Goal: Contribute content

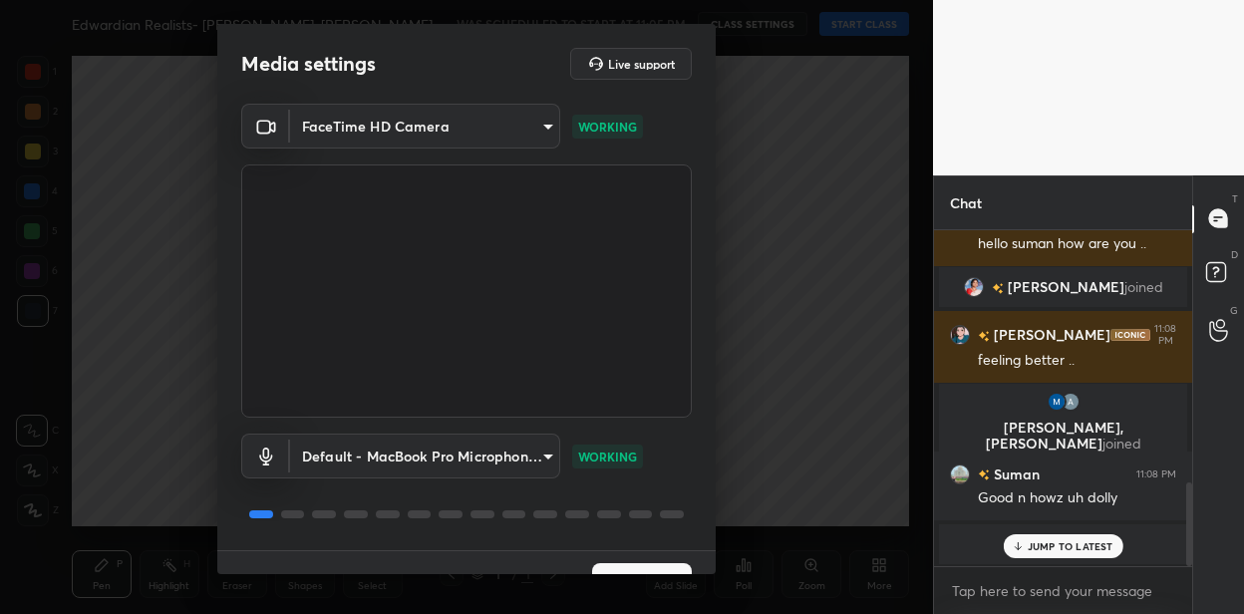
scroll to position [39, 0]
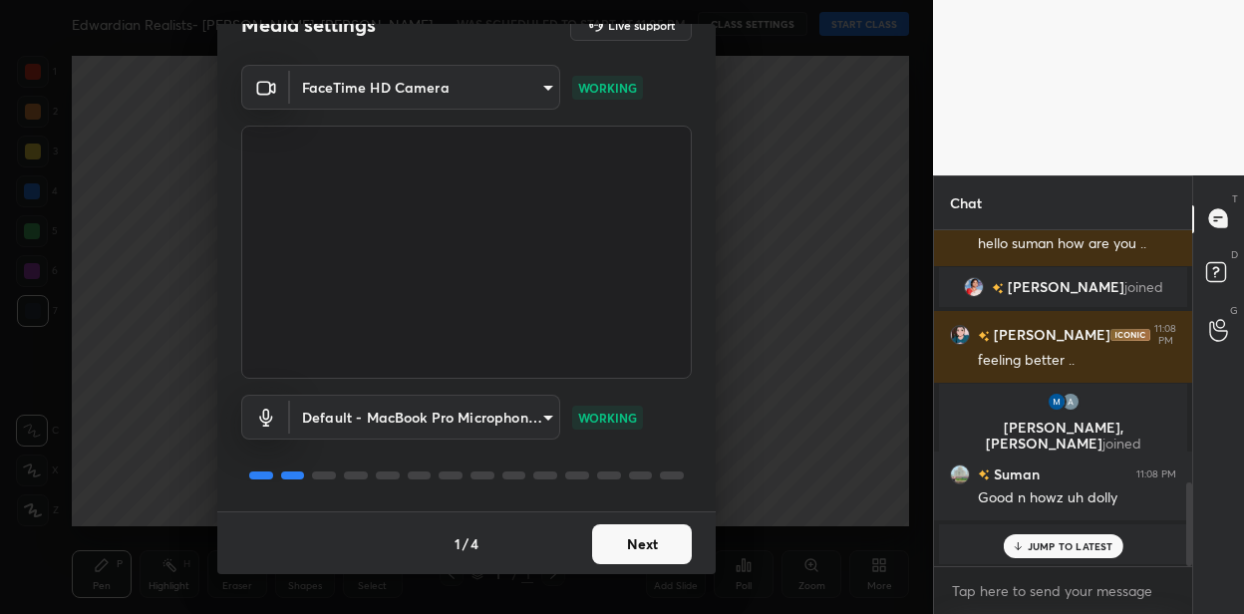
click at [642, 545] on button "Next" at bounding box center [642, 544] width 100 height 40
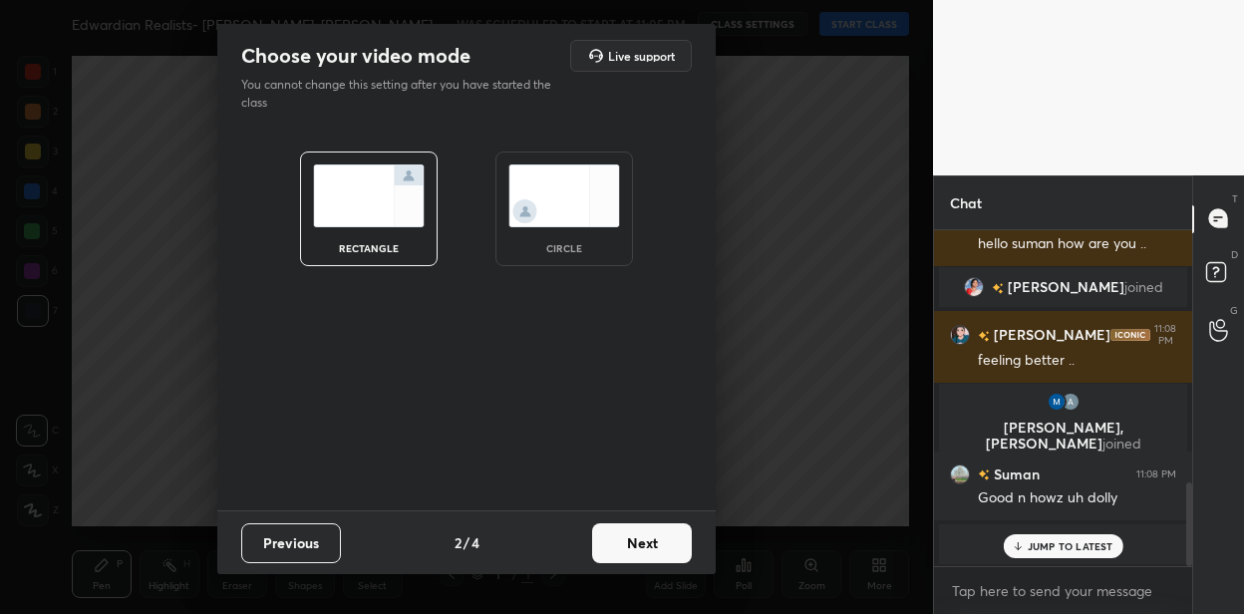
click at [658, 538] on button "Next" at bounding box center [642, 543] width 100 height 40
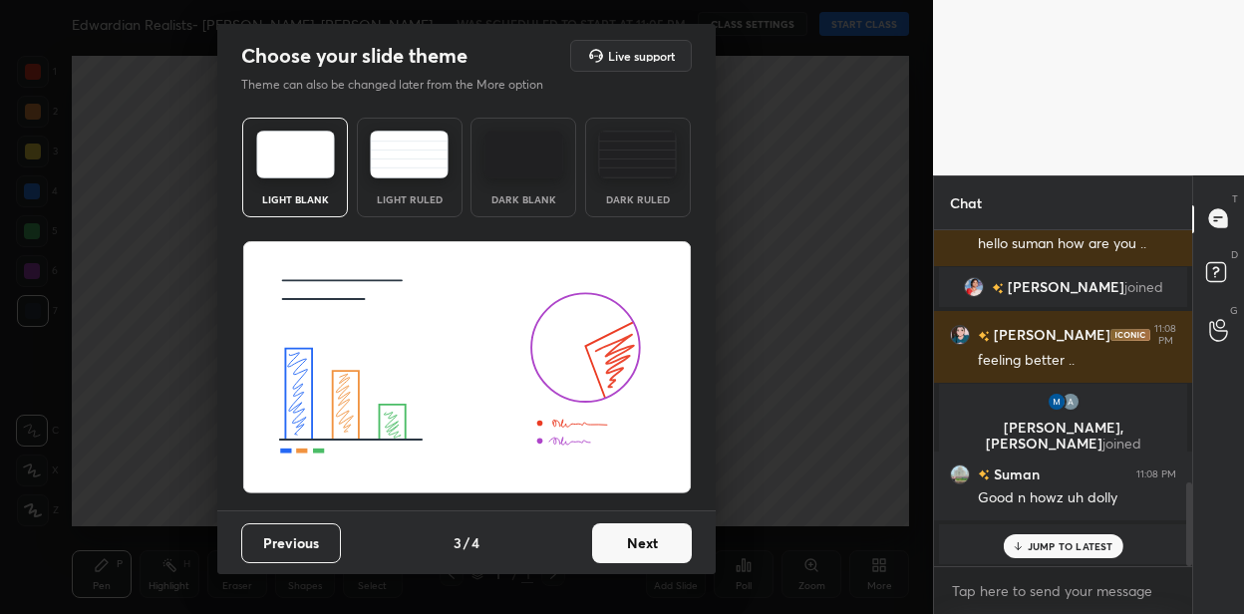
click at [658, 538] on button "Next" at bounding box center [642, 543] width 100 height 40
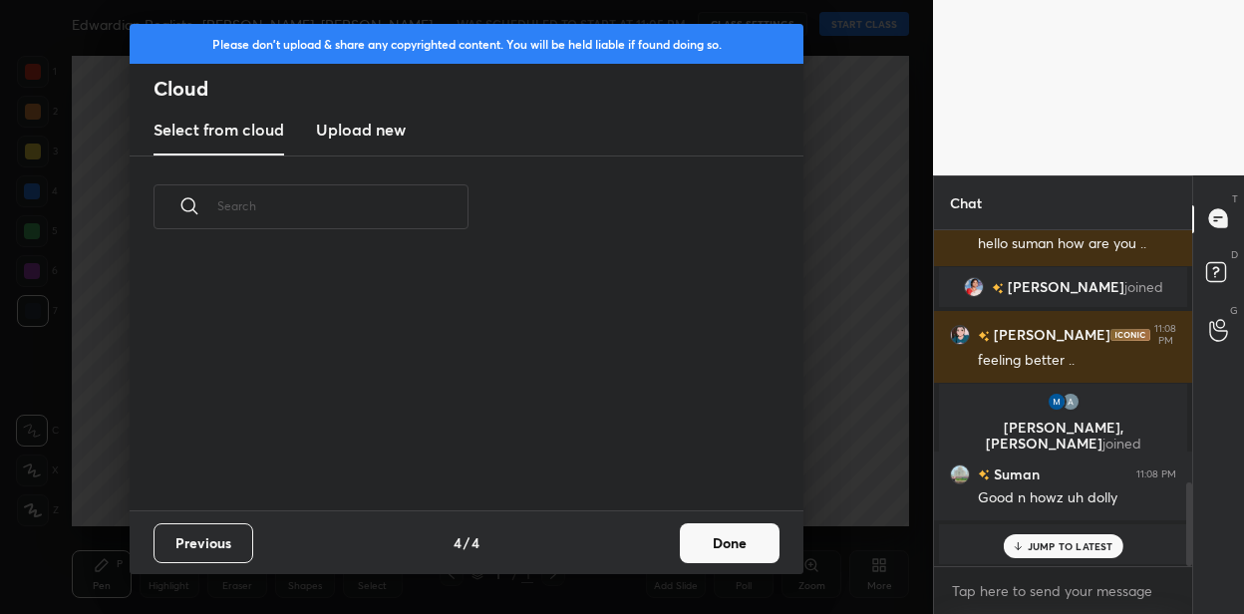
scroll to position [252, 640]
click at [704, 536] on button "Done" at bounding box center [730, 543] width 100 height 40
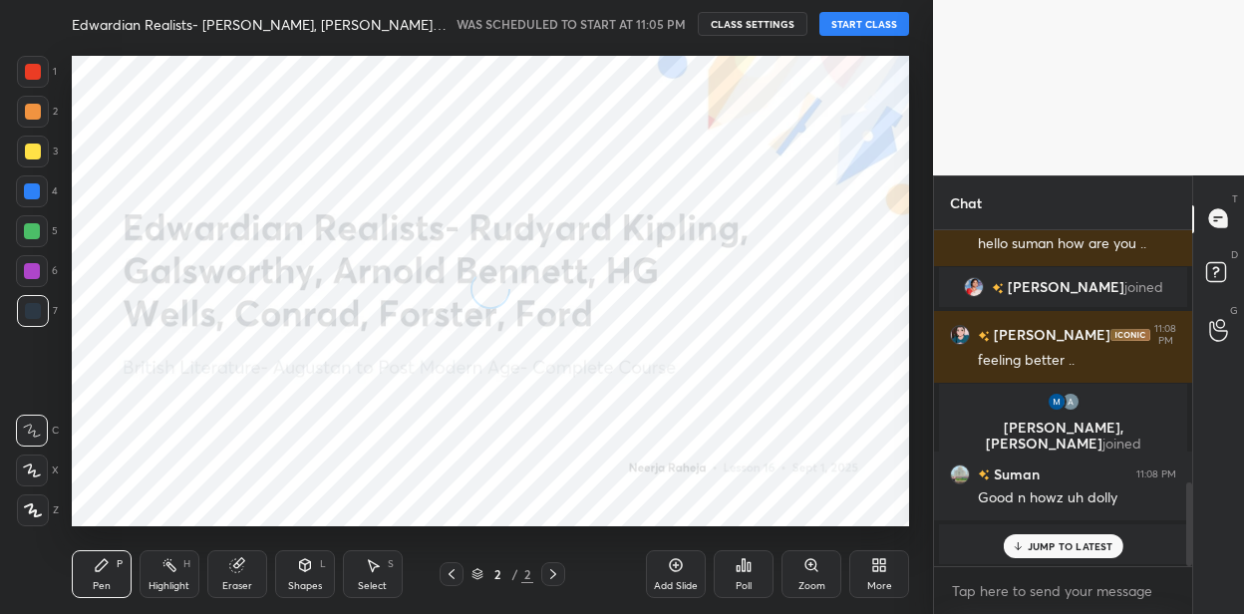
click at [852, 23] on button "START CLASS" at bounding box center [864, 24] width 90 height 24
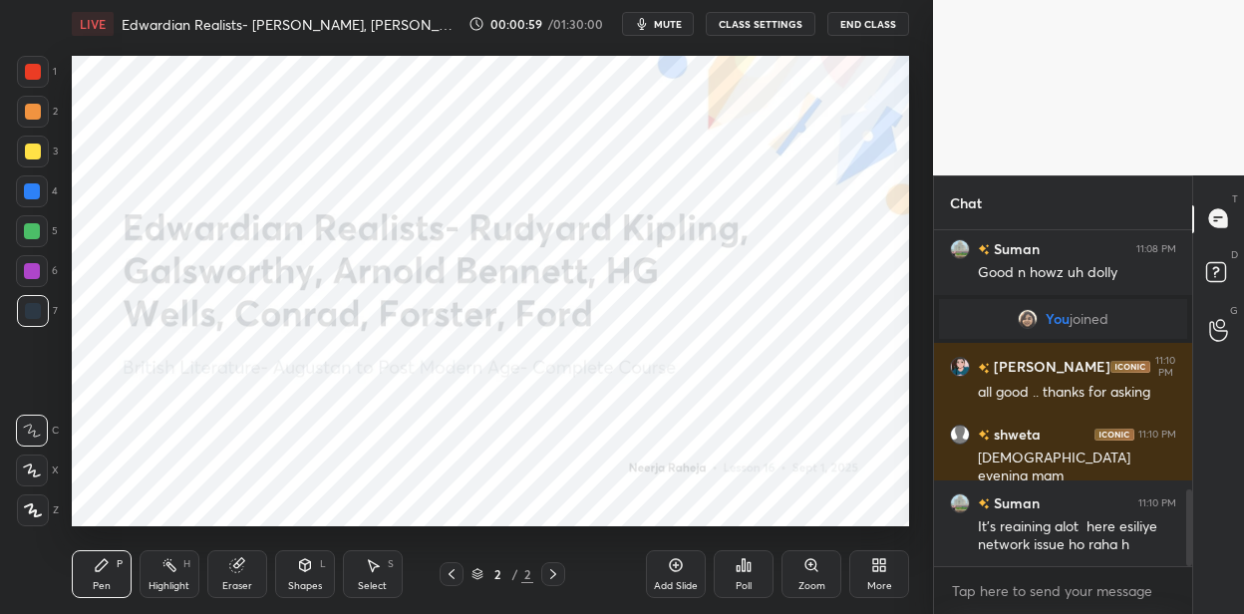
scroll to position [1214, 0]
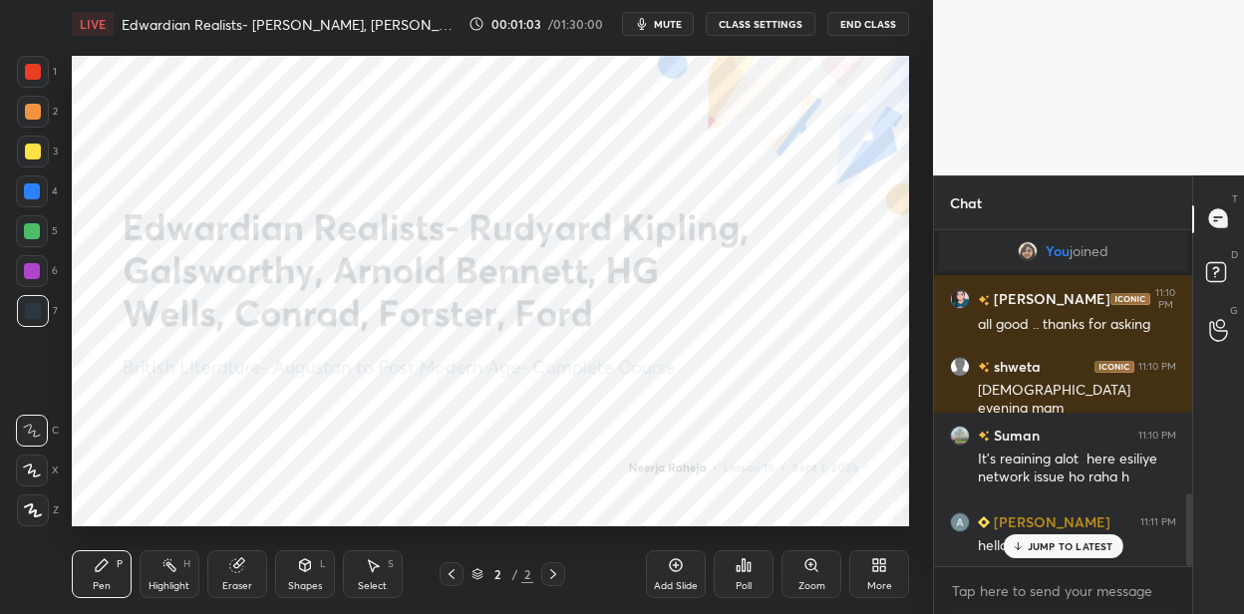
click at [873, 568] on icon at bounding box center [875, 568] width 5 height 5
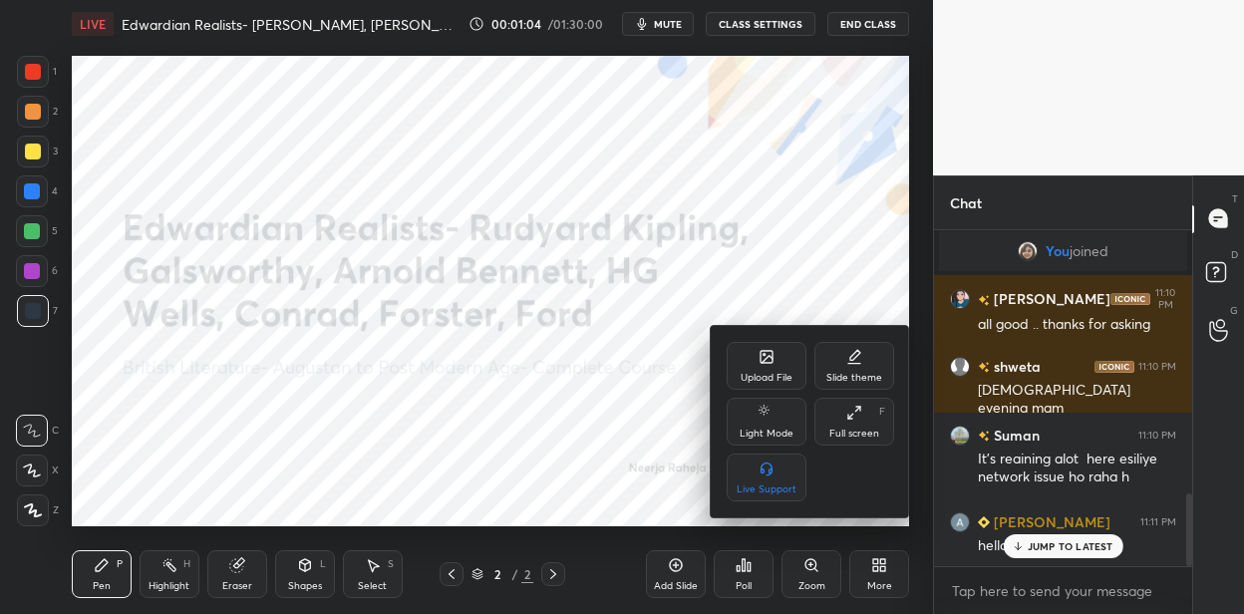
scroll to position [1262, 0]
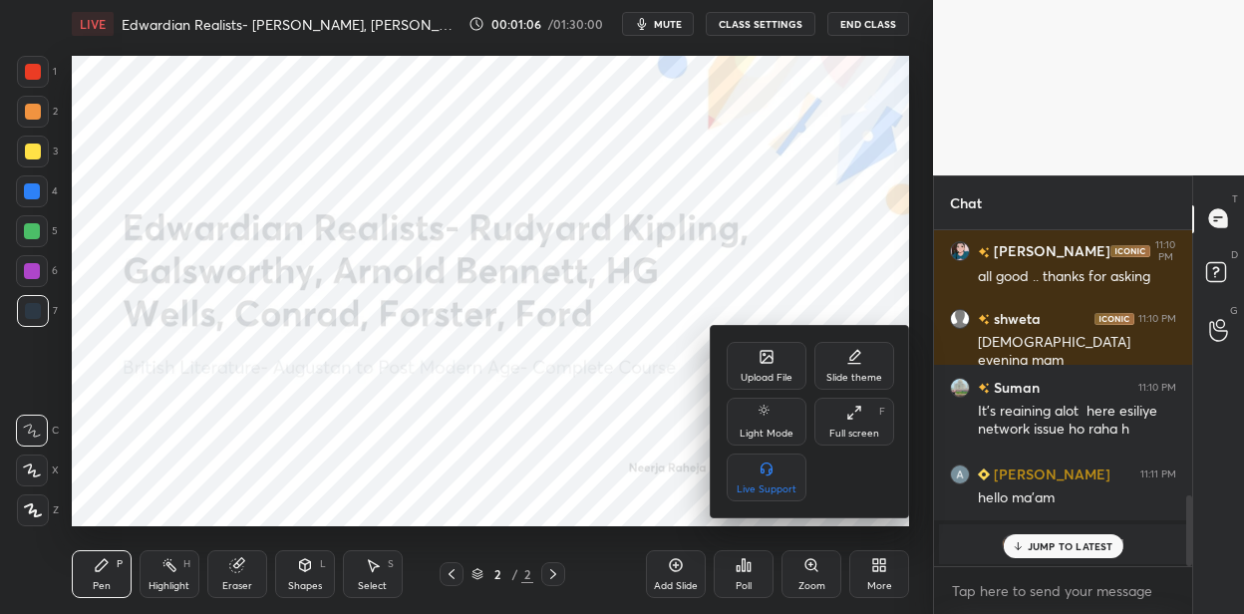
click at [759, 355] on icon at bounding box center [767, 357] width 16 height 16
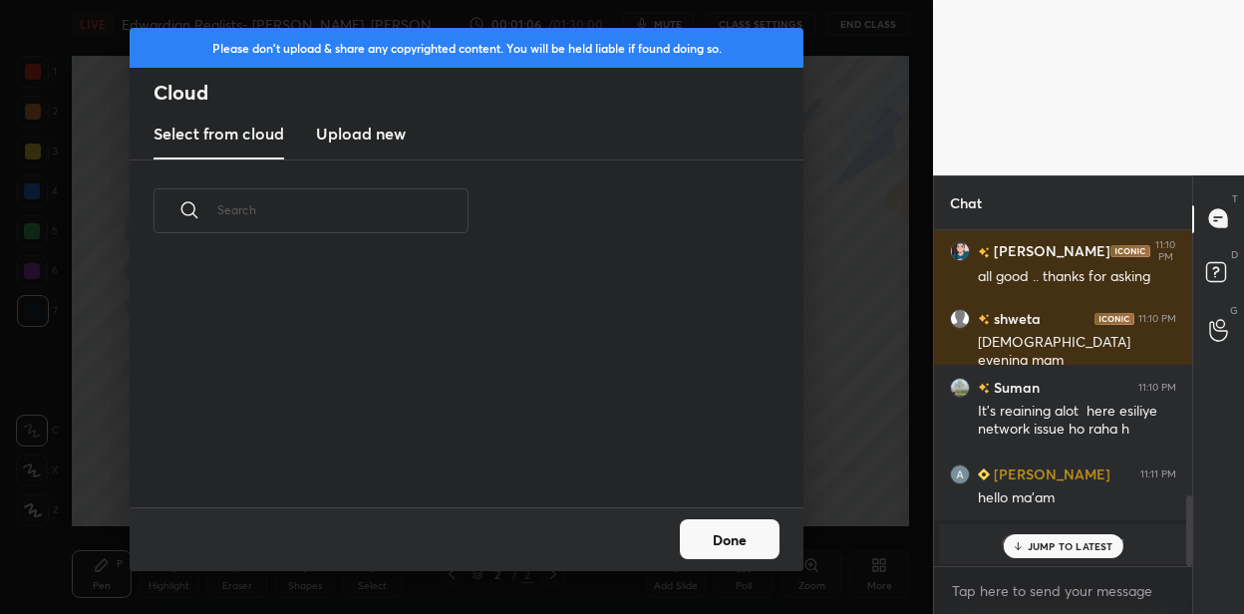
scroll to position [245, 640]
click at [385, 132] on h3 "Upload new" at bounding box center [361, 134] width 90 height 24
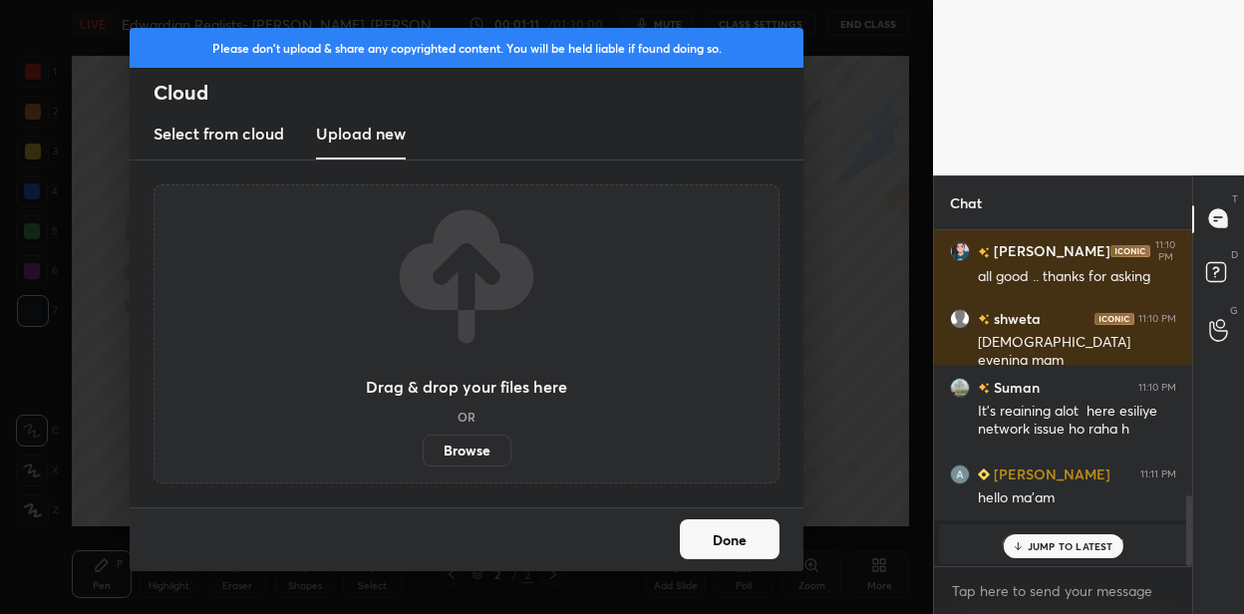
click at [464, 441] on label "Browse" at bounding box center [467, 451] width 89 height 32
click at [423, 441] on input "Browse" at bounding box center [423, 451] width 0 height 32
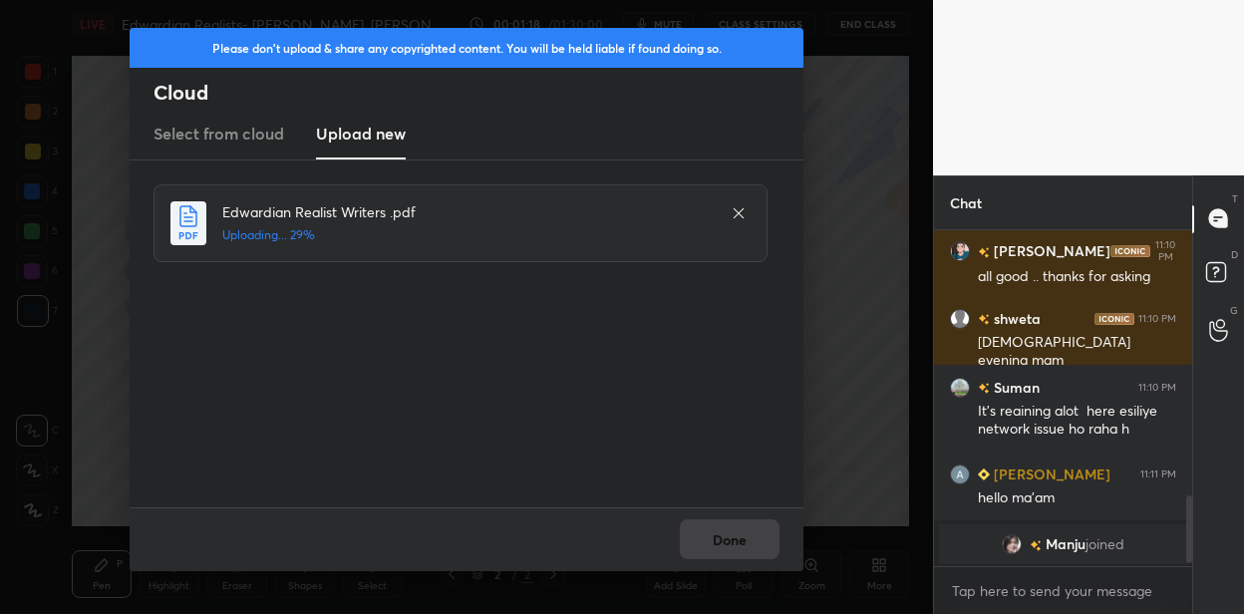
scroll to position [1331, 0]
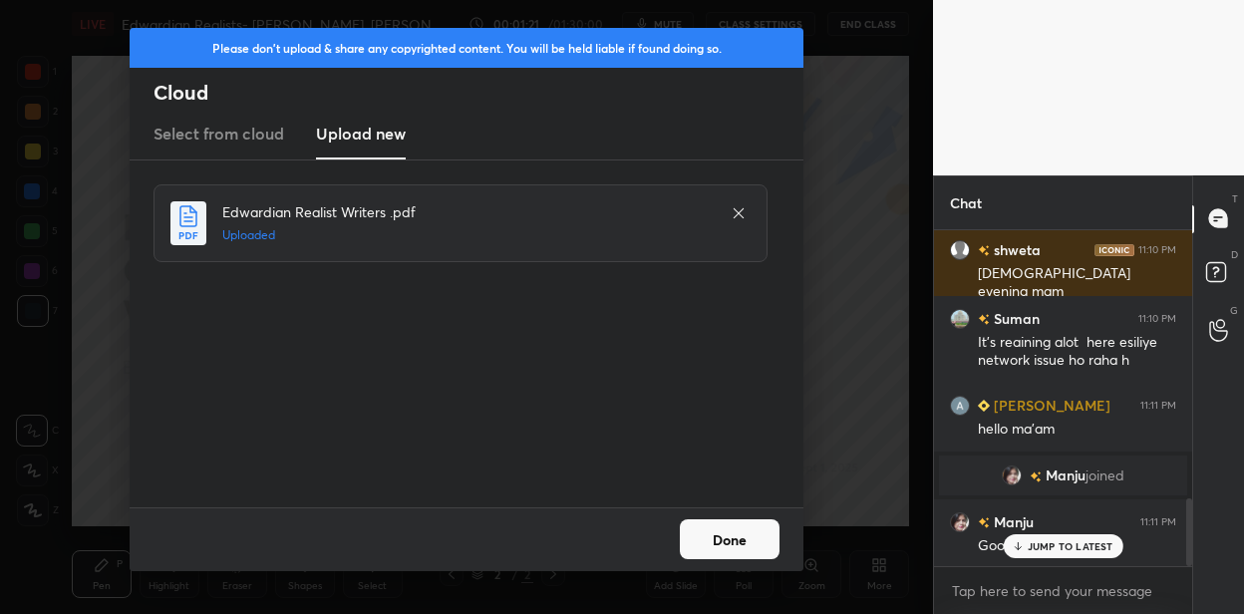
click at [708, 530] on button "Done" at bounding box center [730, 539] width 100 height 40
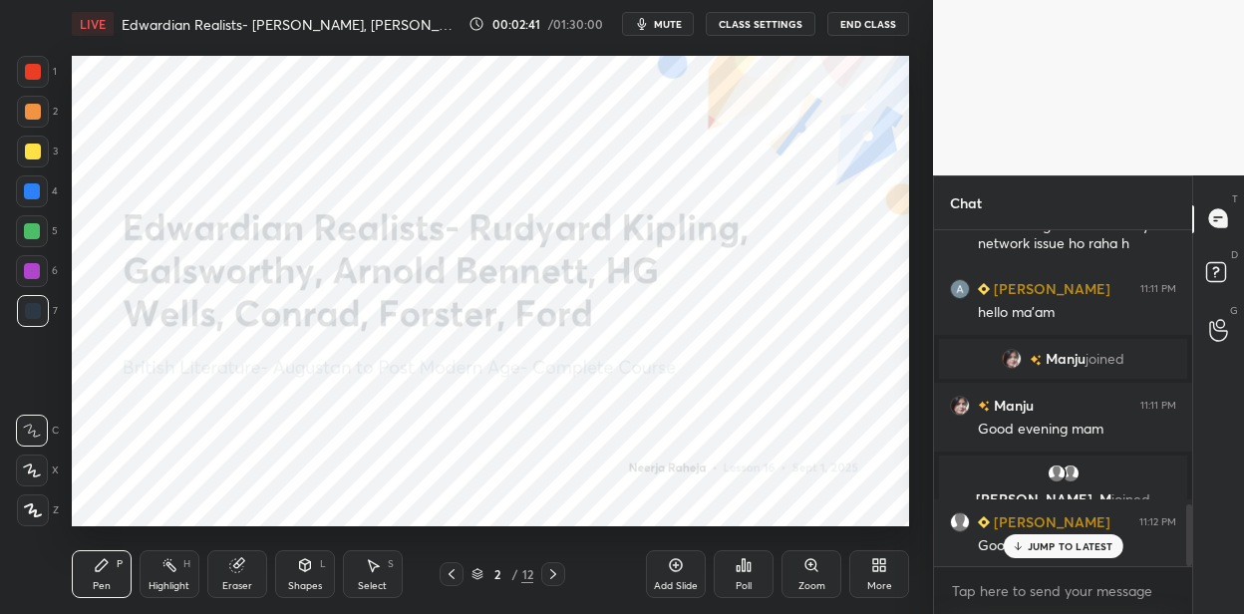
scroll to position [1495, 0]
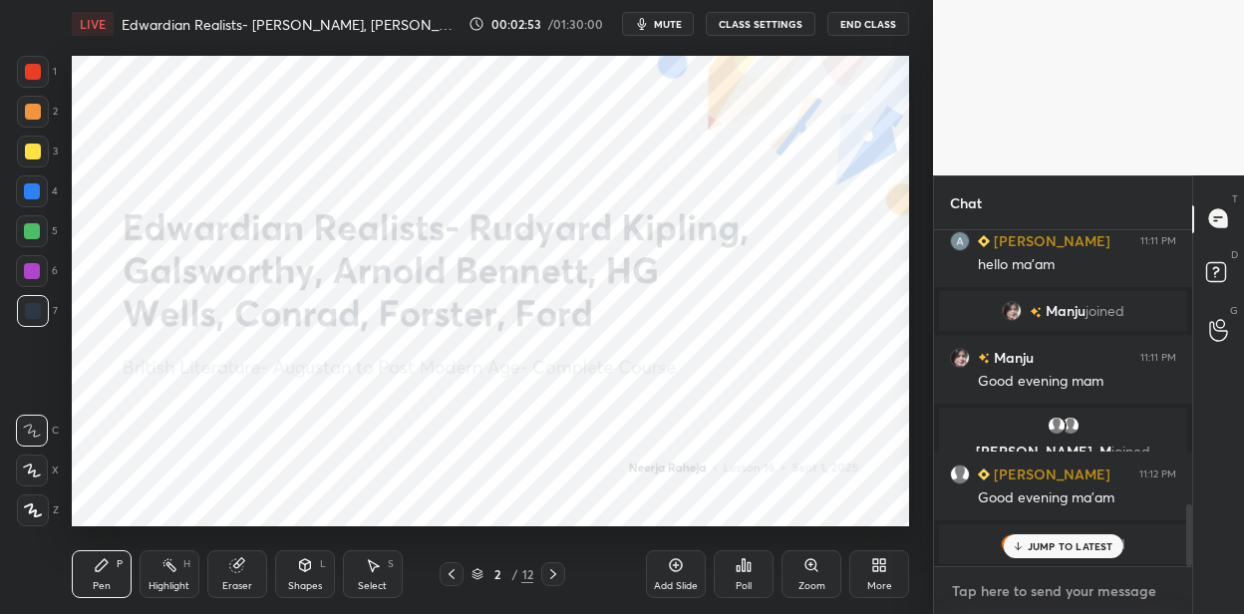
type textarea "x"
click at [953, 591] on textarea at bounding box center [1063, 591] width 226 height 32
paste textarea "[PERSON_NAME], [PERSON_NAME], [PERSON_NAME], and [PERSON_NAME], who wrote novel…"
type textarea "[PERSON_NAME], [PERSON_NAME], [PERSON_NAME], and [PERSON_NAME], who wrote novel…"
type textarea "x"
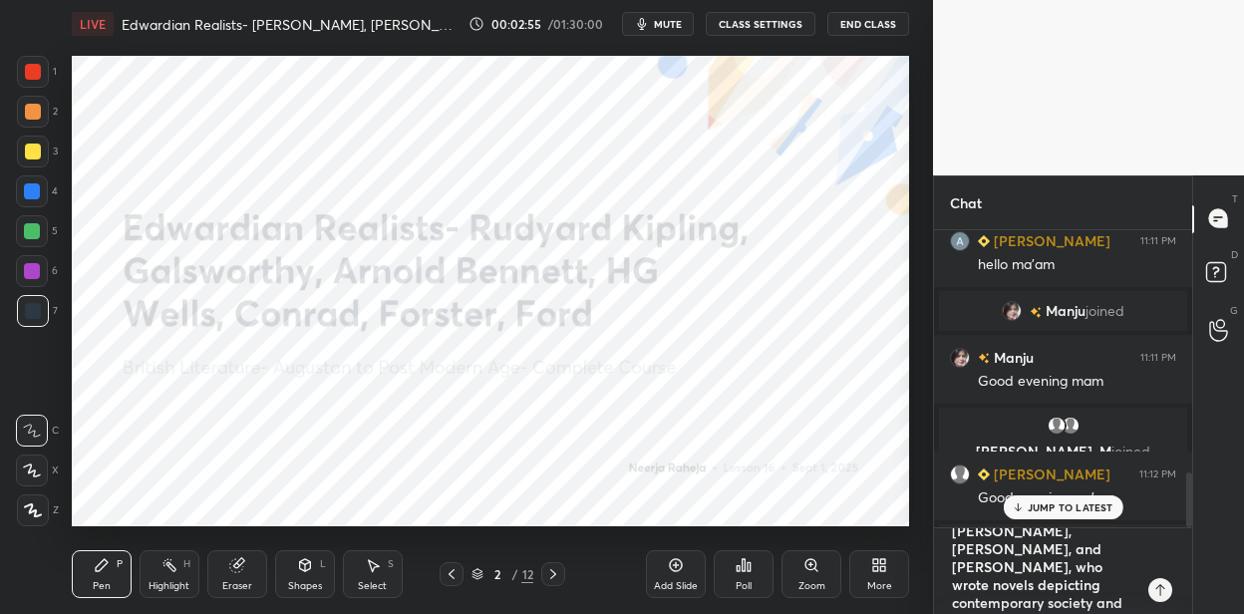
scroll to position [0, 0]
type textarea "[PERSON_NAME], [PERSON_NAME], [PERSON_NAME], and [PERSON_NAME], who wrote novel…"
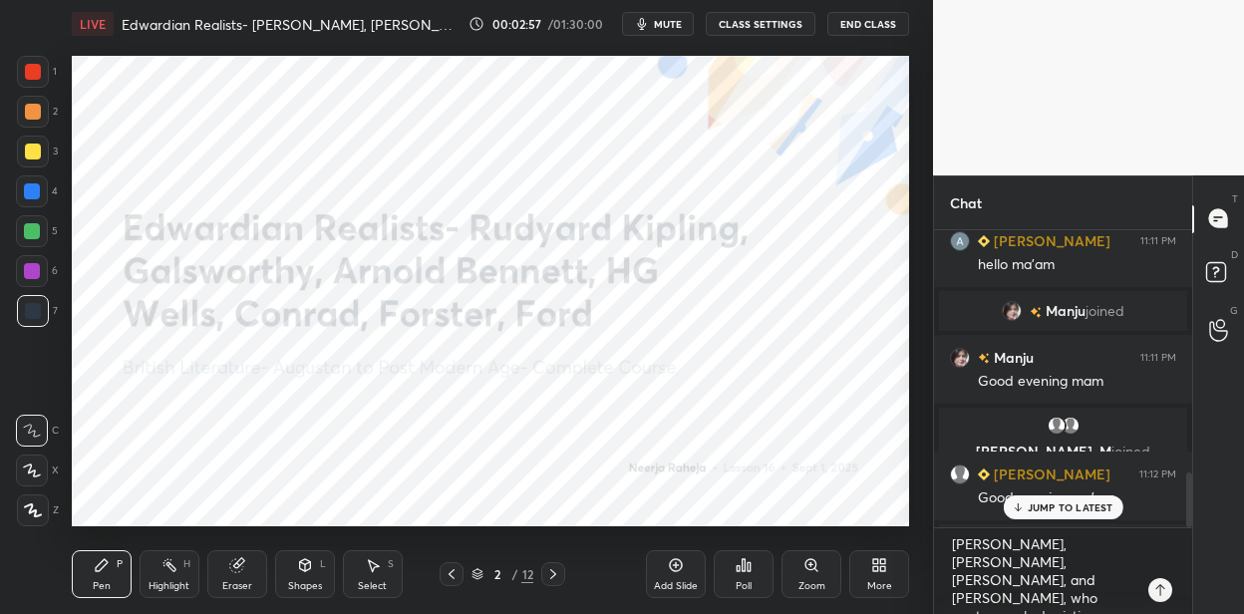
drag, startPoint x: 681, startPoint y: 568, endPoint x: 680, endPoint y: 529, distance: 38.9
click at [676, 568] on icon at bounding box center [676, 565] width 16 height 16
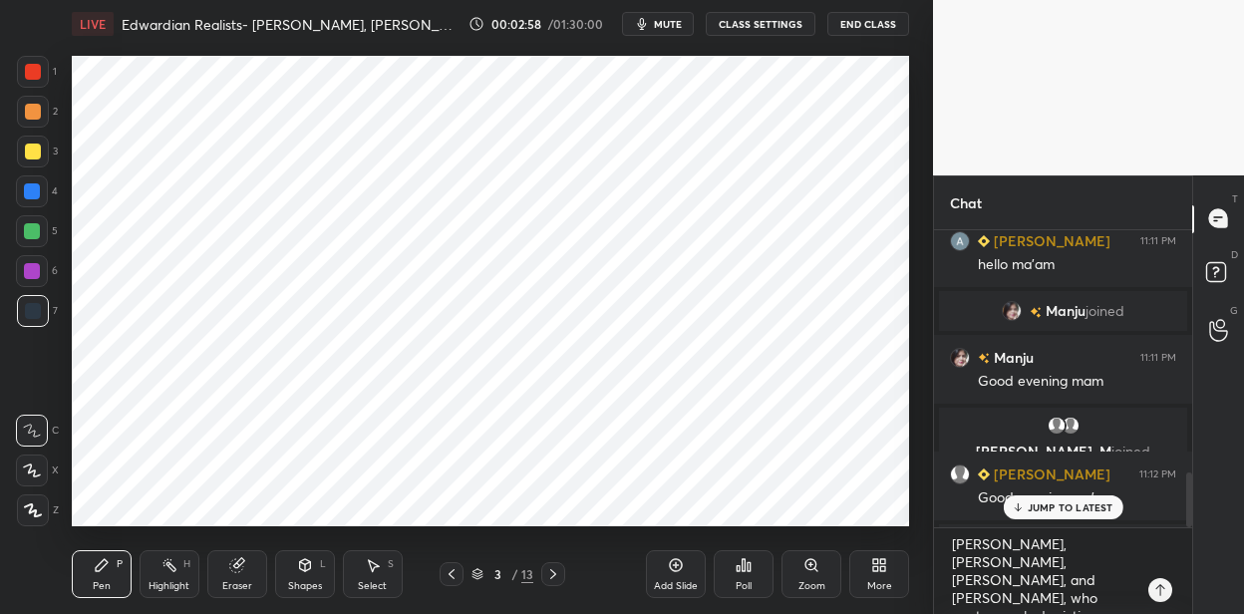
click at [42, 69] on div at bounding box center [33, 72] width 32 height 32
drag, startPoint x: 35, startPoint y: 506, endPoint x: 60, endPoint y: 427, distance: 83.6
click at [36, 500] on div at bounding box center [33, 510] width 32 height 32
click at [310, 561] on div "Shapes L" at bounding box center [305, 574] width 60 height 48
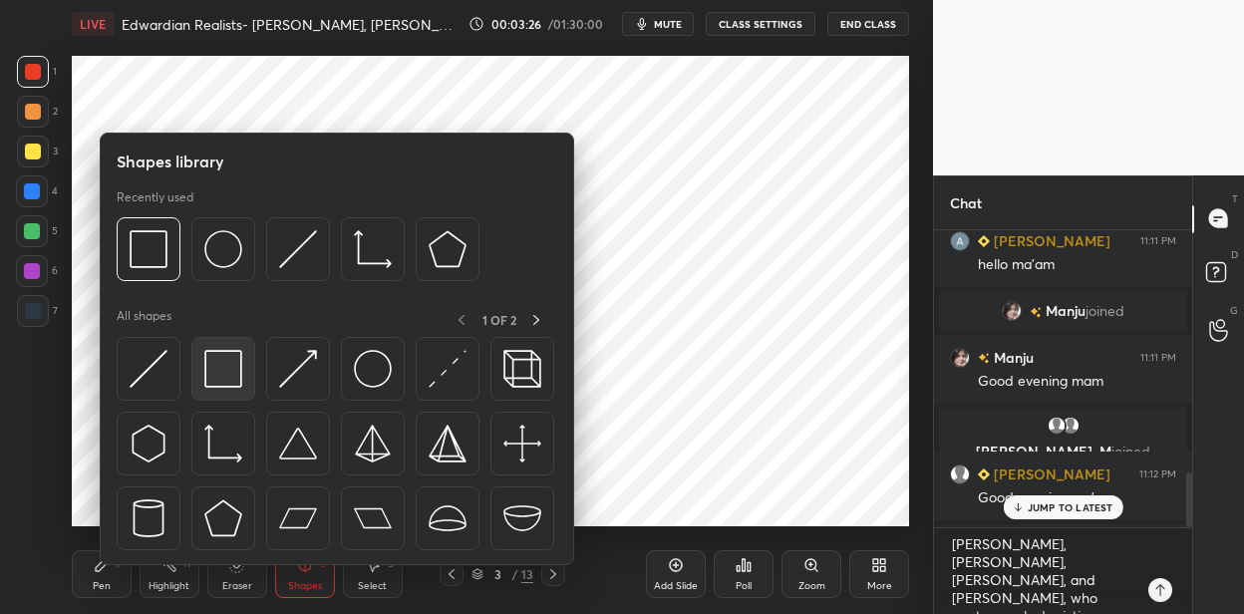
click at [218, 366] on img at bounding box center [223, 369] width 38 height 38
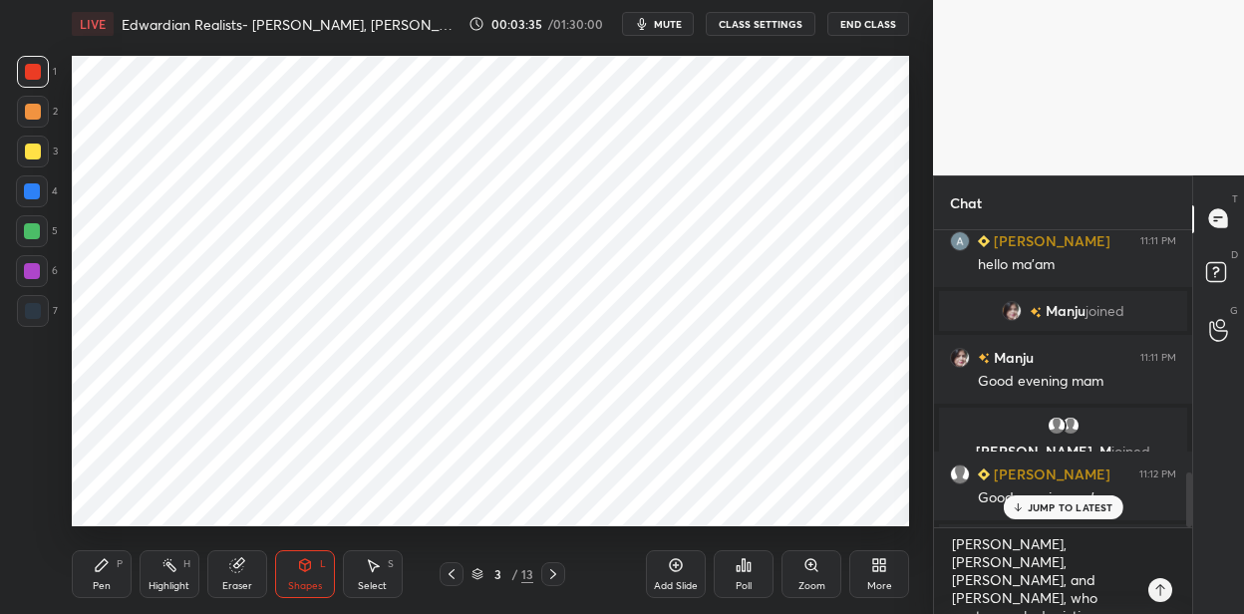
drag, startPoint x: 93, startPoint y: 564, endPoint x: 95, endPoint y: 551, distance: 13.1
click at [96, 557] on div "Pen P" at bounding box center [102, 574] width 60 height 48
click at [40, 305] on div at bounding box center [33, 311] width 16 height 16
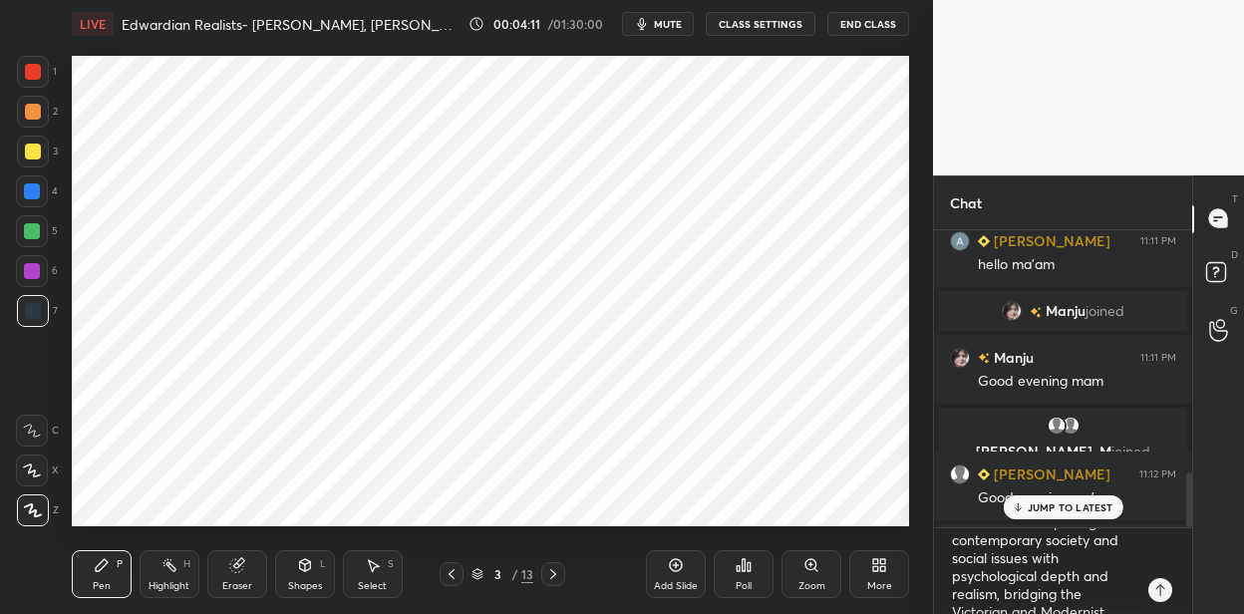
scroll to position [97, 0]
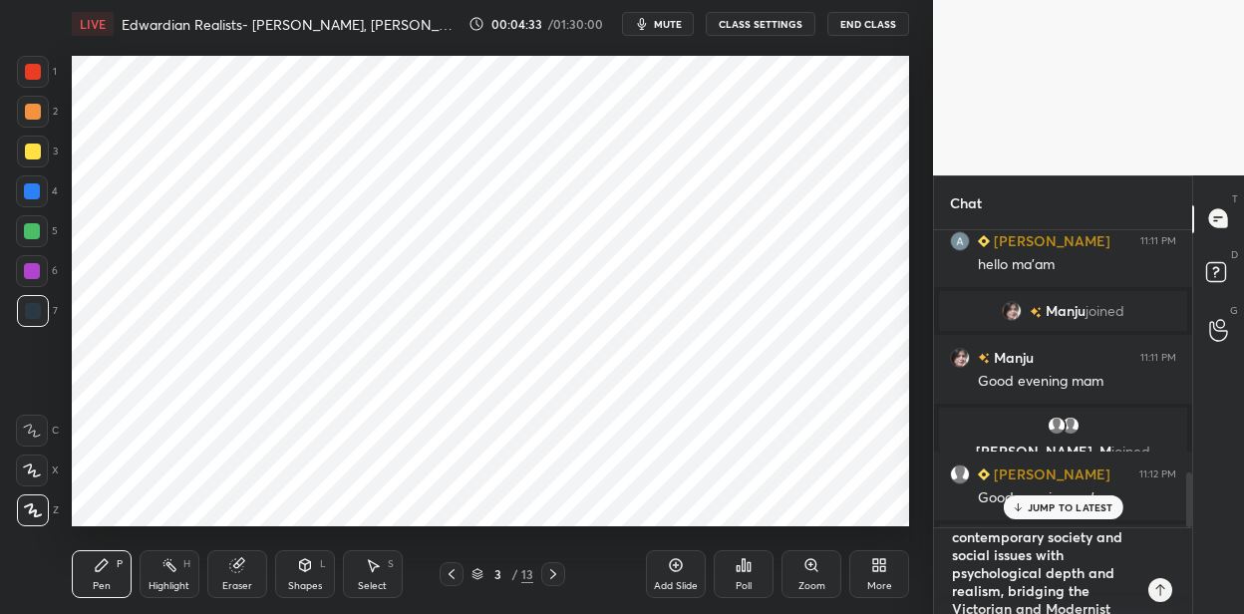
type textarea "x"
drag, startPoint x: 1018, startPoint y: 609, endPoint x: 921, endPoint y: 481, distance: 160.9
click at [921, 481] on div "1 2 3 4 5 6 7 C X Z C X Z E E Erase all H H LIVE Edwardian Realists- [PERSON_NA…" at bounding box center [622, 307] width 1244 height 614
type textarea "x"
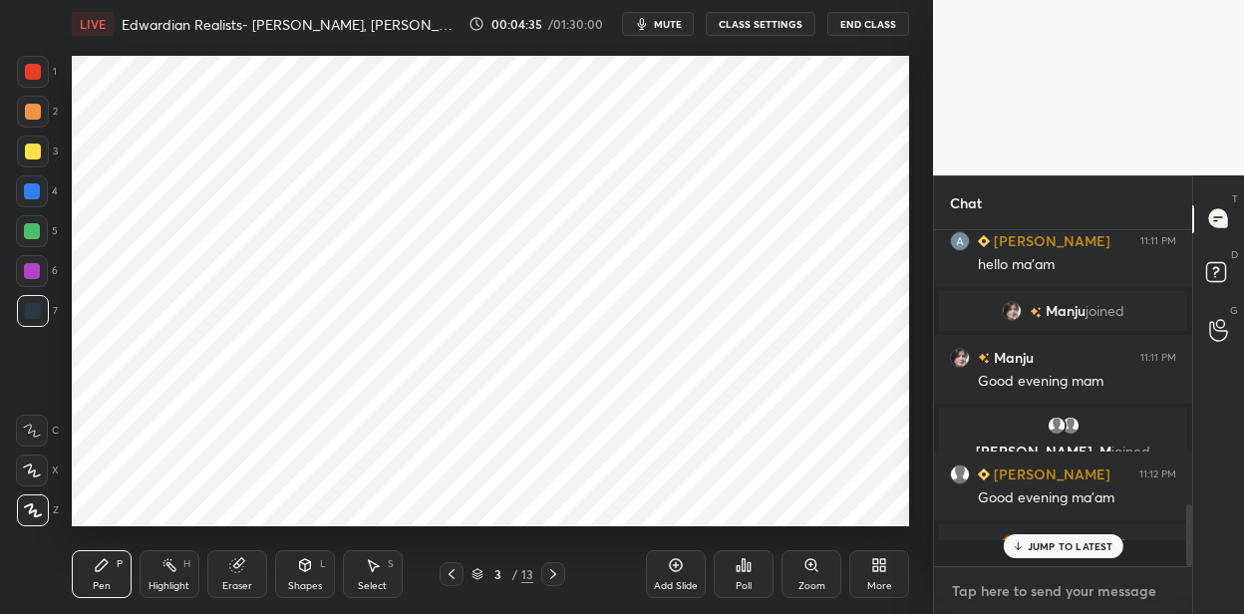
scroll to position [330, 252]
click at [549, 571] on icon at bounding box center [553, 574] width 16 height 16
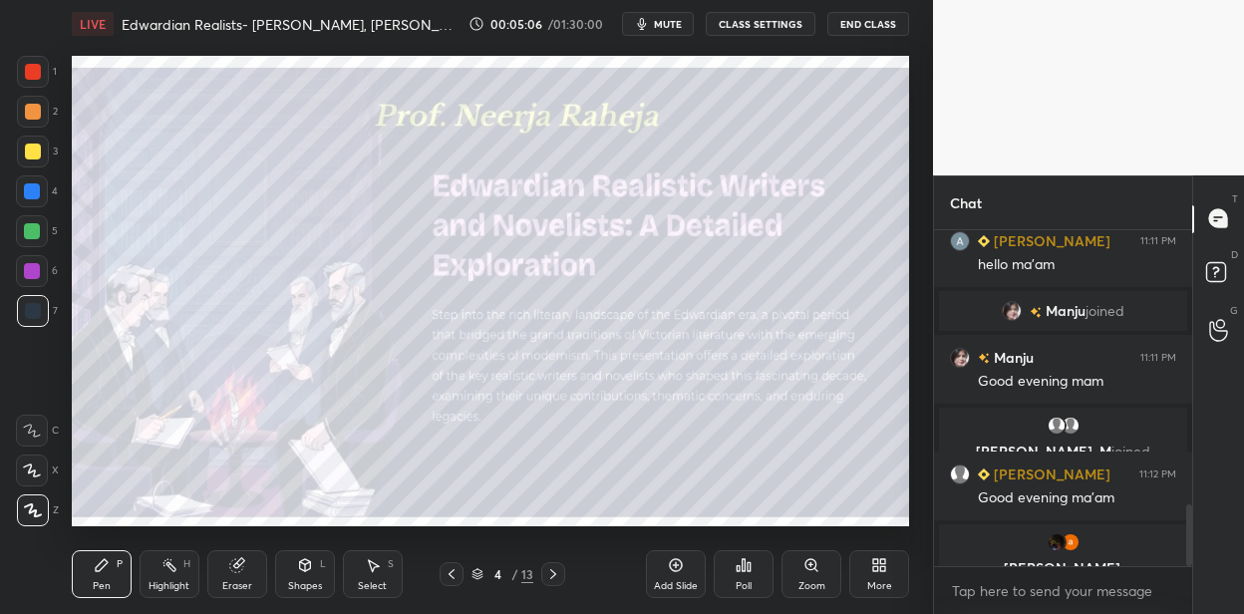
click at [29, 153] on div at bounding box center [33, 152] width 16 height 16
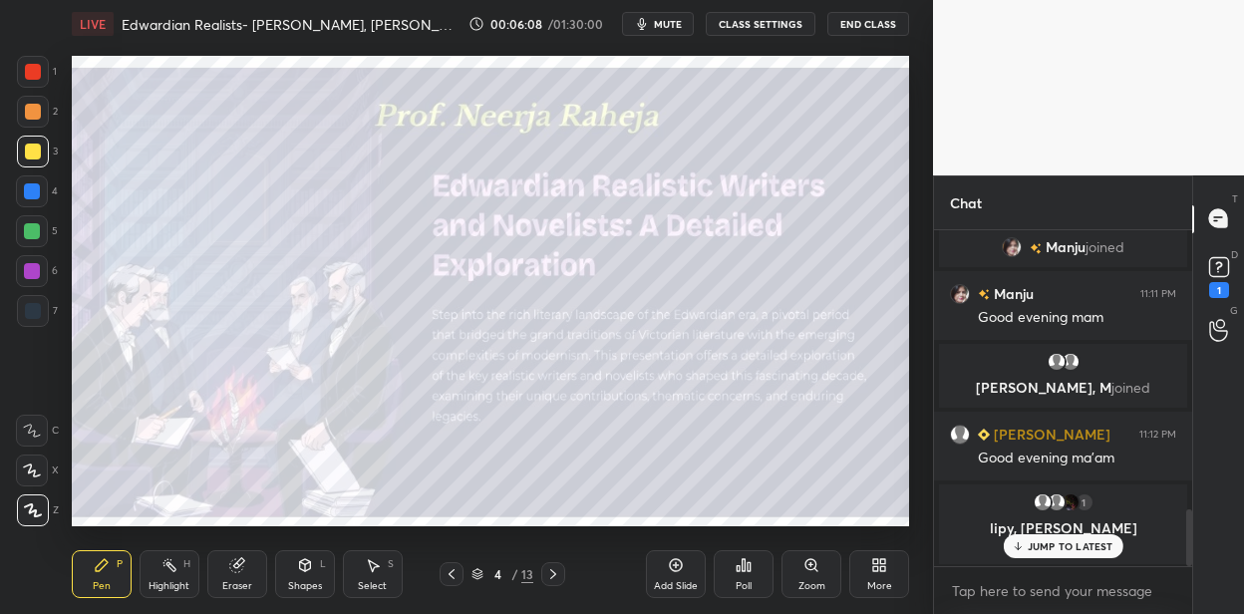
scroll to position [1726, 0]
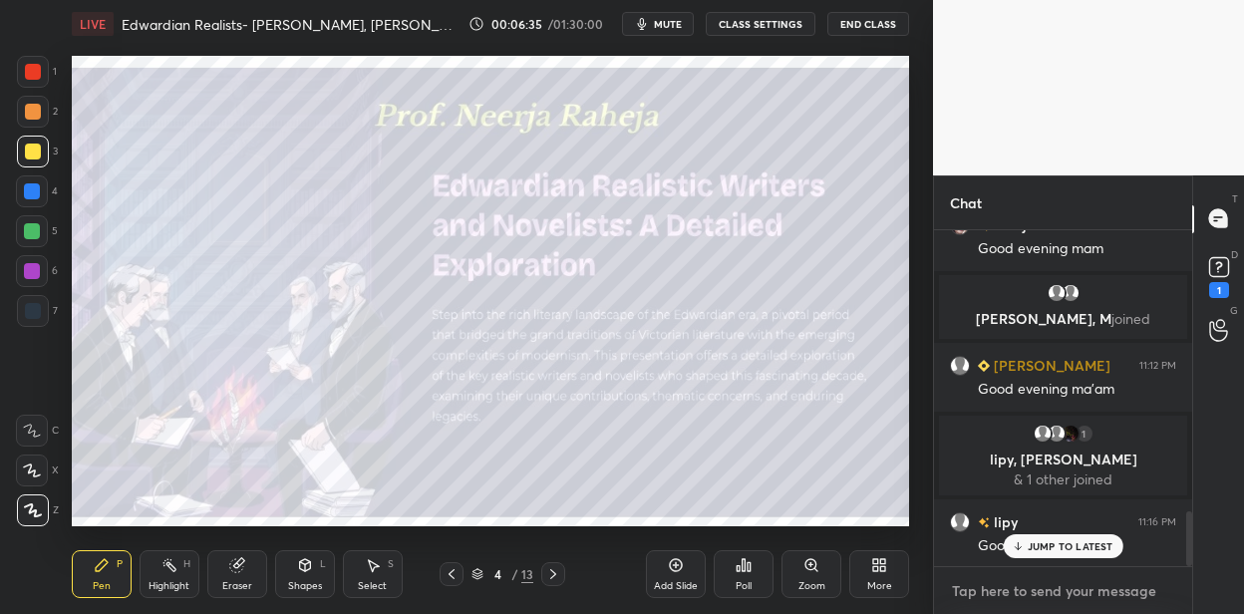
type textarea "x"
click at [973, 575] on textarea at bounding box center [1063, 591] width 226 height 32
paste textarea "[PERSON_NAME] ([DATE]-[DATE]) [PERSON_NAME] focused on the industrial Midlands,…"
type textarea "[PERSON_NAME] ([DATE]-[DATE]) [PERSON_NAME] focused on the industrial Midlands,…"
type textarea "x"
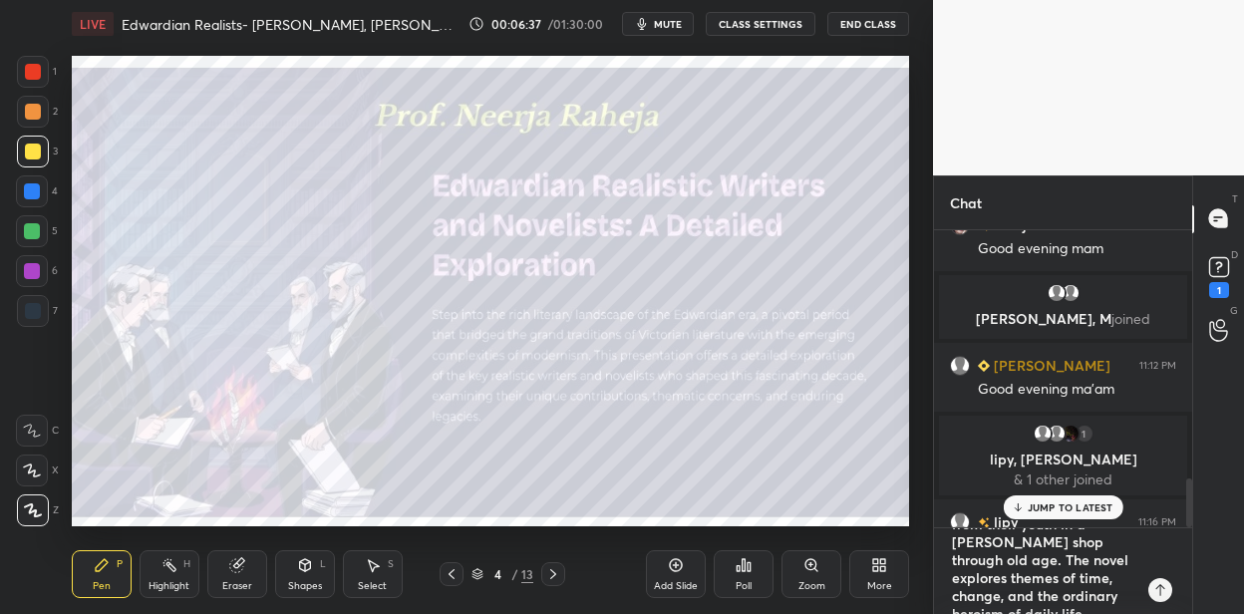
scroll to position [0, 0]
type textarea "[PERSON_NAME] ([DATE]-[DATE]) [PERSON_NAME] focused on the industrial Midlands,…"
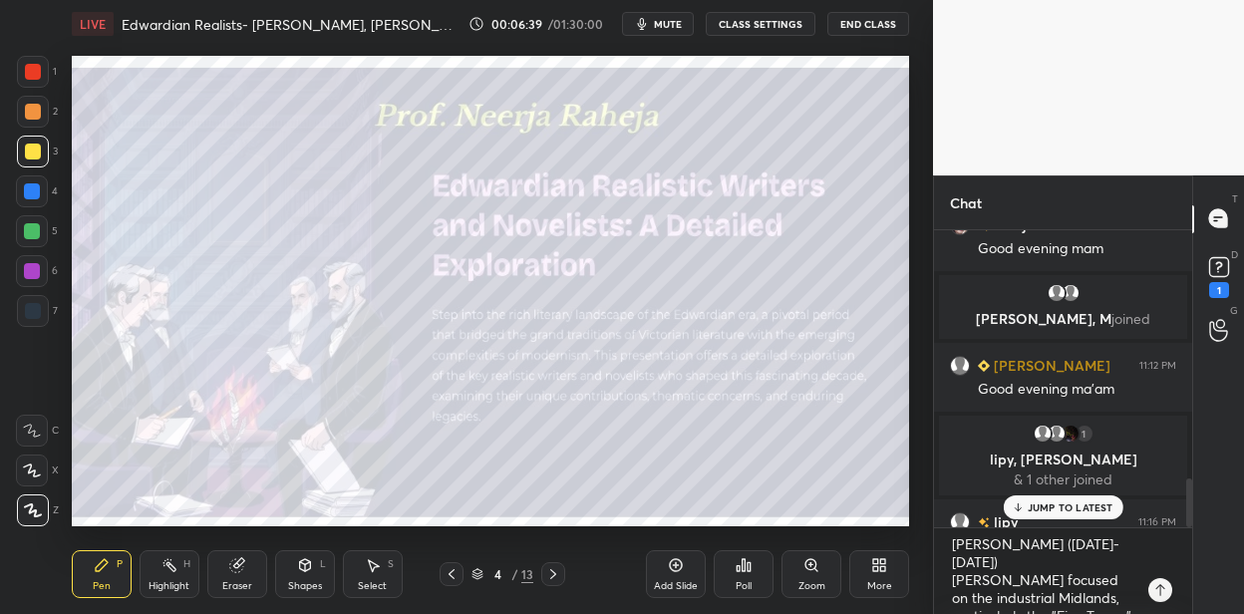
drag, startPoint x: 672, startPoint y: 569, endPoint x: 656, endPoint y: 537, distance: 35.7
click at [670, 566] on icon at bounding box center [676, 565] width 16 height 16
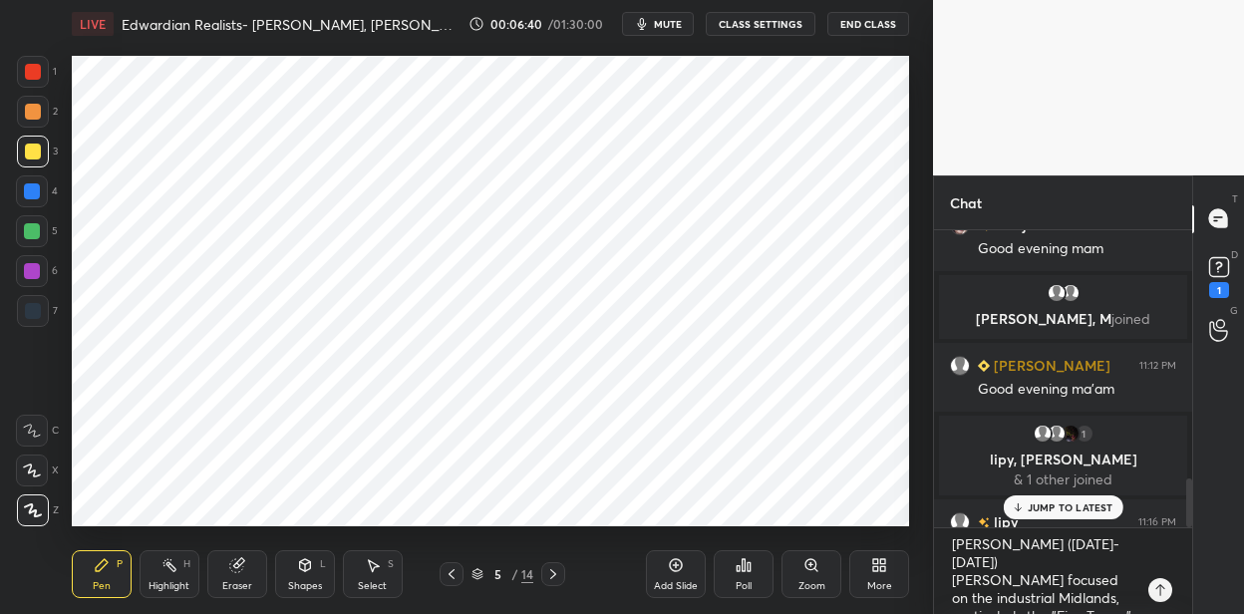
click at [33, 205] on div at bounding box center [32, 191] width 32 height 32
click at [33, 74] on div at bounding box center [33, 72] width 16 height 16
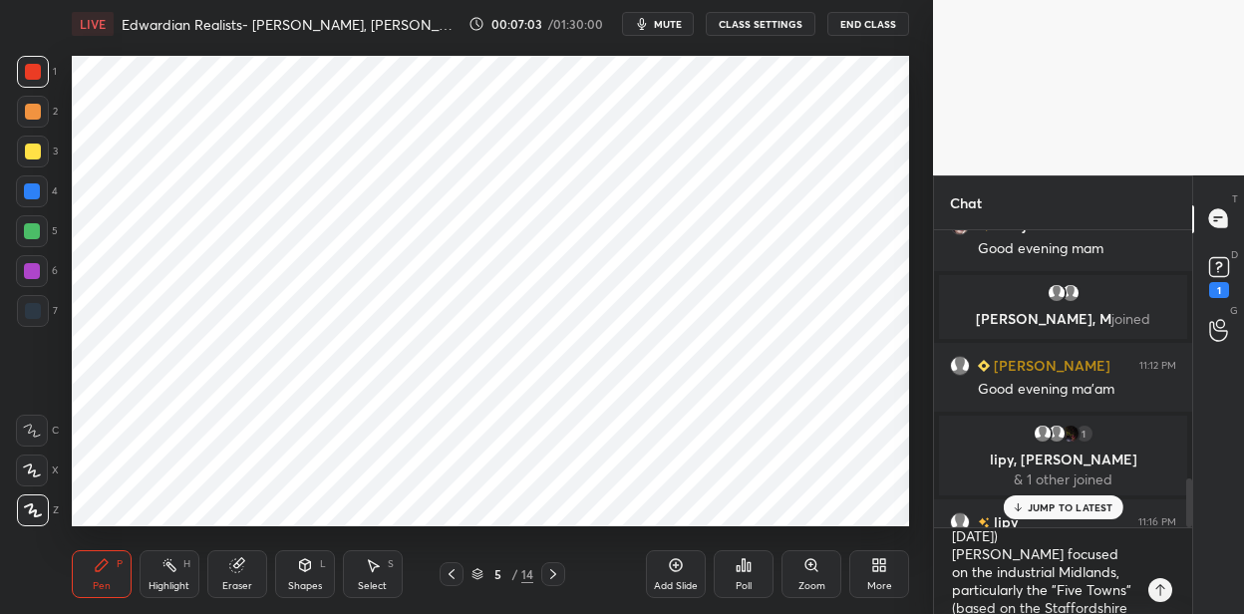
scroll to position [30, 0]
click at [39, 194] on div at bounding box center [32, 191] width 16 height 16
click at [36, 272] on div at bounding box center [32, 271] width 16 height 16
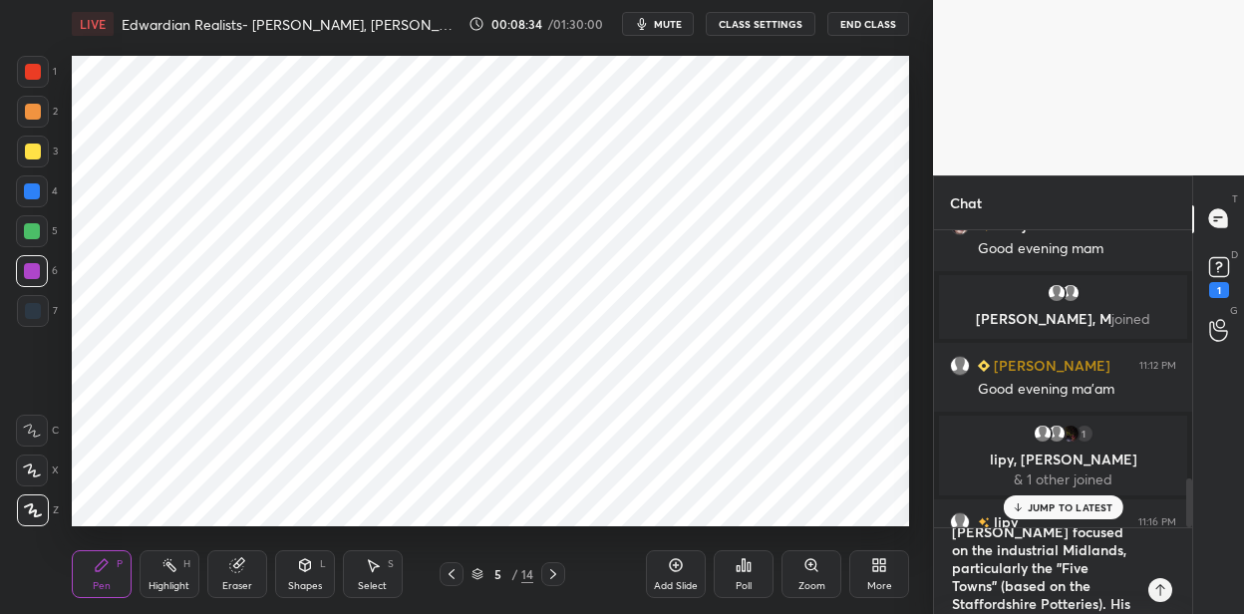
type textarea "x"
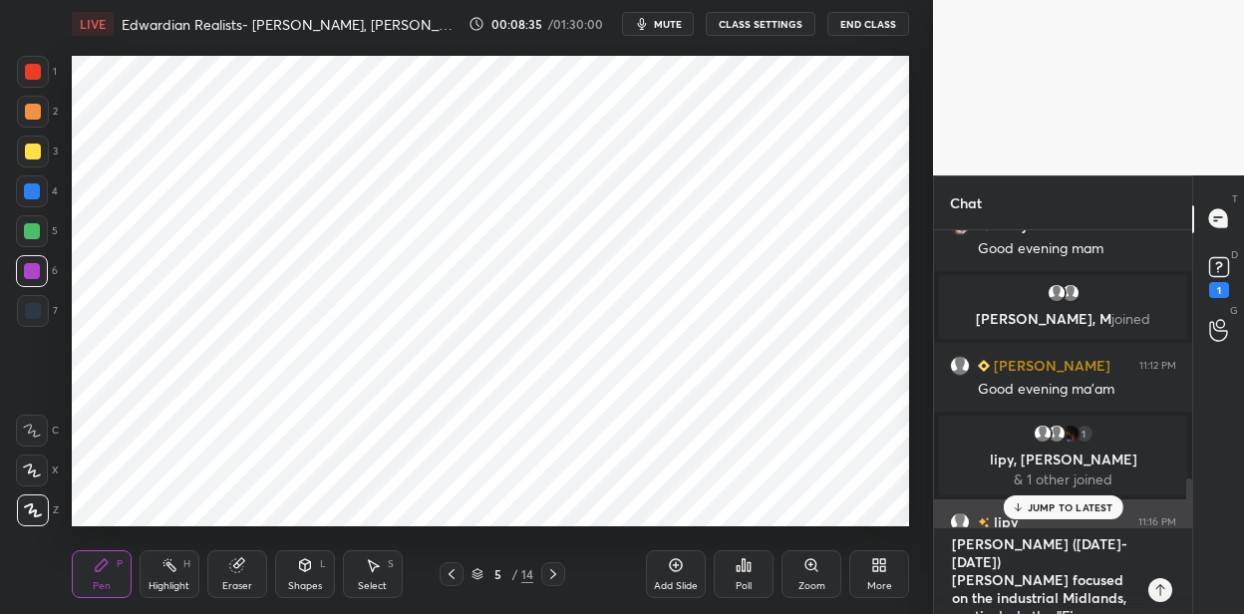
drag, startPoint x: 1099, startPoint y: 591, endPoint x: 960, endPoint y: 525, distance: 153.4
click at [960, 525] on div "[PERSON_NAME] joined [PERSON_NAME] neha 11:08 PM feeling better .. [PERSON_NAME…" at bounding box center [1063, 422] width 258 height 385
type textarea "). His masterpiece The Old Wives' Tale (1908) follows the parallel lives of two…"
type textarea "x"
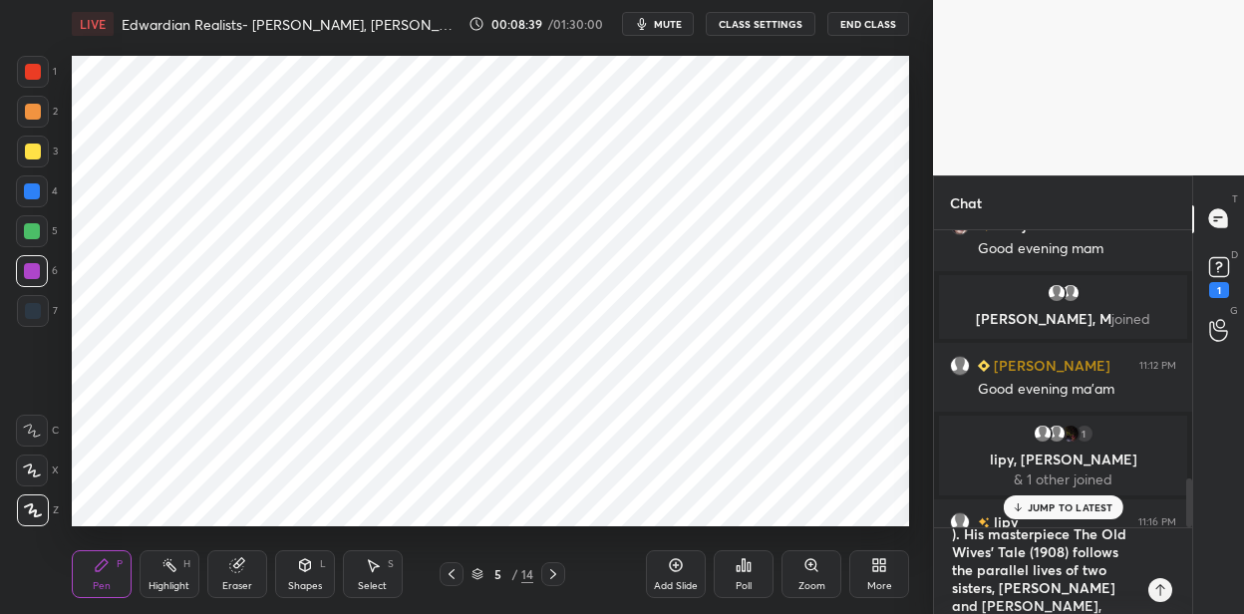
scroll to position [10, 0]
type textarea "). His masterpiece The Old Wives' Tale (1908) follows the parallel lives of two…"
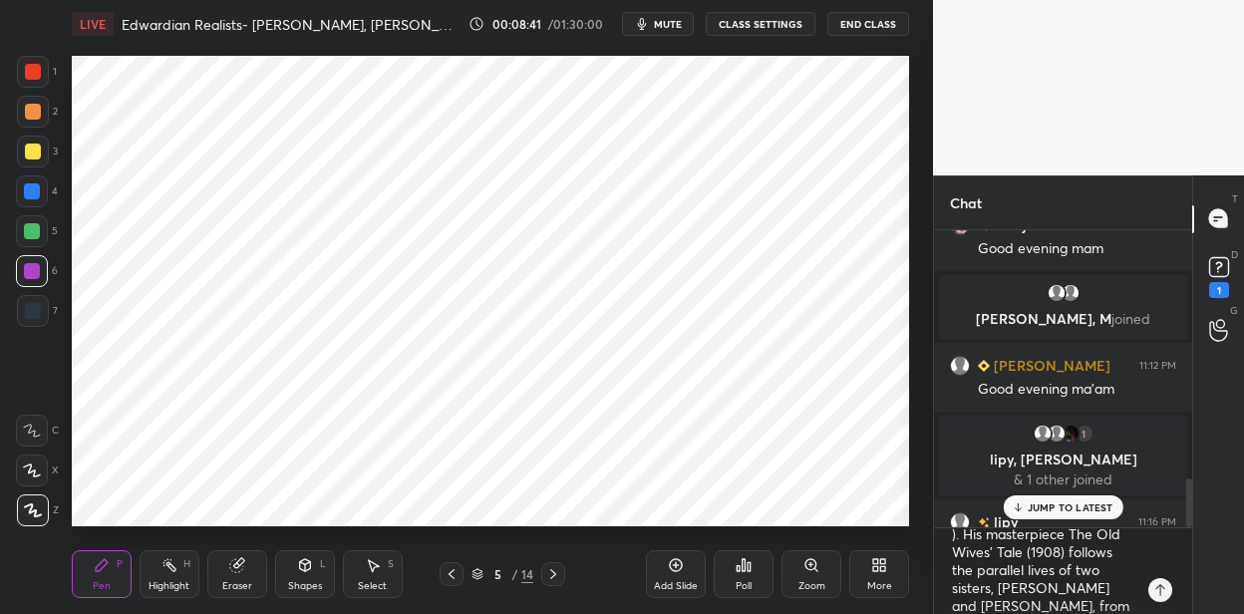
drag, startPoint x: 36, startPoint y: 311, endPoint x: 62, endPoint y: 283, distance: 38.1
click at [38, 307] on div at bounding box center [33, 311] width 16 height 16
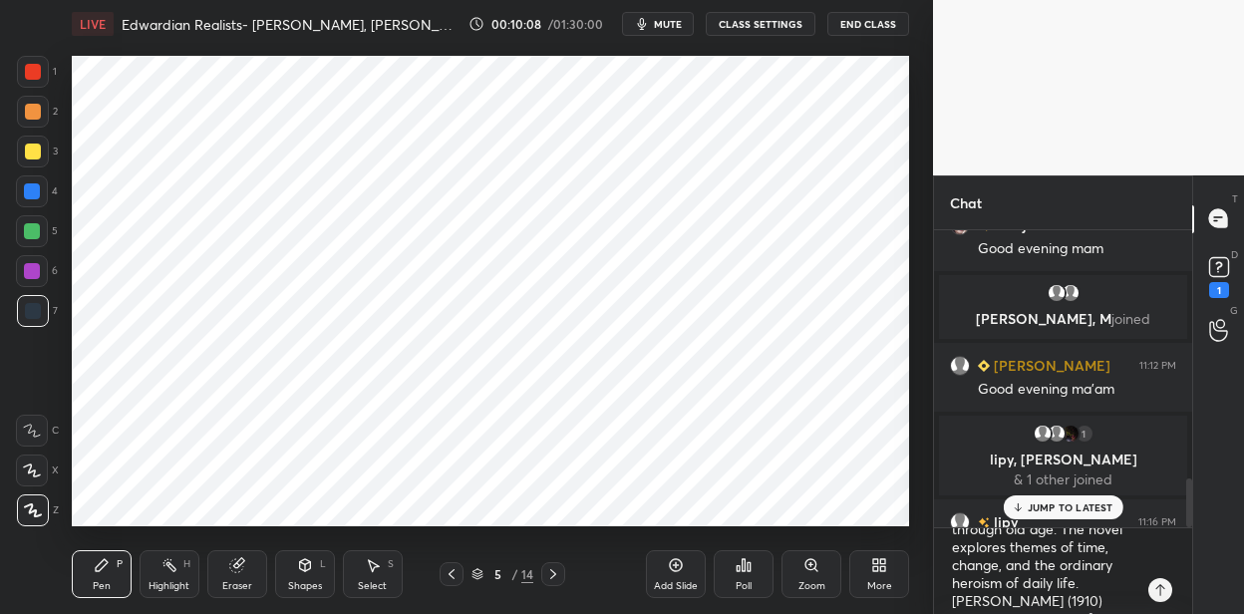
click at [42, 78] on div at bounding box center [33, 72] width 32 height 32
drag, startPoint x: 36, startPoint y: 230, endPoint x: 50, endPoint y: 208, distance: 26.0
click at [37, 228] on div at bounding box center [32, 231] width 16 height 16
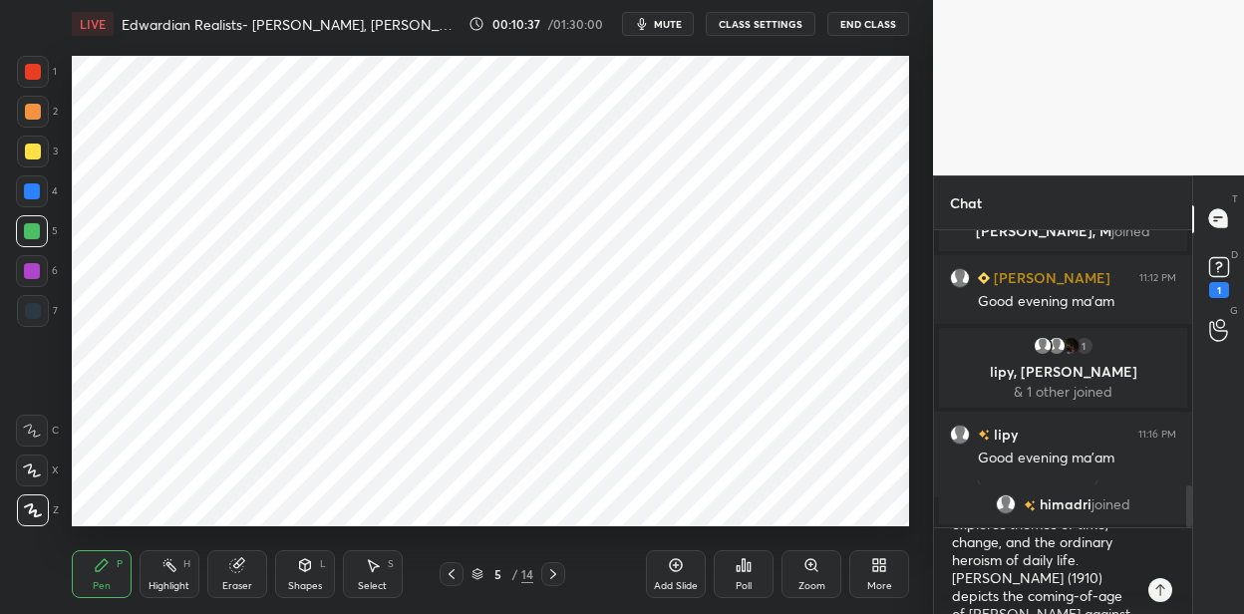
scroll to position [162, 0]
drag, startPoint x: 674, startPoint y: 561, endPoint x: 674, endPoint y: 549, distance: 12.0
click at [674, 555] on div "Add Slide" at bounding box center [676, 574] width 60 height 48
click at [35, 112] on div at bounding box center [33, 112] width 16 height 16
drag, startPoint x: 36, startPoint y: 190, endPoint x: 53, endPoint y: 178, distance: 20.7
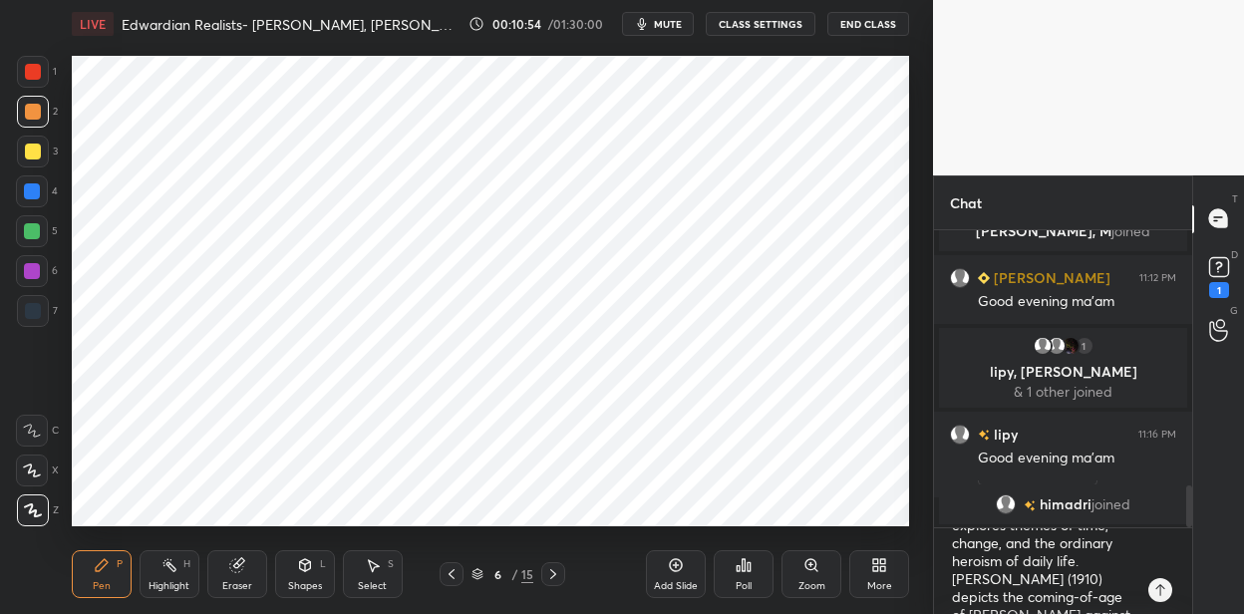
click at [37, 188] on div at bounding box center [32, 191] width 16 height 16
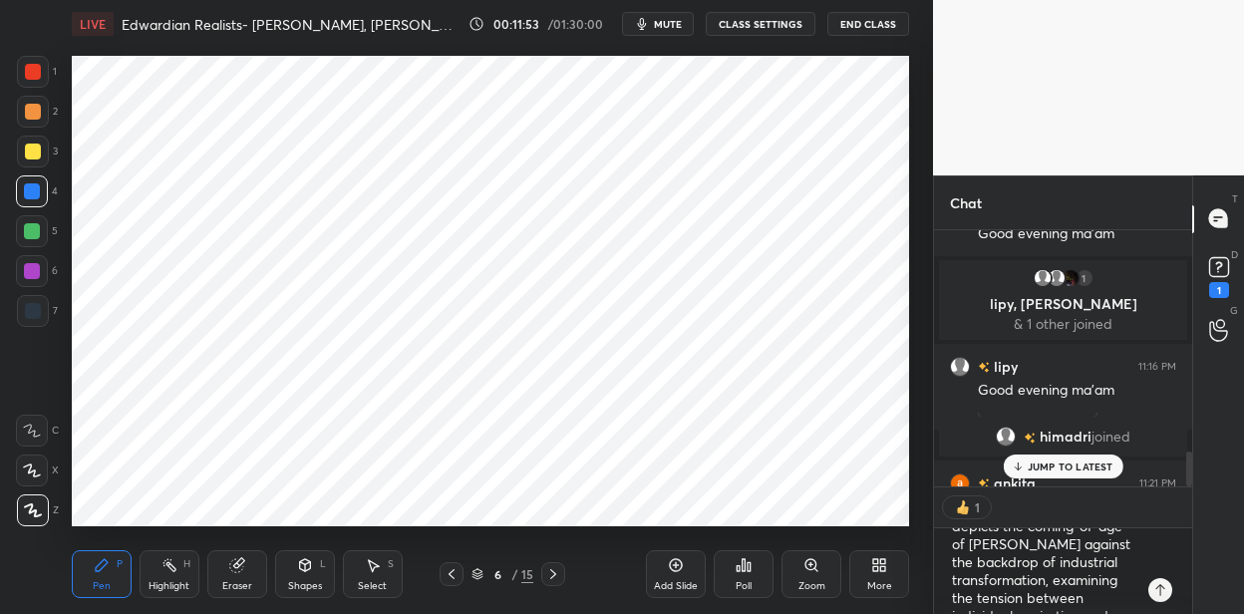
scroll to position [6, 6]
drag, startPoint x: 39, startPoint y: 70, endPoint x: 60, endPoint y: 76, distance: 21.8
click at [41, 73] on div at bounding box center [33, 72] width 32 height 32
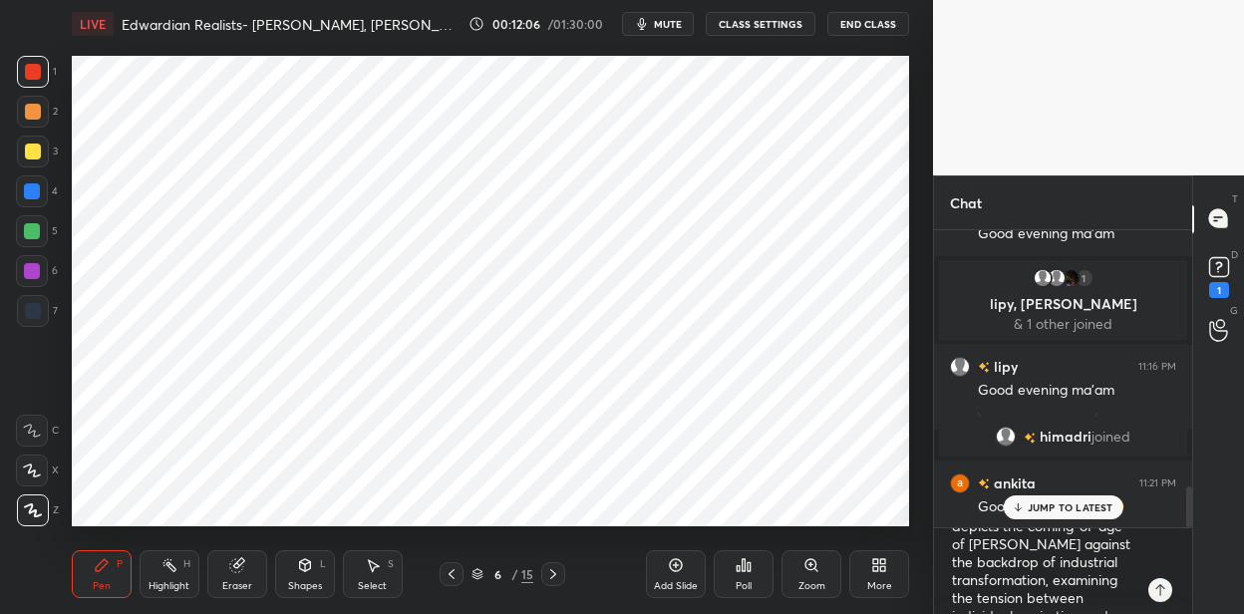
scroll to position [250, 0]
click at [39, 315] on div at bounding box center [33, 311] width 16 height 16
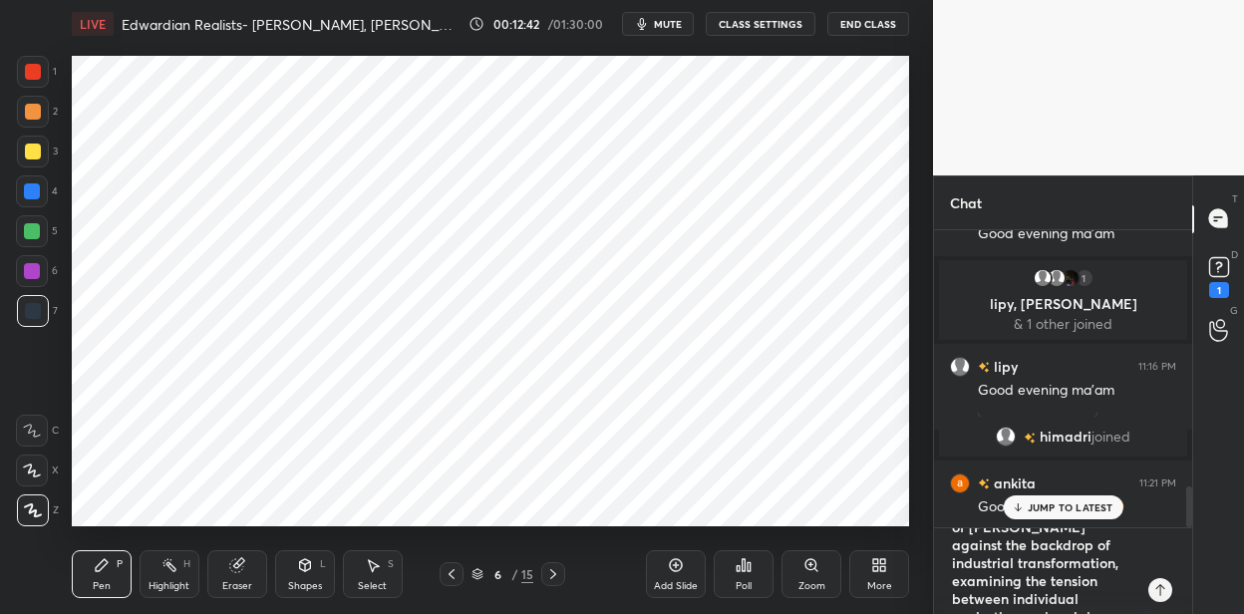
type textarea "x"
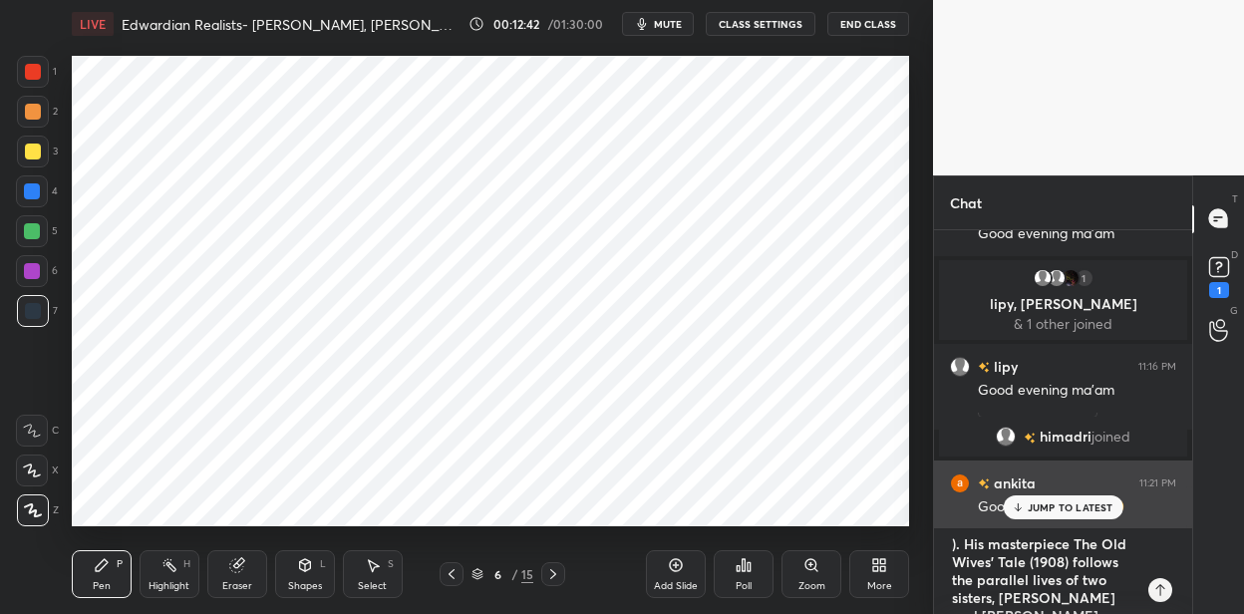
scroll to position [0, 0]
drag, startPoint x: 1072, startPoint y: 600, endPoint x: 943, endPoint y: 502, distance: 161.5
click at [943, 502] on div "[PERSON_NAME], [PERSON_NAME] joined Suman 11:08 PM Good n howz uh dolly You joi…" at bounding box center [1063, 422] width 258 height 385
type textarea "x"
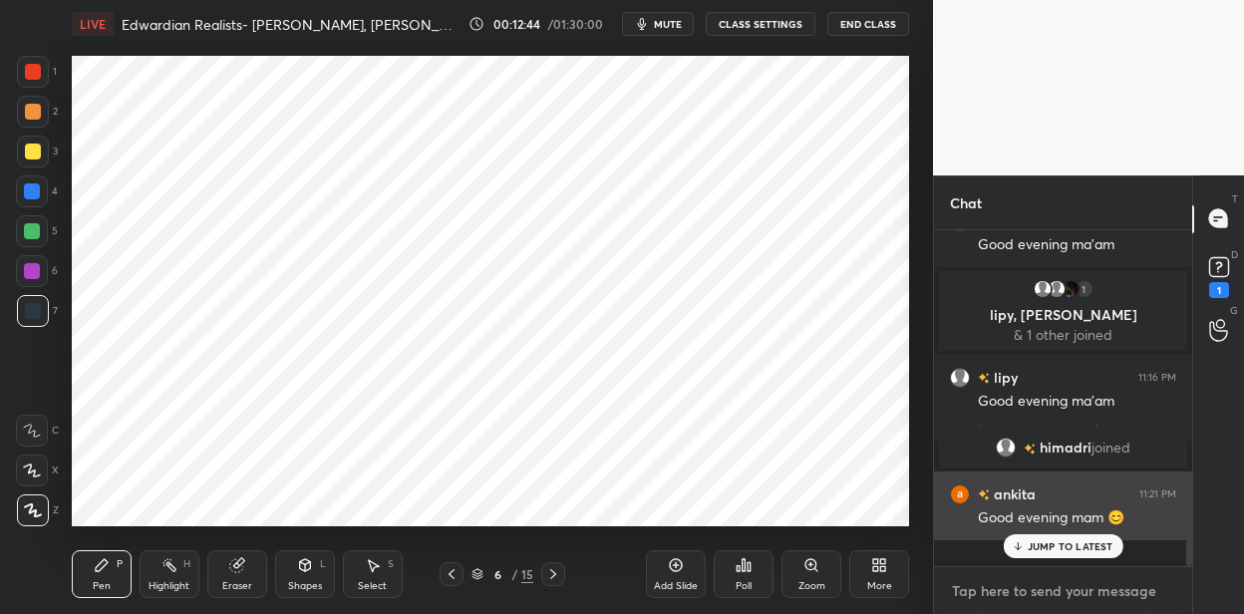
scroll to position [1842, 0]
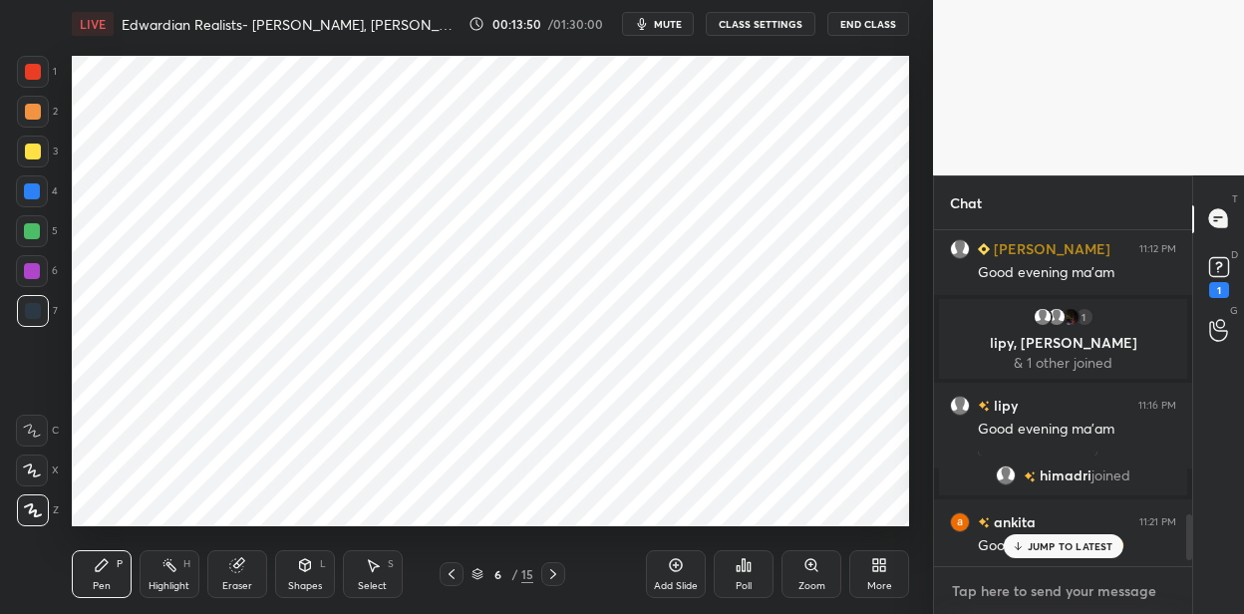
type textarea "x"
click at [1014, 594] on textarea at bounding box center [1063, 591] width 226 height 32
paste textarea "[PERSON_NAME] ([DATE]-[DATE]) [PERSON_NAME] is best known for The Forsyte Saga,…"
type textarea "[PERSON_NAME] ([DATE]-[DATE]) [PERSON_NAME] is best known for The Forsyte Saga,…"
type textarea "x"
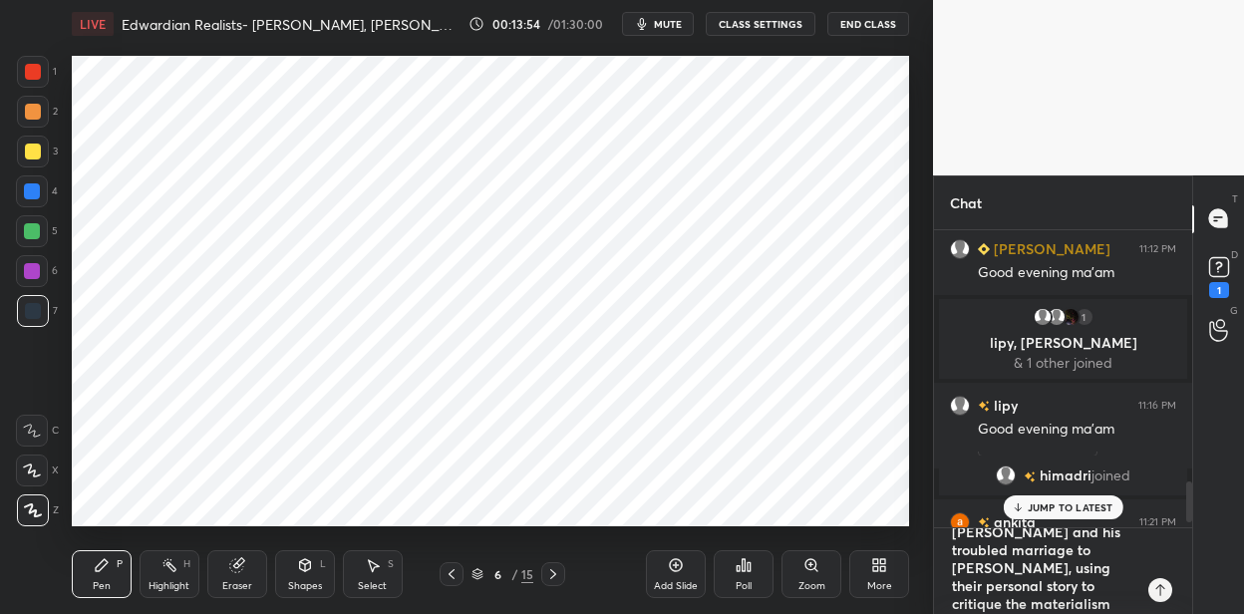
scroll to position [0, 0]
type textarea "[PERSON_NAME] ([DATE]-[DATE]) [PERSON_NAME] is best known for The Forsyte Saga,…"
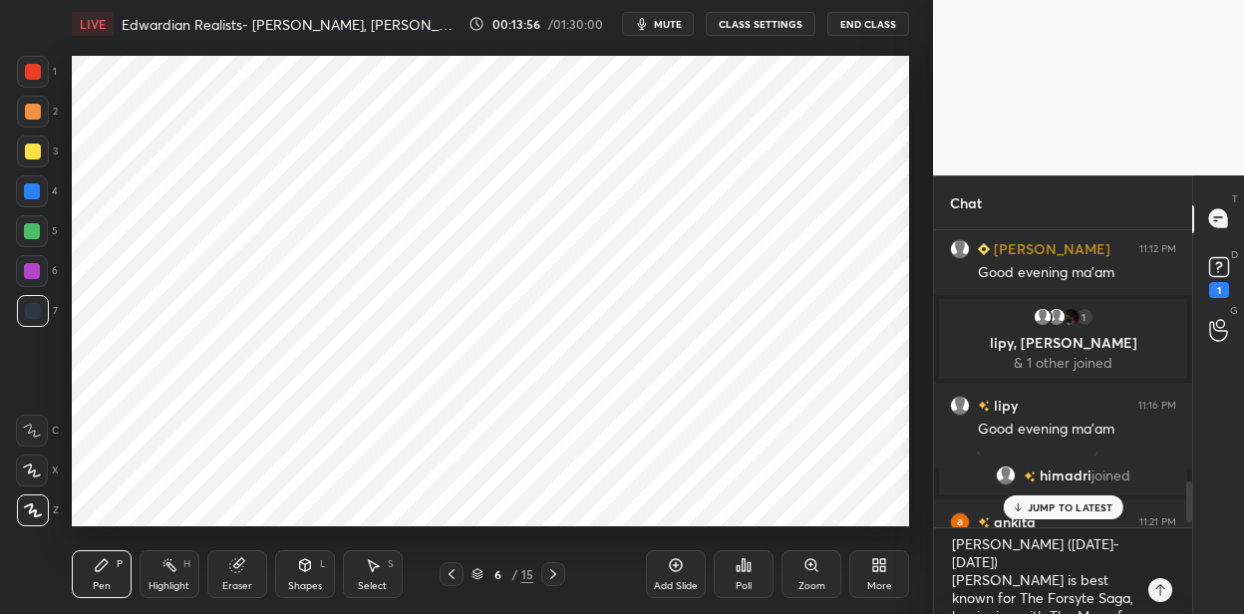
drag, startPoint x: 676, startPoint y: 566, endPoint x: 672, endPoint y: 552, distance: 14.5
click at [673, 556] on div "Add Slide" at bounding box center [676, 574] width 60 height 48
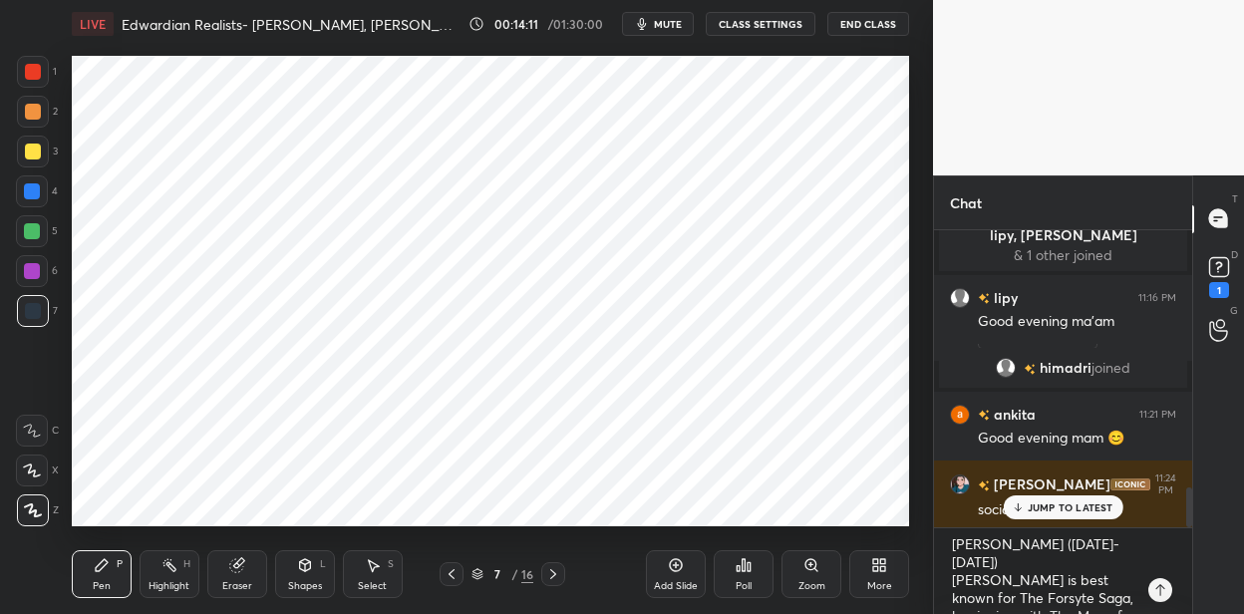
click at [37, 197] on div at bounding box center [32, 191] width 16 height 16
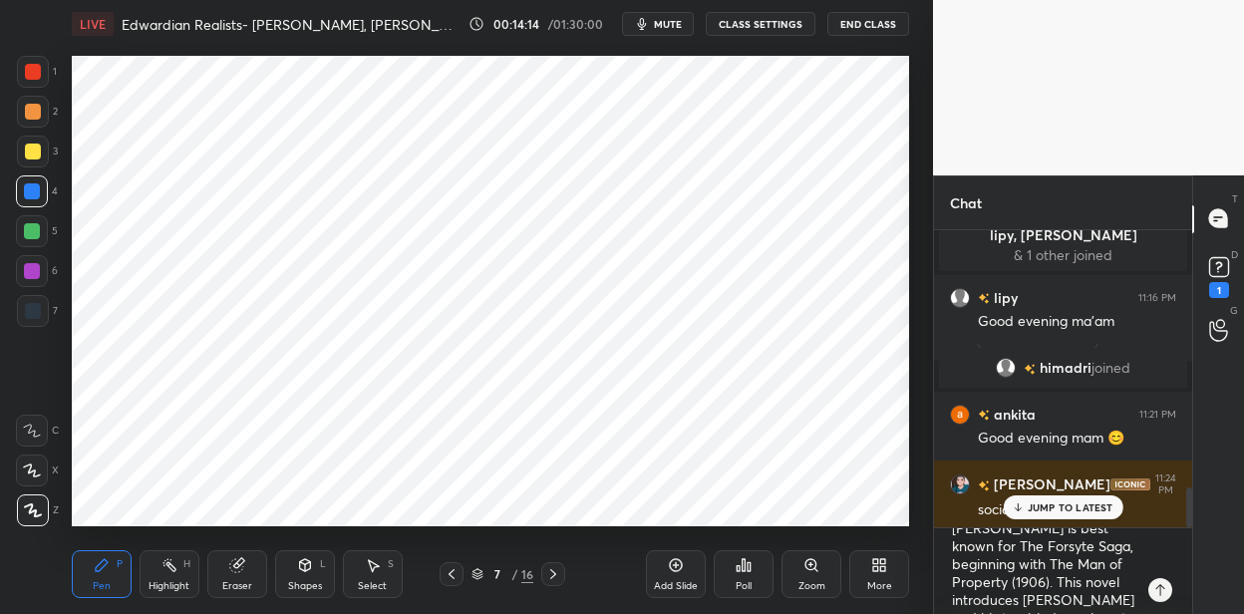
scroll to position [53, 0]
drag, startPoint x: 48, startPoint y: 309, endPoint x: 69, endPoint y: 300, distance: 22.8
click at [56, 306] on div "7" at bounding box center [37, 311] width 41 height 32
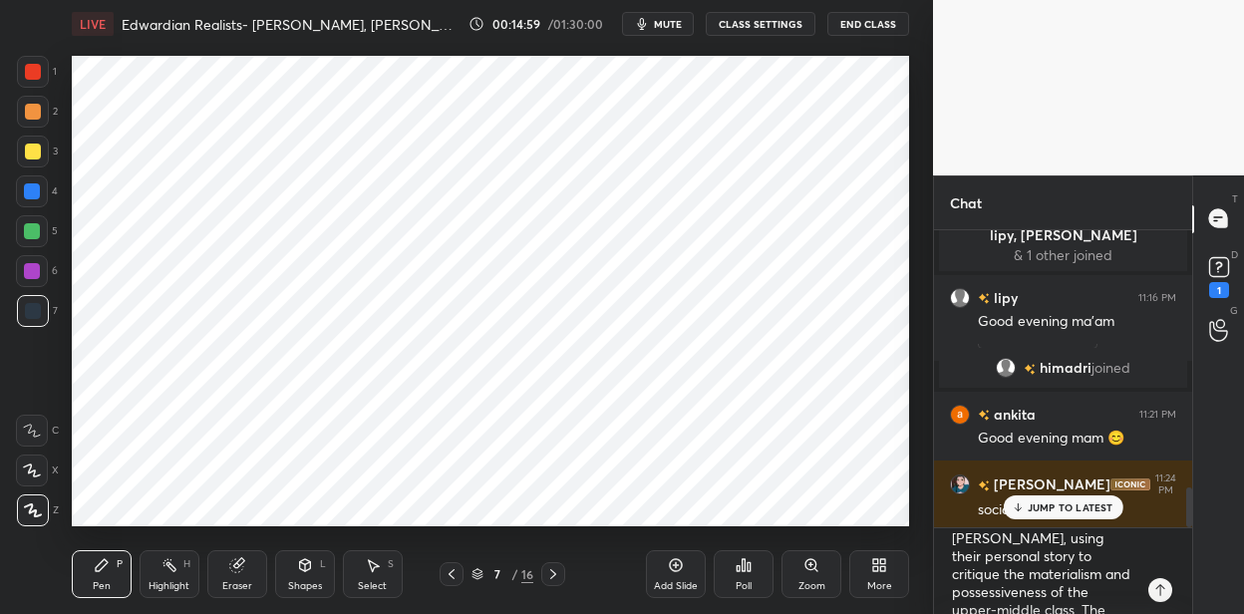
scroll to position [154, 0]
click at [39, 71] on div at bounding box center [33, 72] width 32 height 32
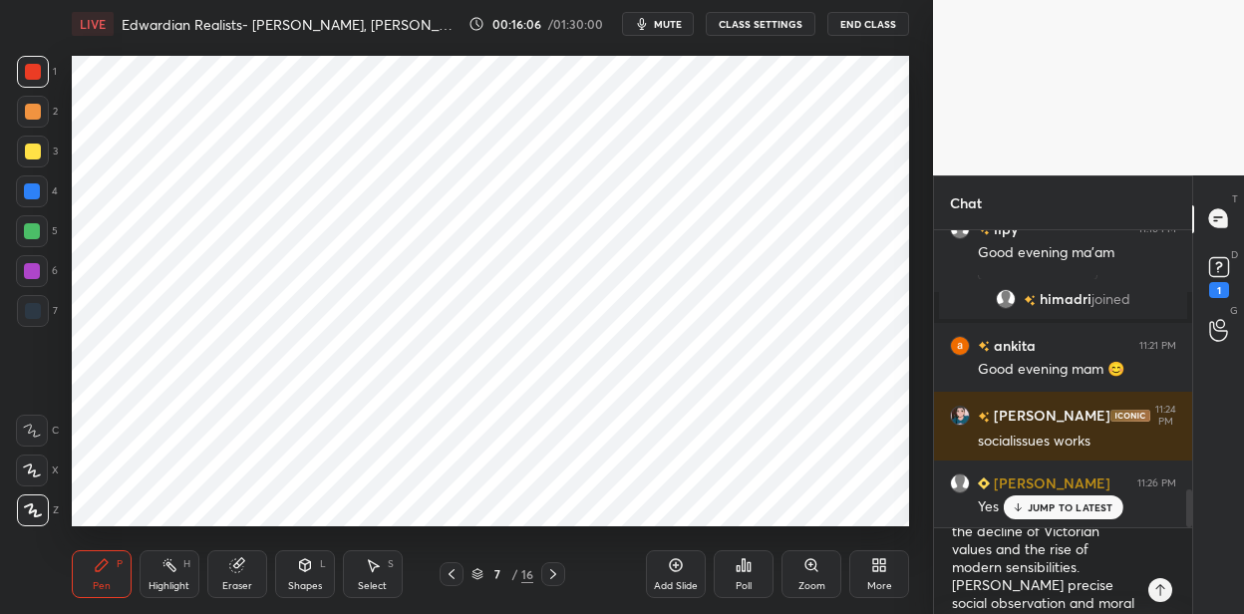
scroll to position [285, 0]
drag, startPoint x: 37, startPoint y: 226, endPoint x: 55, endPoint y: 195, distance: 35.7
click at [37, 223] on div at bounding box center [32, 231] width 16 height 16
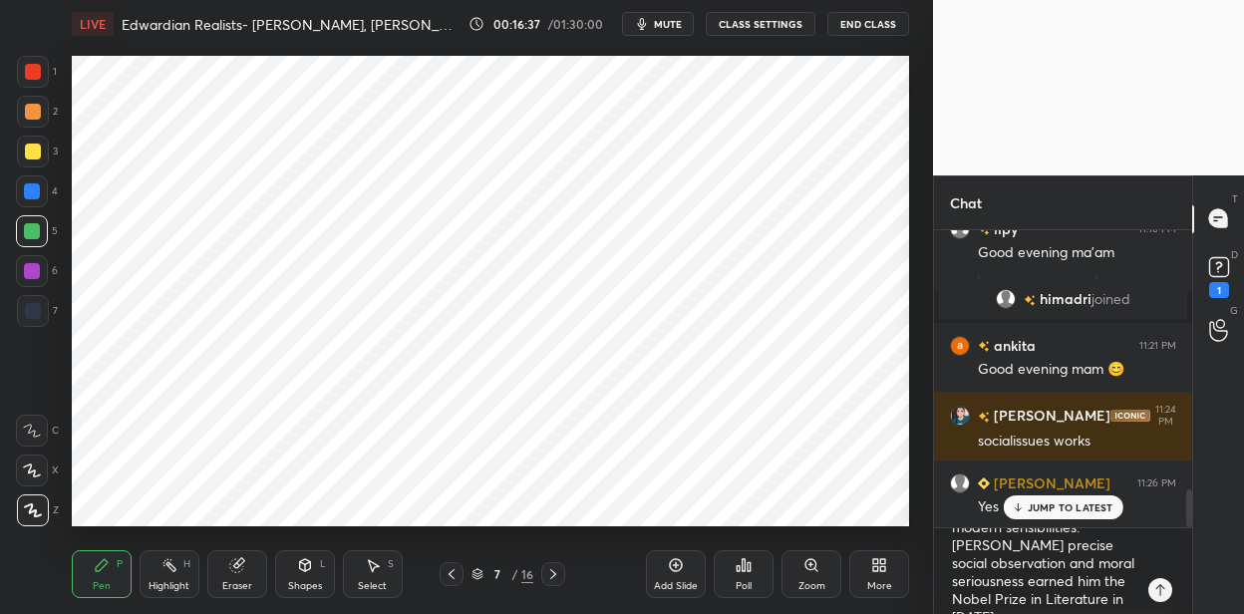
scroll to position [340, 0]
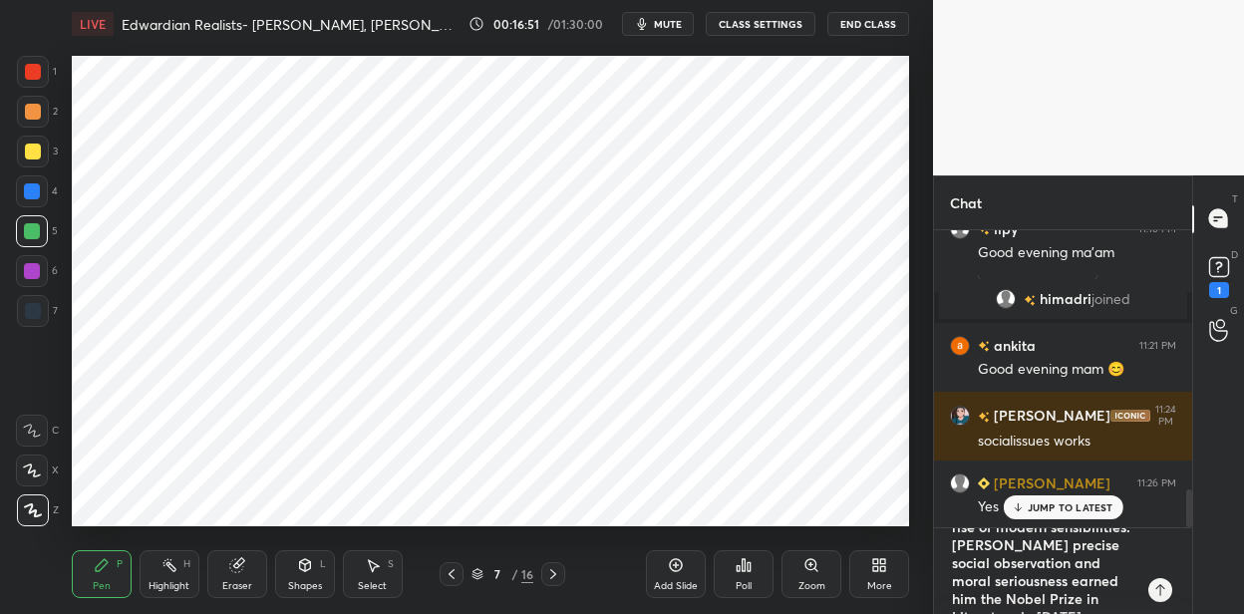
type textarea "x"
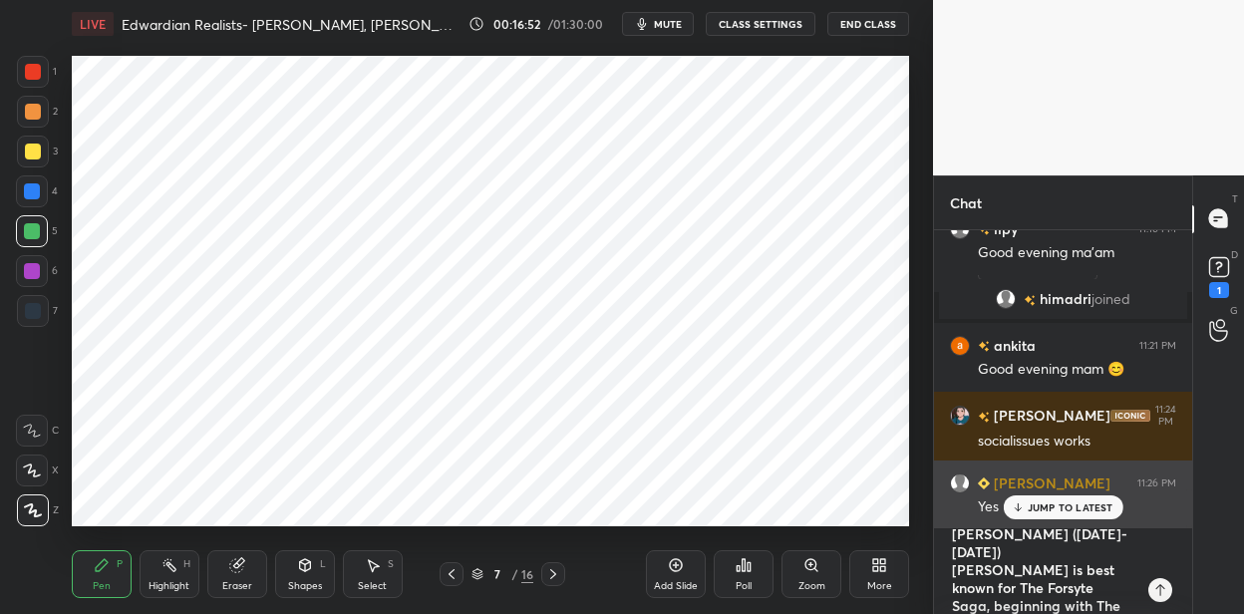
scroll to position [0, 0]
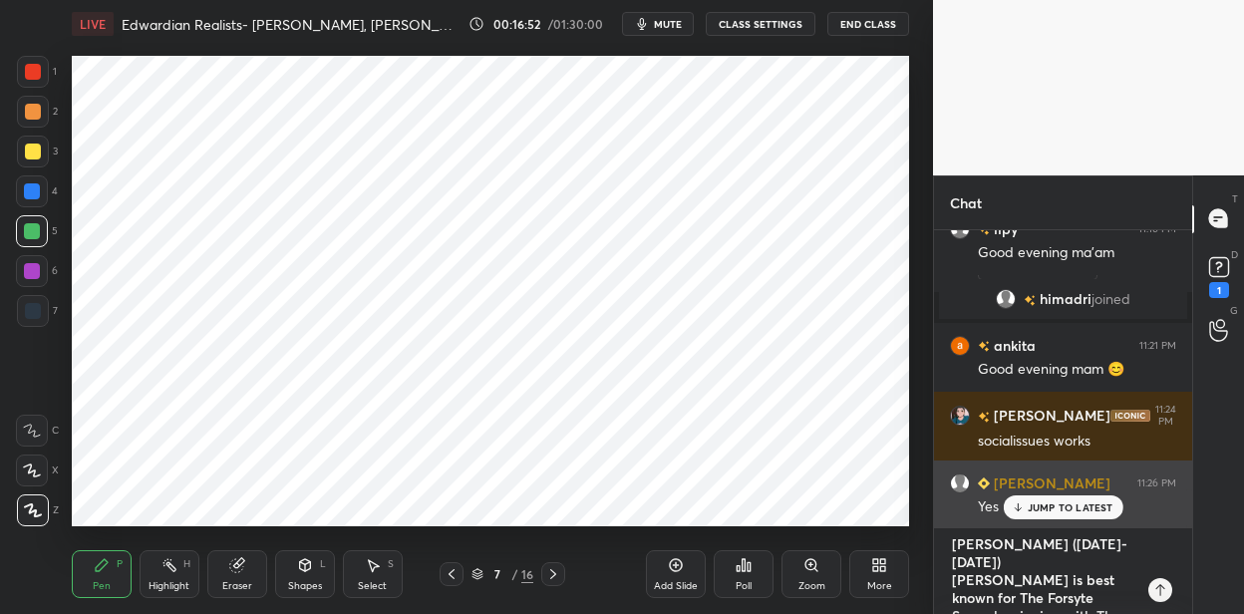
drag, startPoint x: 1024, startPoint y: 604, endPoint x: 965, endPoint y: 502, distance: 117.5
click at [965, 502] on div "[PERSON_NAME] neha 11:10 PM all good .. thanks for asking shweta 11:10 PM [DEMO…" at bounding box center [1063, 422] width 258 height 385
type textarea "erature in [DATE]."
type textarea "x"
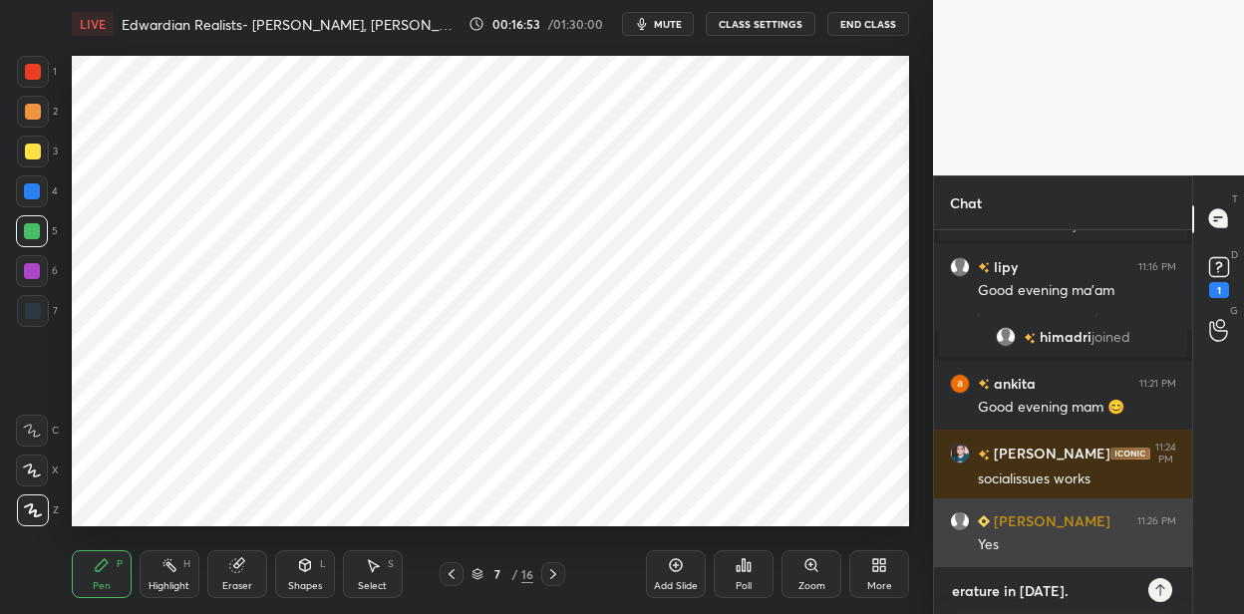
scroll to position [1980, 0]
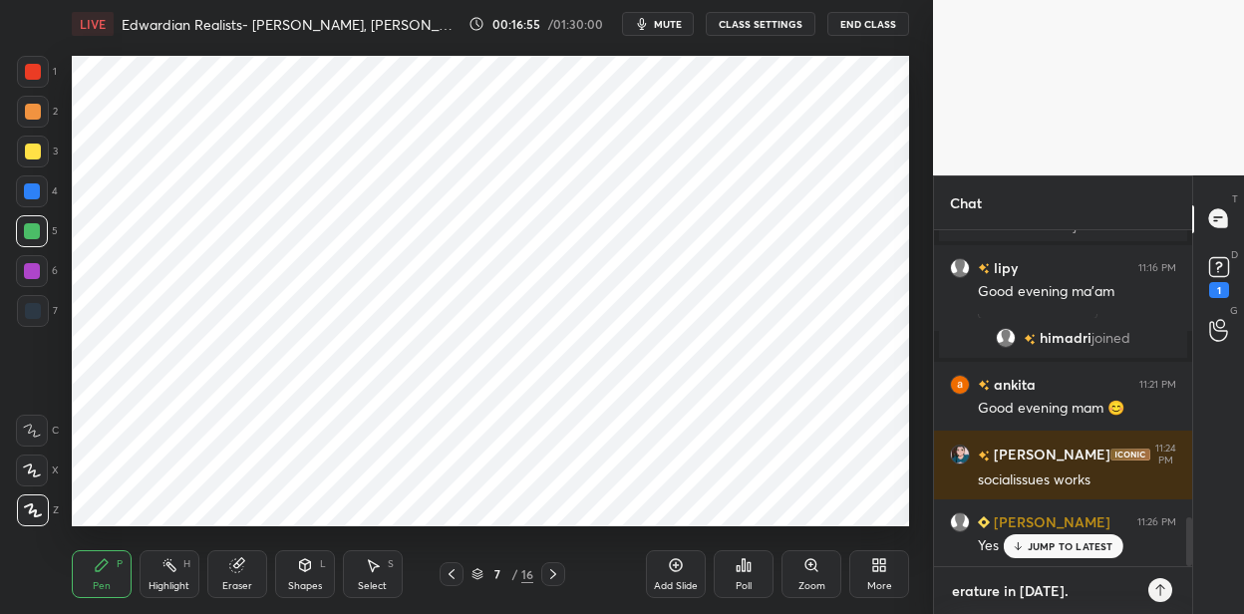
drag, startPoint x: 1066, startPoint y: 589, endPoint x: 932, endPoint y: 587, distance: 133.6
click at [932, 587] on div "1 2 3 4 5 6 7 C X Z C X Z E E Erase all H H LIVE Edwardian Realists- [PERSON_NA…" at bounding box center [622, 307] width 1244 height 614
type textarea "x"
click at [872, 565] on icon at bounding box center [879, 565] width 16 height 16
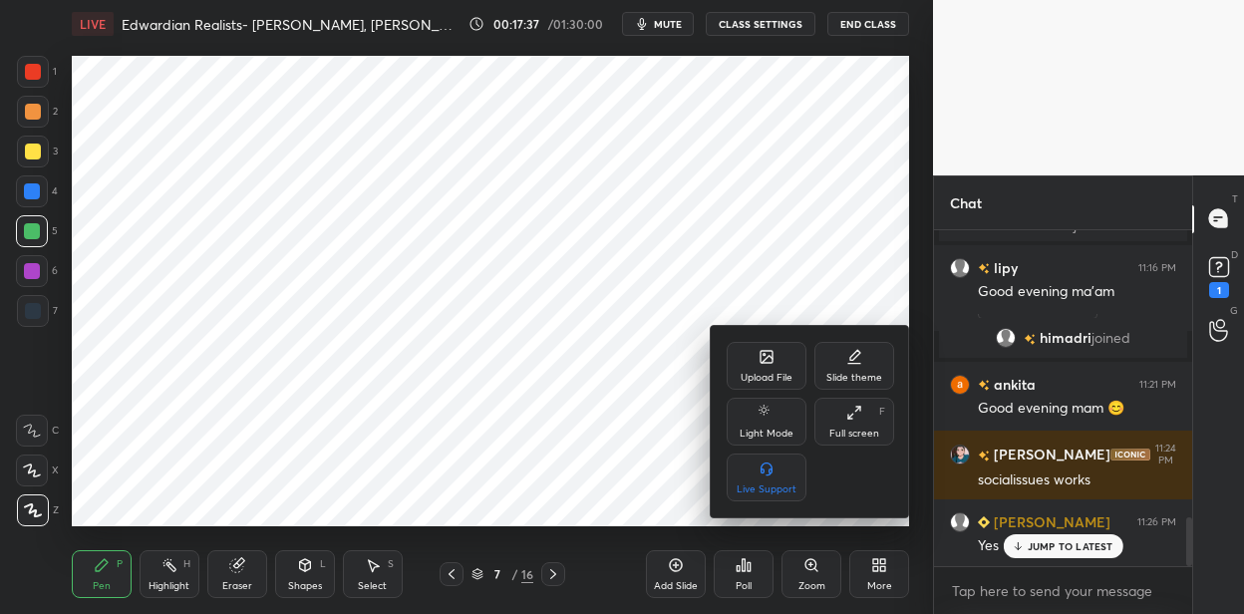
click at [795, 356] on div "Upload File" at bounding box center [767, 366] width 80 height 48
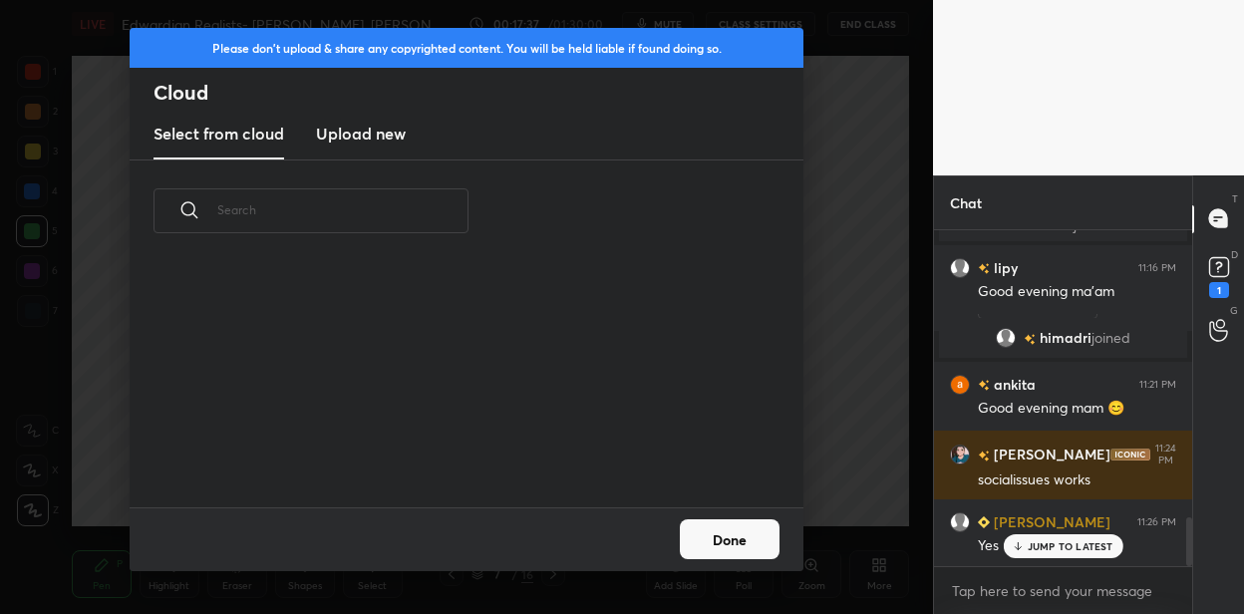
scroll to position [245, 640]
click at [399, 136] on h3 "Upload new" at bounding box center [361, 134] width 90 height 24
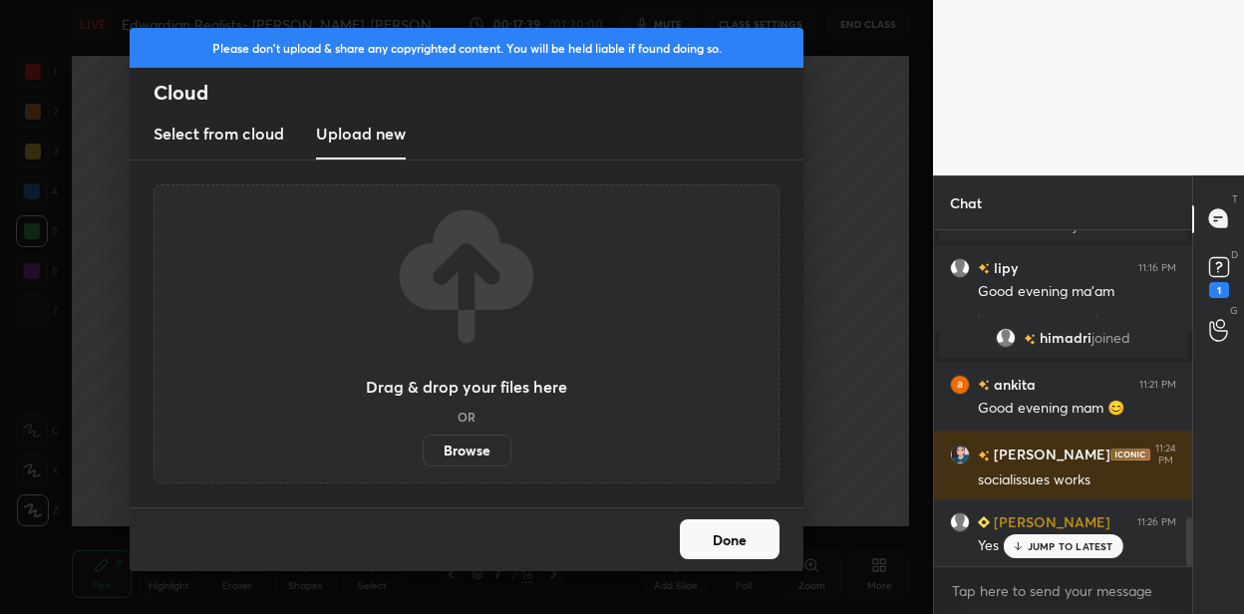
click at [463, 442] on label "Browse" at bounding box center [467, 451] width 89 height 32
click at [423, 442] on input "Browse" at bounding box center [423, 451] width 0 height 32
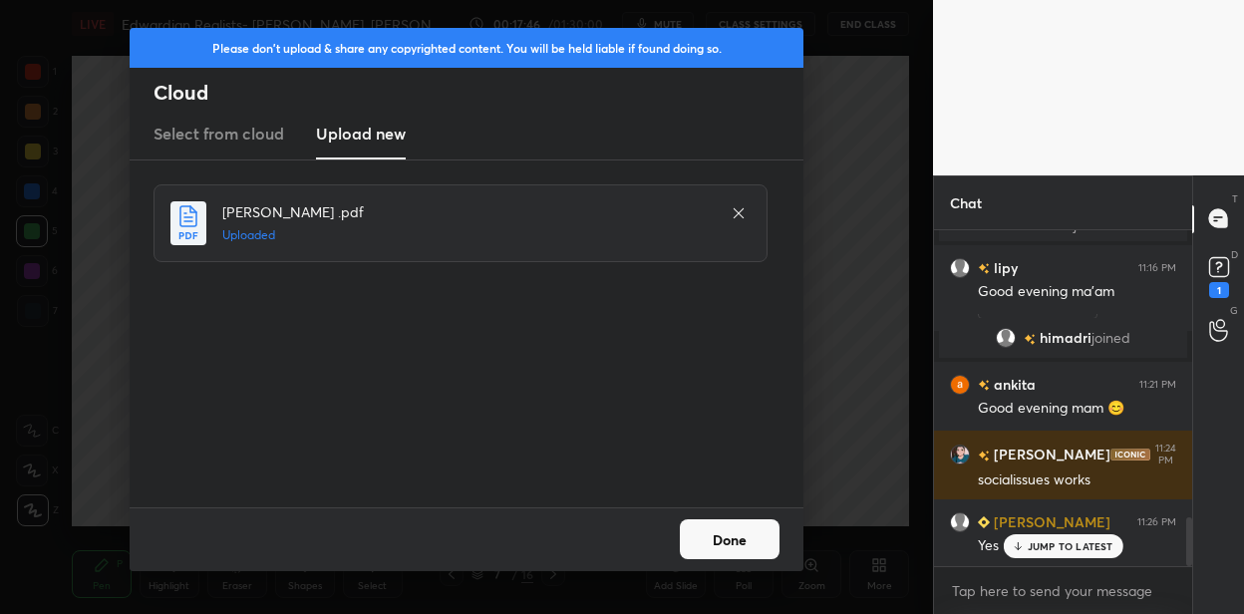
click at [730, 554] on button "Done" at bounding box center [730, 539] width 100 height 40
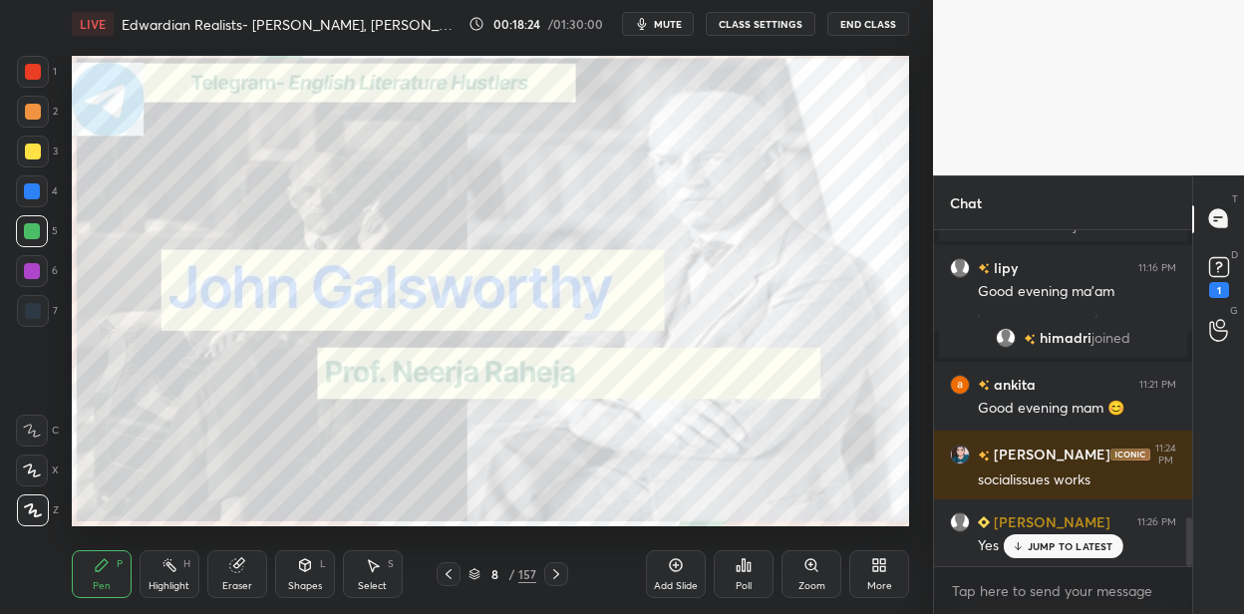
click at [554, 567] on icon at bounding box center [556, 574] width 16 height 16
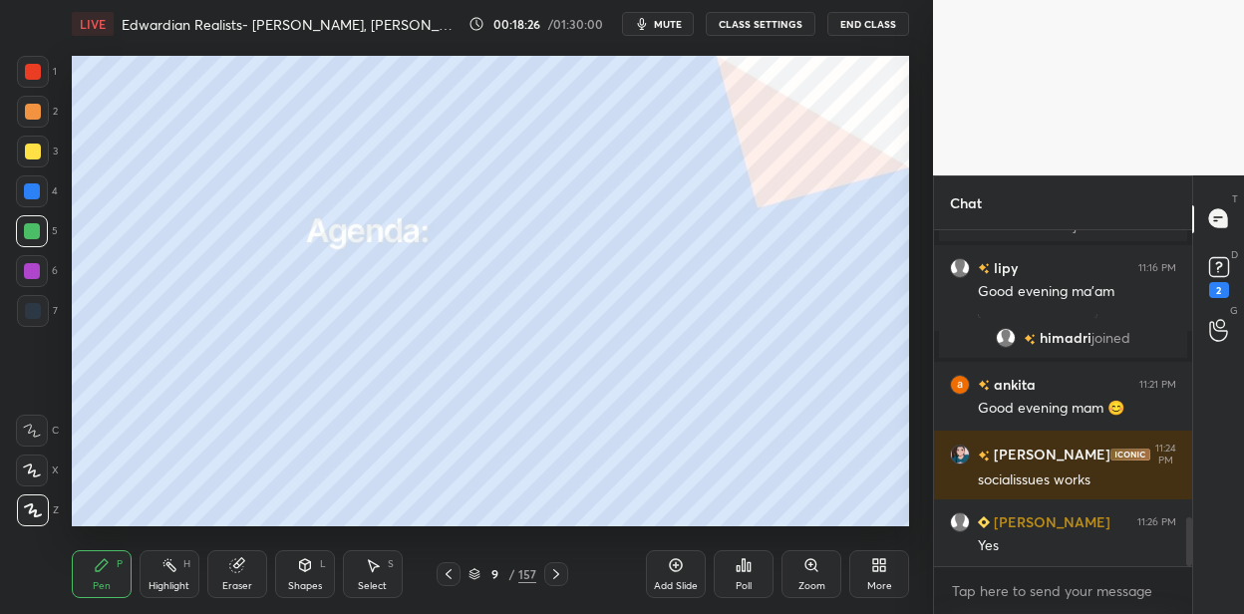
drag, startPoint x: 37, startPoint y: 153, endPoint x: 64, endPoint y: 141, distance: 29.5
click at [38, 153] on div at bounding box center [33, 152] width 16 height 16
click at [552, 572] on icon at bounding box center [556, 574] width 16 height 16
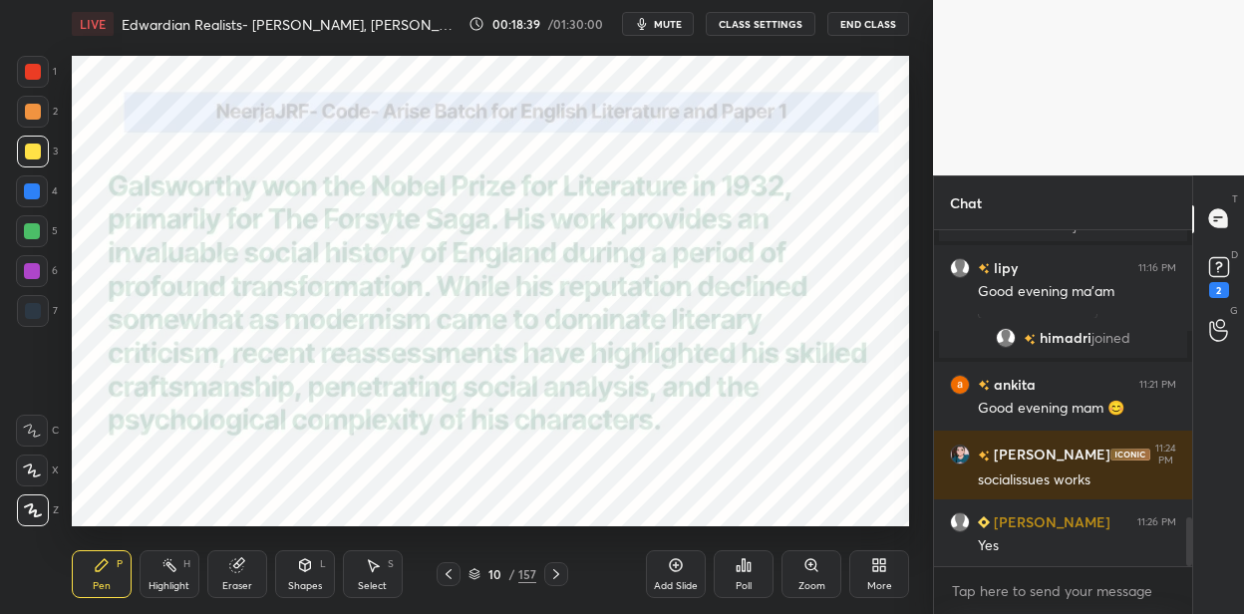
click at [39, 192] on div at bounding box center [32, 191] width 16 height 16
drag, startPoint x: 35, startPoint y: 311, endPoint x: 48, endPoint y: 309, distance: 13.1
click at [37, 312] on div at bounding box center [33, 311] width 16 height 16
click at [550, 569] on icon at bounding box center [556, 574] width 16 height 16
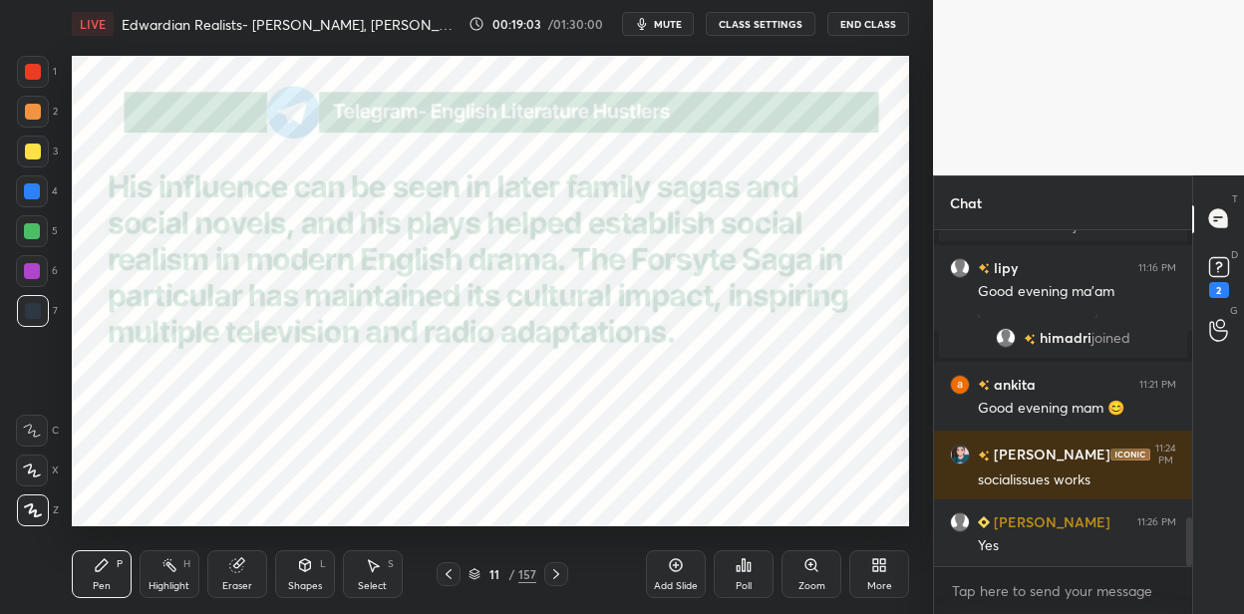
scroll to position [2199, 0]
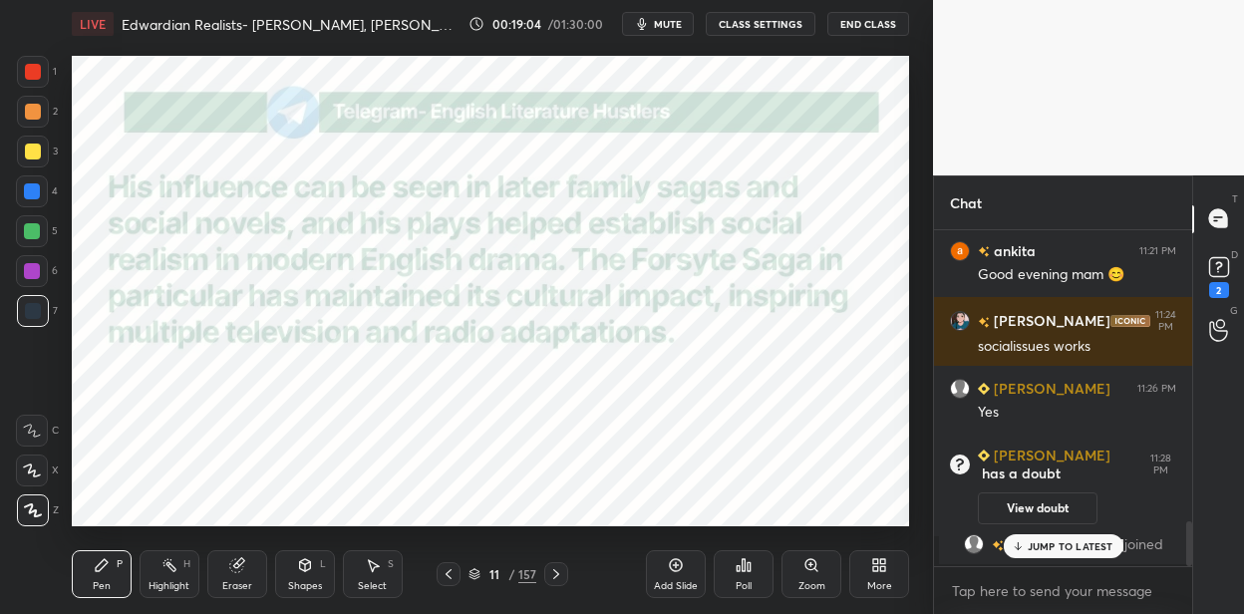
click at [561, 572] on icon at bounding box center [556, 574] width 16 height 16
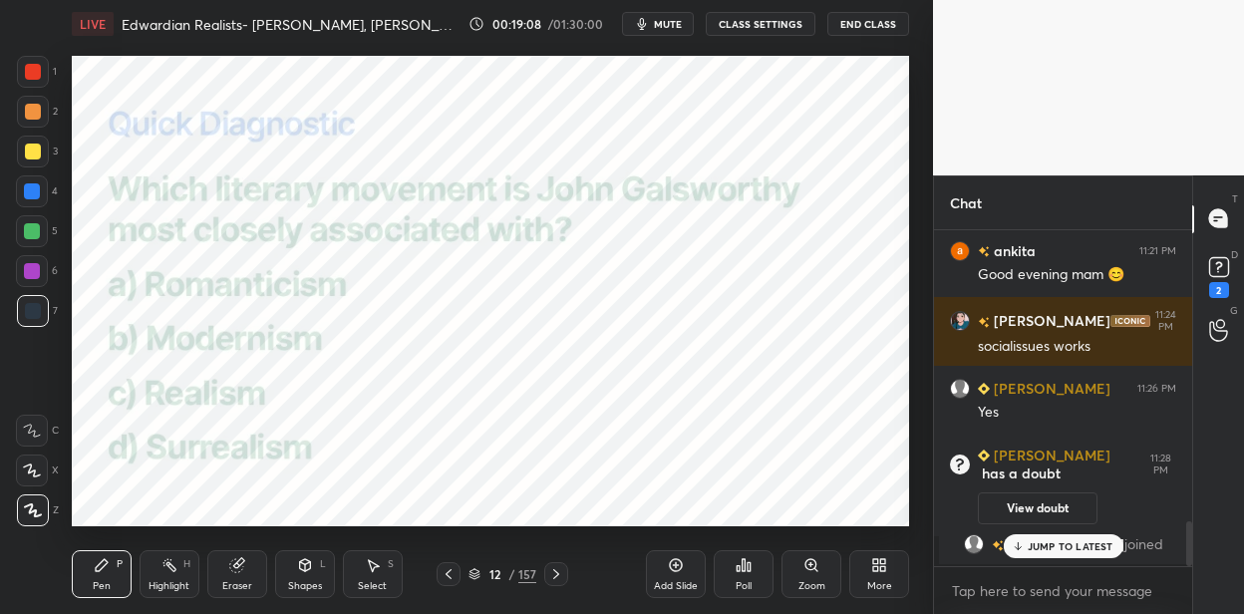
drag, startPoint x: 526, startPoint y: 573, endPoint x: 528, endPoint y: 558, distance: 15.1
click at [527, 573] on div "157" at bounding box center [527, 574] width 18 height 18
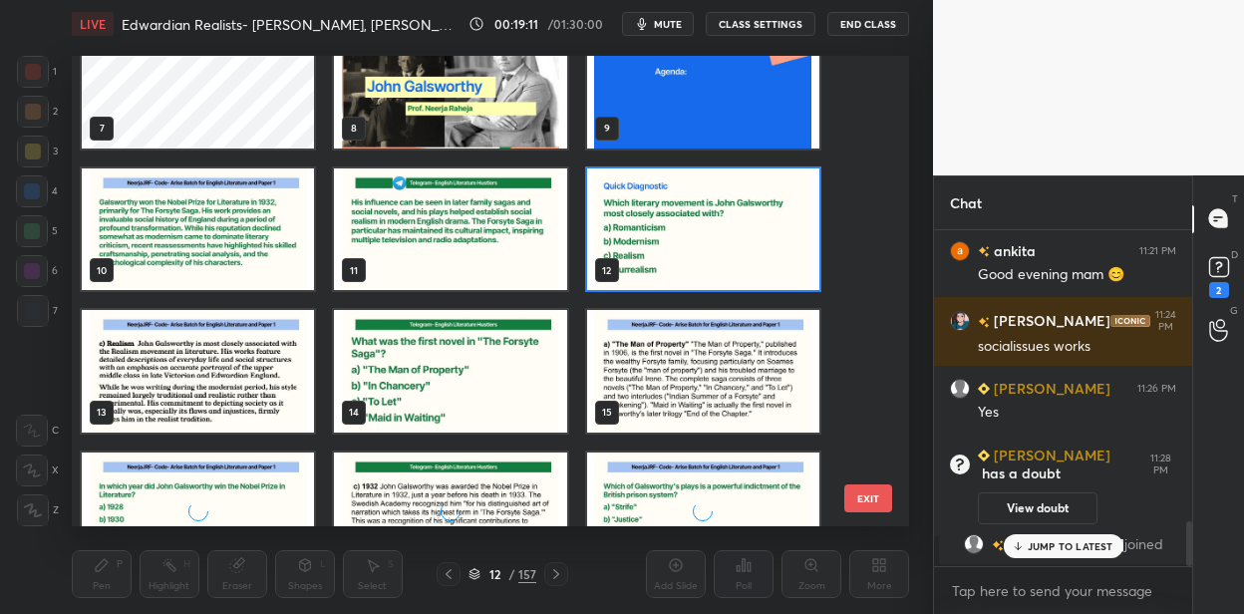
scroll to position [371, 0]
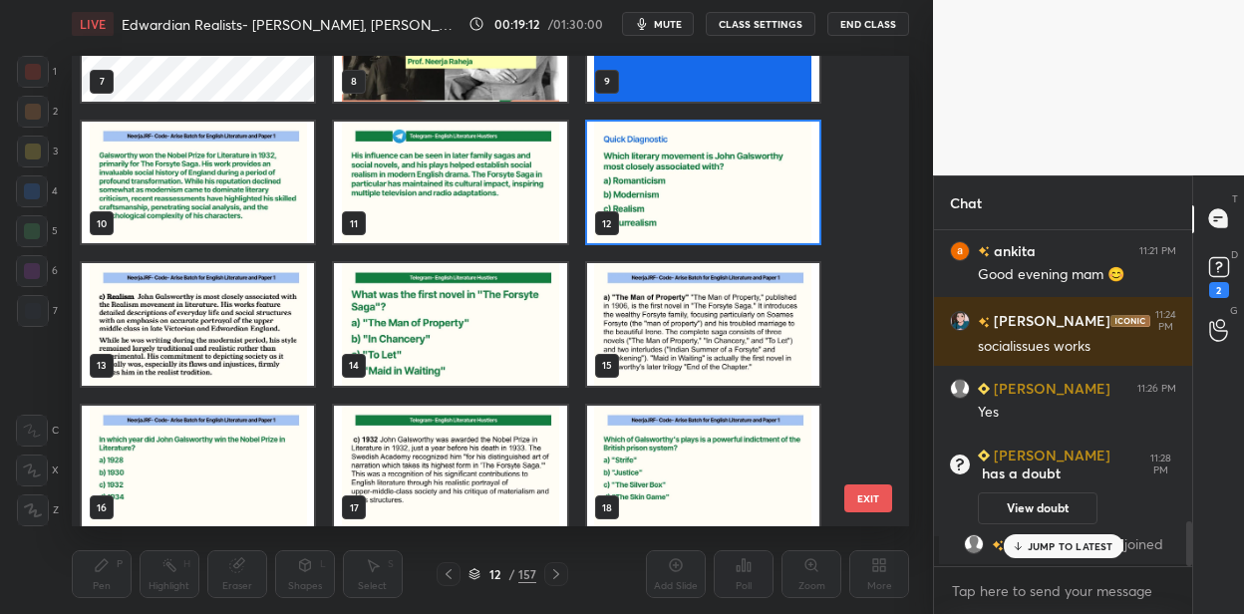
click at [661, 200] on img "grid" at bounding box center [703, 182] width 232 height 123
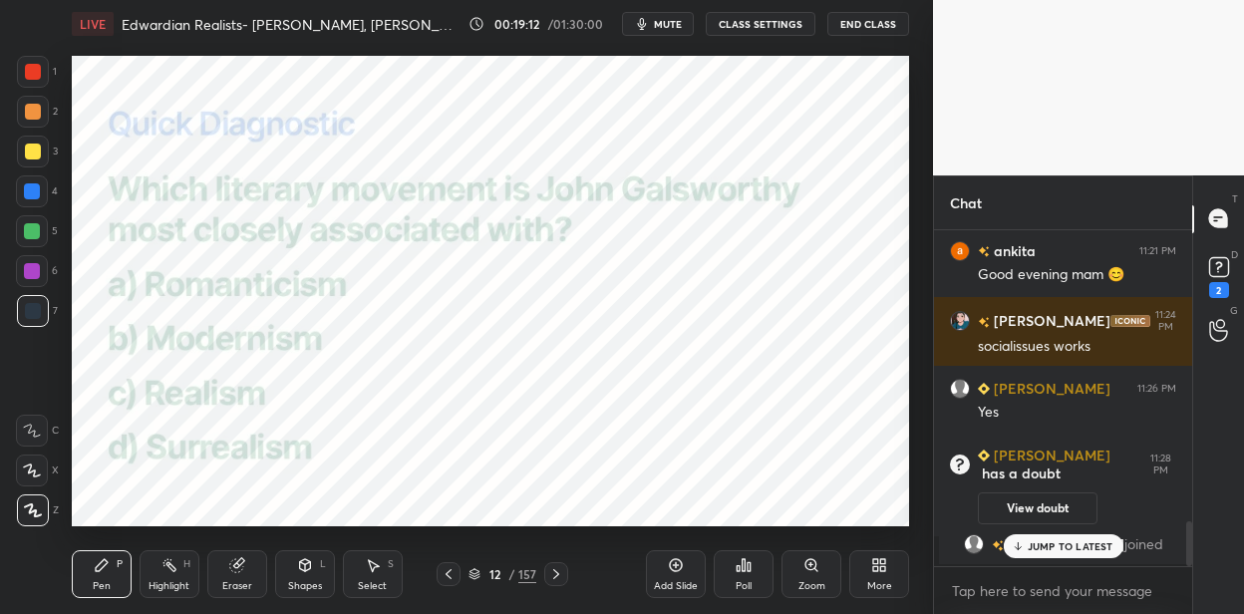
click at [661, 200] on img "grid" at bounding box center [703, 182] width 232 height 123
drag, startPoint x: 552, startPoint y: 581, endPoint x: 545, endPoint y: 559, distance: 23.0
click at [550, 576] on icon at bounding box center [556, 574] width 16 height 16
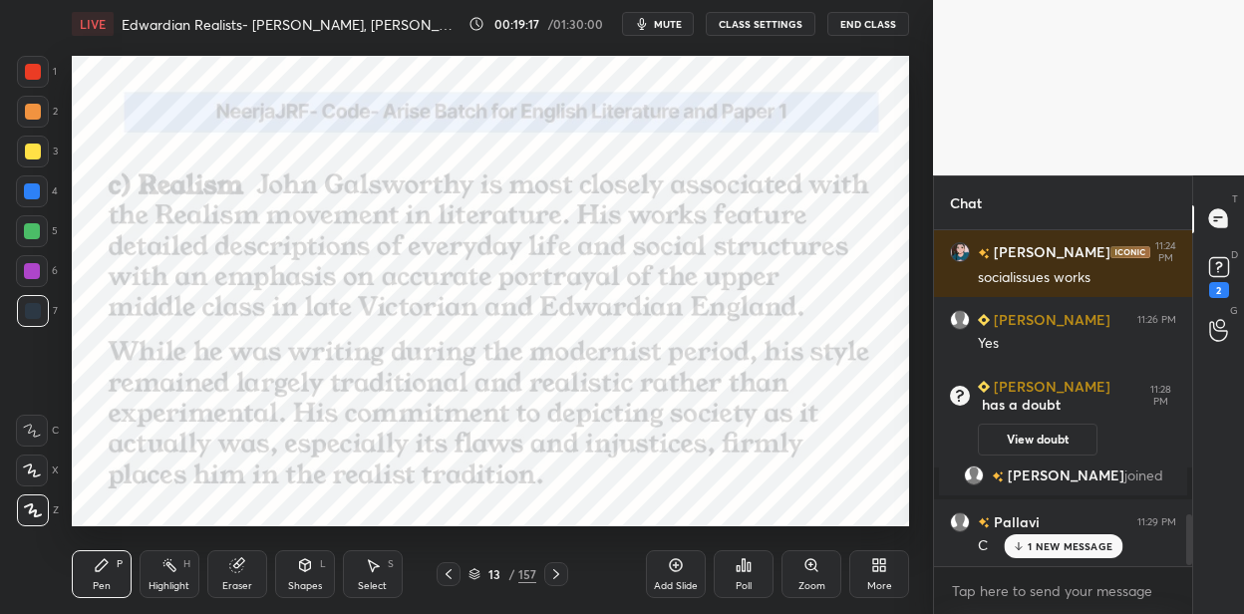
scroll to position [1939, 0]
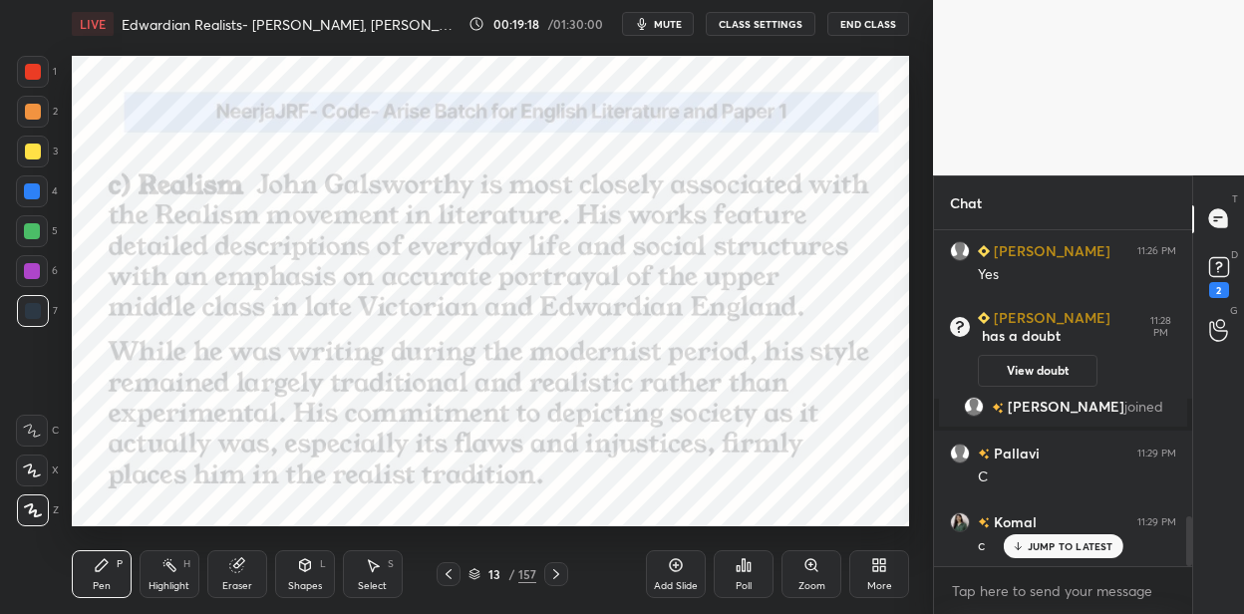
drag, startPoint x: 41, startPoint y: 71, endPoint x: 59, endPoint y: 85, distance: 22.7
click at [44, 72] on div at bounding box center [33, 72] width 32 height 32
drag, startPoint x: 527, startPoint y: 572, endPoint x: 513, endPoint y: 529, distance: 45.1
click at [525, 571] on div "157" at bounding box center [527, 574] width 18 height 18
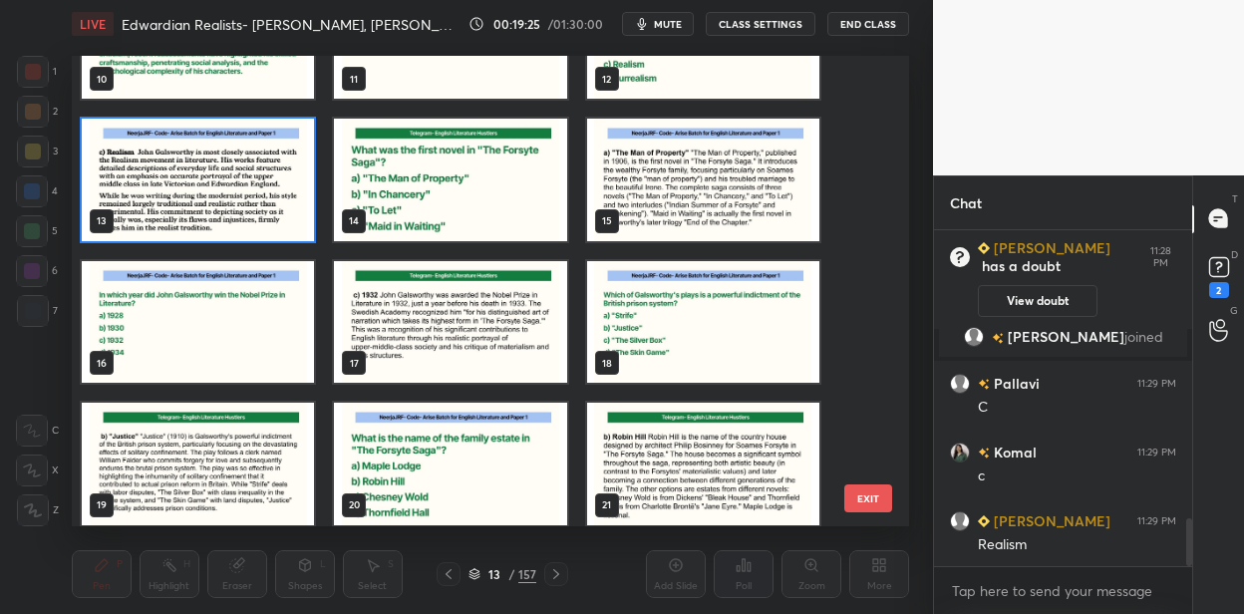
scroll to position [521, 0]
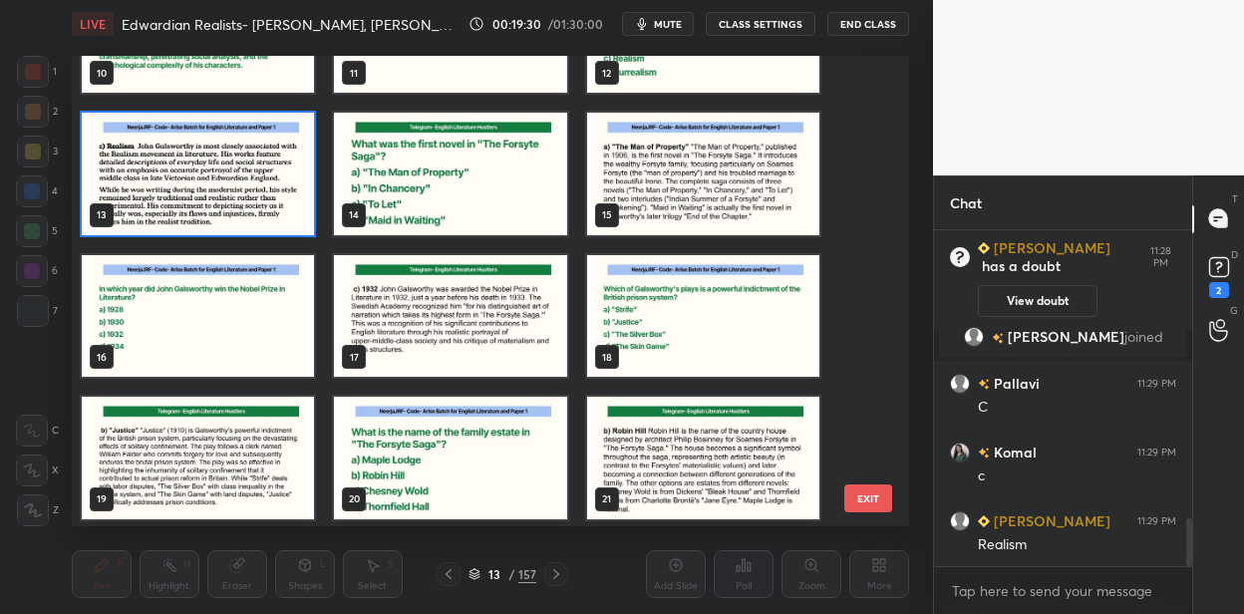
click at [450, 186] on img "grid" at bounding box center [450, 174] width 232 height 123
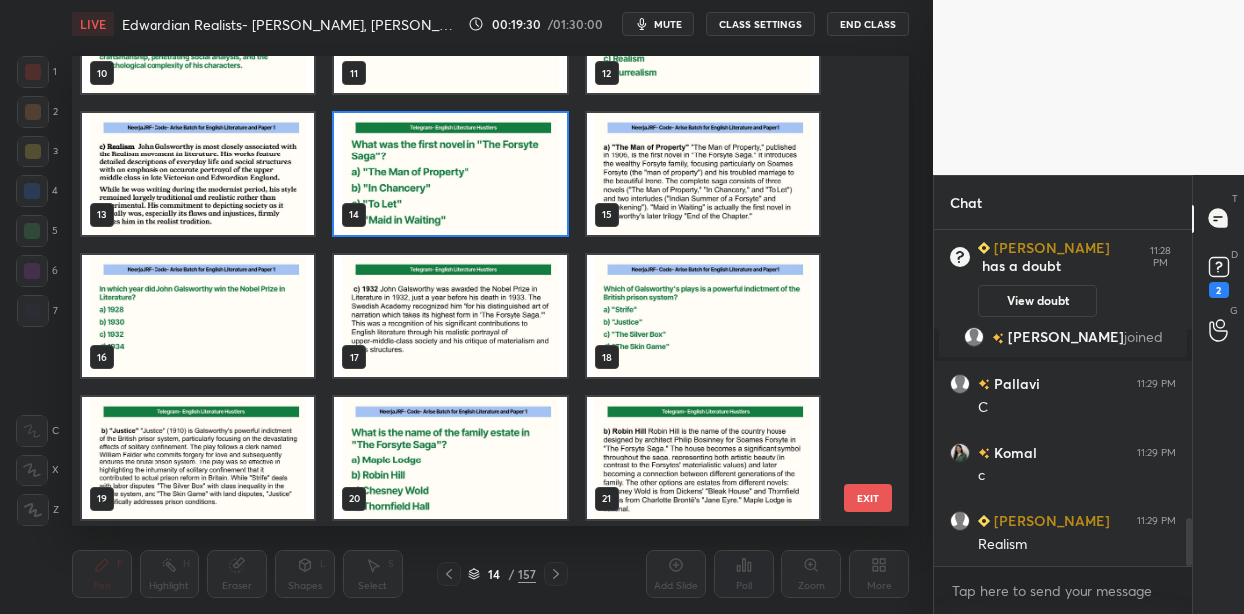
click at [450, 186] on img "grid" at bounding box center [450, 174] width 232 height 123
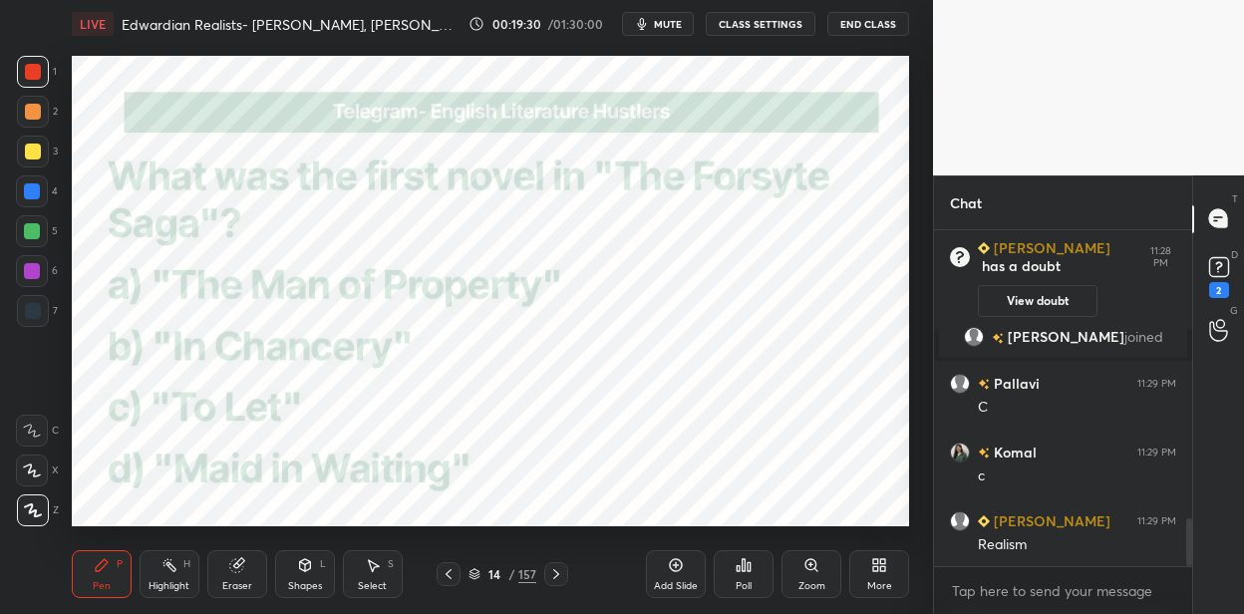
click at [450, 186] on img "grid" at bounding box center [450, 174] width 232 height 123
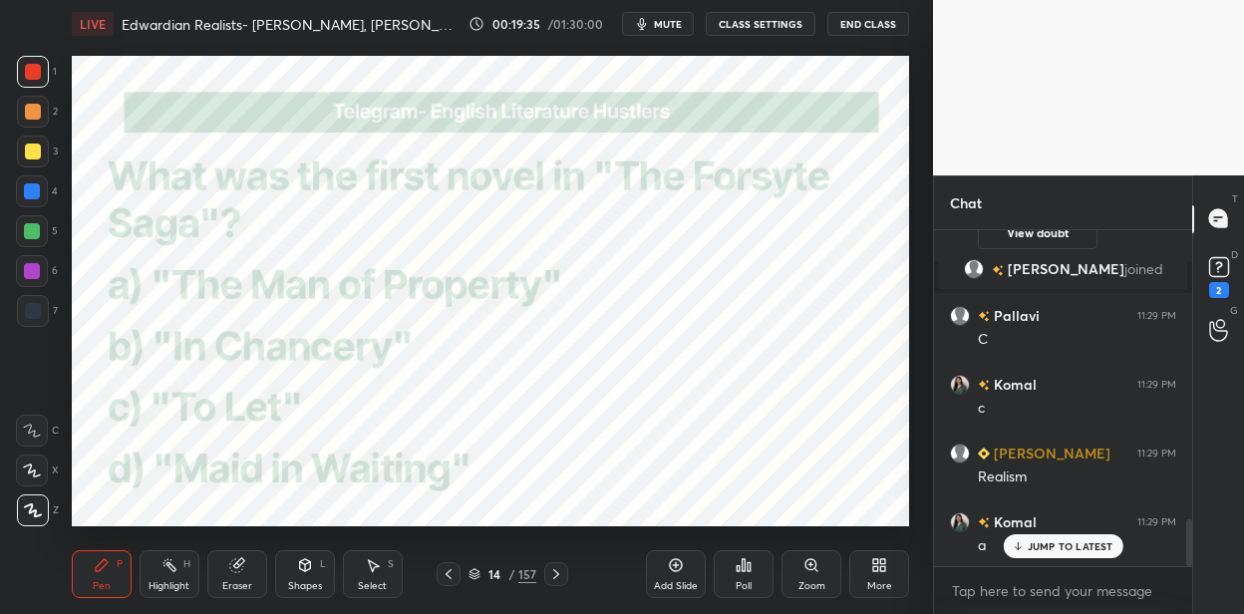
click at [555, 572] on icon at bounding box center [556, 574] width 16 height 16
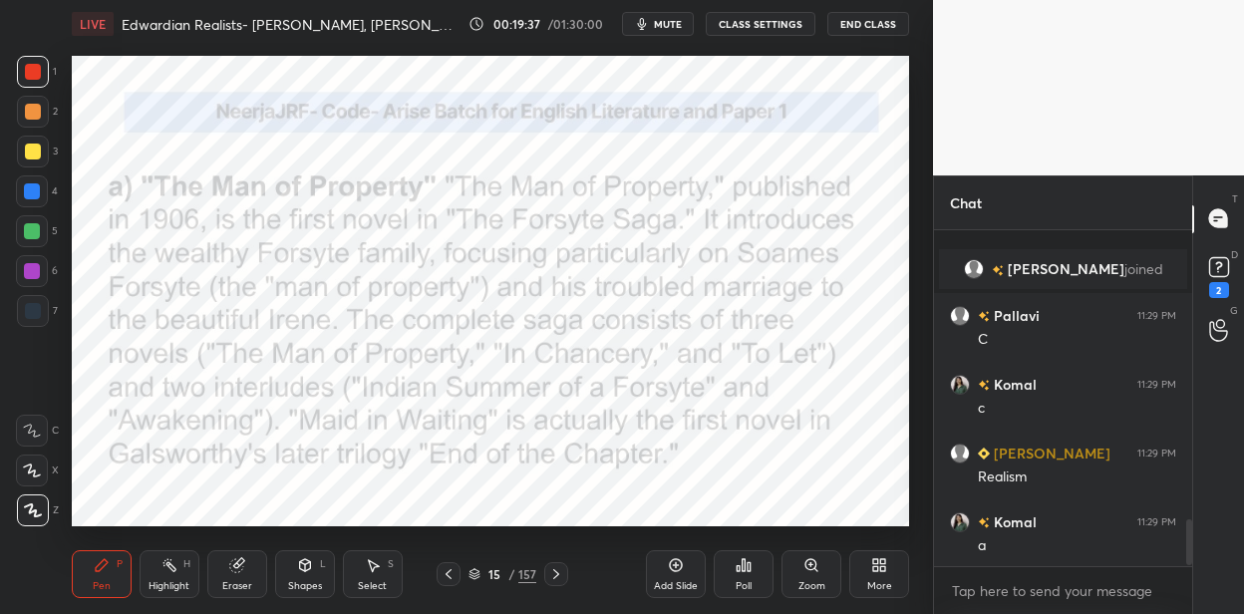
scroll to position [2145, 0]
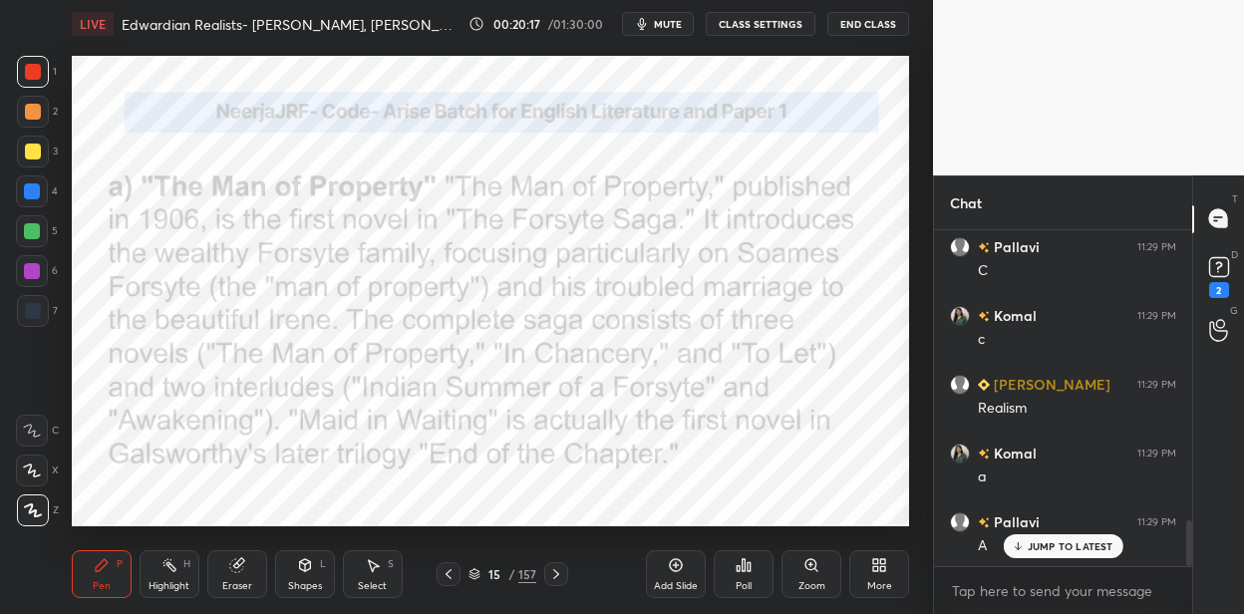
click at [527, 572] on div "157" at bounding box center [527, 574] width 18 height 18
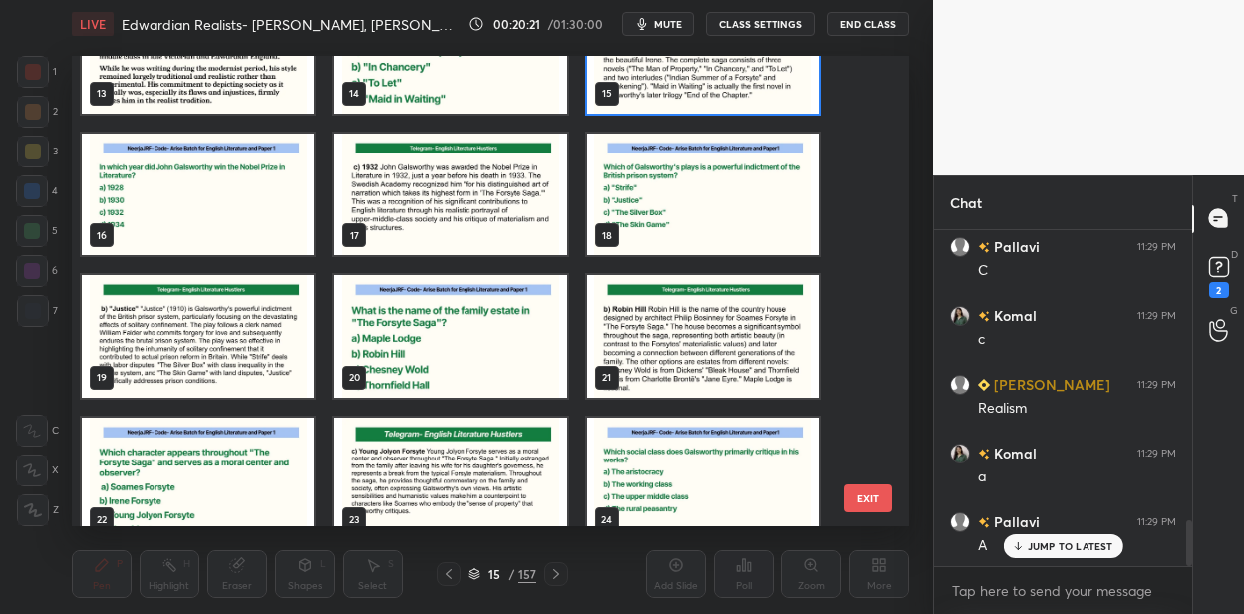
scroll to position [652, 0]
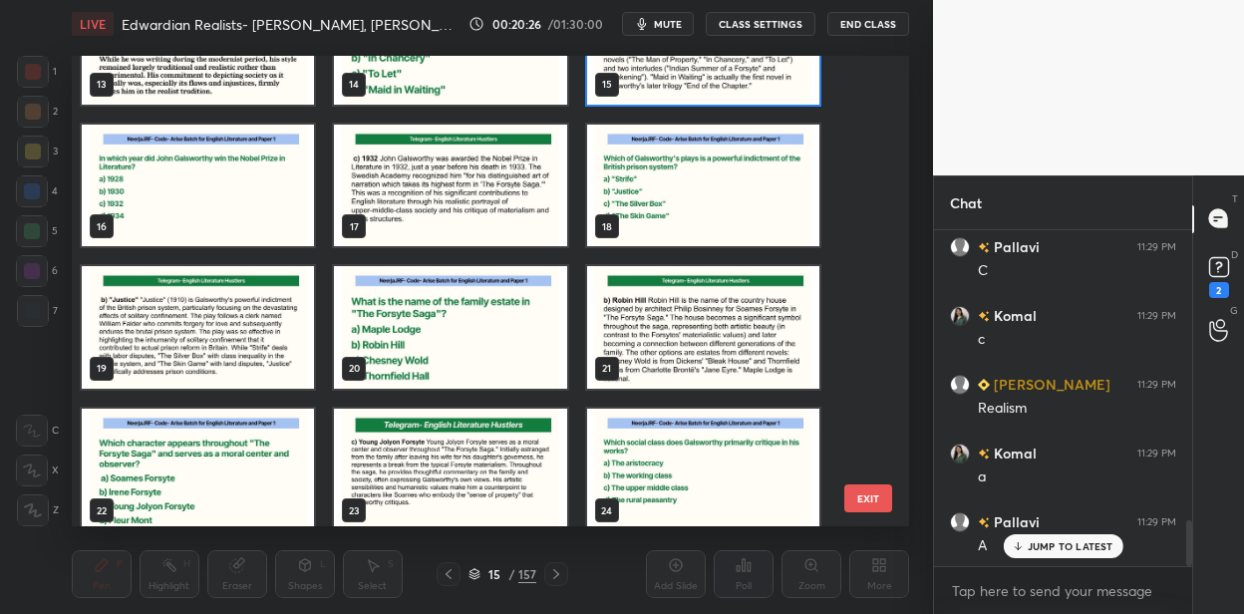
click at [707, 165] on img "grid" at bounding box center [703, 185] width 232 height 123
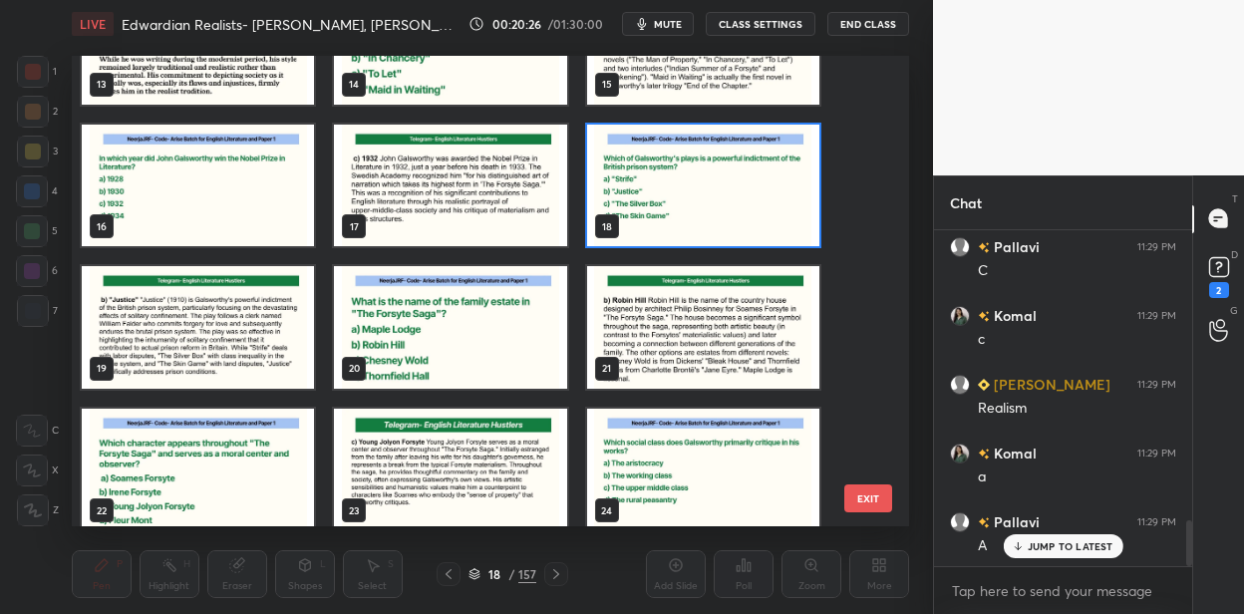
click at [707, 165] on img "grid" at bounding box center [703, 185] width 232 height 123
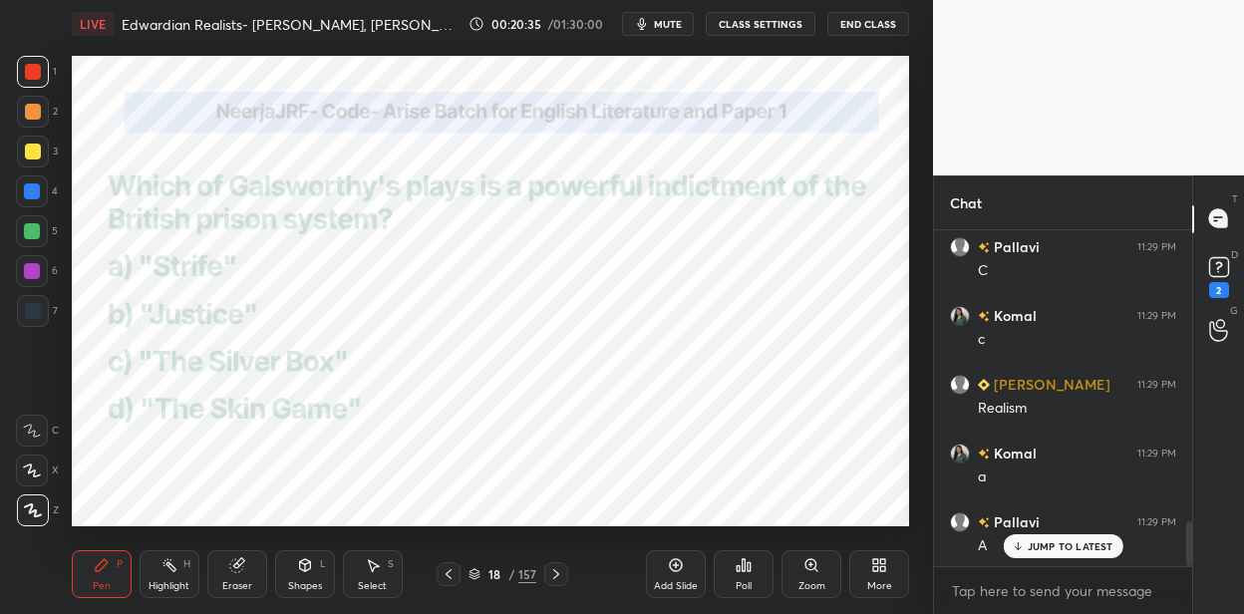
scroll to position [2214, 0]
drag, startPoint x: 557, startPoint y: 573, endPoint x: 557, endPoint y: 555, distance: 17.9
click at [557, 571] on icon at bounding box center [556, 574] width 16 height 16
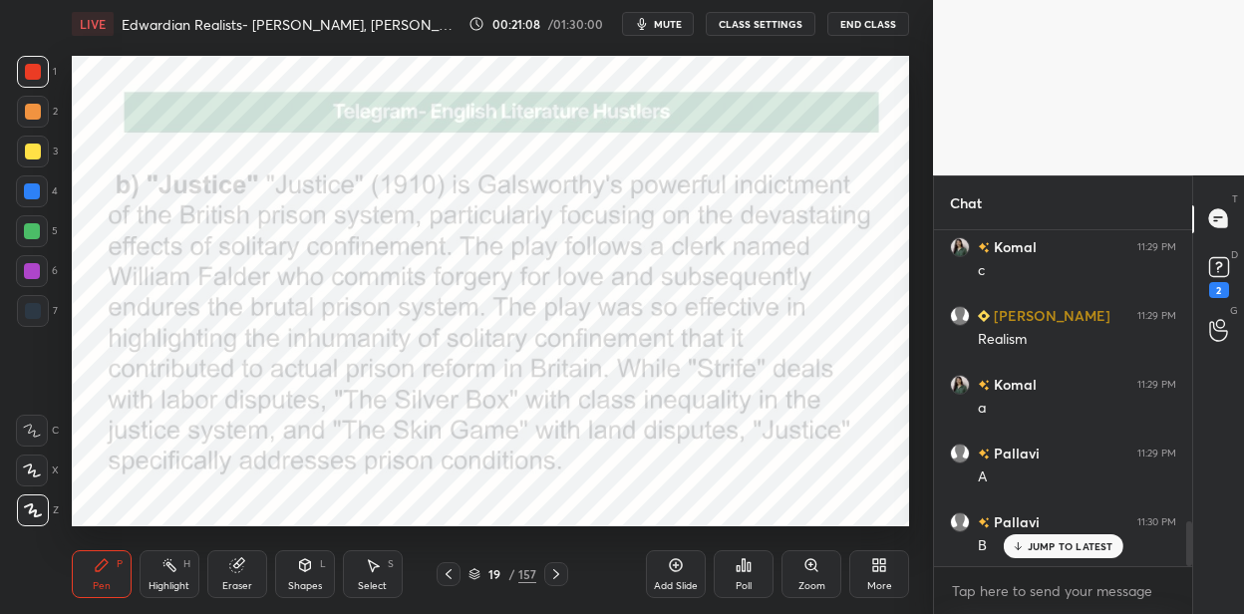
click at [523, 570] on div "157" at bounding box center [527, 574] width 18 height 18
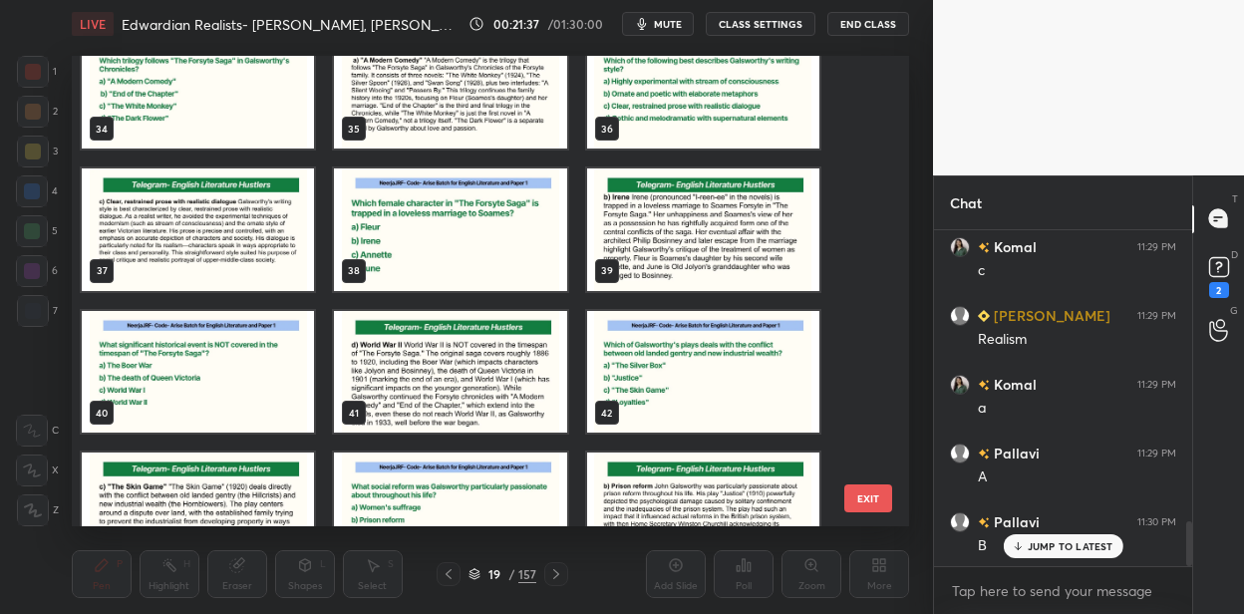
scroll to position [1612, 0]
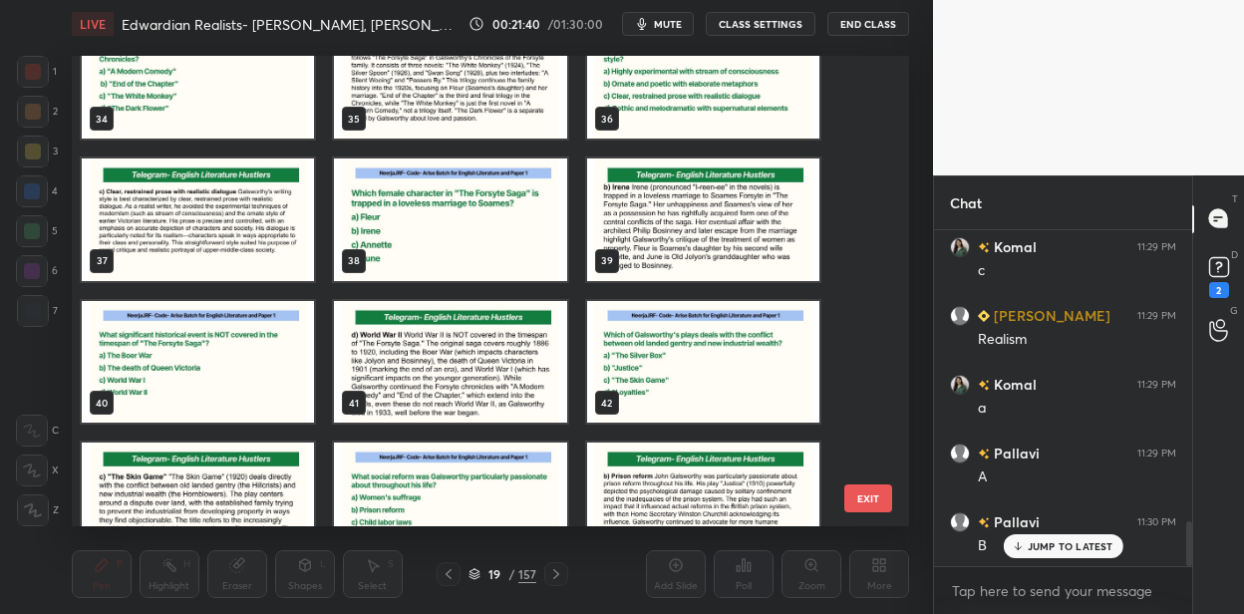
click at [481, 189] on img "grid" at bounding box center [450, 220] width 232 height 123
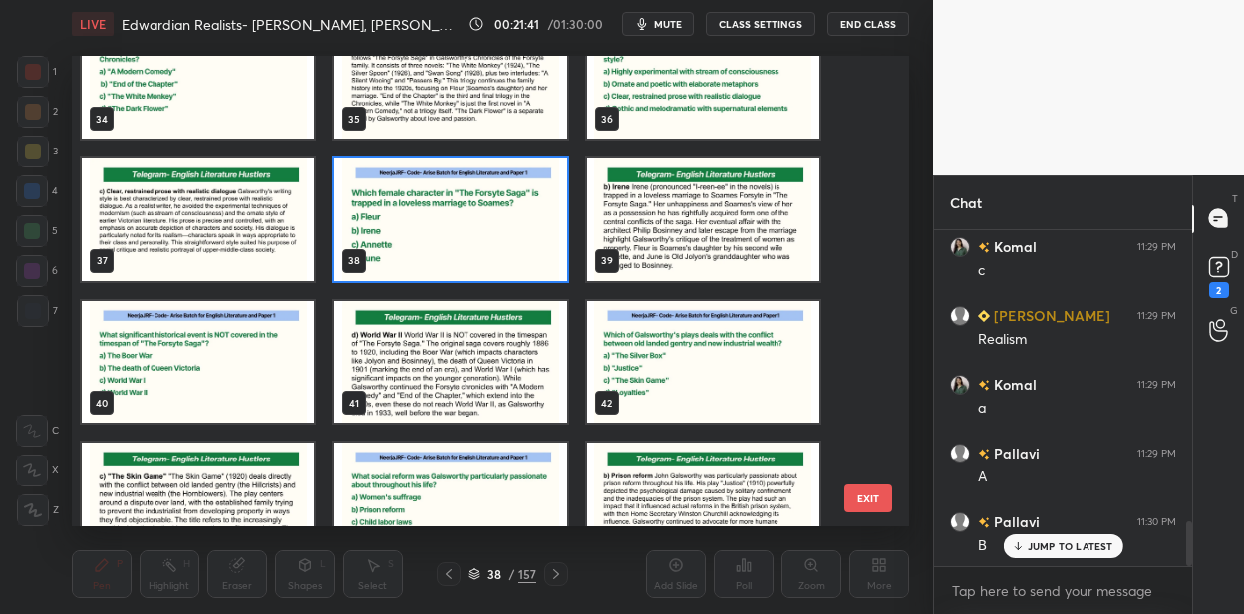
click at [481, 189] on img "grid" at bounding box center [450, 220] width 232 height 123
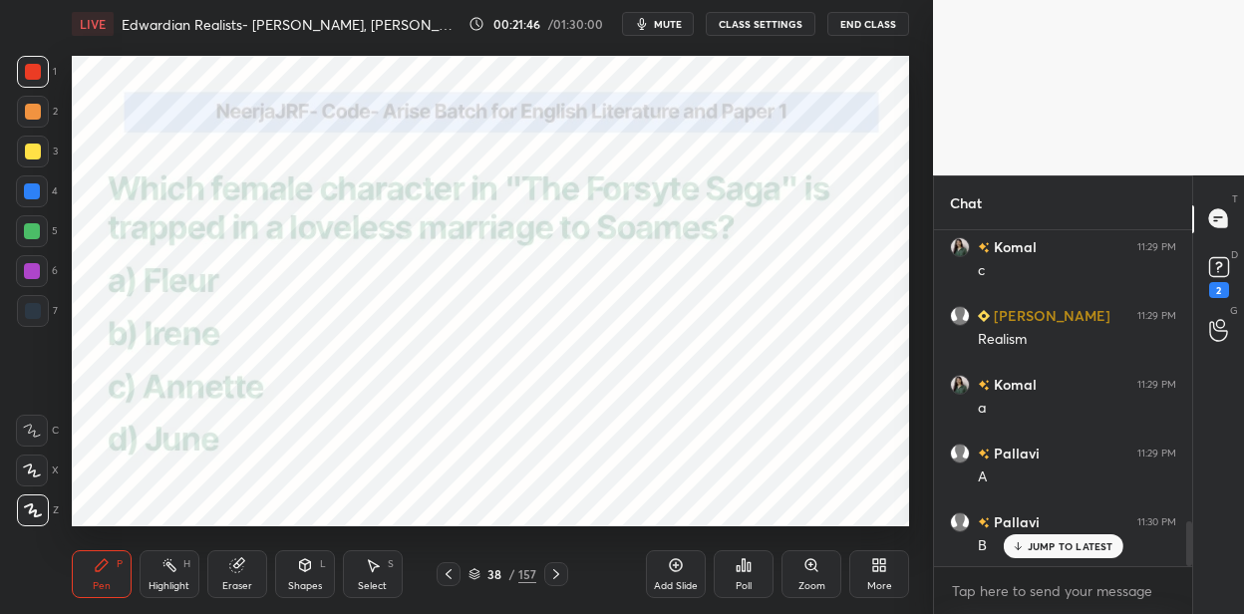
click at [554, 575] on icon at bounding box center [556, 574] width 16 height 16
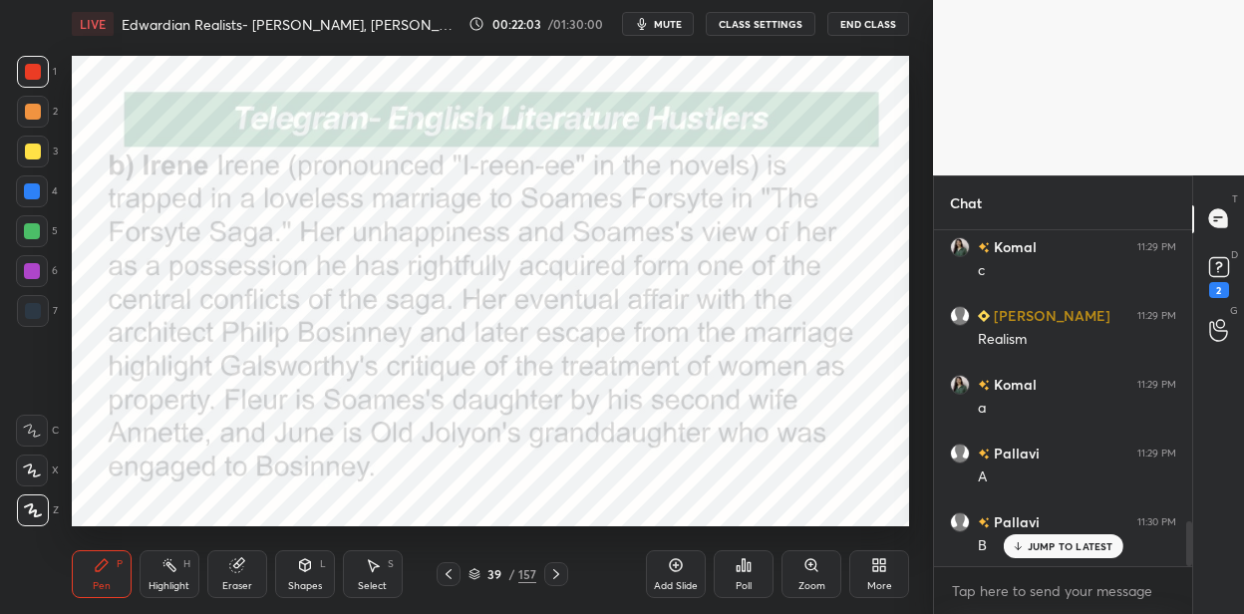
drag, startPoint x: 33, startPoint y: 272, endPoint x: 50, endPoint y: 270, distance: 17.1
click at [38, 271] on div at bounding box center [32, 271] width 16 height 16
click at [529, 575] on div "157" at bounding box center [527, 574] width 18 height 18
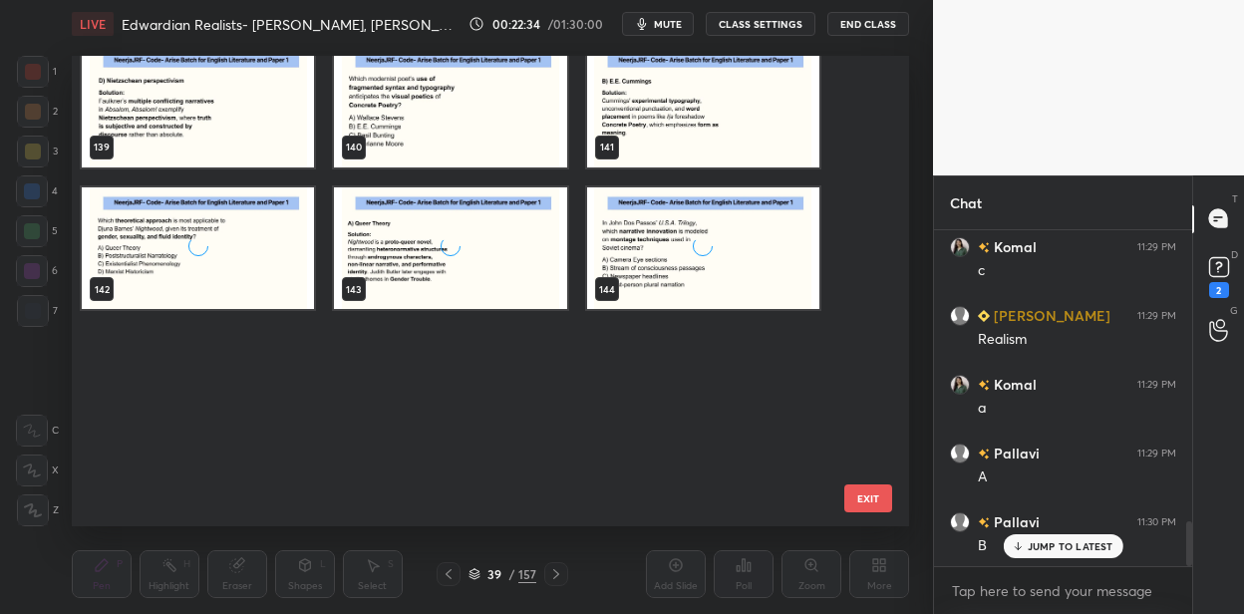
scroll to position [6822, 0]
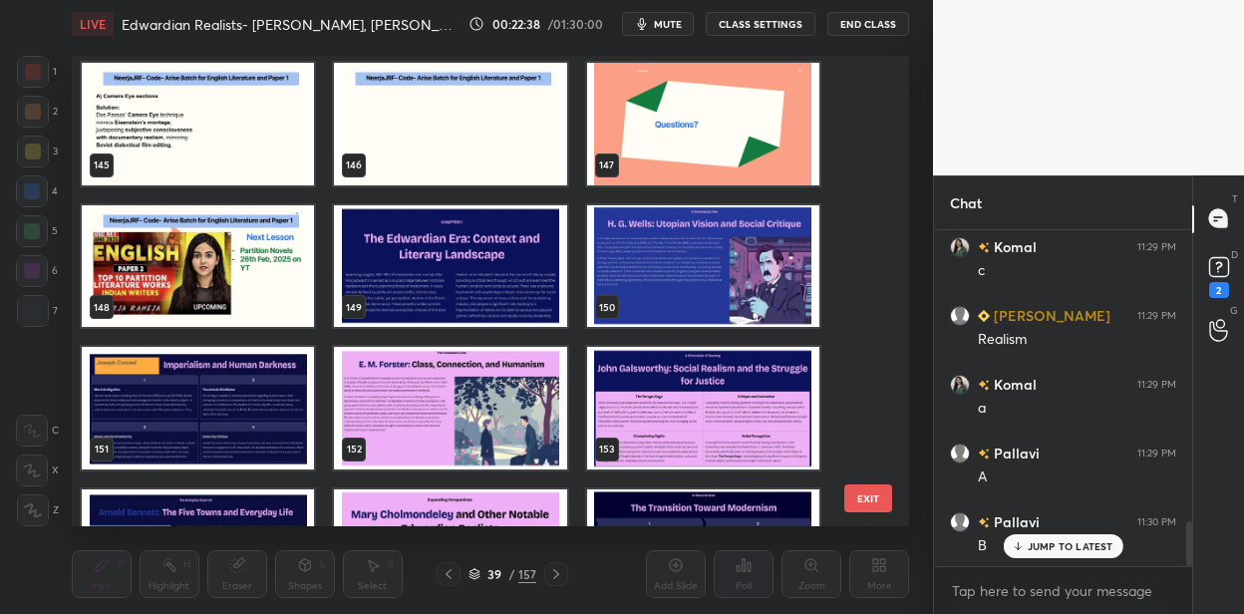
click at [469, 304] on img "grid" at bounding box center [450, 265] width 232 height 123
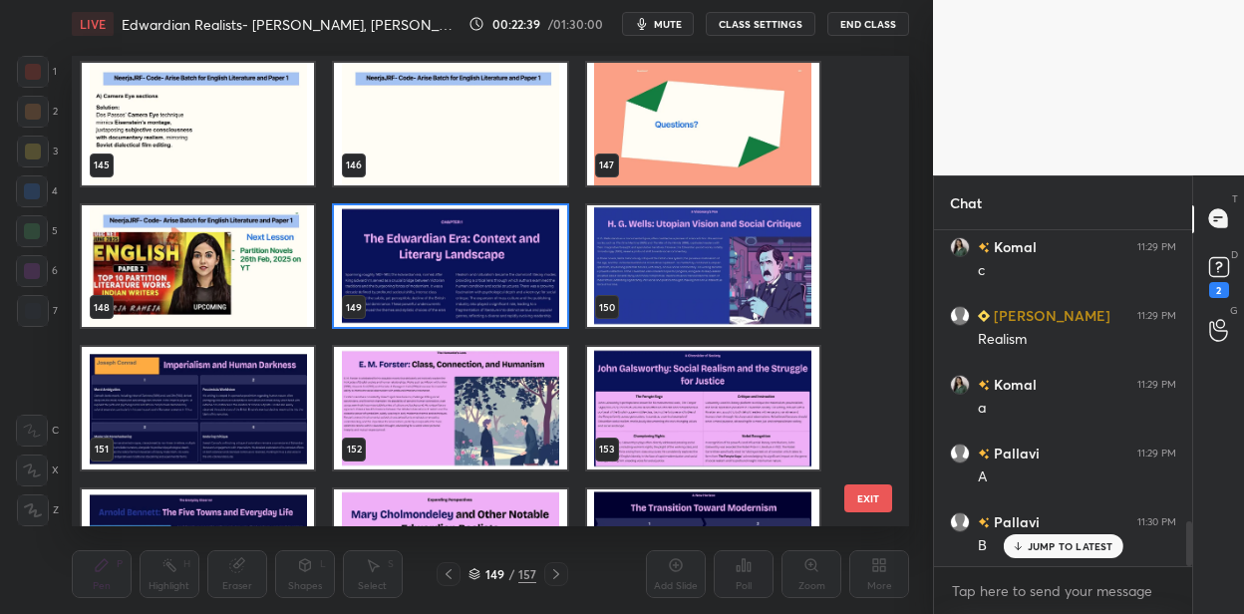
click at [469, 304] on img "grid" at bounding box center [450, 265] width 232 height 123
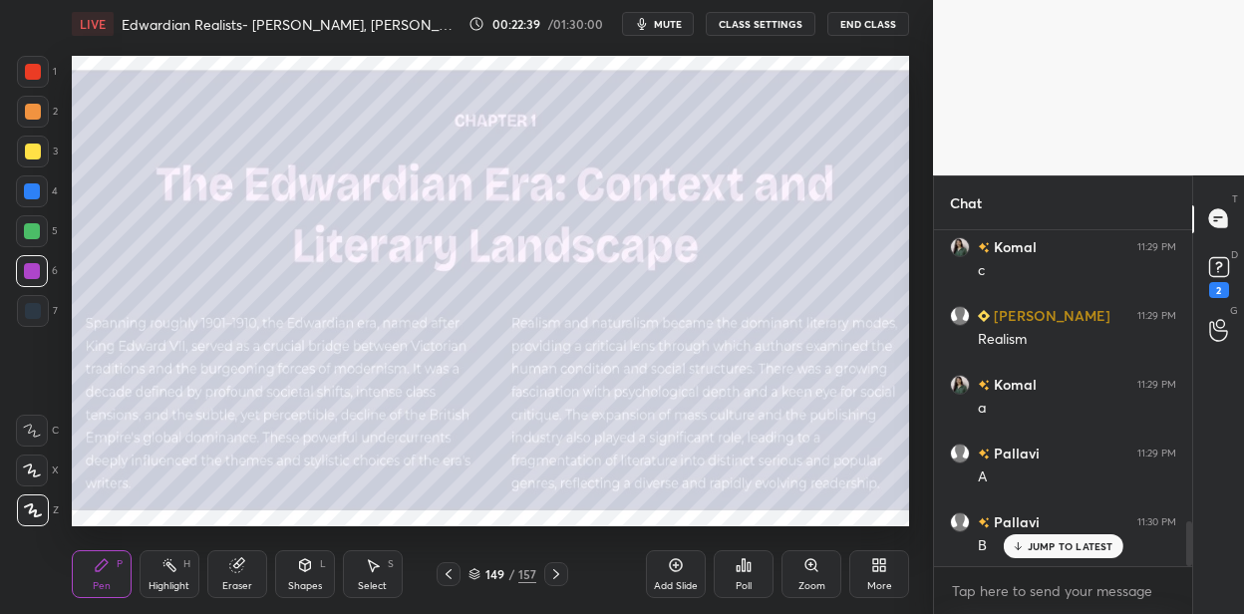
click at [469, 304] on img "grid" at bounding box center [450, 265] width 232 height 123
drag, startPoint x: 25, startPoint y: 157, endPoint x: 35, endPoint y: 150, distance: 12.2
click at [26, 156] on div at bounding box center [33, 152] width 32 height 32
type textarea "x"
click at [1035, 588] on textarea at bounding box center [1063, 591] width 226 height 32
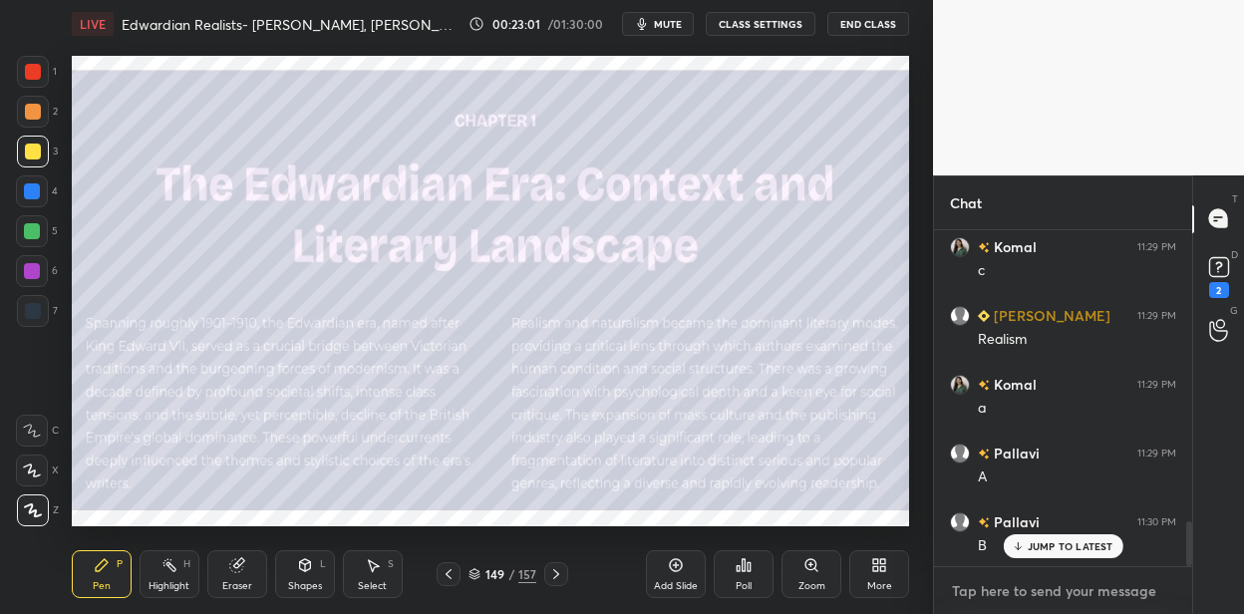
paste textarea "[PERSON_NAME] ([DATE]-[DATE]) While famous for science fiction, [PERSON_NAME] a…"
type textarea "[PERSON_NAME] ([DATE]-[DATE]) While famous for science fiction, [PERSON_NAME] a…"
type textarea "x"
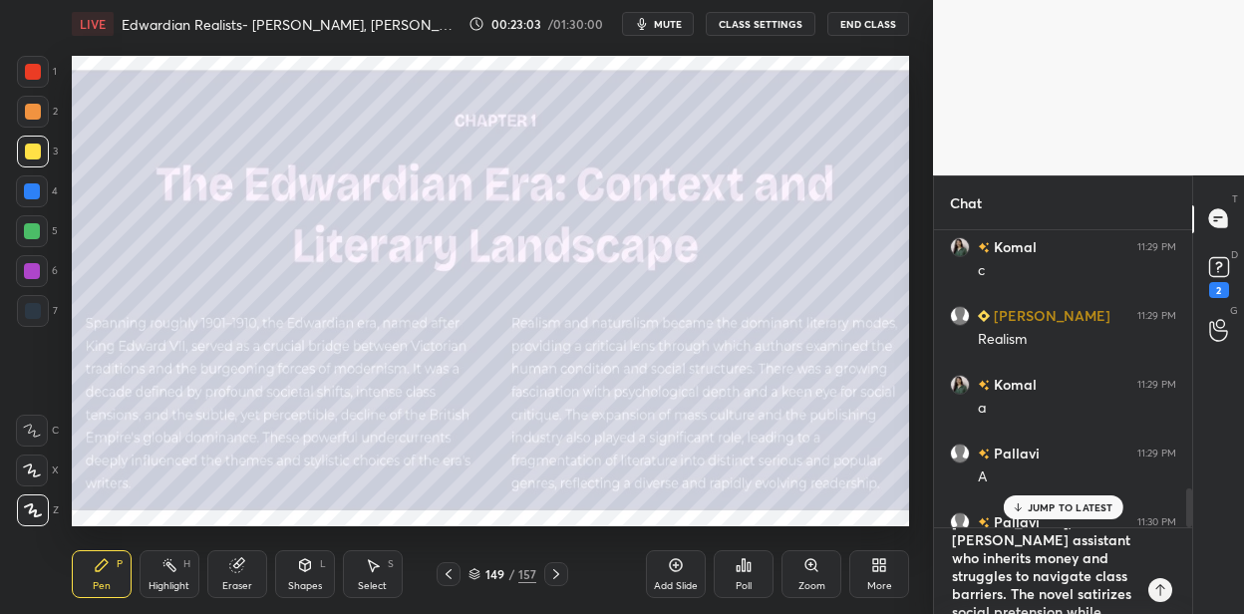
scroll to position [0, 0]
type textarea "[PERSON_NAME] ([DATE]-[DATE]) While famous for science fiction, [PERSON_NAME] a…"
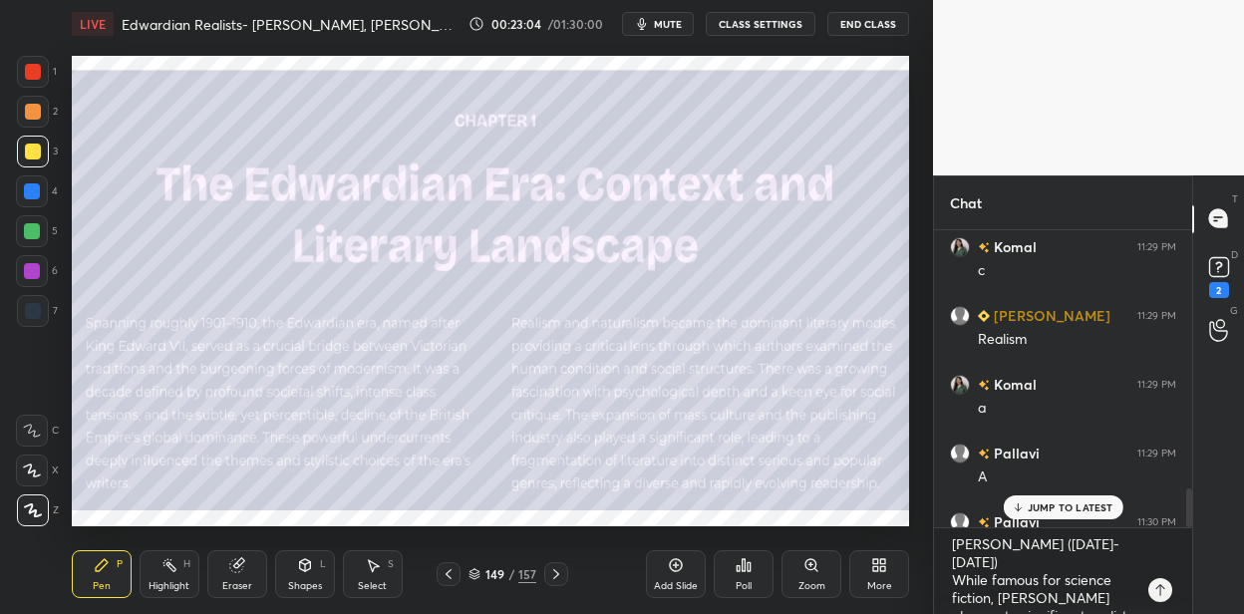
drag, startPoint x: 679, startPoint y: 569, endPoint x: 678, endPoint y: 548, distance: 21.0
click at [678, 567] on icon at bounding box center [676, 565] width 16 height 16
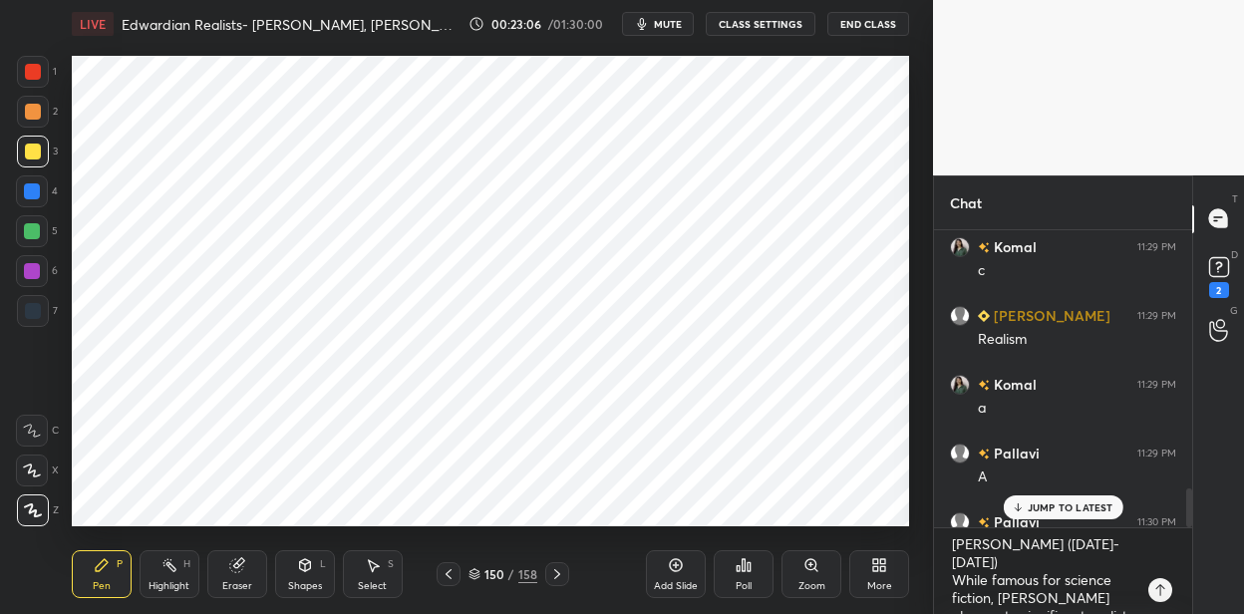
drag, startPoint x: 38, startPoint y: 75, endPoint x: 67, endPoint y: 71, distance: 29.2
click at [39, 76] on div at bounding box center [33, 72] width 16 height 16
click at [37, 305] on div at bounding box center [33, 311] width 16 height 16
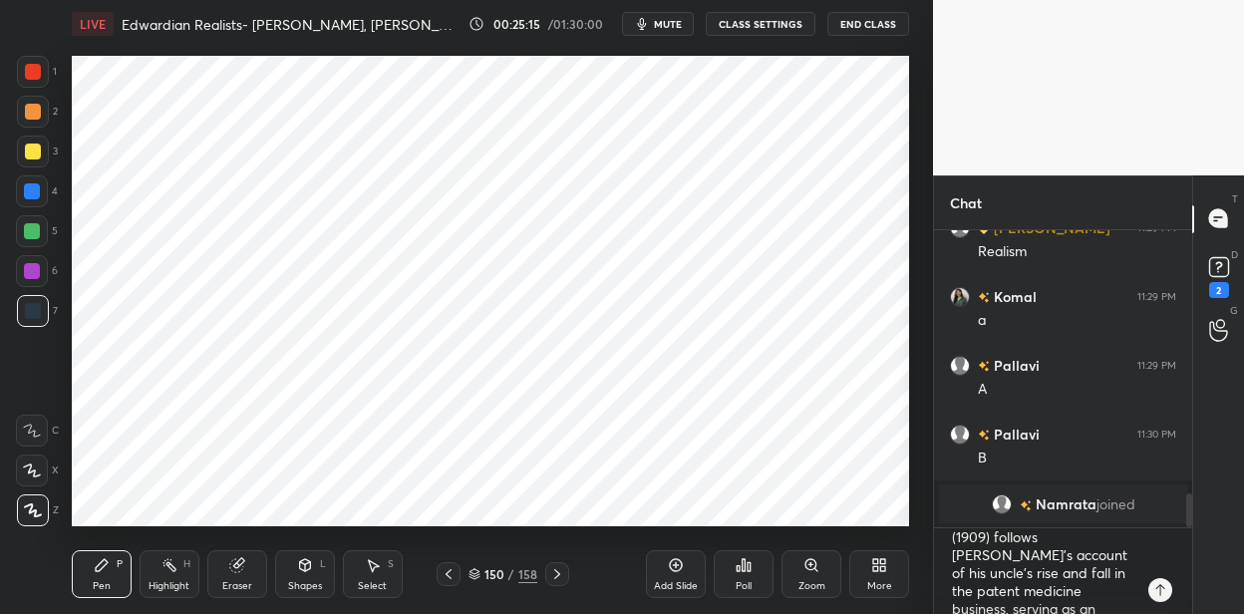
scroll to position [304, 0]
type textarea "x"
click at [1021, 593] on textarea "[PERSON_NAME] ([DATE]-[DATE]) While famous for science fiction, [PERSON_NAME] a…" at bounding box center [1043, 571] width 186 height 86
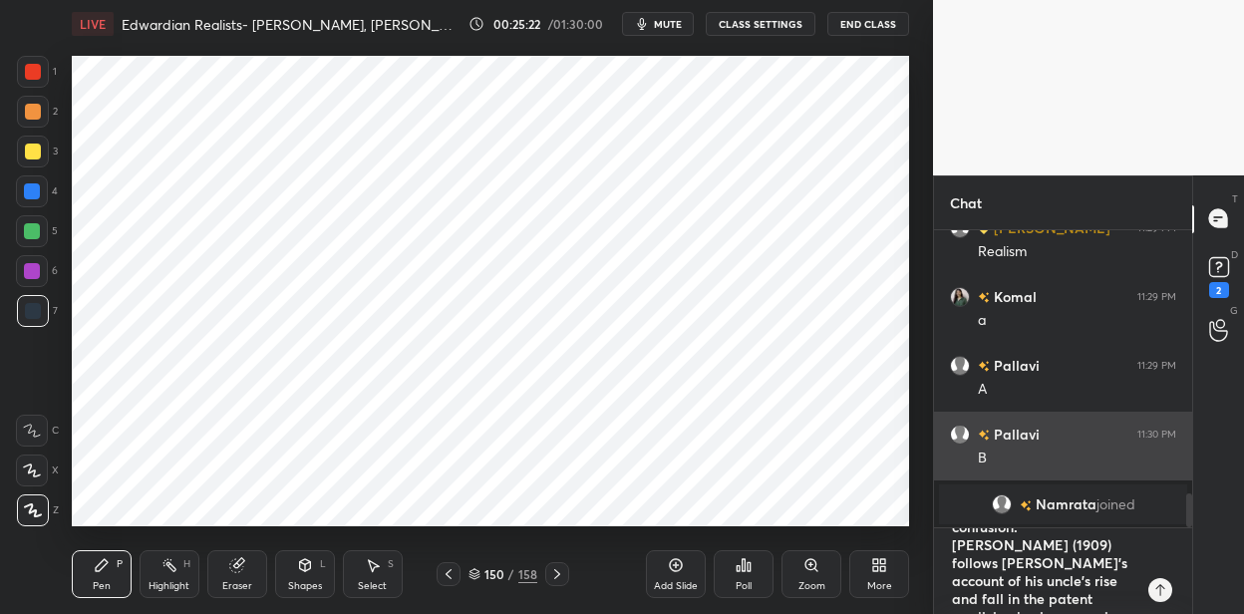
scroll to position [0, 0]
drag, startPoint x: 1072, startPoint y: 594, endPoint x: 935, endPoint y: 469, distance: 185.6
click at [935, 469] on div "[PERSON_NAME] 11:29 PM c [PERSON_NAME] 11:29 PM Realism [PERSON_NAME] 11:29 PM …" at bounding box center [1063, 422] width 258 height 385
type textarea "x"
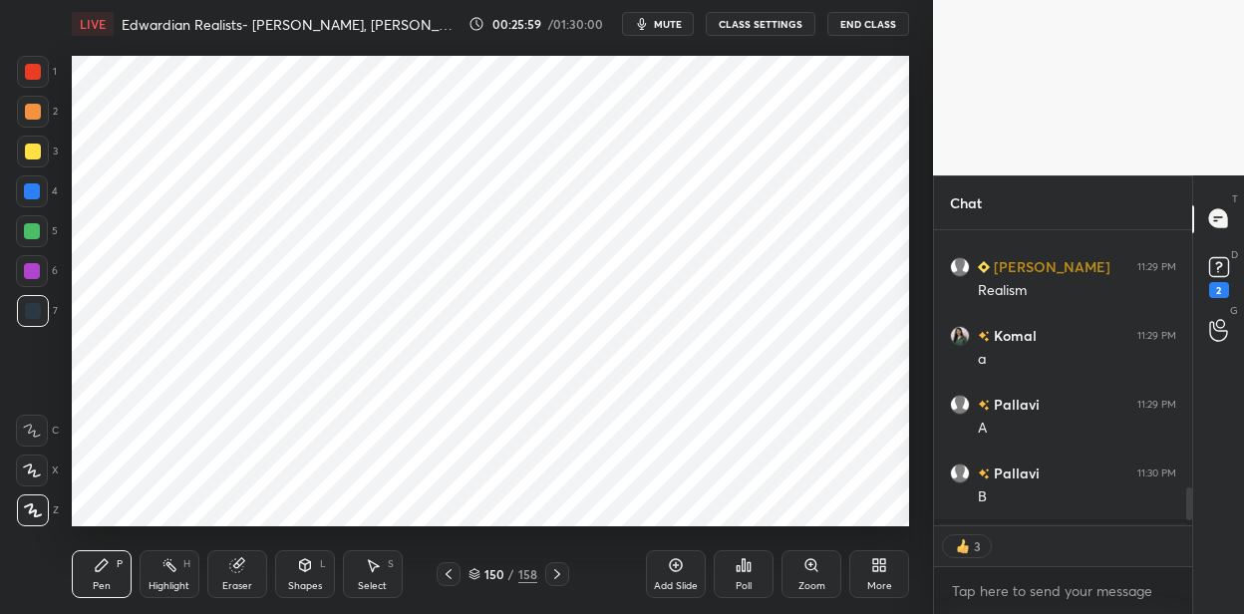
scroll to position [2373, 0]
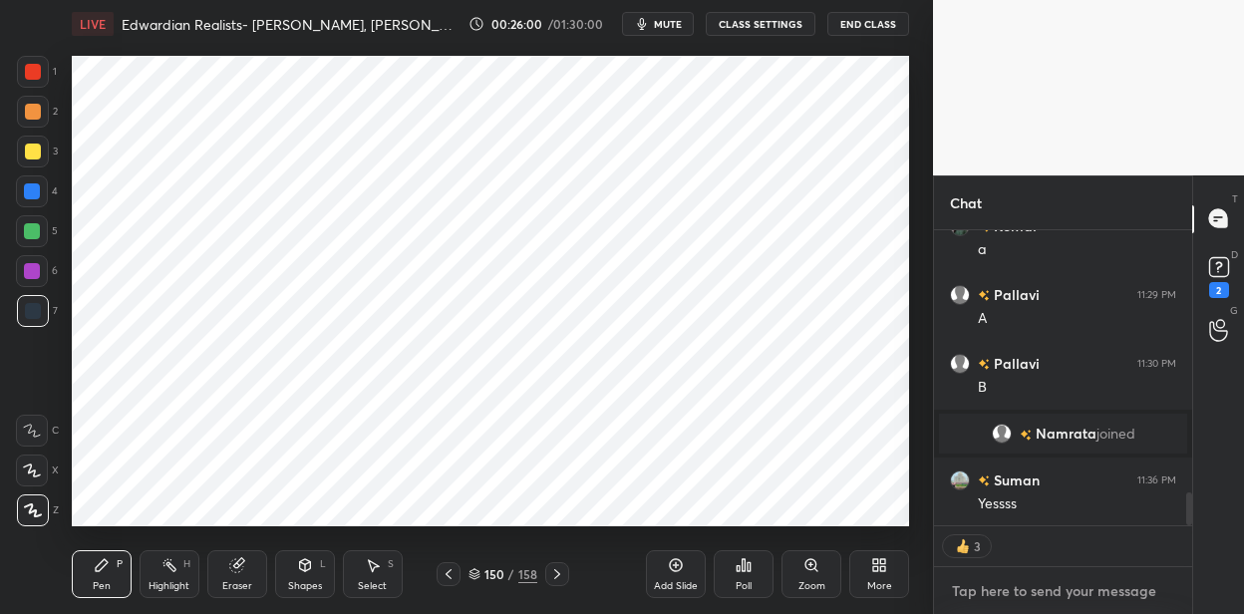
type textarea "x"
click at [989, 589] on textarea at bounding box center [1063, 591] width 226 height 32
paste textarea "The Time Machine (1895) A [DEMOGRAPHIC_DATA] scientist invents a machine to tra…"
type textarea "The Time Machine (1895) A [DEMOGRAPHIC_DATA] scientist invents a machine to tra…"
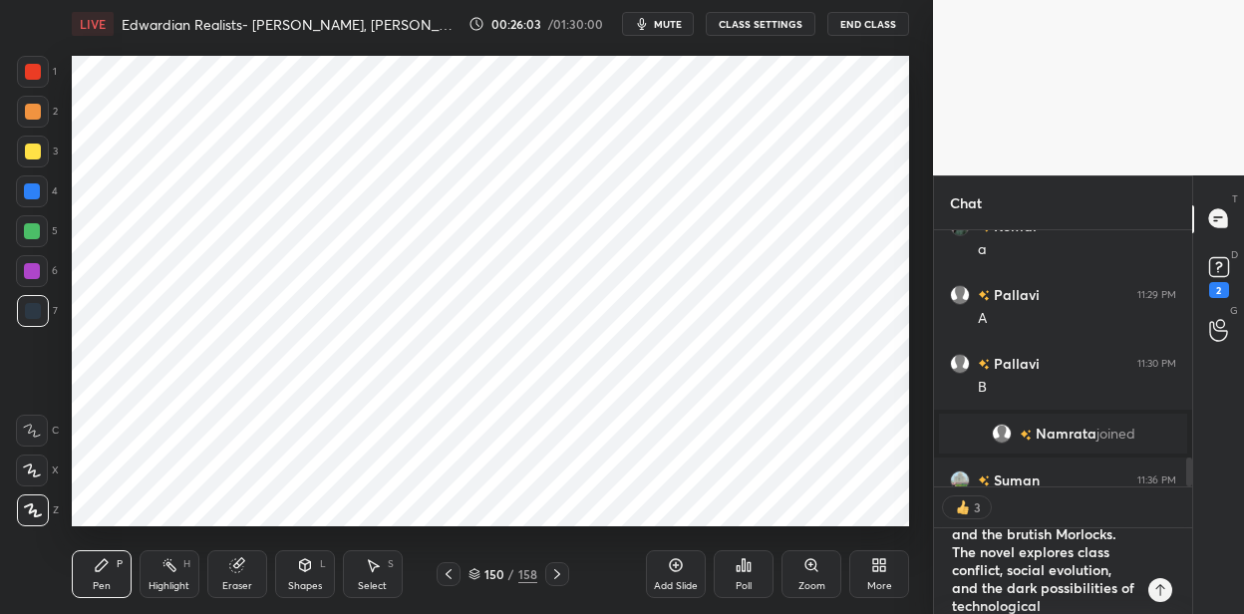
scroll to position [0, 0]
type textarea "x"
type textarea "The Time Machine (1895) A [DEMOGRAPHIC_DATA] scientist invents a machine to tra…"
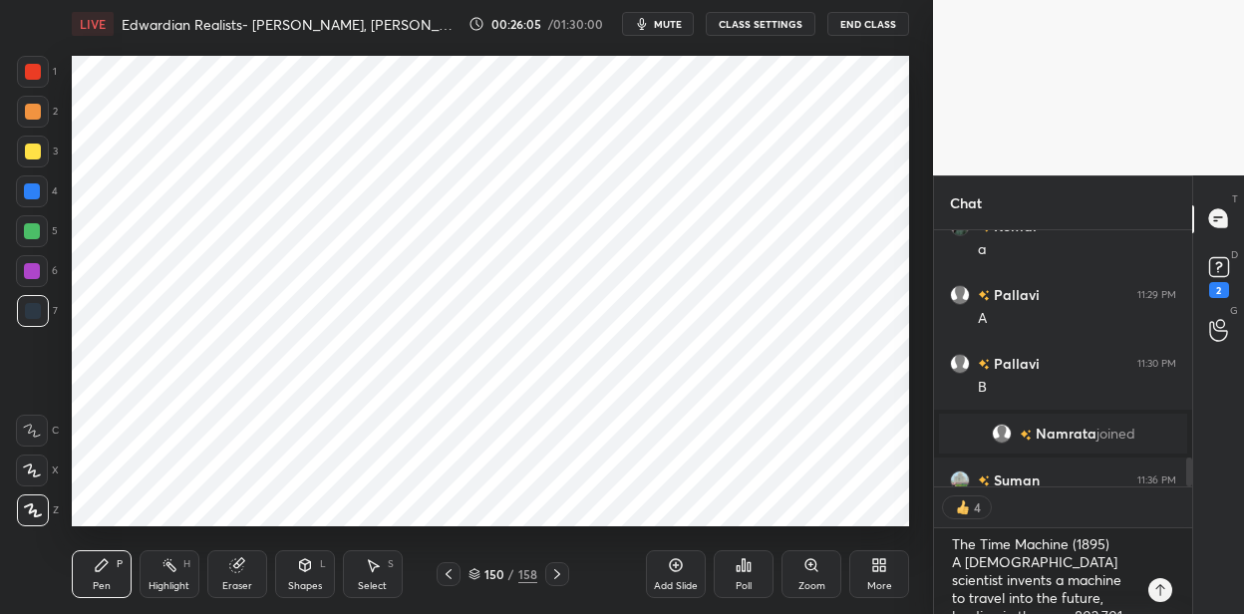
click at [669, 569] on icon at bounding box center [676, 565] width 16 height 16
drag, startPoint x: 30, startPoint y: 191, endPoint x: 59, endPoint y: 179, distance: 31.3
click at [36, 191] on div at bounding box center [32, 191] width 16 height 16
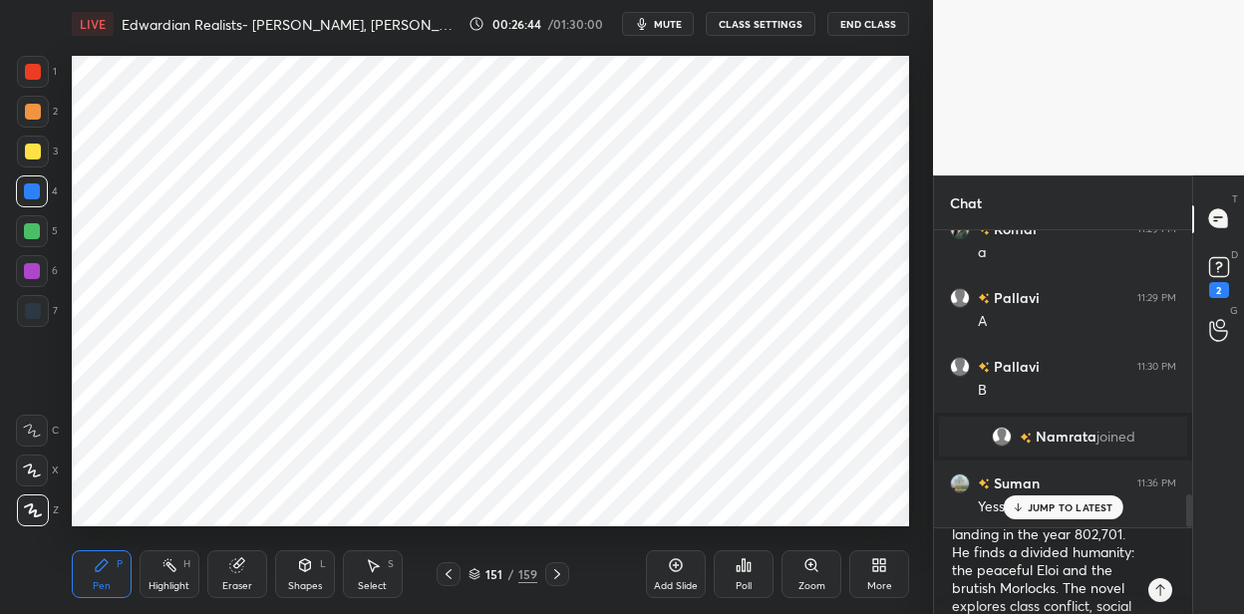
scroll to position [83, 0]
click at [35, 268] on div at bounding box center [32, 271] width 16 height 16
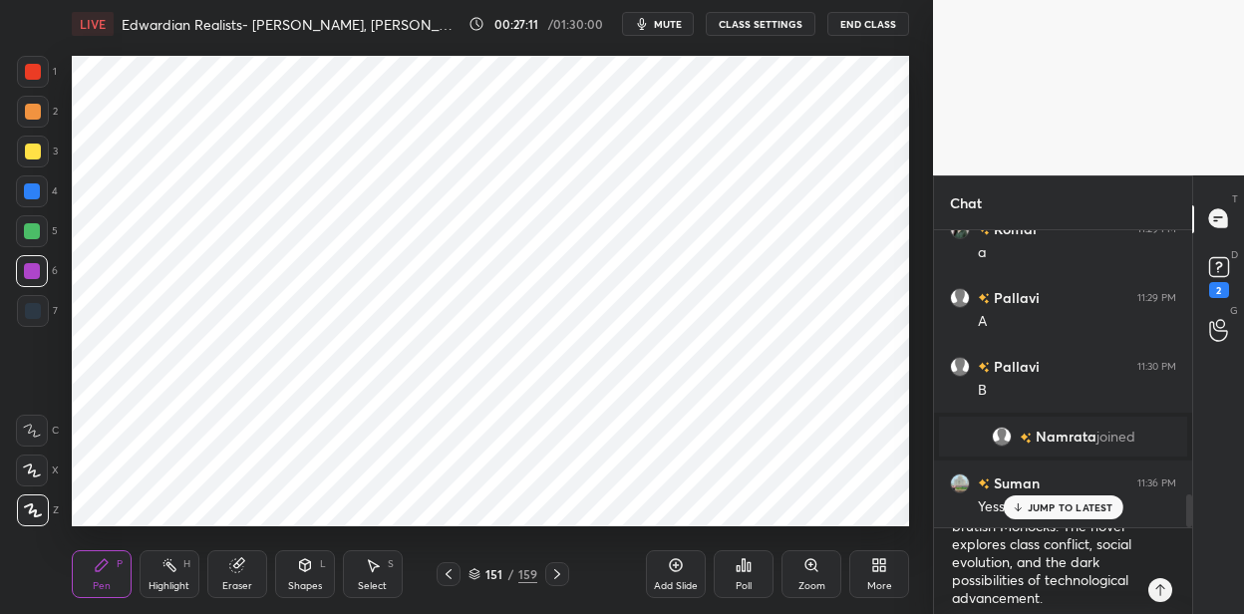
scroll to position [161, 0]
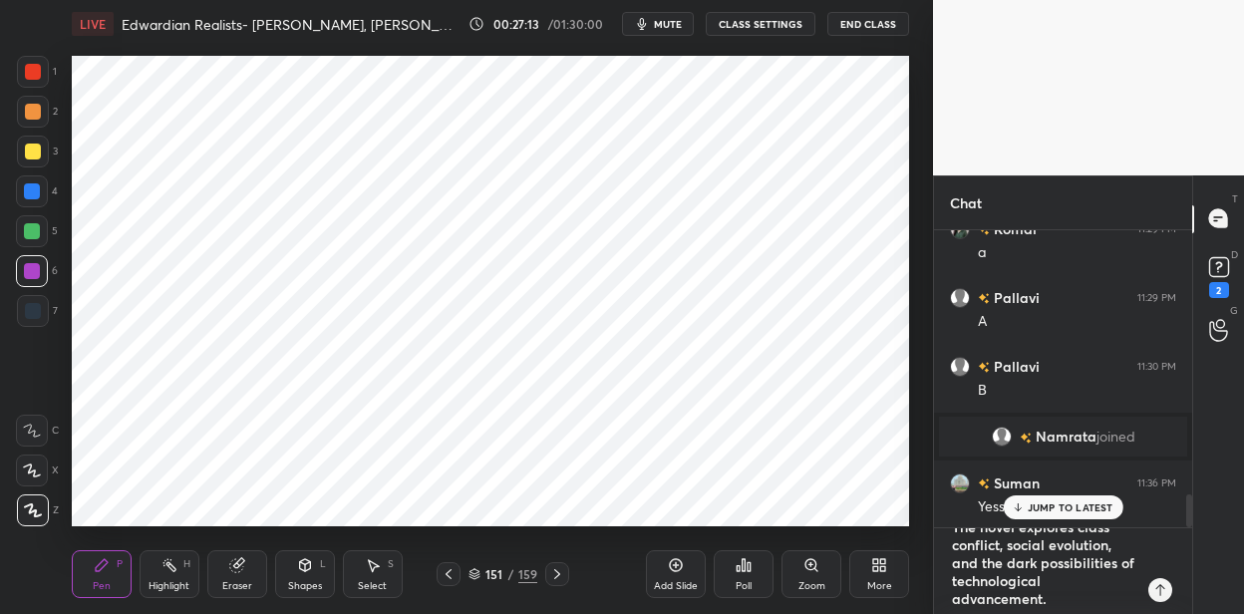
type textarea "x"
drag, startPoint x: 1055, startPoint y: 599, endPoint x: 969, endPoint y: 529, distance: 110.5
click at [969, 530] on textarea "The Time Machine (1895) A [DEMOGRAPHIC_DATA] scientist invents a machine to tra…" at bounding box center [1043, 571] width 186 height 86
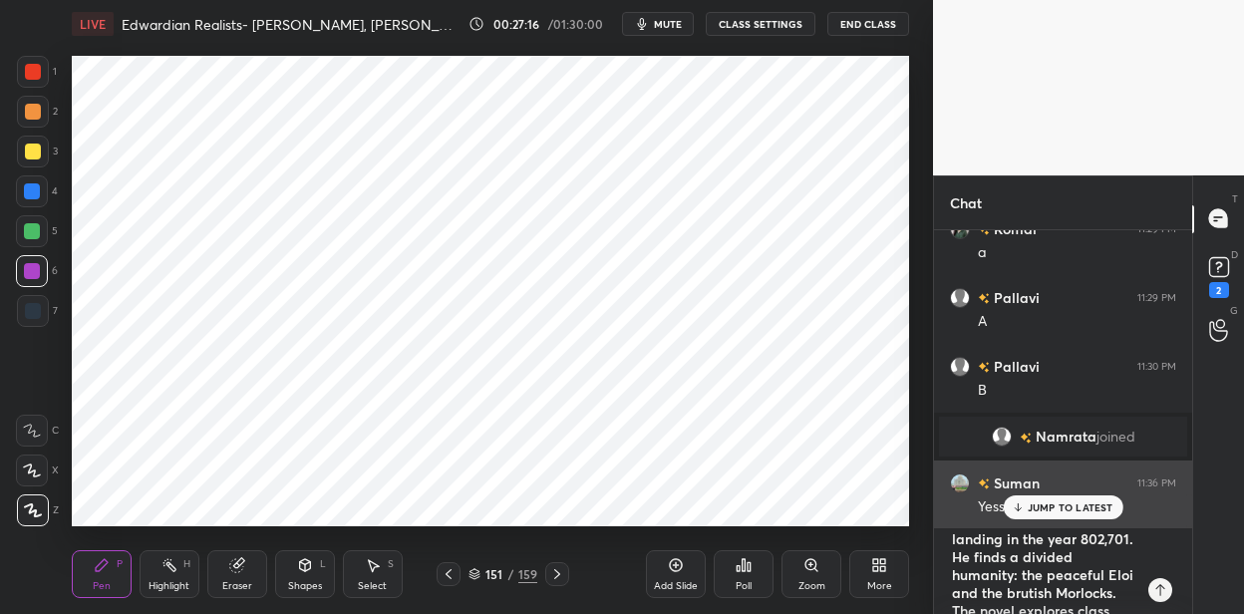
type textarea "The Time Machine (1895) A [DEMOGRAPHIC_DATA] scientist invents a machine to tra…"
type textarea "x"
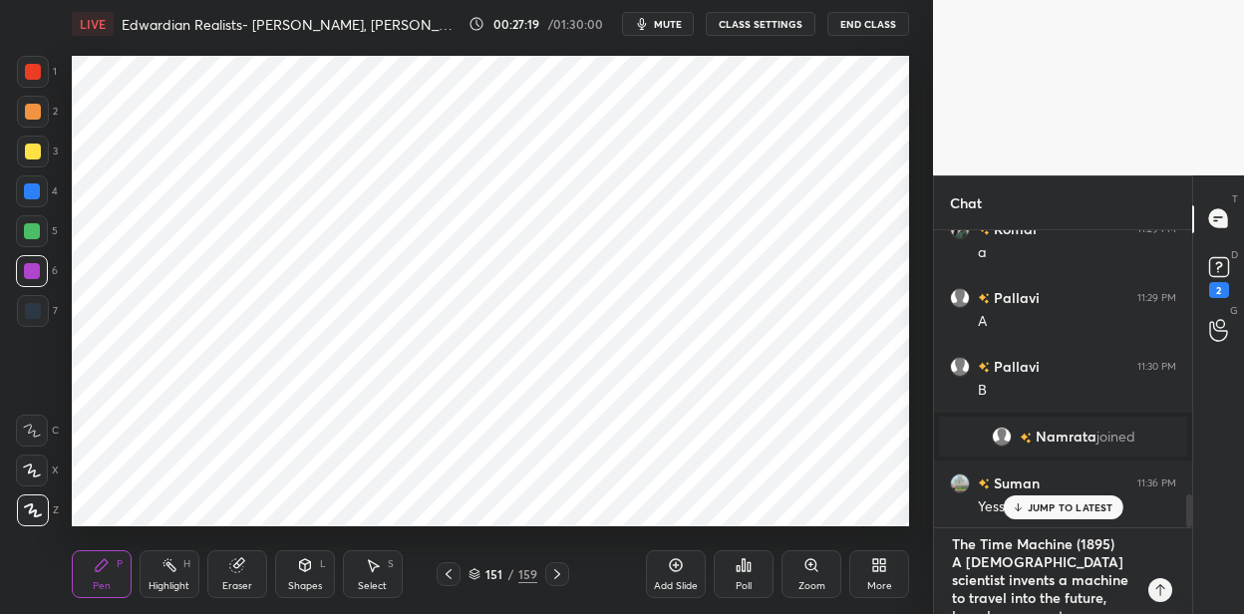
drag, startPoint x: 1117, startPoint y: 595, endPoint x: 933, endPoint y: 539, distance: 191.7
click at [933, 539] on div "Chat lipy 11:16 PM Good evening ma'am [PERSON_NAME] joined [PERSON_NAME] 11:21 …" at bounding box center [1062, 395] width 259 height 440
type textarea "x"
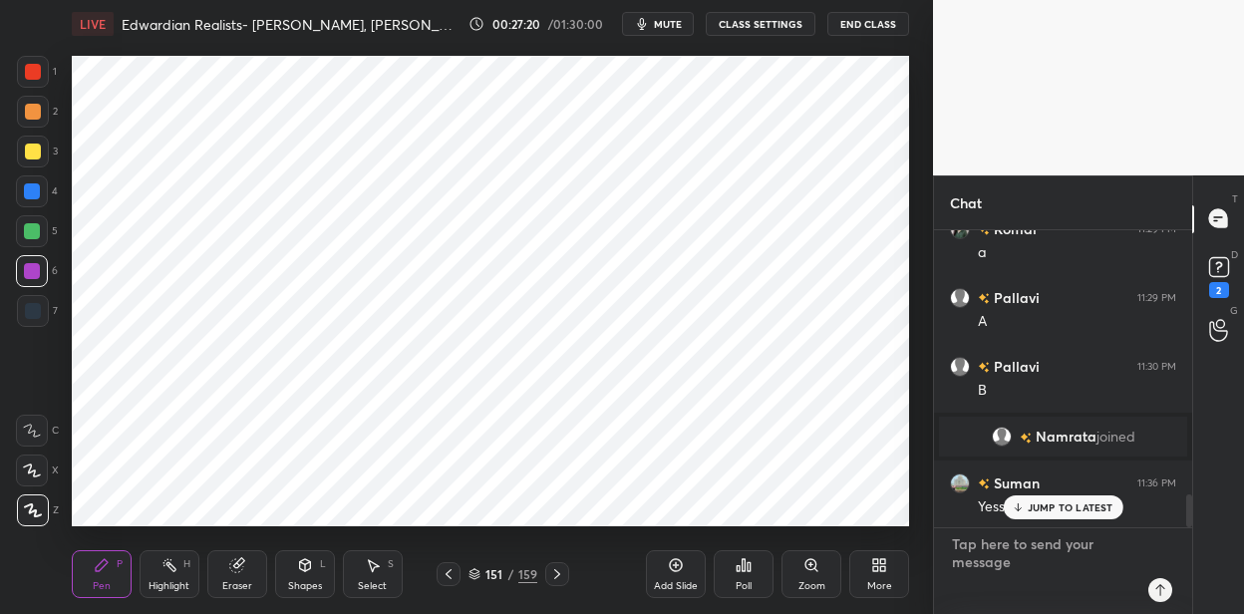
scroll to position [2331, 0]
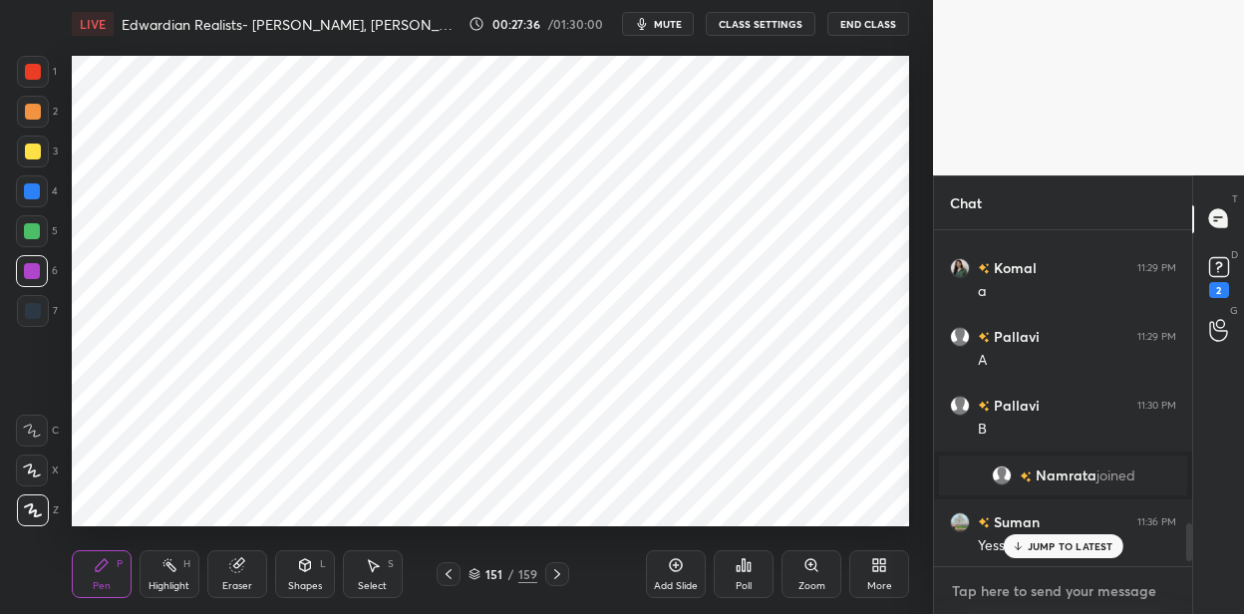
type textarea "x"
click at [1004, 601] on textarea at bounding box center [1063, 591] width 226 height 32
paste textarea "The Island of Doctor [PERSON_NAME] (1896) [PERSON_NAME], shipwrecked, encounter…"
type textarea "The Island of Doctor [PERSON_NAME] (1896) [PERSON_NAME], shipwrecked, encounter…"
type textarea "x"
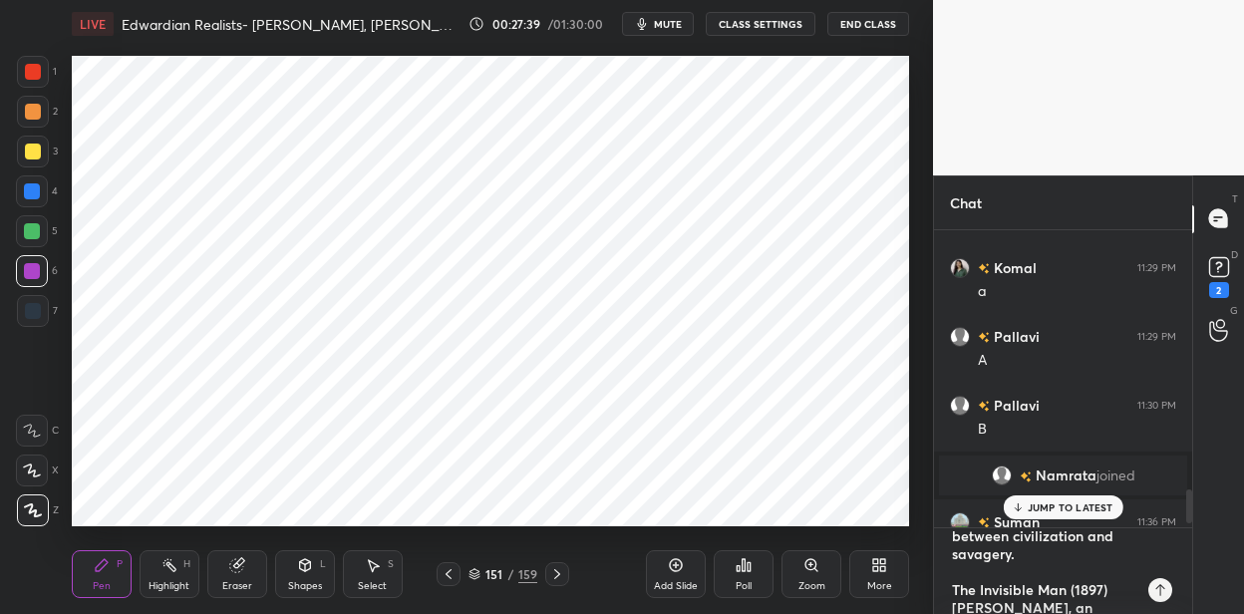
scroll to position [0, 0]
type textarea "The Island of Doctor [PERSON_NAME] (1896) [PERSON_NAME], shipwrecked, encounter…"
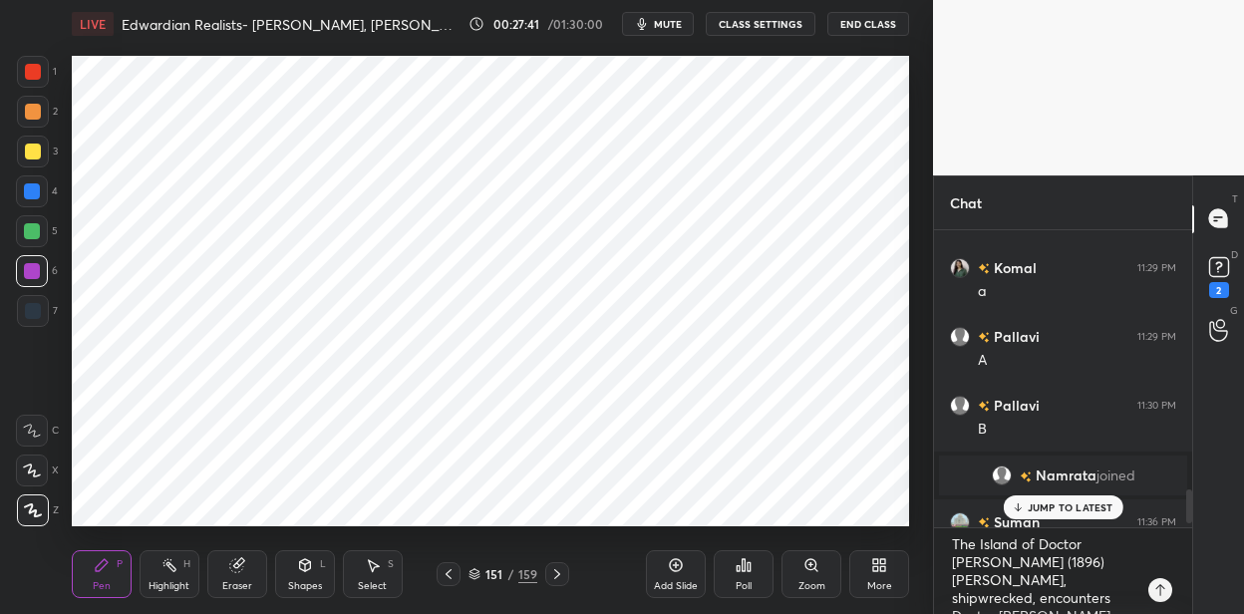
drag, startPoint x: 671, startPoint y: 562, endPoint x: 670, endPoint y: 540, distance: 22.0
click at [670, 558] on icon at bounding box center [676, 565] width 16 height 16
drag, startPoint x: 36, startPoint y: 306, endPoint x: 58, endPoint y: 292, distance: 26.0
click at [45, 301] on div at bounding box center [33, 311] width 32 height 32
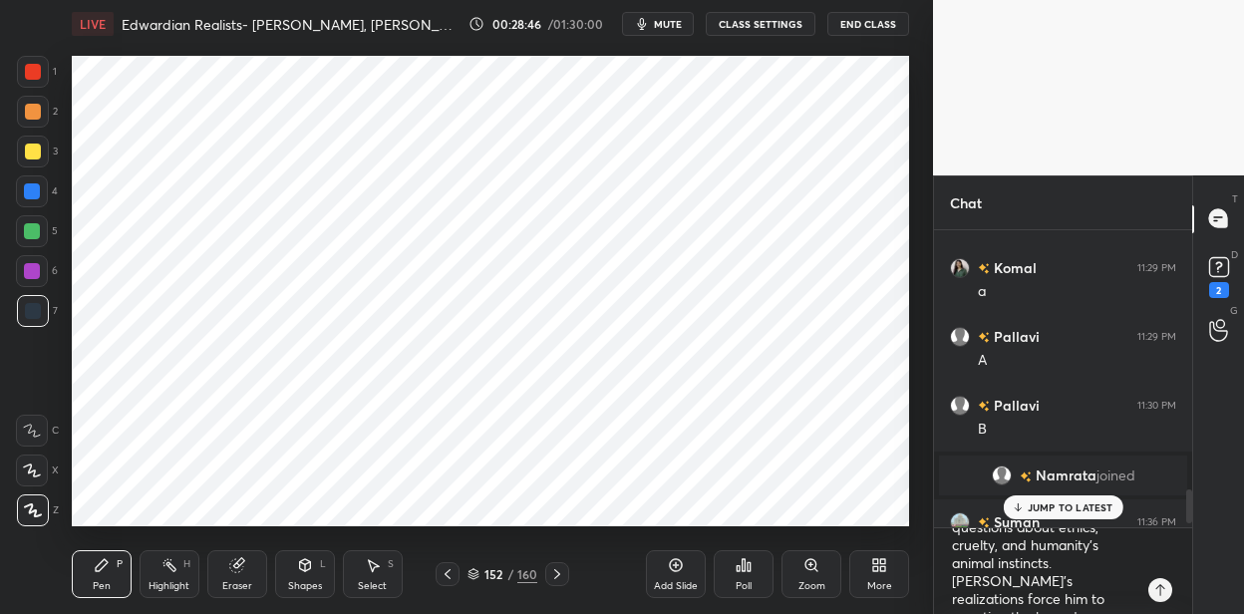
drag, startPoint x: 37, startPoint y: 234, endPoint x: 60, endPoint y: 220, distance: 26.8
click at [40, 232] on div at bounding box center [32, 231] width 32 height 32
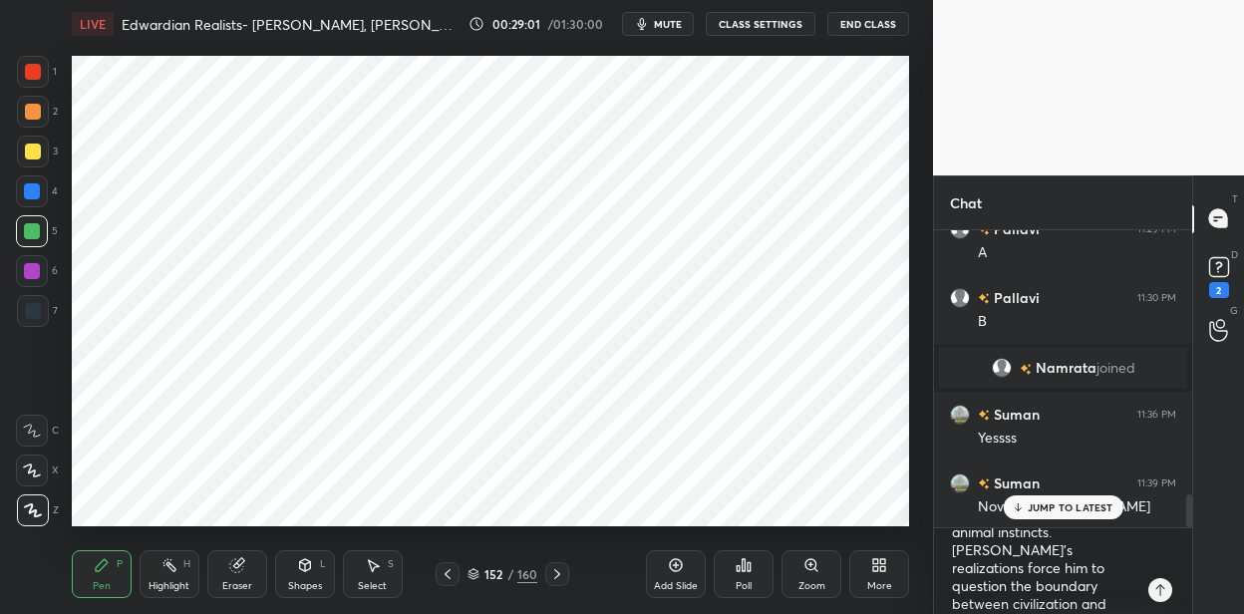
scroll to position [194, 0]
drag, startPoint x: 45, startPoint y: 76, endPoint x: 65, endPoint y: 109, distance: 38.5
click at [44, 79] on div at bounding box center [33, 72] width 32 height 32
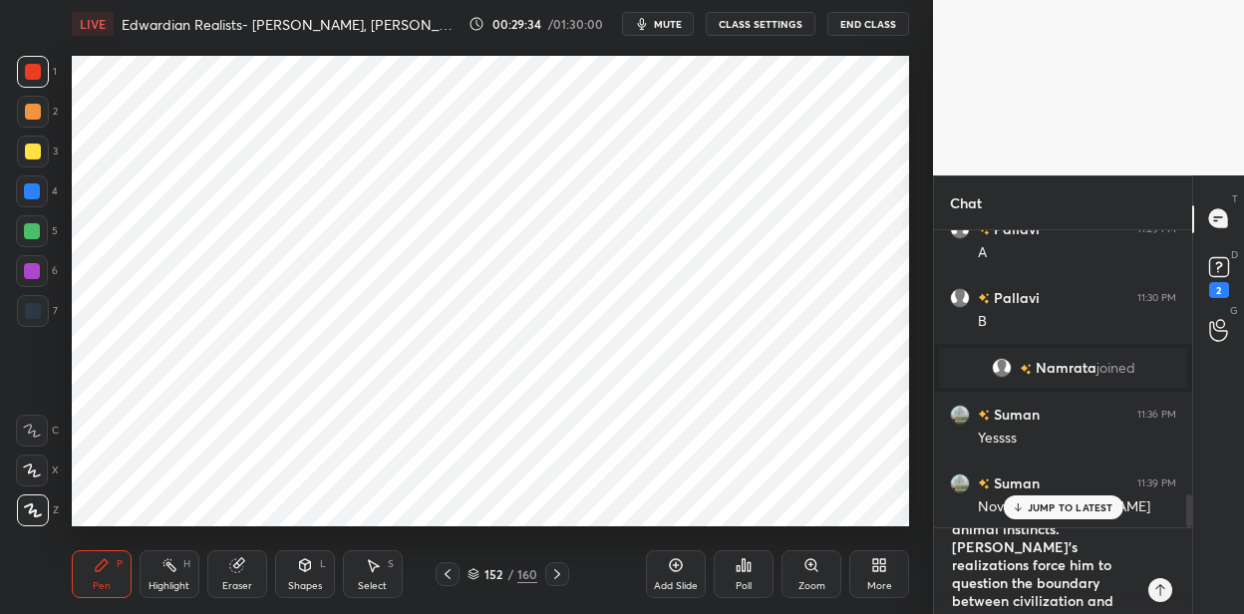
type textarea "x"
drag, startPoint x: 1031, startPoint y: 601, endPoint x: 1028, endPoint y: 588, distance: 13.3
click at [1025, 598] on textarea "The Island of Doctor [PERSON_NAME] (1896) [PERSON_NAME], shipwrecked, encounter…" at bounding box center [1043, 571] width 186 height 86
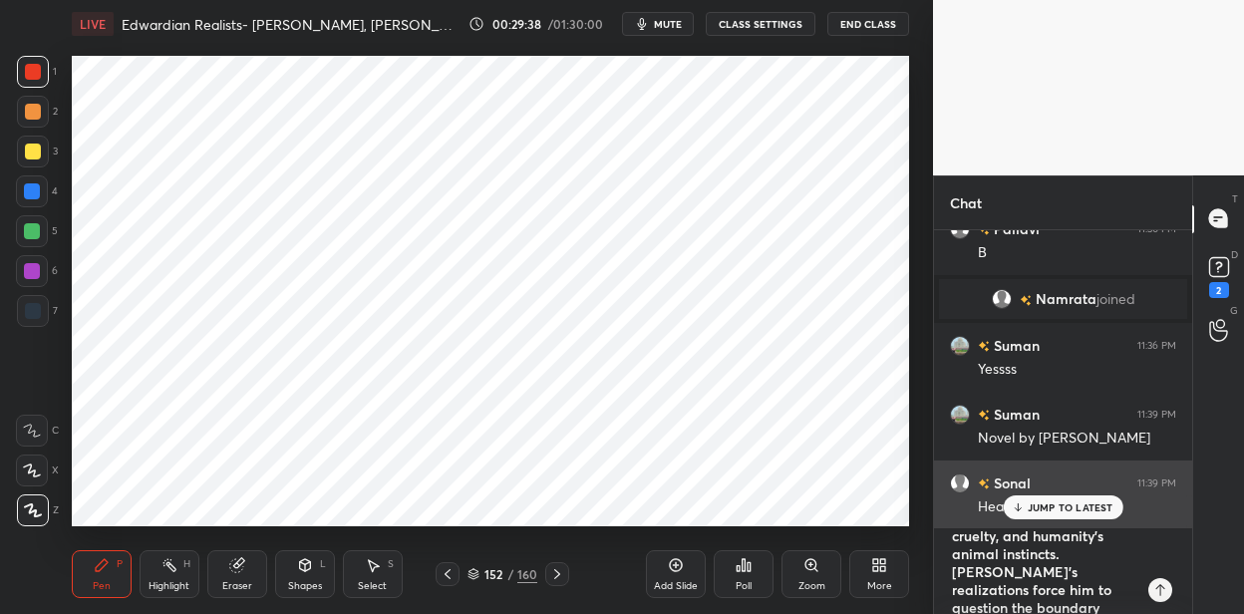
scroll to position [0, 0]
drag, startPoint x: 1127, startPoint y: 567, endPoint x: 976, endPoint y: 501, distance: 164.3
click at [976, 501] on div "[PERSON_NAME] 11:21 PM Good evening mam 😊 [PERSON_NAME] neha 11:24 PM socialiss…" at bounding box center [1063, 422] width 258 height 385
type textarea "The Invisible Man (1897) [PERSON_NAME], an ambitious scientist, finds a way to …"
type textarea "x"
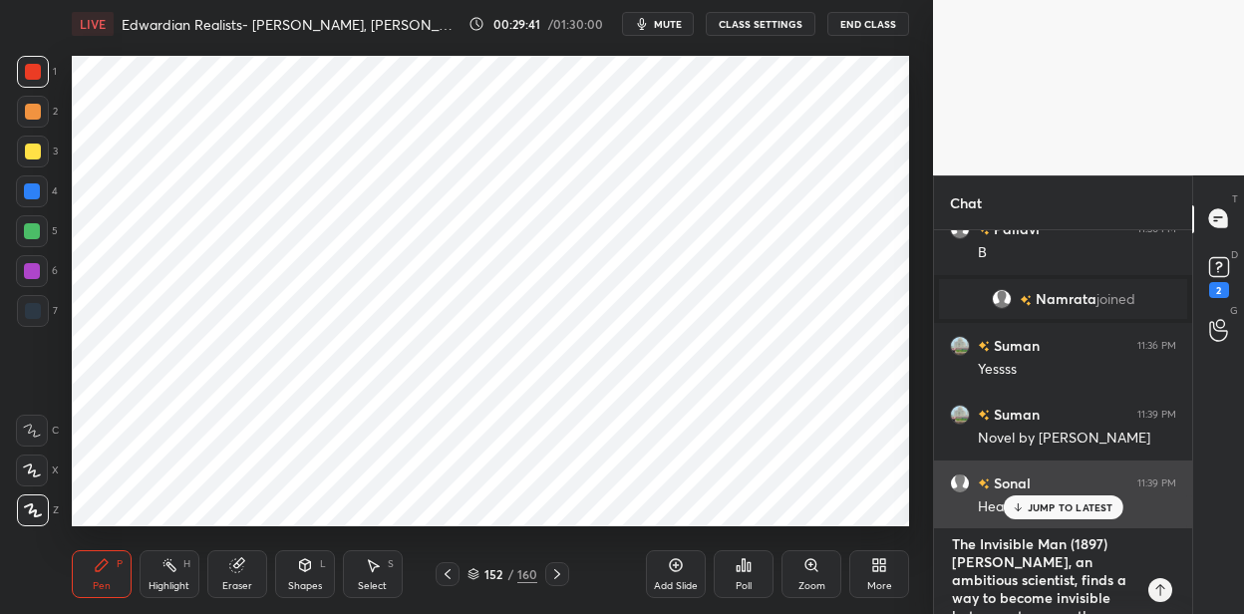
type textarea "The Invisible Man (1897) [PERSON_NAME], an ambitious scientist, finds a way to …"
type textarea "x"
type textarea "The Invisible Man (1897) [PERSON_NAME], an ambitious scientist, finds a way to …"
type textarea "x"
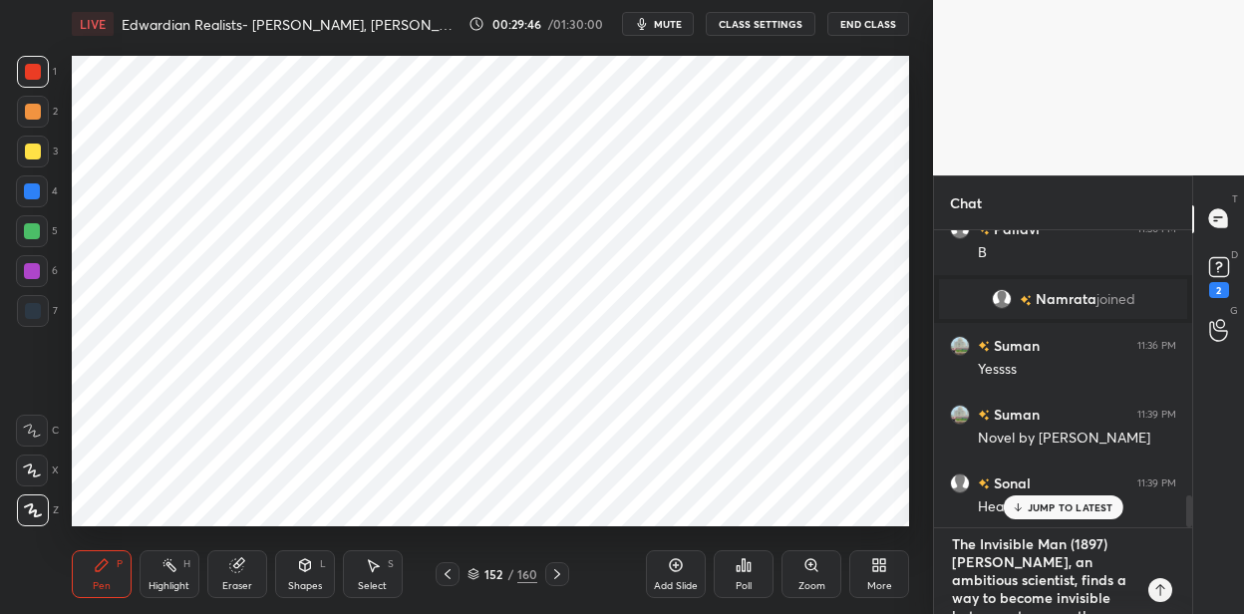
type textarea "The Invisible Man (1897) [PERSON_NAME], an ambitious scientist, finds a way to …"
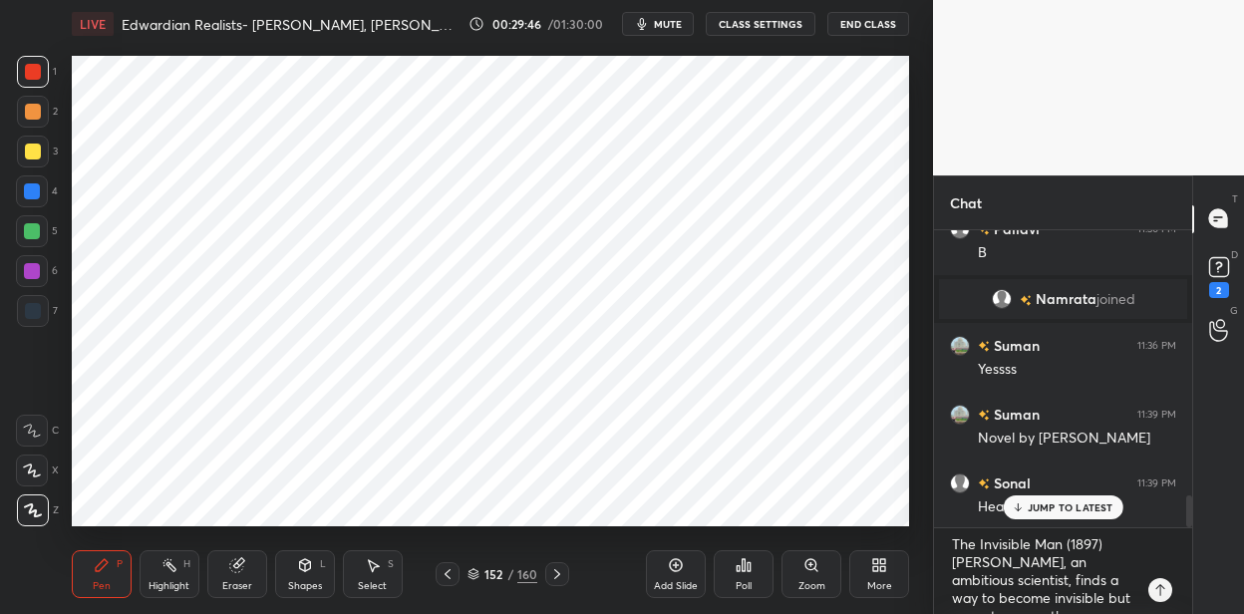
click at [678, 572] on div "Add Slide" at bounding box center [676, 574] width 60 height 48
click at [36, 192] on div at bounding box center [32, 191] width 16 height 16
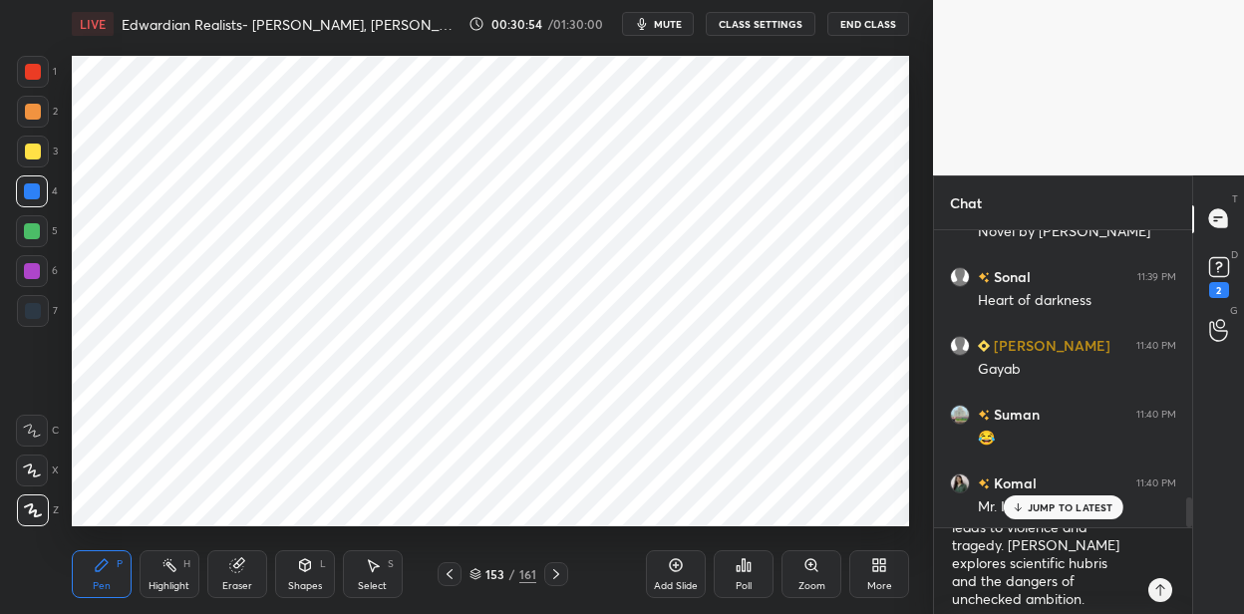
scroll to position [140, 0]
drag, startPoint x: 43, startPoint y: 315, endPoint x: 67, endPoint y: 300, distance: 28.2
click at [44, 315] on div at bounding box center [33, 311] width 32 height 32
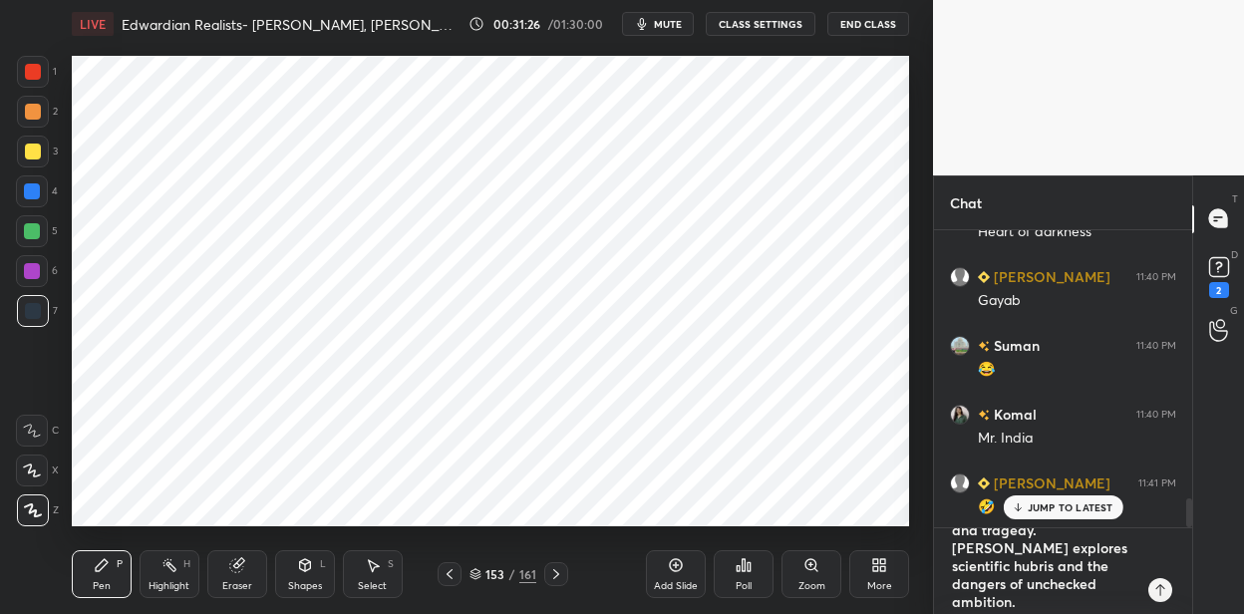
type textarea "x"
click at [1035, 593] on textarea "The Invisible Man (1897) [PERSON_NAME], an ambitious scientist, finds a way to …" at bounding box center [1043, 571] width 186 height 86
click at [886, 482] on div "1 2 3 4 5 6 7 C X Z C X Z E E Erase all H H LIVE Edwardian Realists- [PERSON_NA…" at bounding box center [622, 307] width 1244 height 614
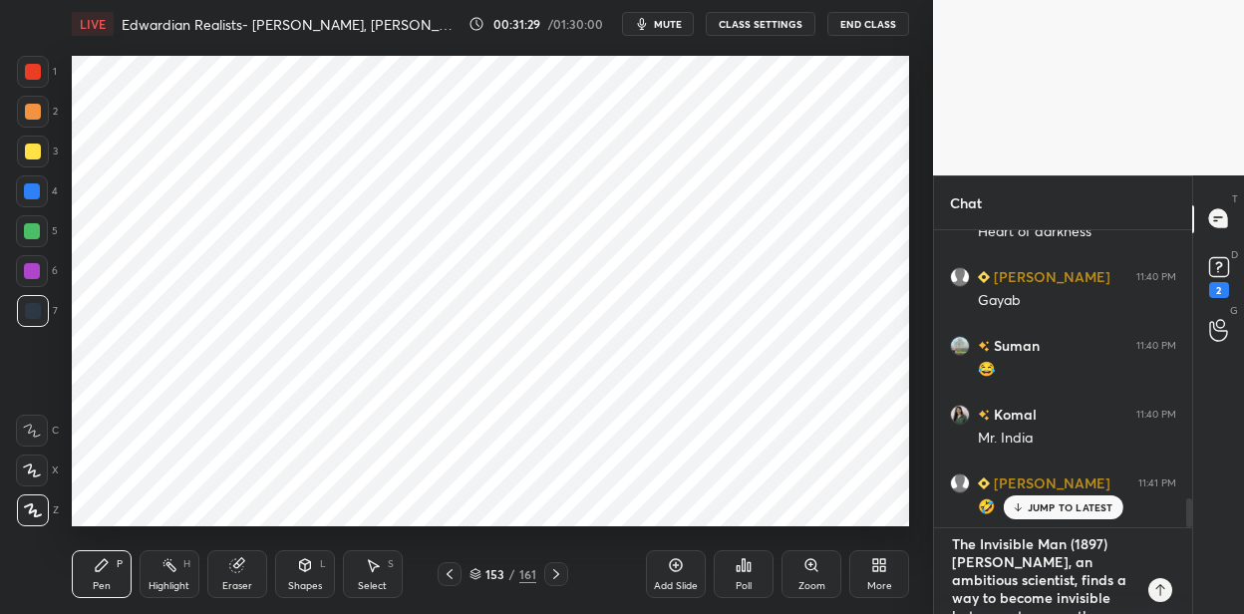
type textarea "x"
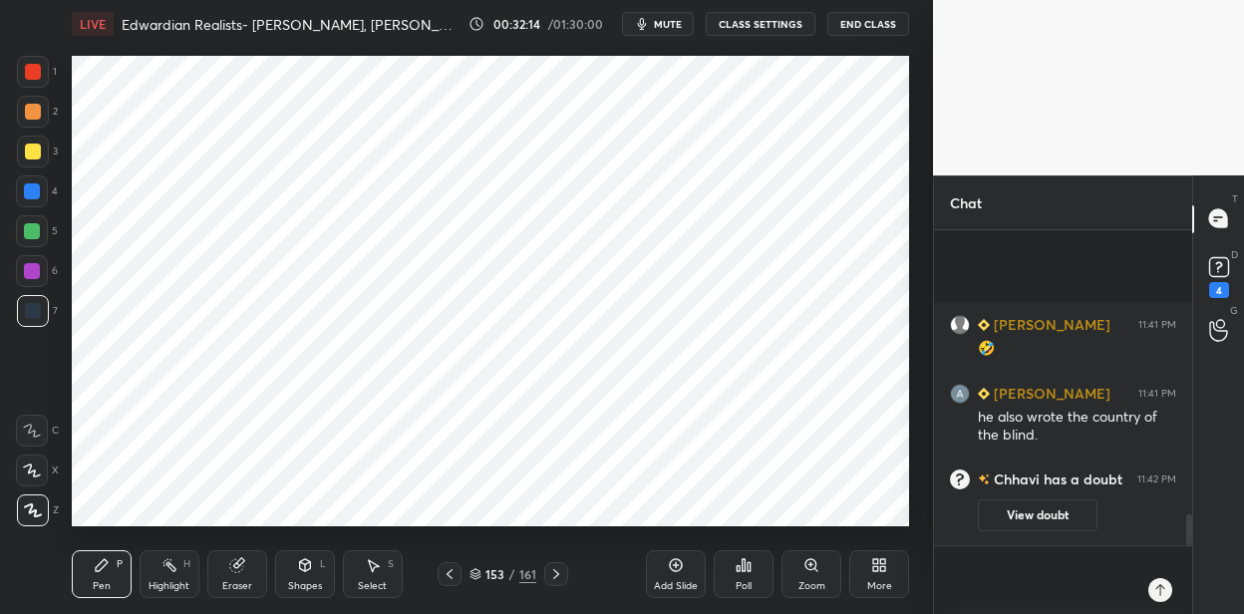
scroll to position [3111, 0]
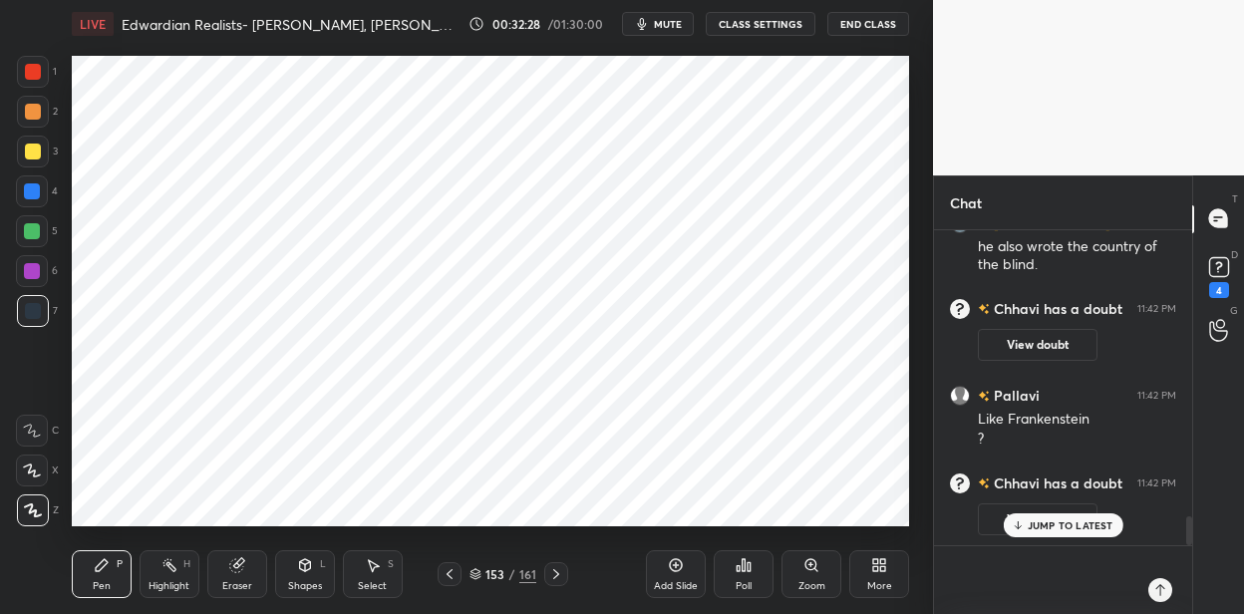
type textarea "x"
click at [955, 554] on textarea at bounding box center [1043, 580] width 186 height 68
paste textarea "[PERSON_NAME] ([DATE]-[DATE])"
type textarea "[PERSON_NAME] ([DATE]-[DATE])"
type textarea "x"
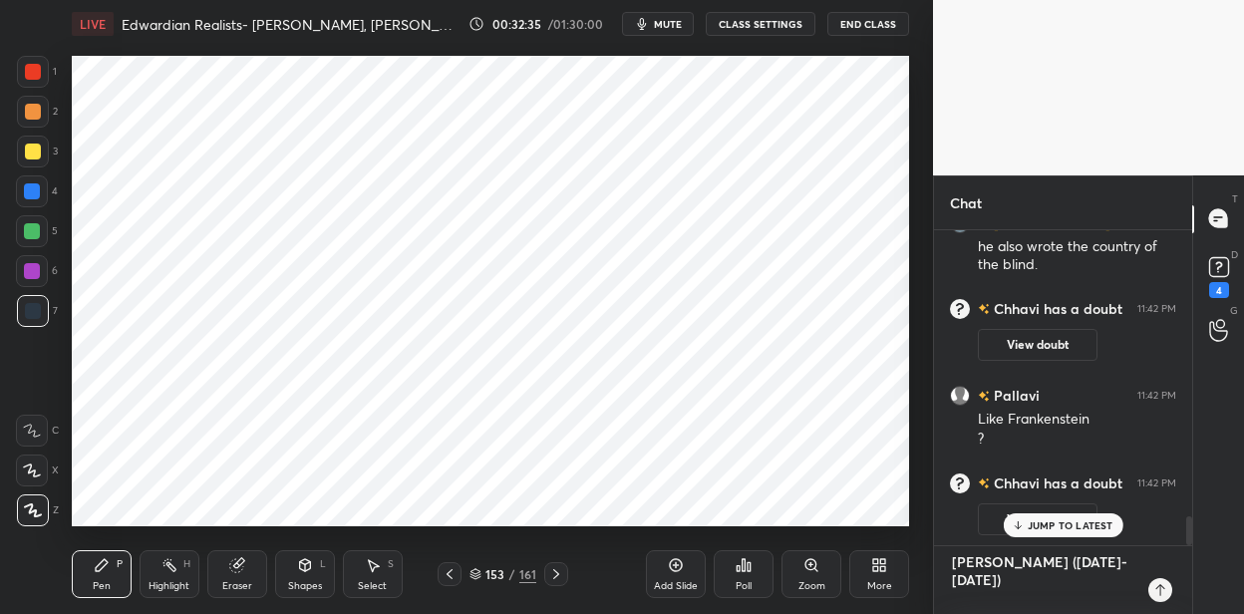
type textarea "[PERSON_NAME] ([DATE]-[DATE])"
click at [673, 572] on div "Add Slide" at bounding box center [676, 574] width 60 height 48
click at [47, 76] on div at bounding box center [33, 72] width 32 height 32
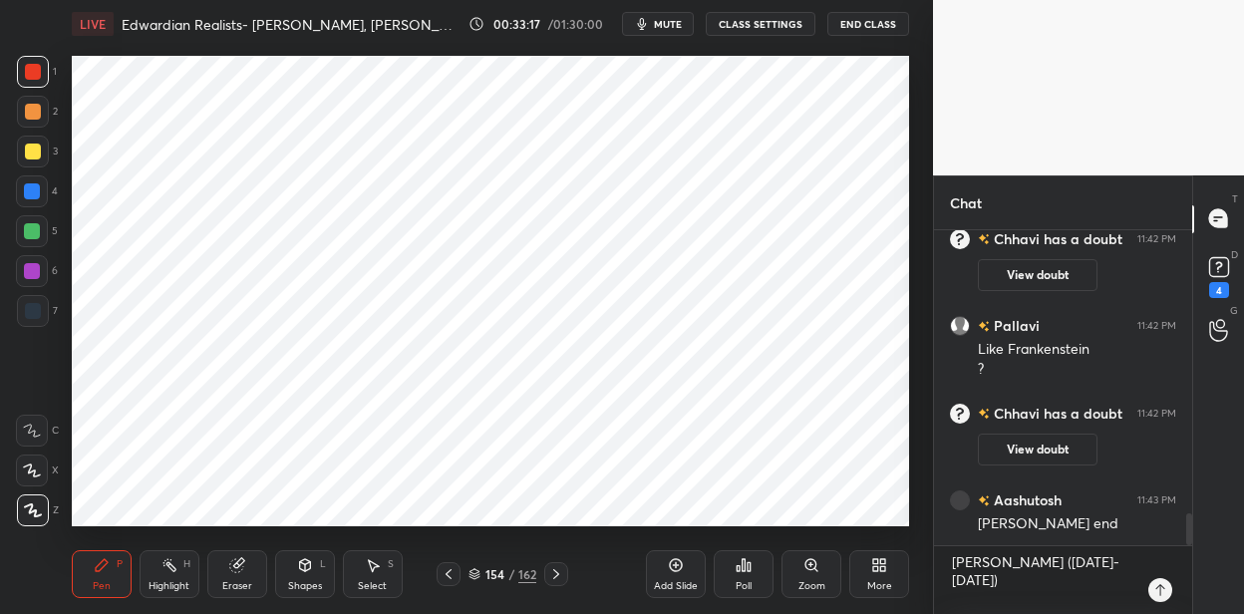
scroll to position [2810, 0]
type textarea "x"
drag, startPoint x: 1109, startPoint y: 558, endPoint x: 785, endPoint y: 572, distance: 324.3
click at [785, 572] on div "1 2 3 4 5 6 7 C X Z C X Z E E Erase all H H LIVE Edwardian Realists- [PERSON_NA…" at bounding box center [622, 307] width 1244 height 614
click at [1109, 567] on textarea "[PERSON_NAME] ([DATE]-[DATE])" at bounding box center [1043, 580] width 186 height 68
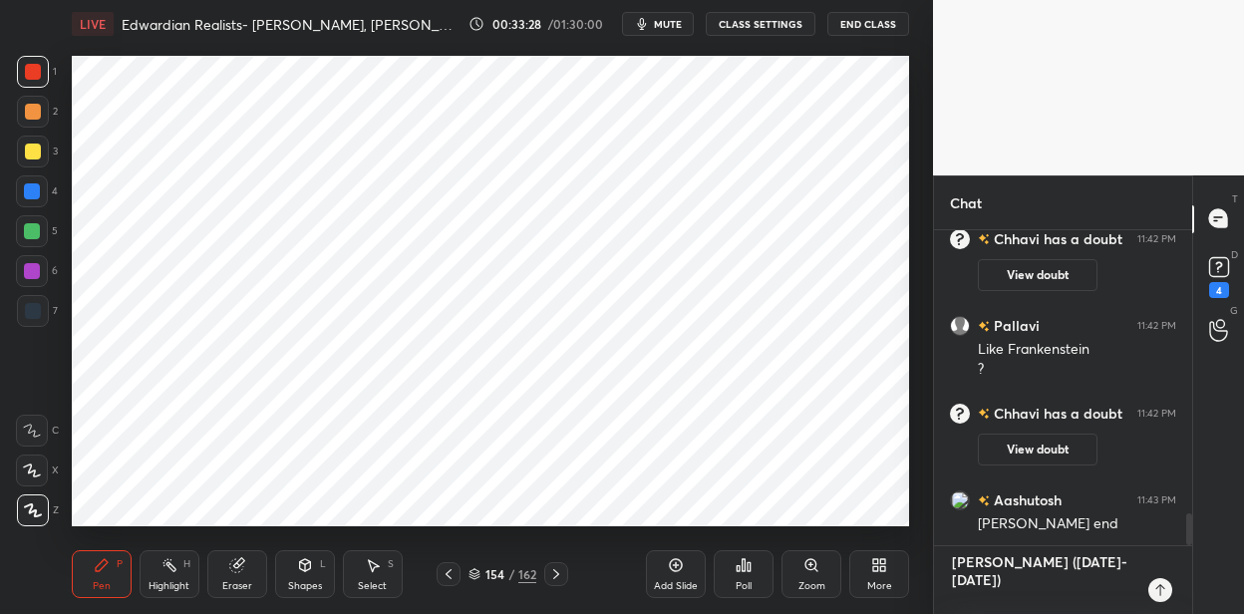
drag, startPoint x: 1119, startPoint y: 567, endPoint x: 900, endPoint y: 561, distance: 218.4
click at [900, 561] on div "1 2 3 4 5 6 7 C X Z C X Z E E Erase all H H LIVE Edwardian Realists- [PERSON_NA…" at bounding box center [622, 307] width 1244 height 614
type textarea "x"
paste textarea "Where Angels Fear to Tread (1905) A headstrong English widow, [PERSON_NAME], tr…"
type textarea "Where Angels Fear to Tread (1905) A headstrong English widow, [PERSON_NAME], tr…"
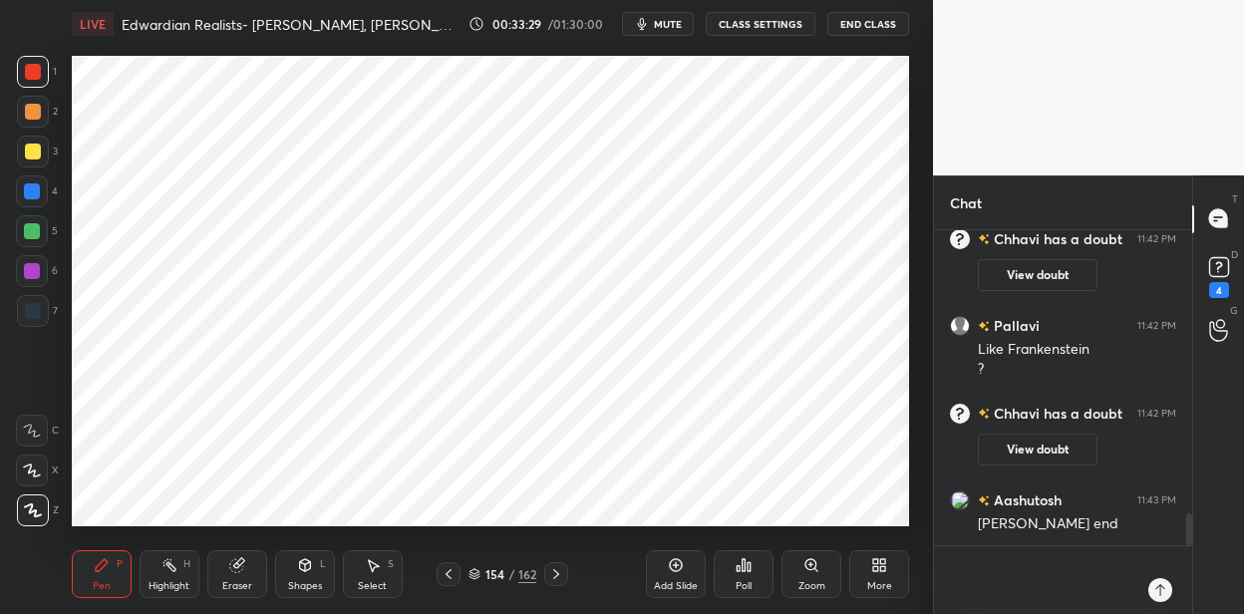
type textarea "x"
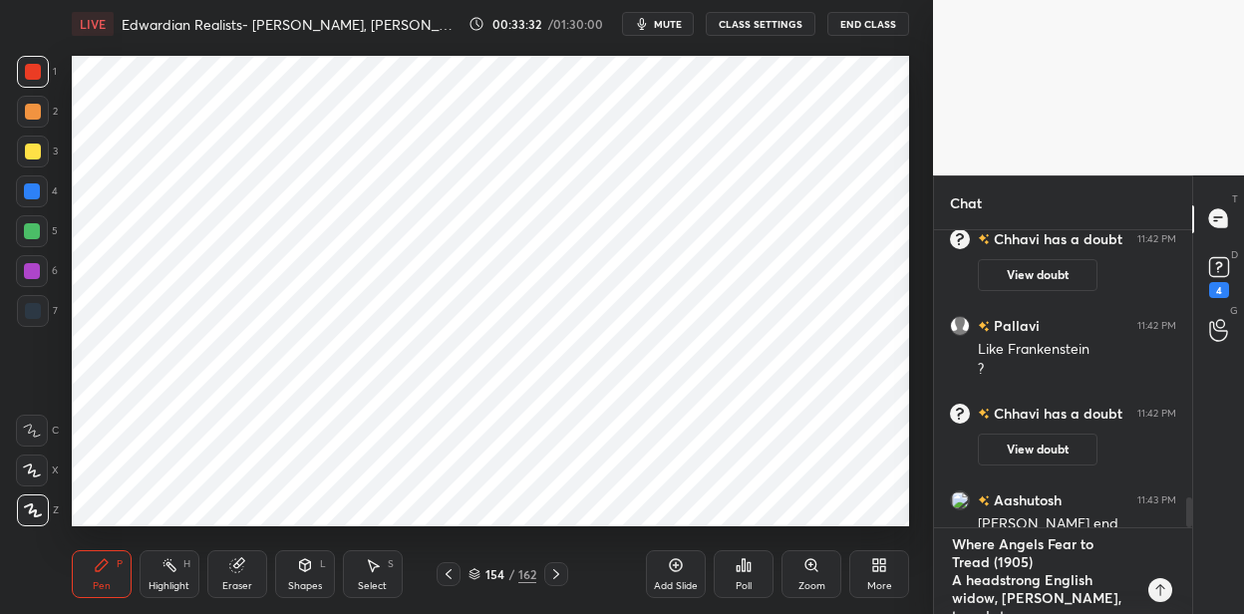
scroll to position [2896, 0]
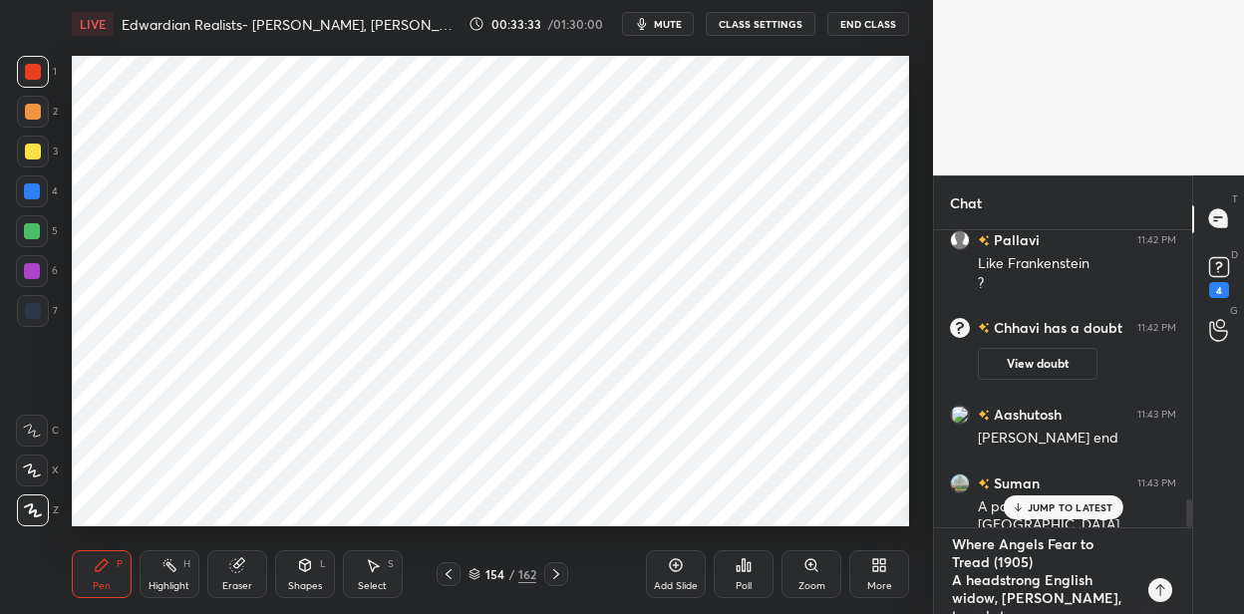
type textarea "Where Angels Fear to Tread (1905) A headstrong English widow, [PERSON_NAME], tr…"
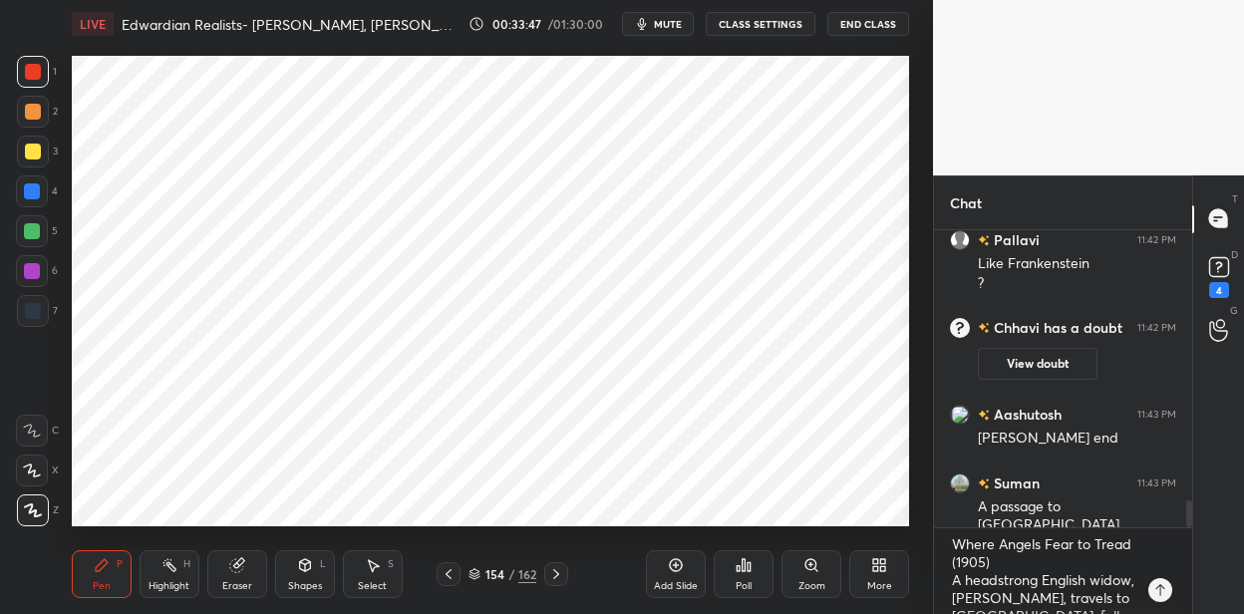
scroll to position [2966, 0]
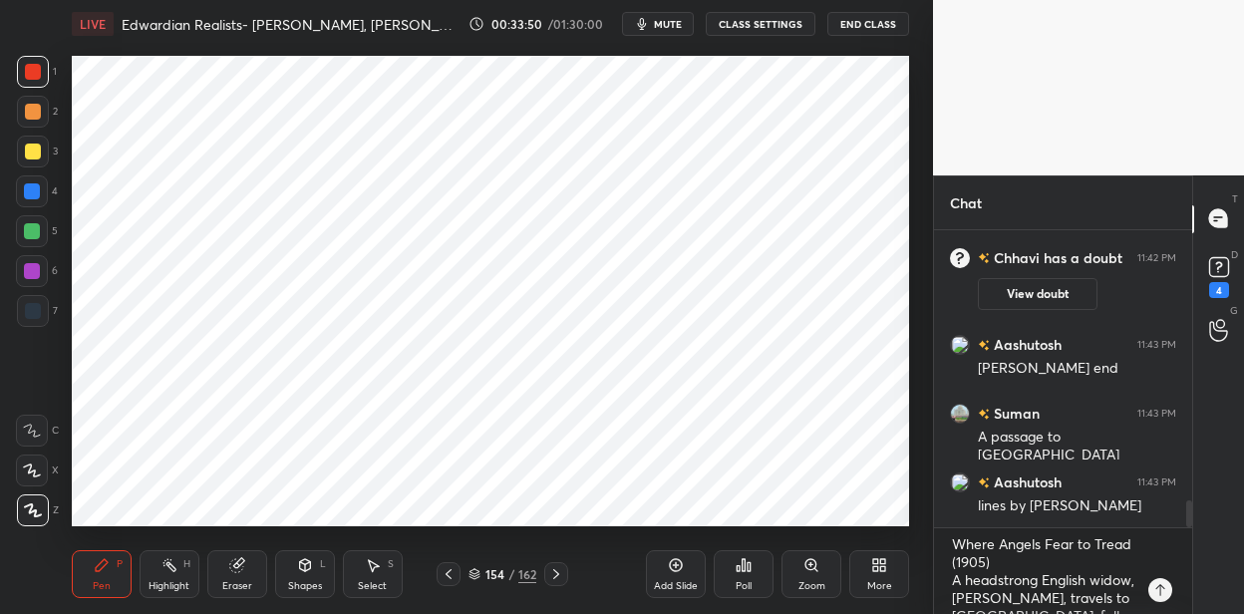
drag, startPoint x: 33, startPoint y: 187, endPoint x: 63, endPoint y: 182, distance: 30.3
click at [36, 187] on div at bounding box center [32, 191] width 16 height 16
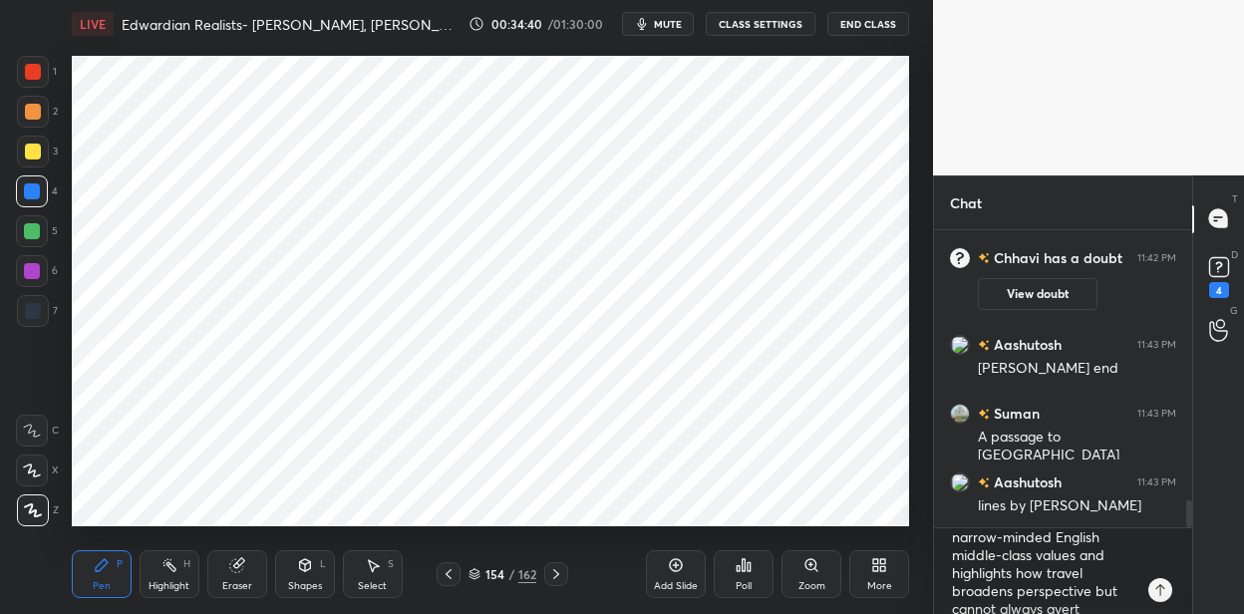
scroll to position [263, 0]
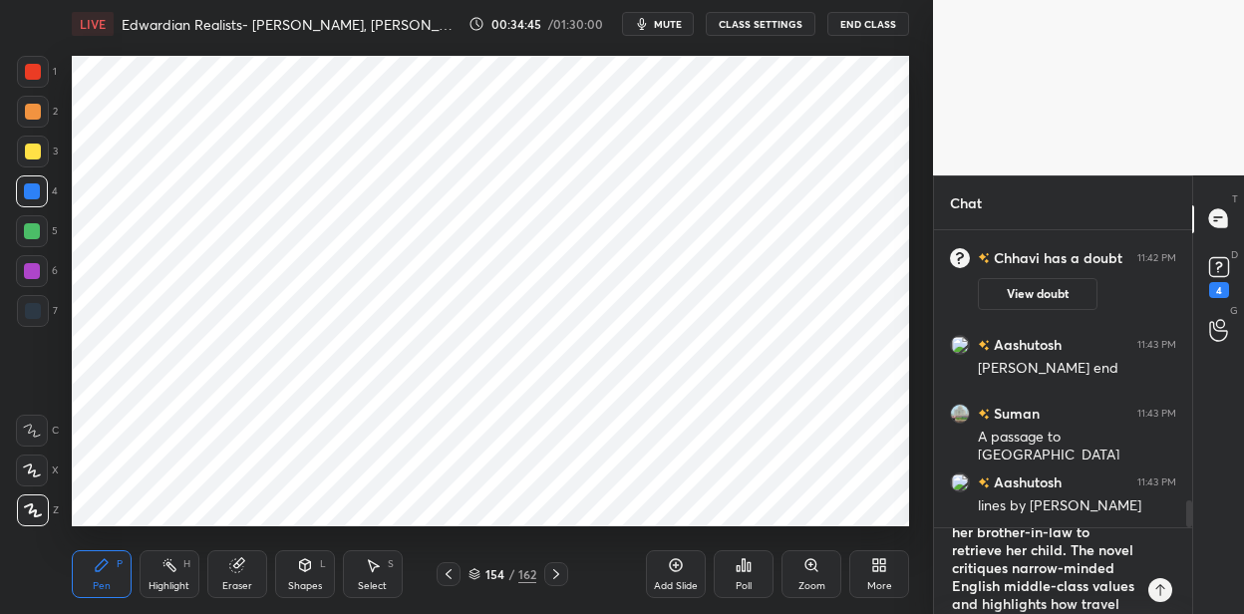
type textarea "x"
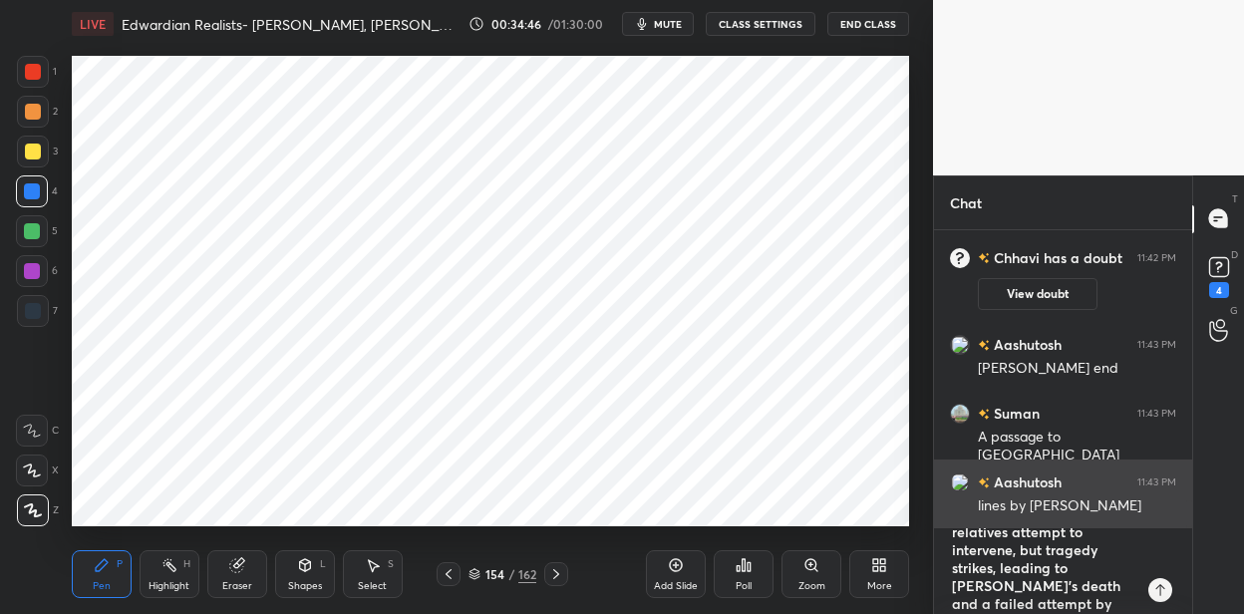
scroll to position [0, 0]
drag, startPoint x: 1094, startPoint y: 596, endPoint x: 937, endPoint y: 471, distance: 200.7
click at [937, 471] on div "[PERSON_NAME] has a doubt 11:42 PM View doubt [PERSON_NAME] 11:42 PM Like Frank…" at bounding box center [1063, 422] width 258 height 385
type textarea "x"
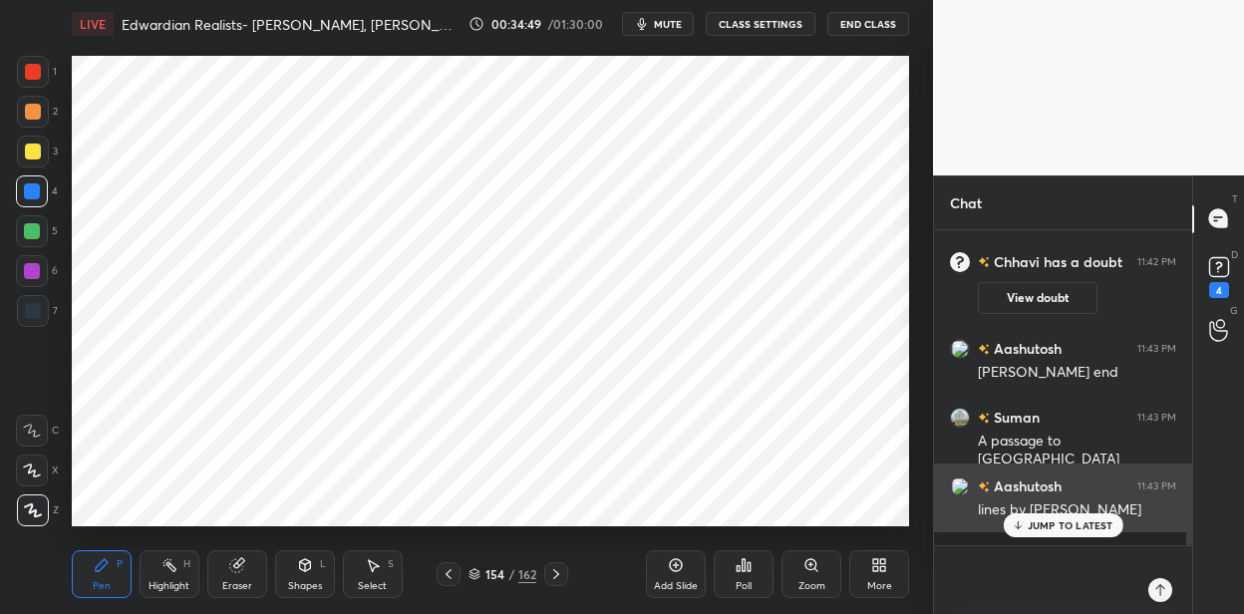
scroll to position [2948, 0]
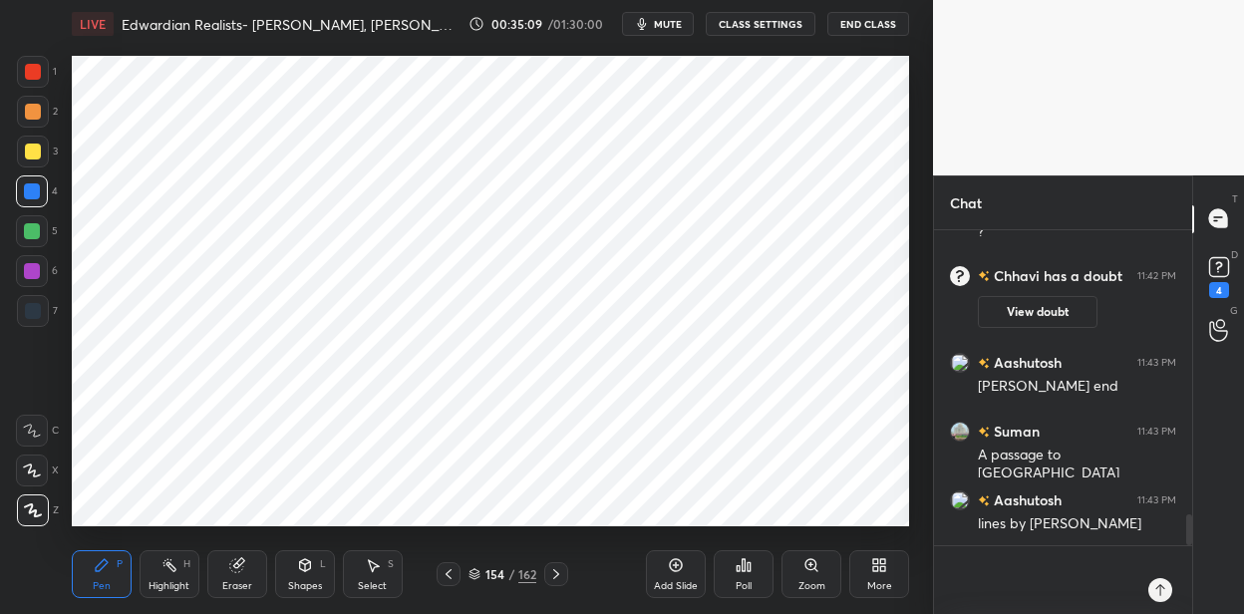
type textarea "x"
click at [963, 560] on textarea at bounding box center [1043, 580] width 186 height 68
paste textarea "The Longest Journey (1907) [PERSON_NAME], a physically disabled orphan, dreams …"
type textarea "The Longest Journey (1907) [PERSON_NAME], a physically disabled orphan, dreams …"
type textarea "x"
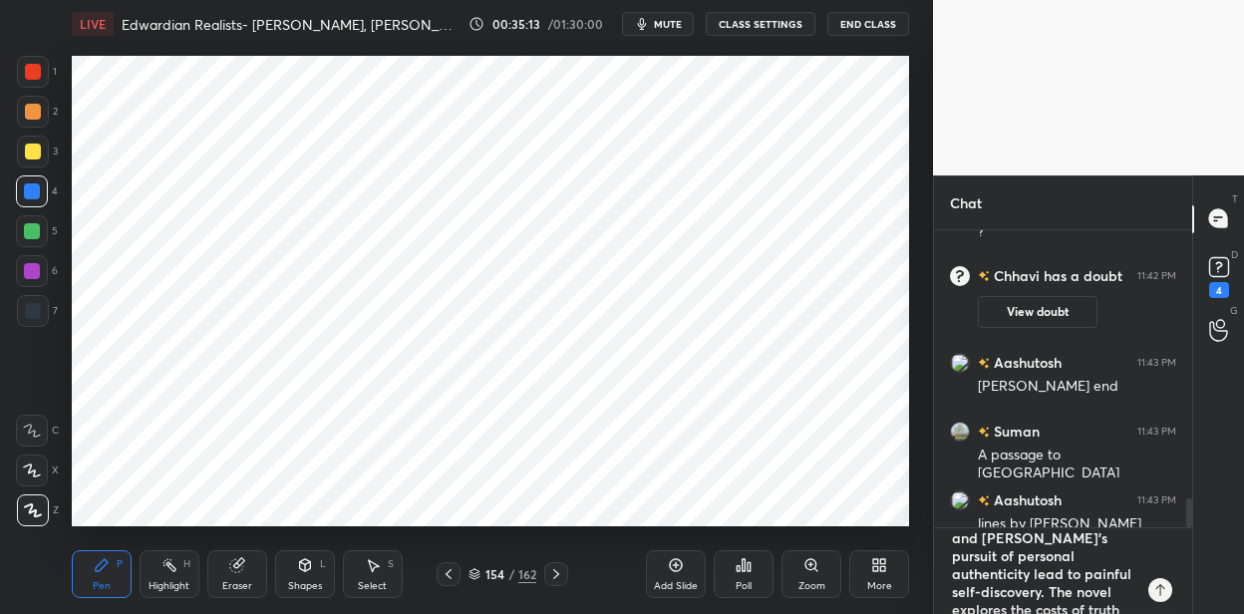
scroll to position [0, 0]
type textarea "The Longest Journey (1907) [PERSON_NAME], a physically disabled orphan, dreams …"
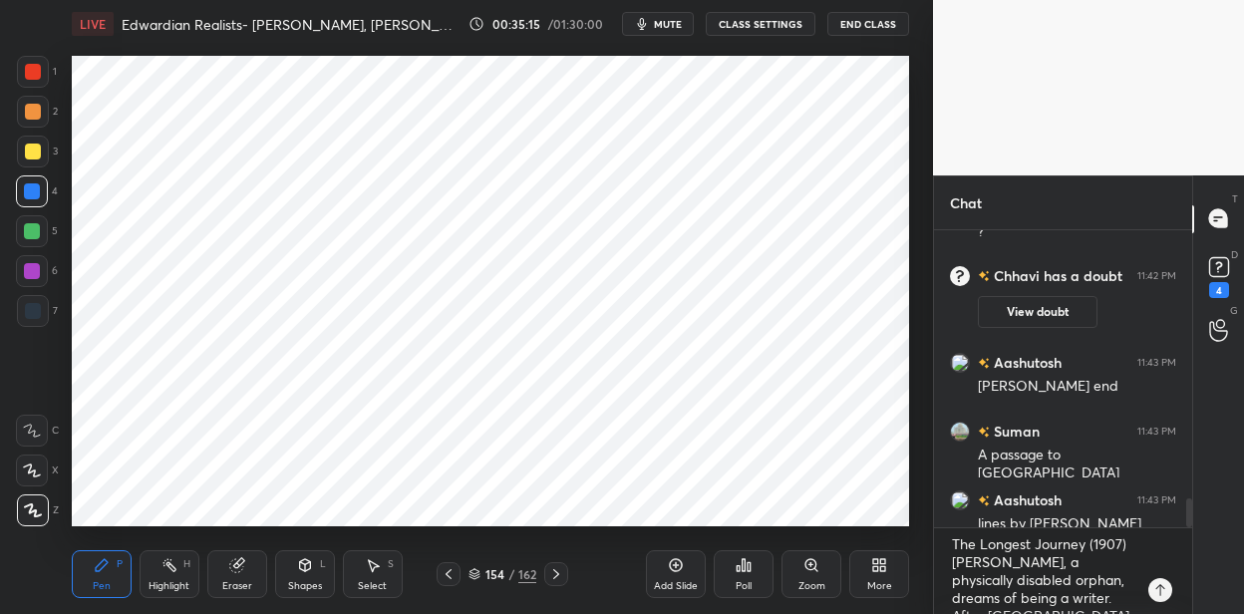
click at [682, 559] on div "Add Slide" at bounding box center [676, 574] width 60 height 48
drag, startPoint x: 35, startPoint y: 306, endPoint x: 69, endPoint y: 293, distance: 36.3
click at [35, 305] on div at bounding box center [33, 311] width 16 height 16
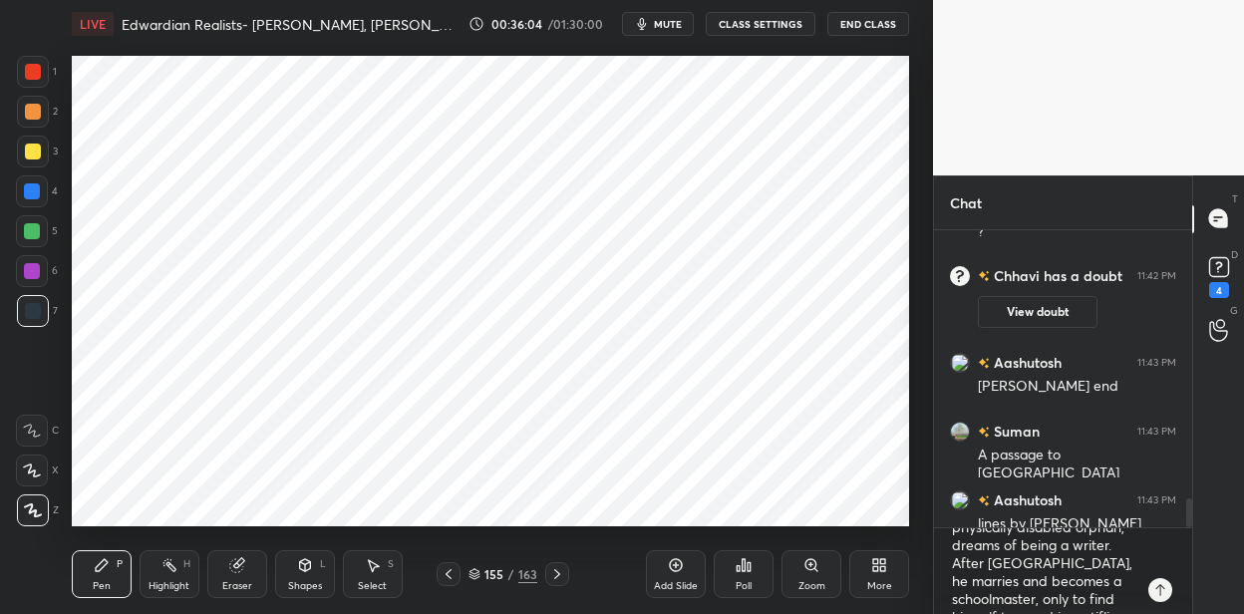
scroll to position [62, 0]
drag, startPoint x: 34, startPoint y: 70, endPoint x: 70, endPoint y: 89, distance: 40.6
click at [37, 70] on div at bounding box center [33, 72] width 16 height 16
click at [39, 229] on div at bounding box center [32, 231] width 16 height 16
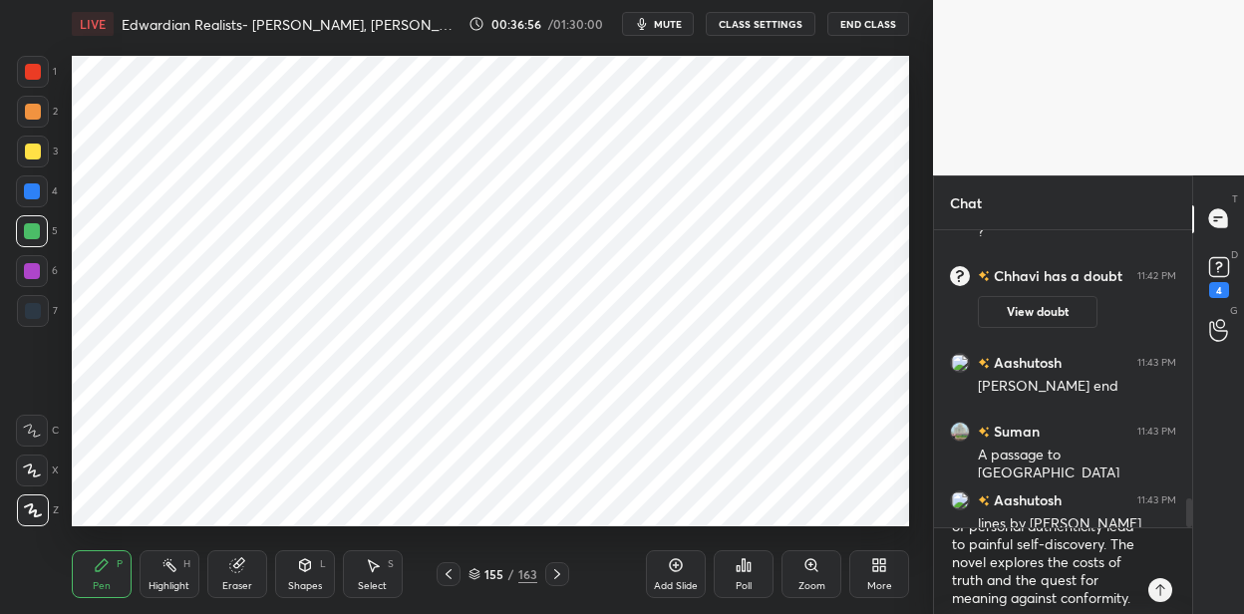
scroll to position [229, 0]
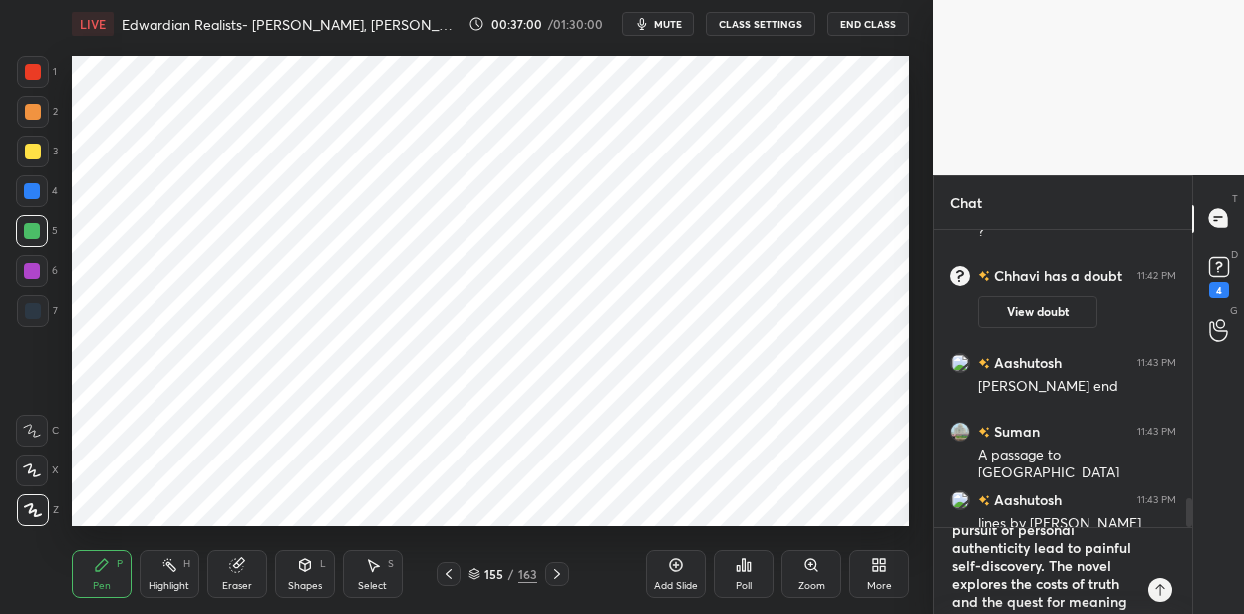
type textarea "x"
click at [878, 441] on div "1 2 3 4 5 6 7 C X Z C X Z E E Erase all H H LIVE Edwardian Realists- [PERSON_NA…" at bounding box center [622, 307] width 1244 height 614
type textarea "x"
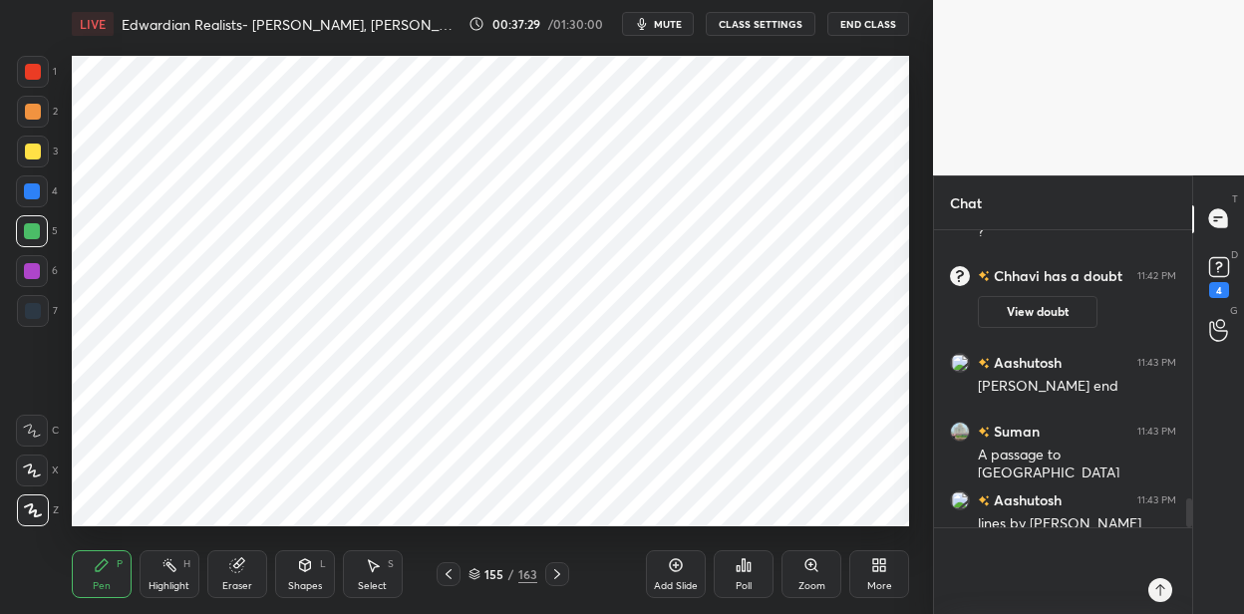
type textarea "x"
click at [1015, 551] on textarea at bounding box center [1043, 571] width 186 height 86
paste textarea "A Room with a View (1908) [PERSON_NAME] journey to [GEOGRAPHIC_DATA] exposes he…"
type textarea "A Room with a View (1908) [PERSON_NAME] journey to [GEOGRAPHIC_DATA] exposes he…"
type textarea "x"
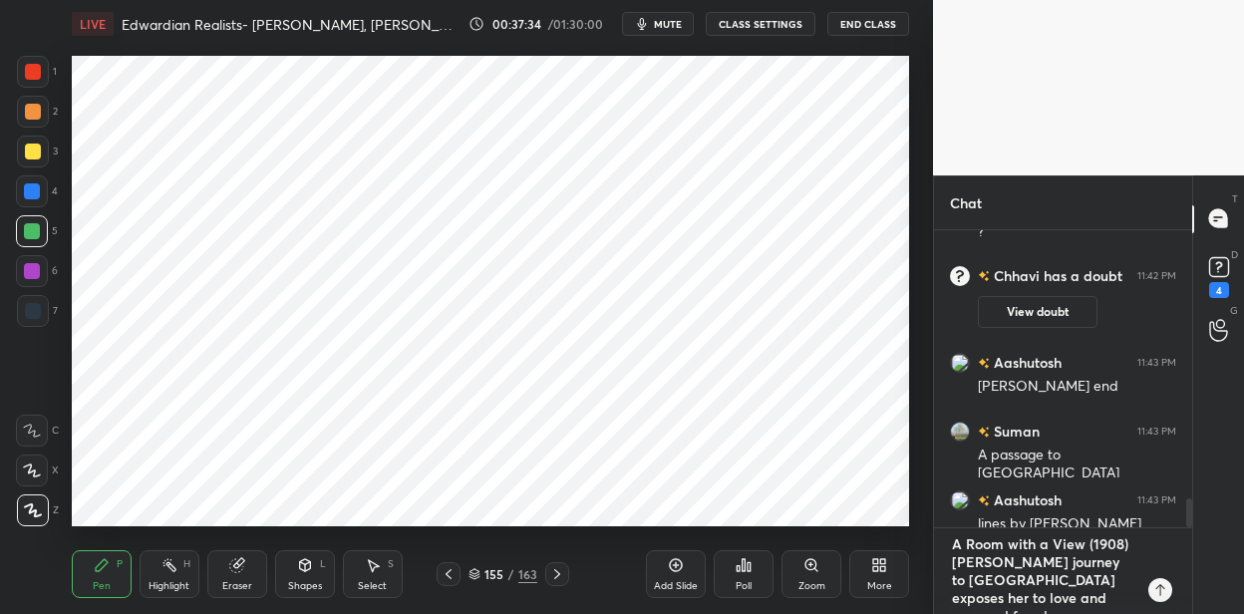
type textarea "A Room with a View (1908) [PERSON_NAME] journey to [GEOGRAPHIC_DATA] exposes he…"
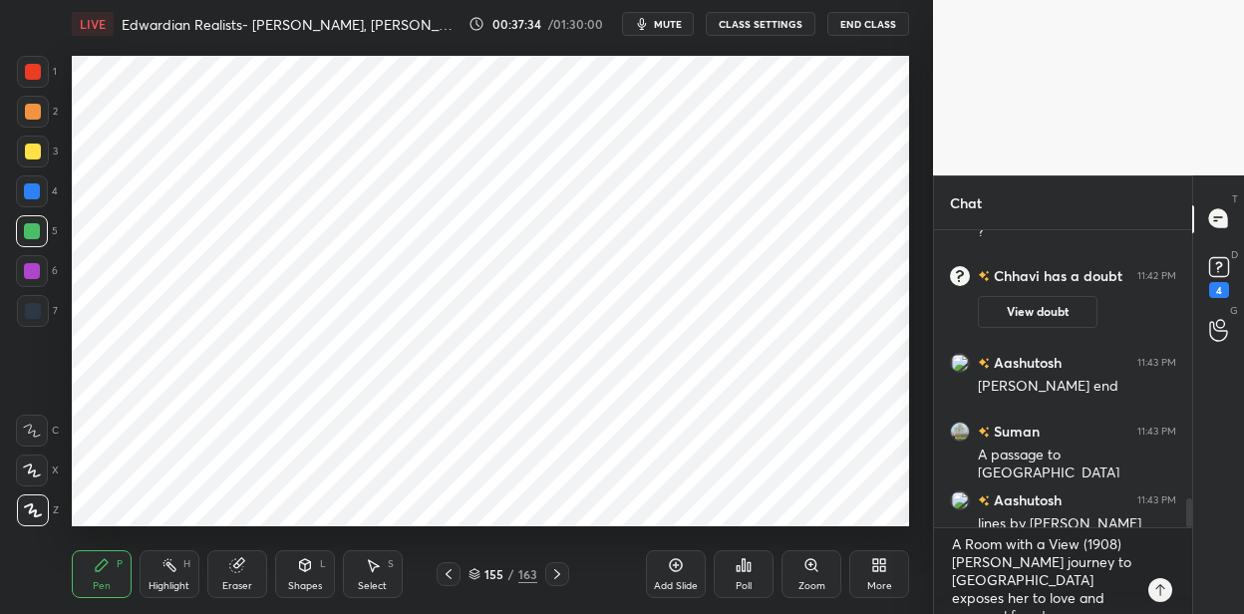
drag, startPoint x: 673, startPoint y: 564, endPoint x: 668, endPoint y: 519, distance: 45.1
click at [671, 562] on icon at bounding box center [676, 565] width 16 height 16
drag, startPoint x: 43, startPoint y: 69, endPoint x: 61, endPoint y: 74, distance: 18.6
click at [44, 71] on div at bounding box center [33, 72] width 32 height 32
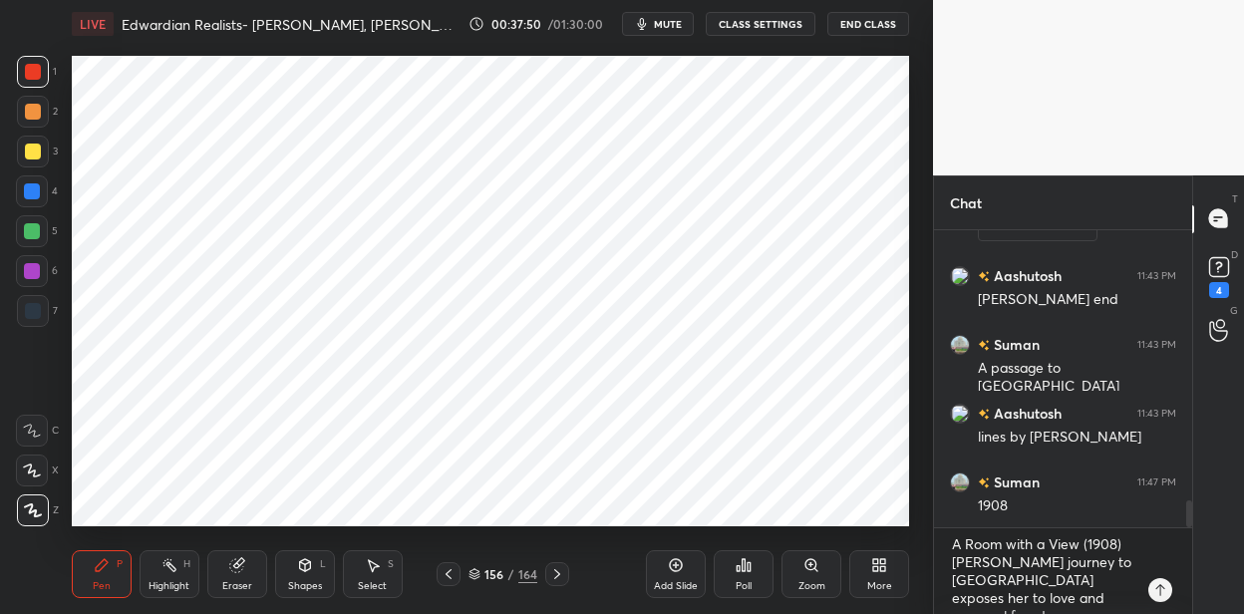
click at [30, 292] on div "6" at bounding box center [37, 275] width 42 height 40
drag, startPoint x: 27, startPoint y: 309, endPoint x: 34, endPoint y: 301, distance: 10.6
click at [29, 306] on div at bounding box center [33, 311] width 16 height 16
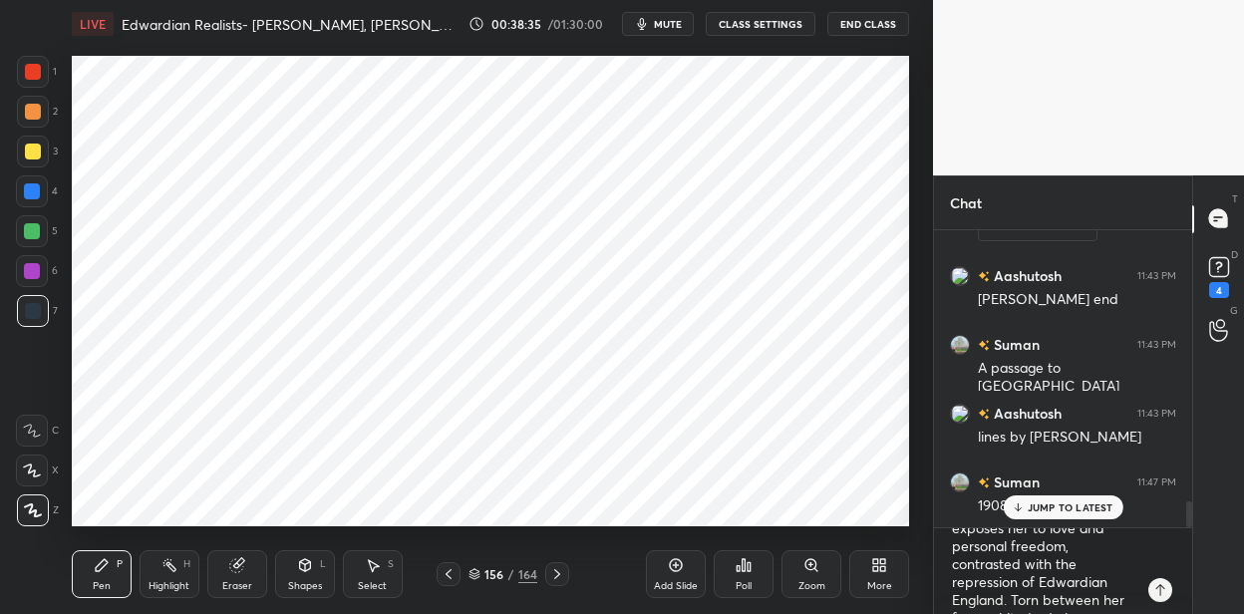
scroll to position [3102, 0]
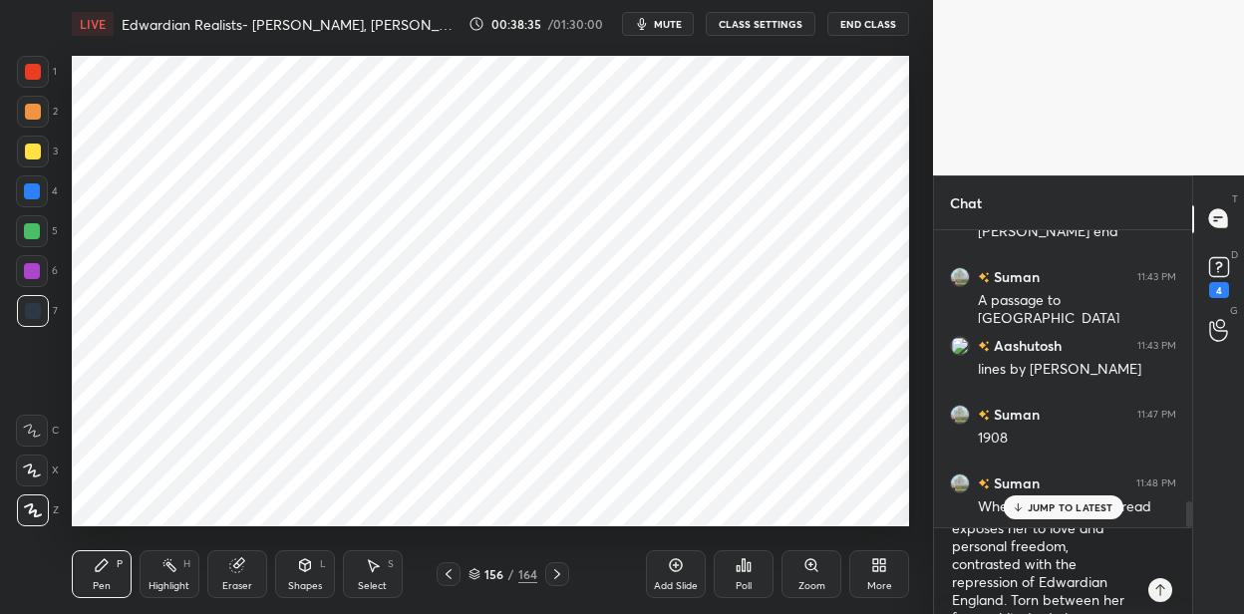
click at [41, 189] on div at bounding box center [32, 191] width 32 height 32
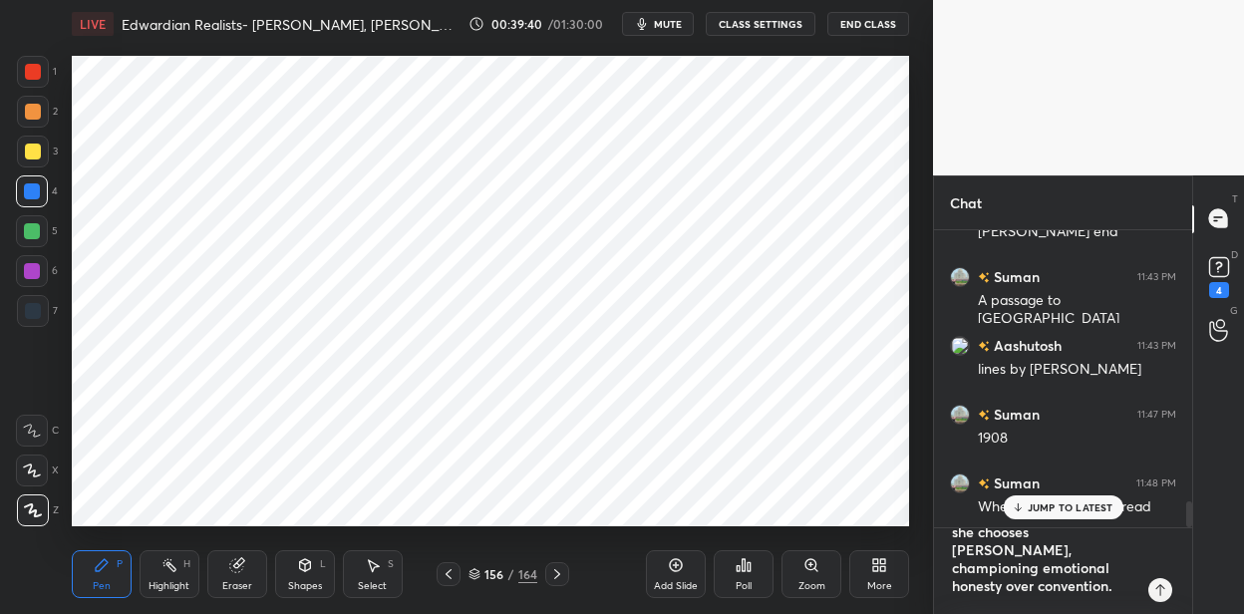
type textarea "x"
drag, startPoint x: 1118, startPoint y: 537, endPoint x: 1086, endPoint y: 535, distance: 32.0
click at [1086, 535] on textarea "A Room with a View (1908) [PERSON_NAME] journey to [GEOGRAPHIC_DATA] exposes he…" at bounding box center [1043, 571] width 186 height 86
drag, startPoint x: 1033, startPoint y: 565, endPoint x: 929, endPoint y: 521, distance: 112.6
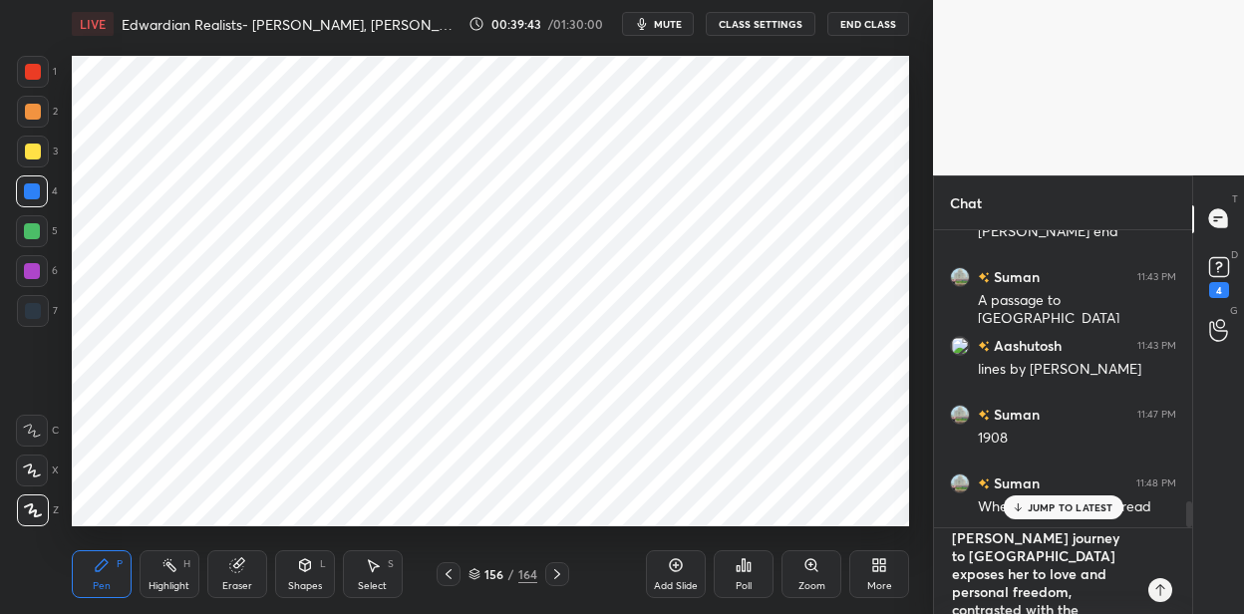
click at [929, 521] on div "1 2 3 4 5 6 7 C X Z C X Z E E Erase all H H LIVE Edwardian Realists- [PERSON_NA…" at bounding box center [622, 307] width 1244 height 614
type textarea "Howards End (1910) Centered on three families—the idealistic Schlegels, the plu…"
type textarea "x"
type textarea "Howards End (1910) Centered on three families—the idealistic Schlegels, the plu…"
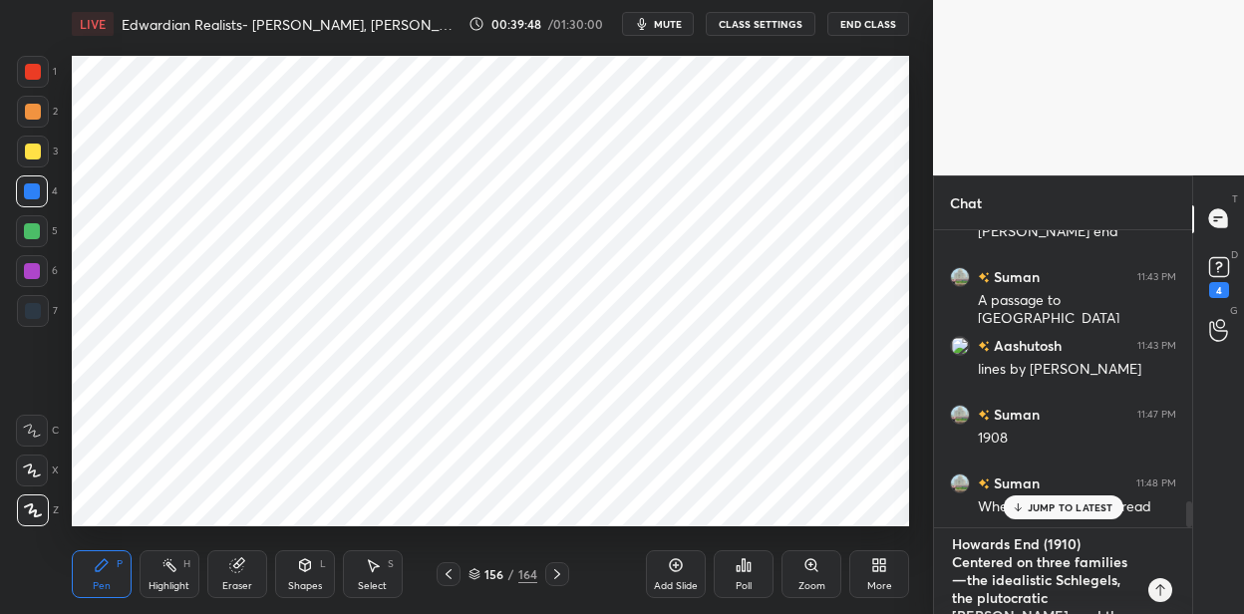
type textarea "x"
type textarea "Howards End (1910) Centered on three families—the idealistic Schlegels, the plu…"
type textarea "x"
type textarea "Howards End (1910) Centered on three families—the idealistic Schlegels, the plu…"
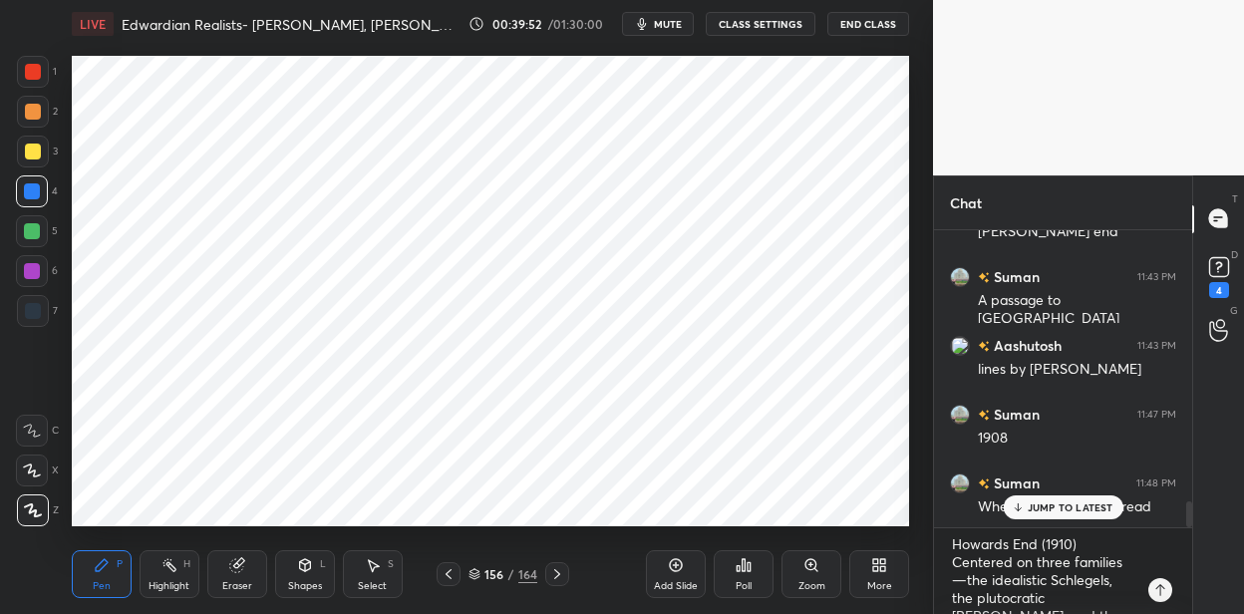
drag, startPoint x: 665, startPoint y: 577, endPoint x: 664, endPoint y: 565, distance: 12.0
click at [663, 578] on div "Add Slide" at bounding box center [676, 574] width 60 height 48
drag, startPoint x: 41, startPoint y: 306, endPoint x: 67, endPoint y: 294, distance: 28.5
click at [43, 305] on div at bounding box center [33, 311] width 32 height 32
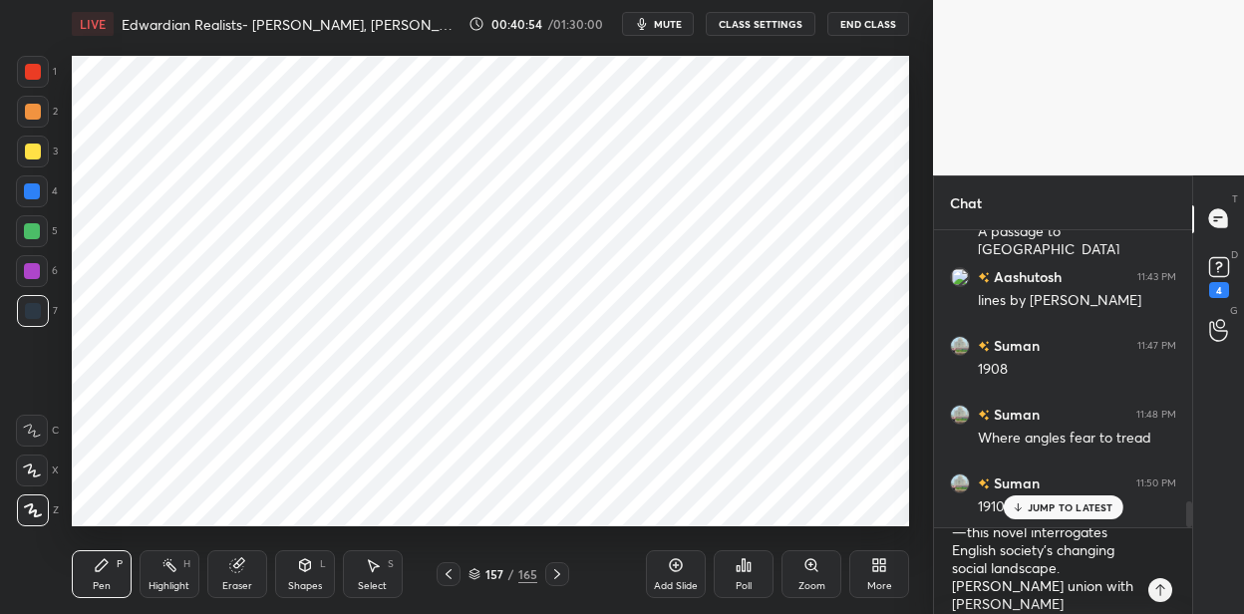
scroll to position [124, 0]
drag, startPoint x: 36, startPoint y: 69, endPoint x: 60, endPoint y: 86, distance: 29.3
click at [38, 70] on div at bounding box center [33, 72] width 16 height 16
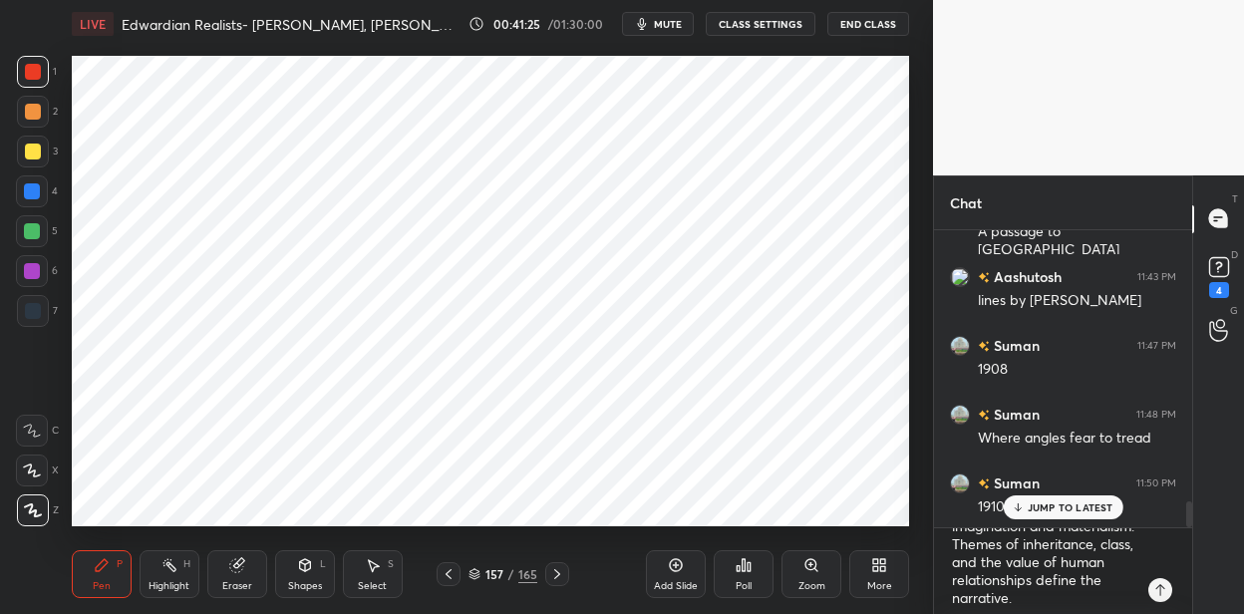
scroll to position [253, 0]
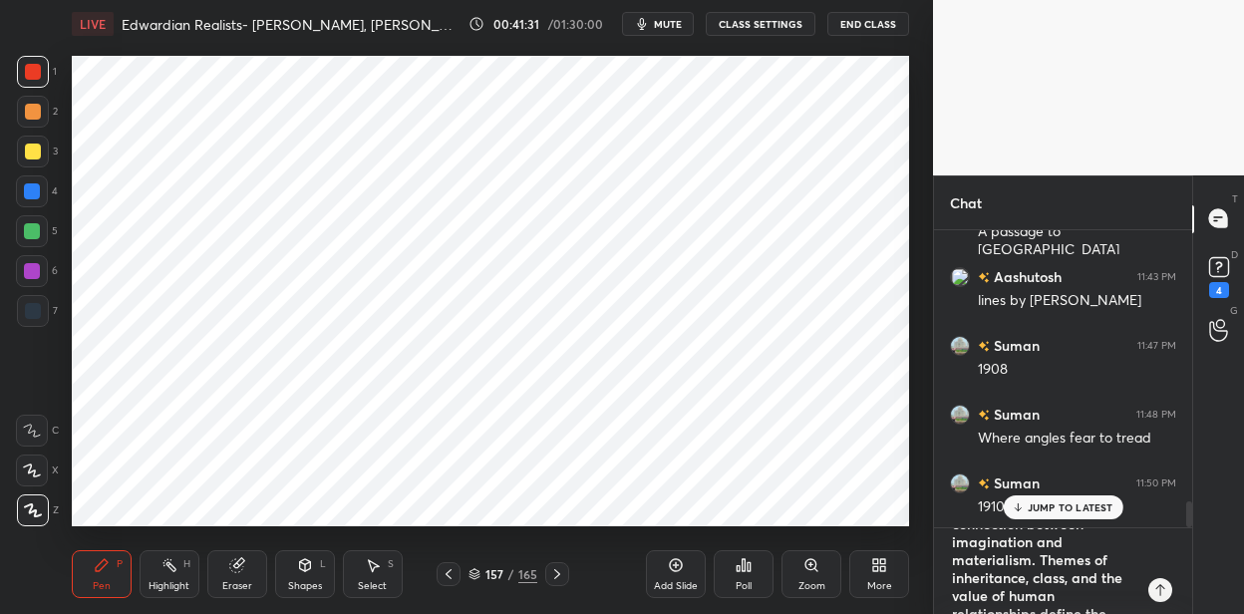
type textarea "x"
drag, startPoint x: 1042, startPoint y: 585, endPoint x: 910, endPoint y: 521, distance: 146.2
click at [910, 521] on div "1 2 3 4 5 6 7 C X Z C X Z E E Erase all H H LIVE Edwardian Realists- [PERSON_NA…" at bounding box center [622, 307] width 1244 height 614
type textarea "define the narrative."
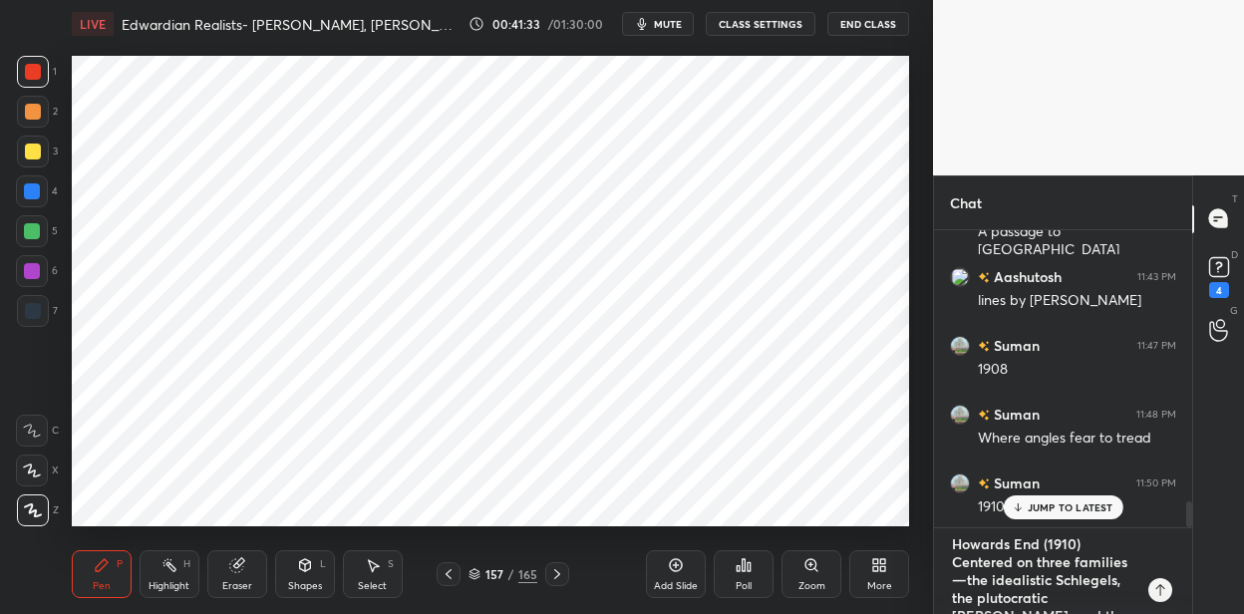
type textarea "x"
drag, startPoint x: 1101, startPoint y: 554, endPoint x: 919, endPoint y: 535, distance: 182.4
click at [919, 535] on div "1 2 3 4 5 6 7 C X Z C X Z E E Erase all H H LIVE Edwardian Realists- [PERSON_NA…" at bounding box center [622, 307] width 1244 height 614
type textarea "x"
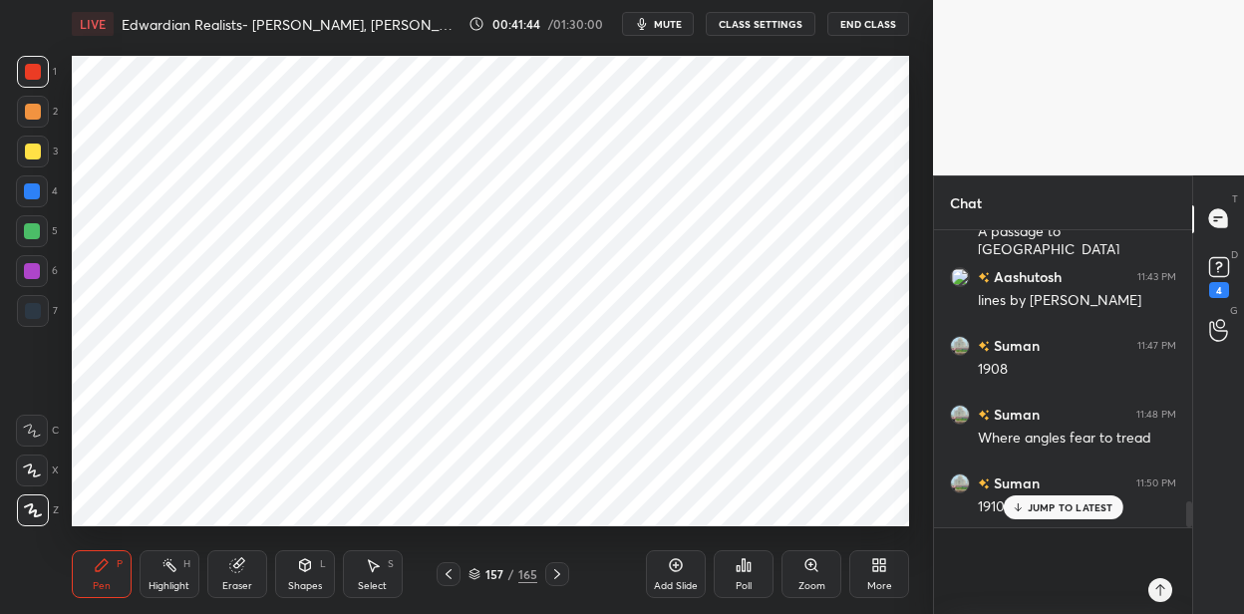
drag, startPoint x: 30, startPoint y: 241, endPoint x: 36, endPoint y: 231, distance: 11.6
click at [31, 239] on div at bounding box center [32, 231] width 32 height 32
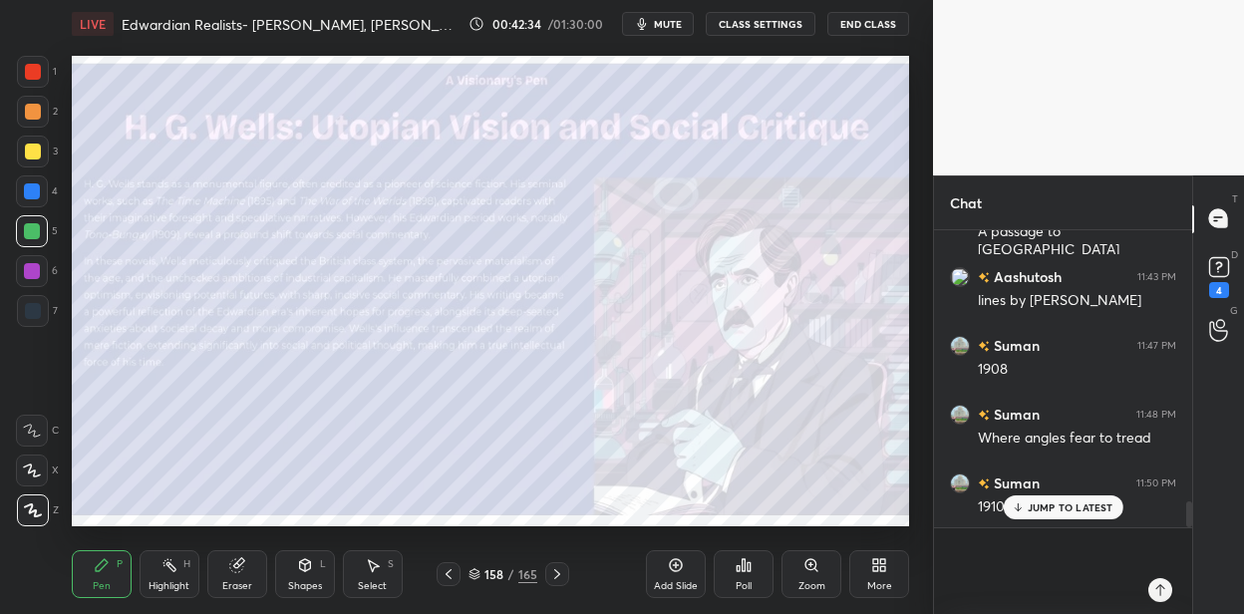
click at [35, 156] on div at bounding box center [33, 152] width 16 height 16
drag, startPoint x: 559, startPoint y: 573, endPoint x: 556, endPoint y: 563, distance: 10.4
click at [557, 570] on icon at bounding box center [557, 574] width 16 height 16
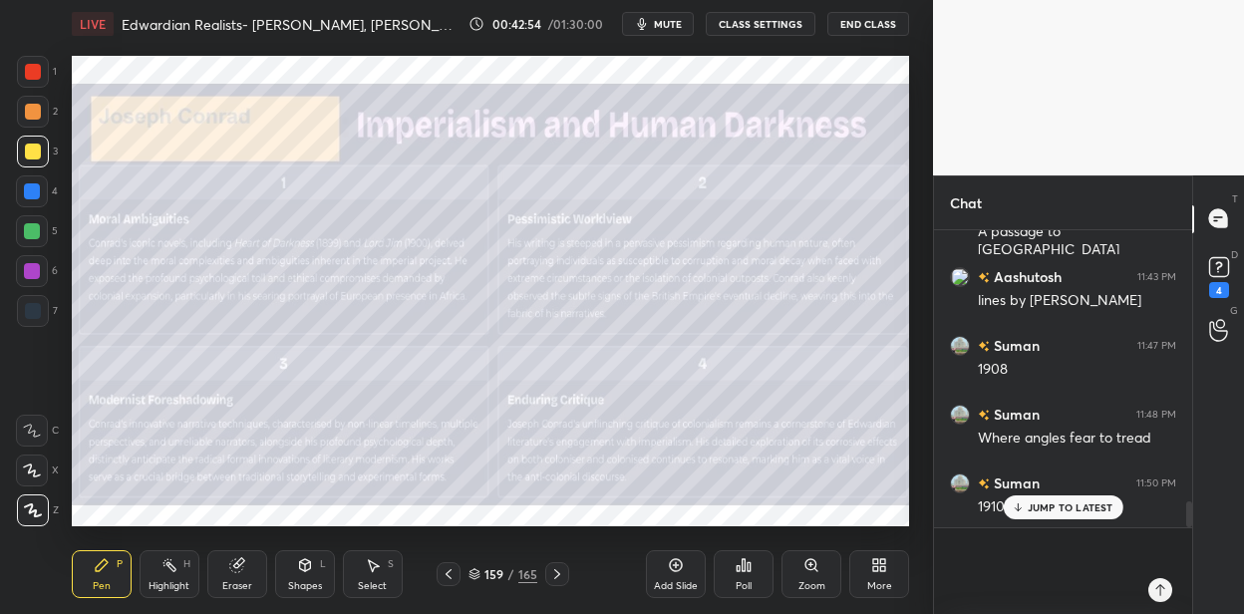
click at [553, 568] on icon at bounding box center [557, 574] width 16 height 16
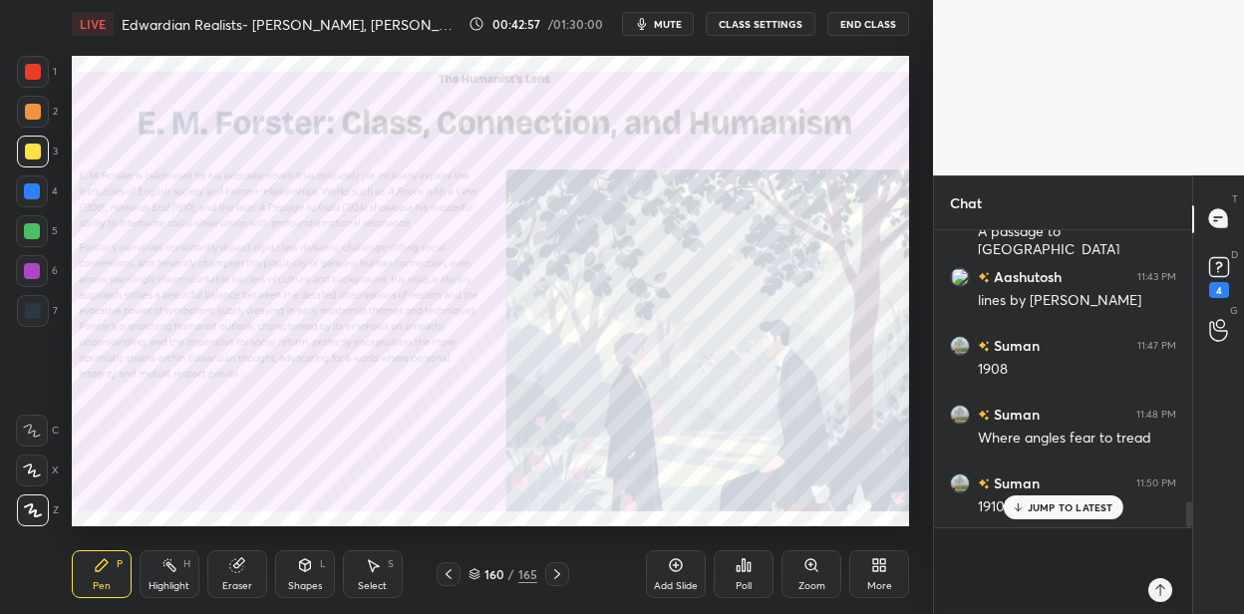
drag, startPoint x: 37, startPoint y: 75, endPoint x: 47, endPoint y: 81, distance: 11.6
click at [39, 78] on div at bounding box center [33, 72] width 16 height 16
click at [558, 572] on icon at bounding box center [557, 574] width 16 height 16
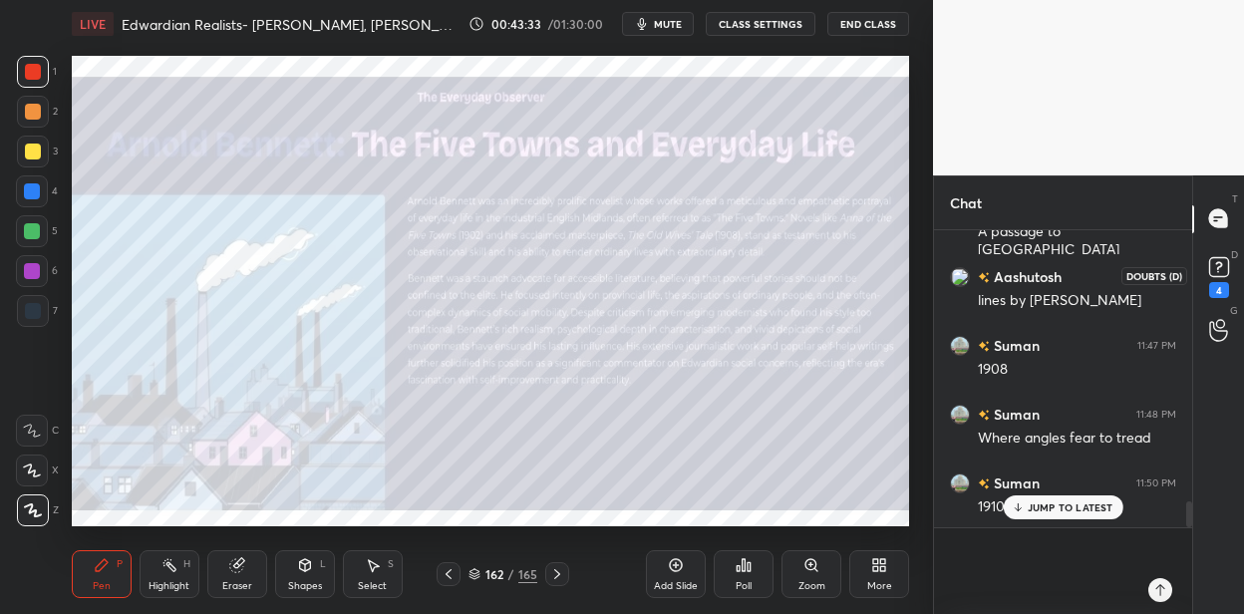
click at [1211, 267] on rect at bounding box center [1218, 266] width 19 height 19
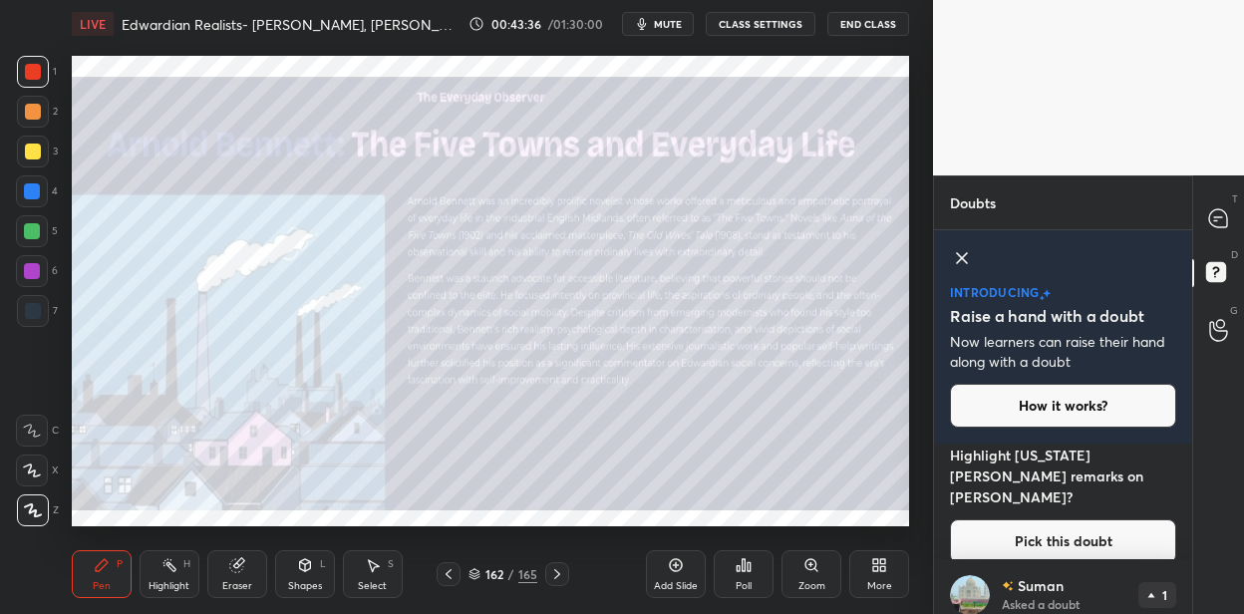
scroll to position [628, 0]
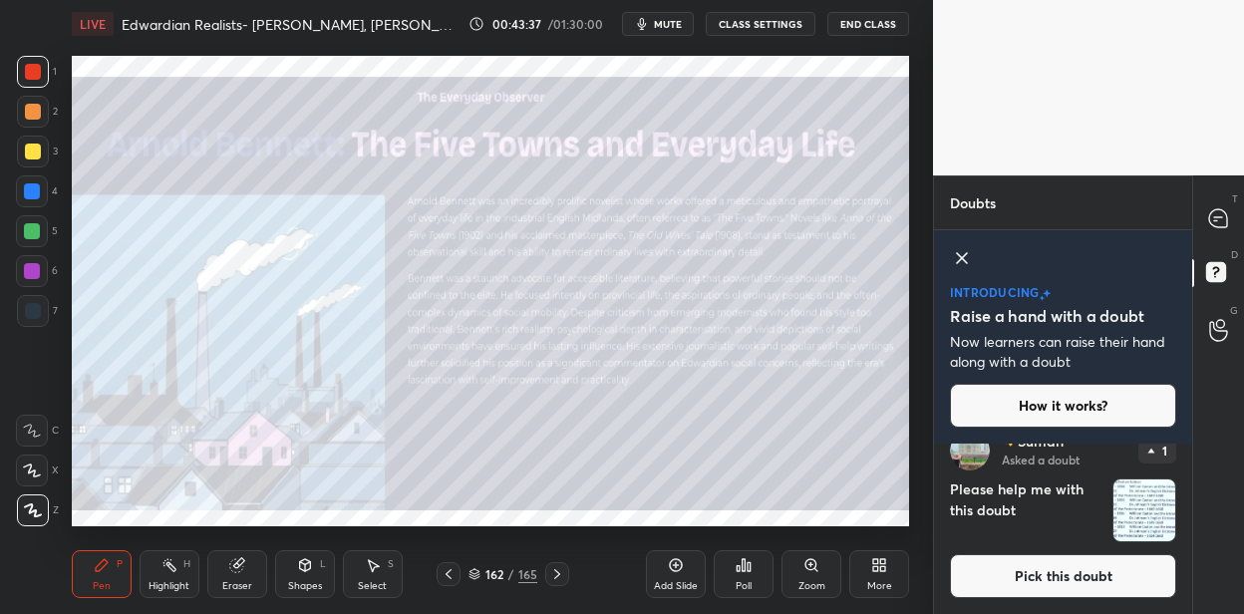
click at [1063, 568] on button "Pick this doubt" at bounding box center [1063, 576] width 226 height 44
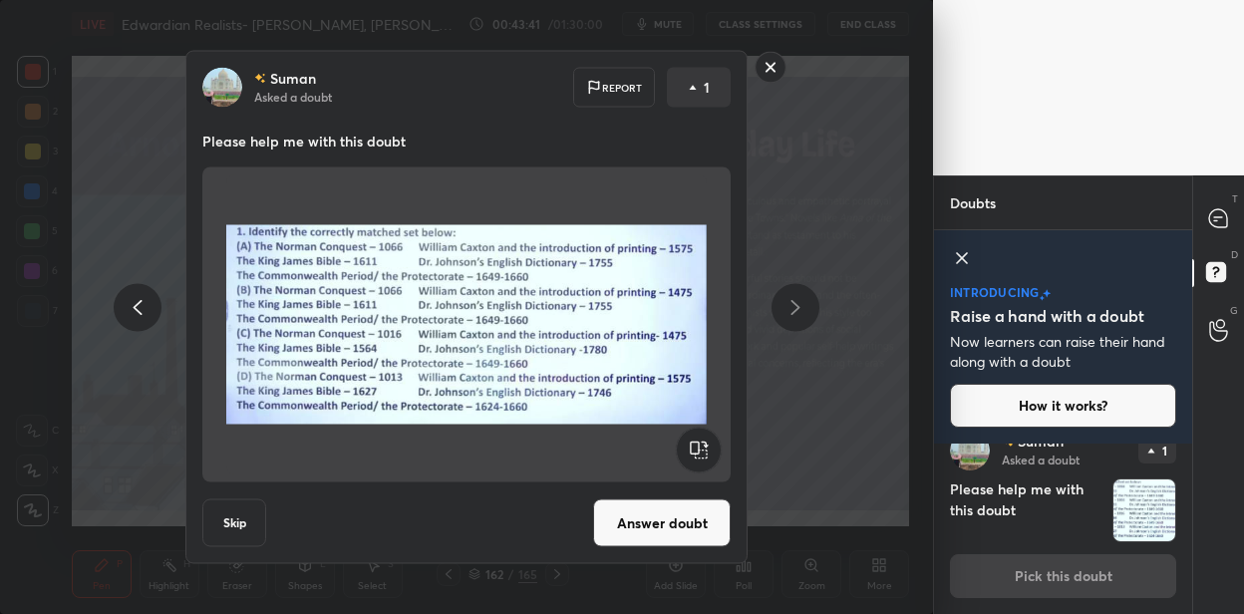
click at [663, 534] on button "Answer doubt" at bounding box center [662, 523] width 138 height 48
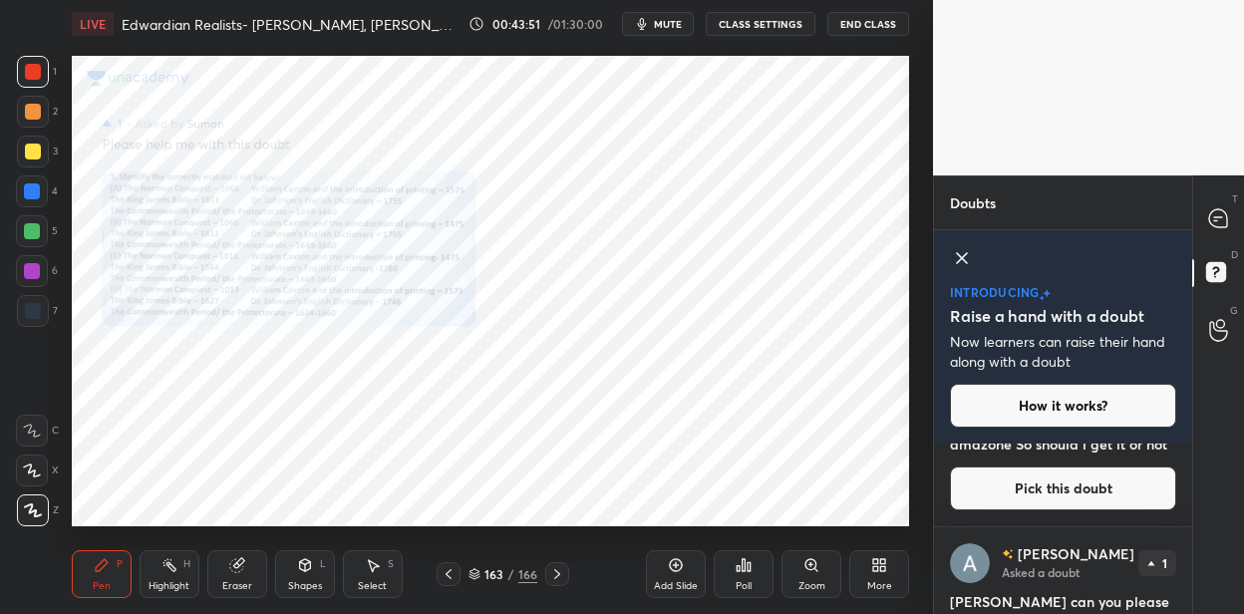
scroll to position [429, 0]
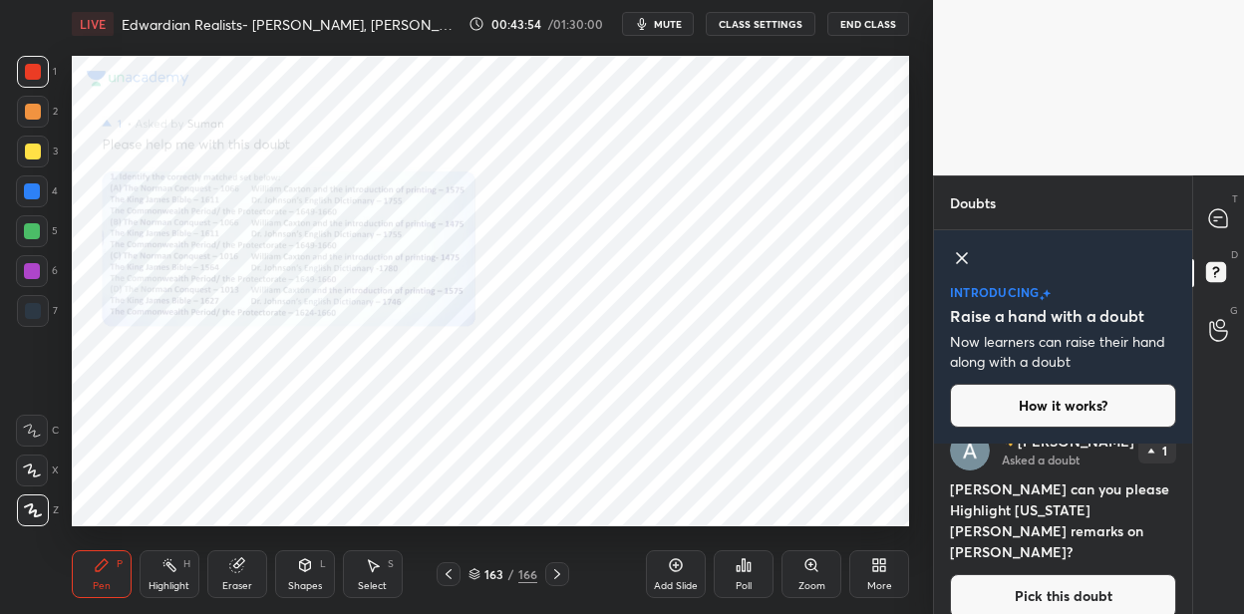
click at [1005, 574] on button "Pick this doubt" at bounding box center [1063, 596] width 226 height 44
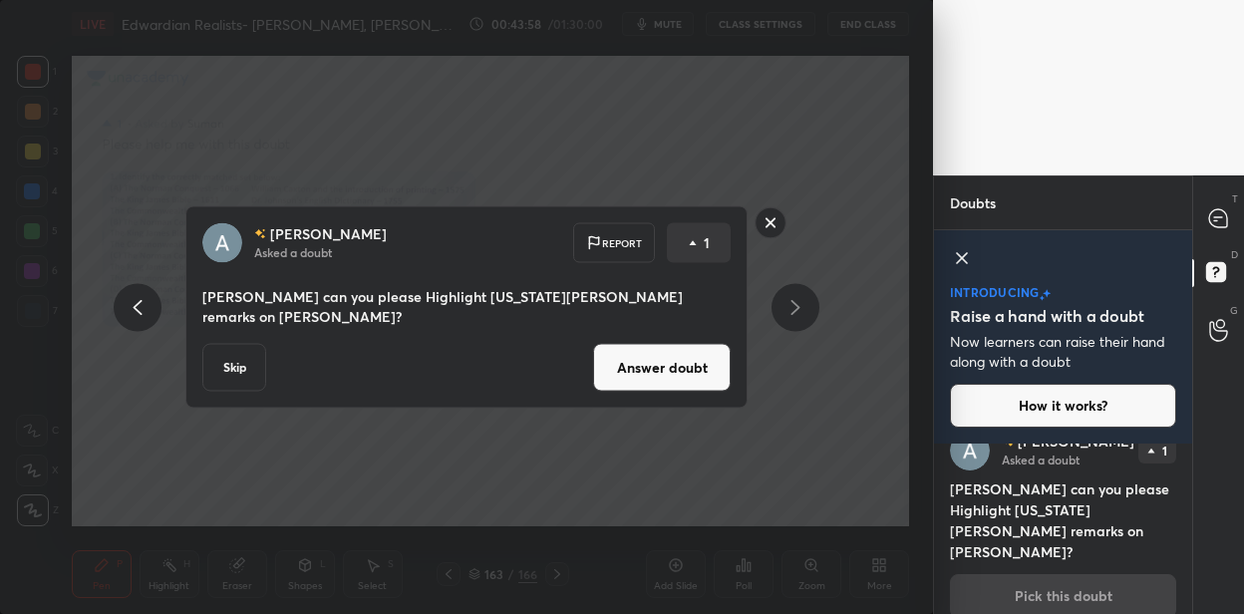
click at [769, 225] on rect at bounding box center [771, 222] width 31 height 31
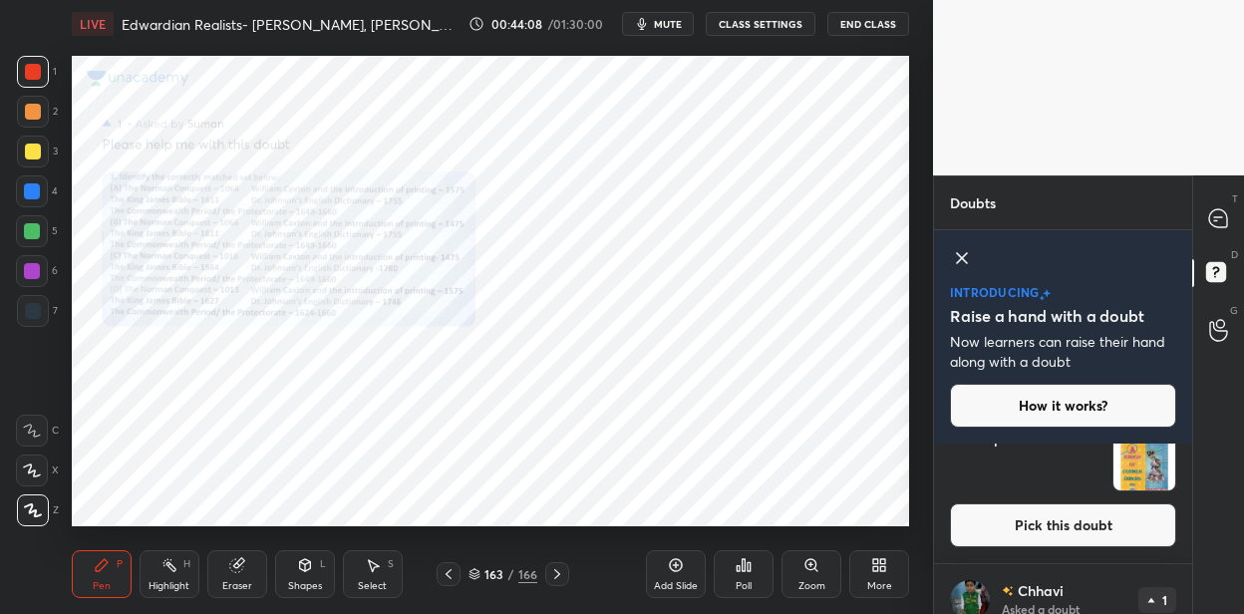
scroll to position [58, 0]
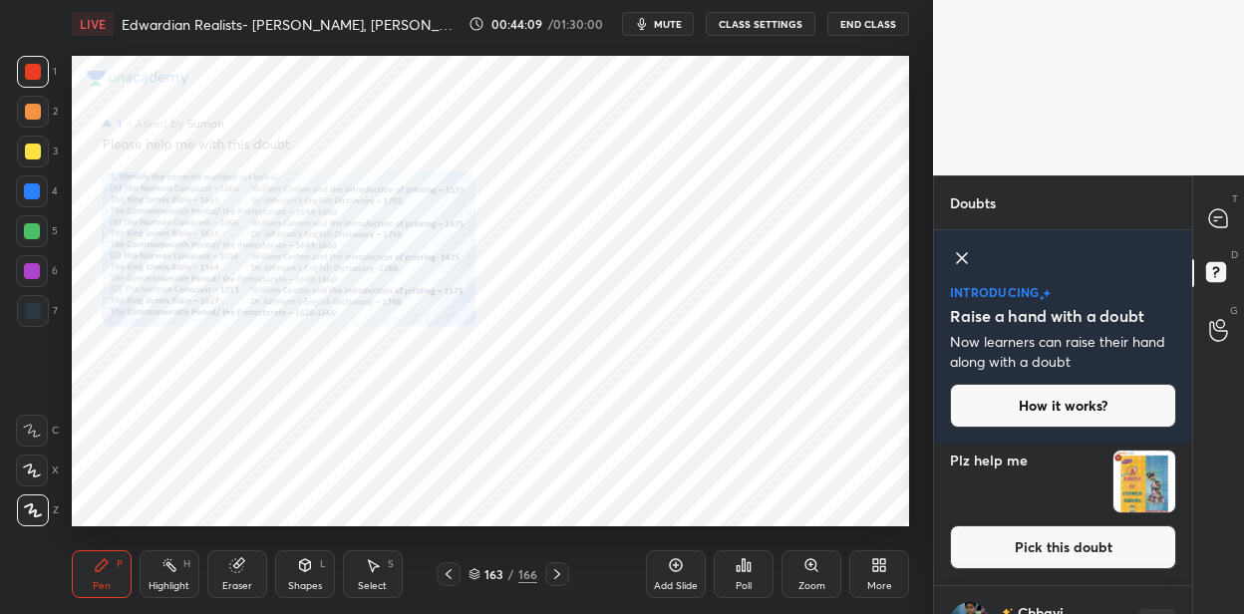
click at [1046, 557] on button "Pick this doubt" at bounding box center [1063, 547] width 226 height 44
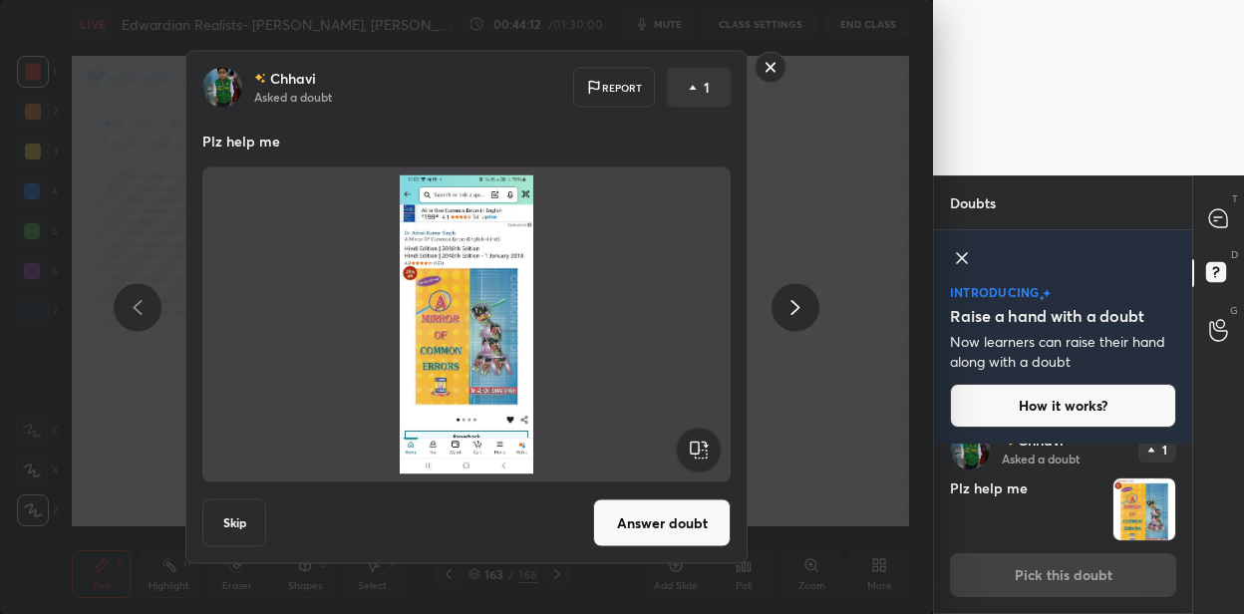
click at [780, 70] on rect at bounding box center [771, 67] width 31 height 31
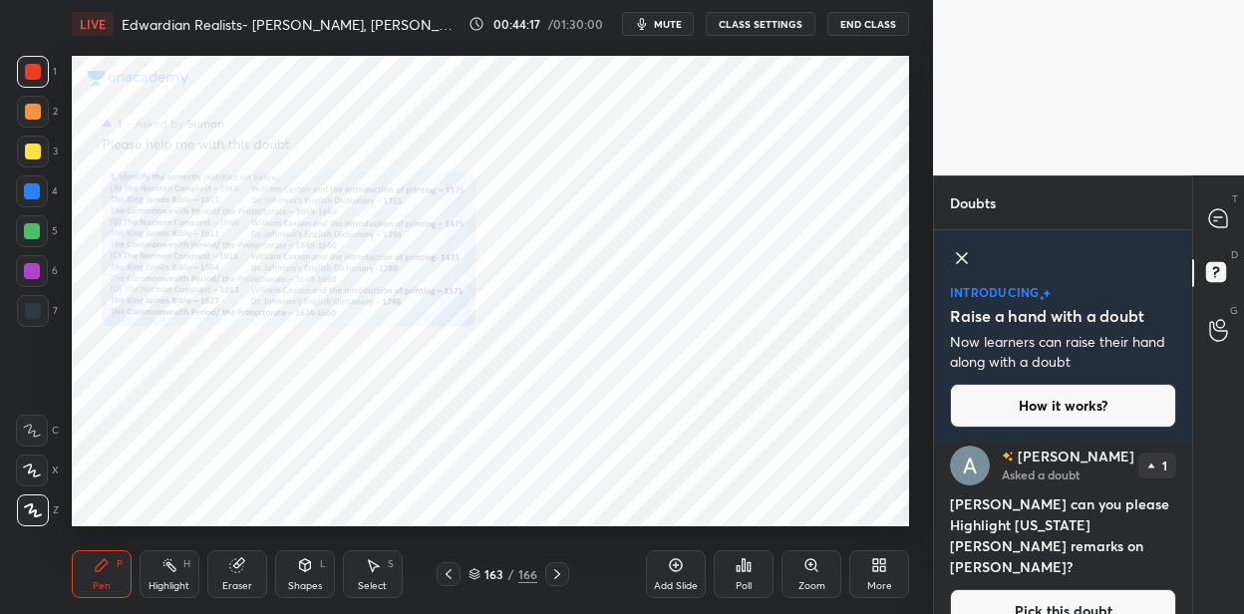
scroll to position [429, 0]
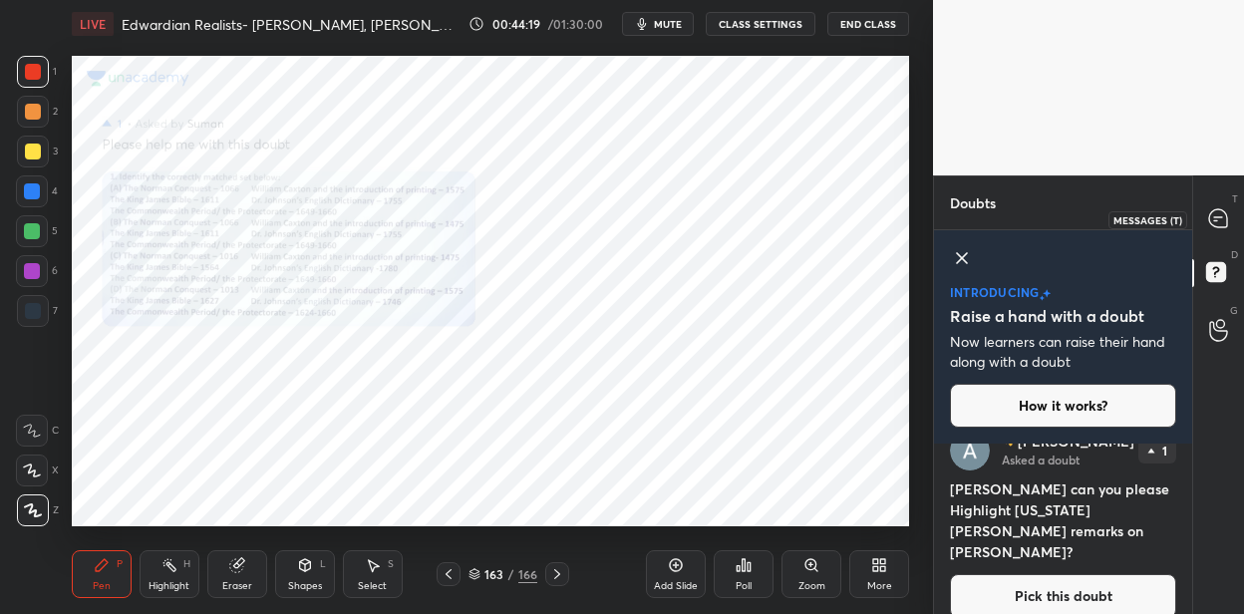
click at [1226, 215] on icon at bounding box center [1218, 218] width 18 height 18
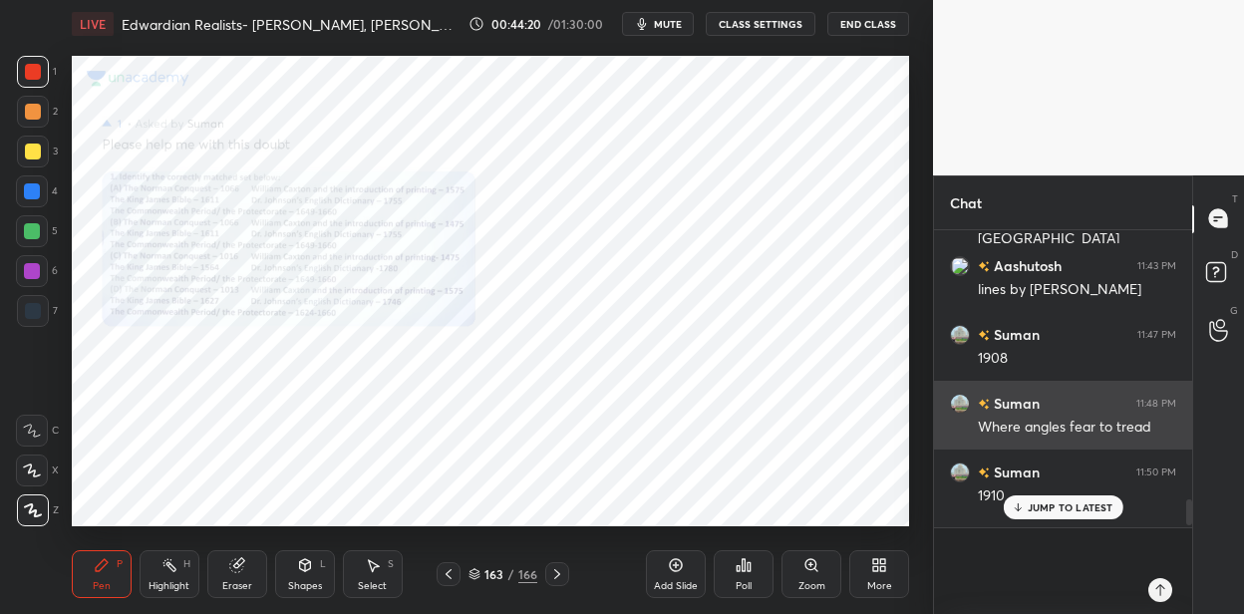
scroll to position [3514, 0]
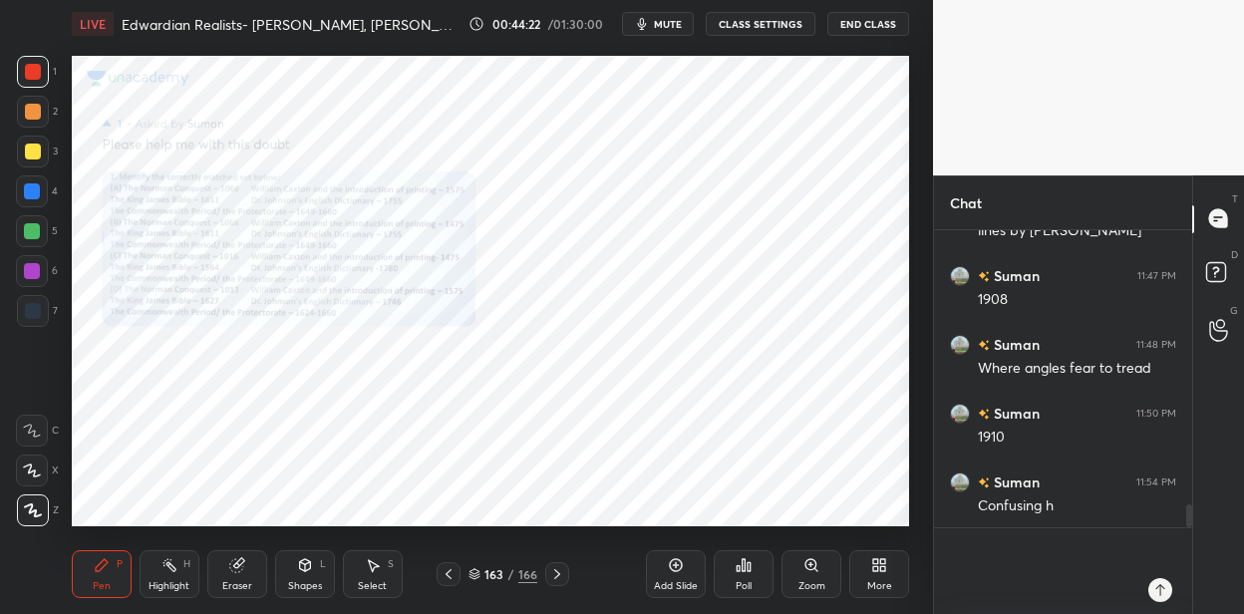
type textarea "x"
click at [1068, 572] on textarea at bounding box center [1043, 571] width 186 height 86
type textarea "x"
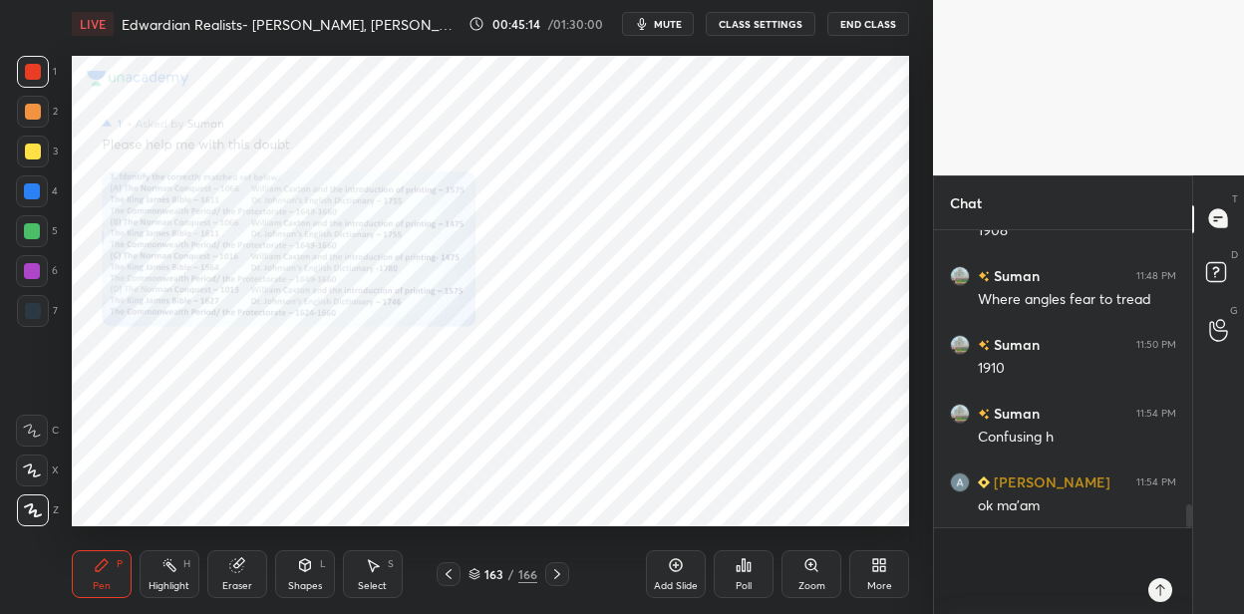
scroll to position [3684, 0]
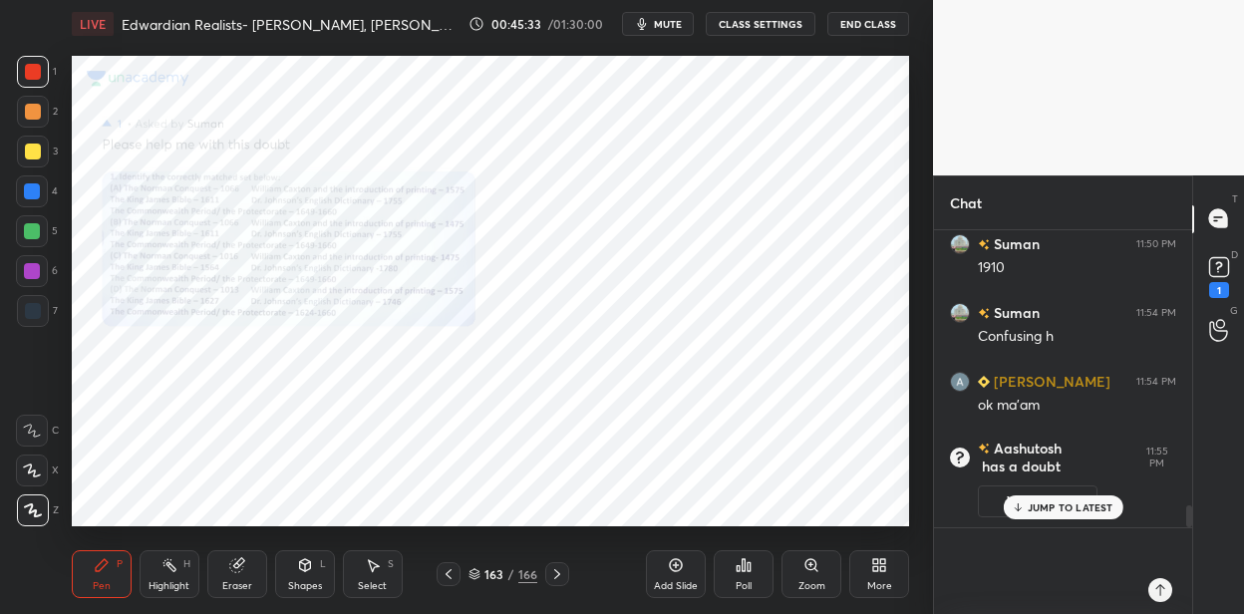
type textarea "x"
click at [999, 546] on textarea at bounding box center [1043, 571] width 186 height 86
paste textarea "[PERSON_NAME] ([DATE]-[DATE]) transformed from a [DEMOGRAPHIC_DATA] sailor into…"
type textarea "[PERSON_NAME] ([DATE]-[DATE]) transformed from a [DEMOGRAPHIC_DATA] sailor into…"
type textarea "x"
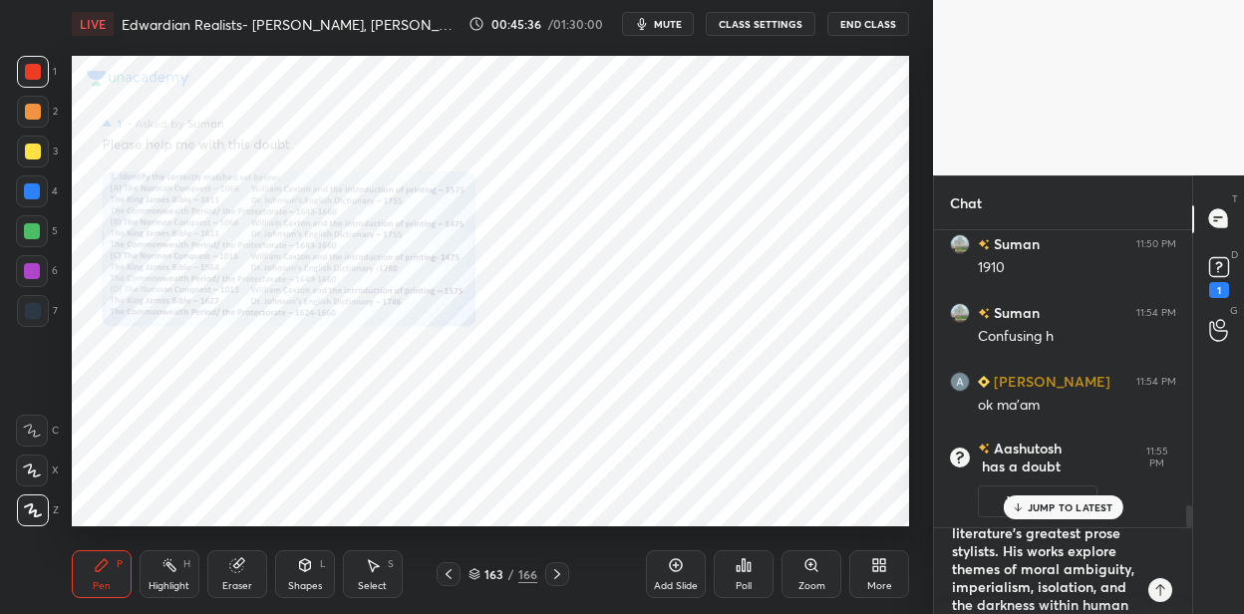
scroll to position [0, 0]
type textarea "[PERSON_NAME] ([DATE]-[DATE]) transformed from a [DEMOGRAPHIC_DATA] sailor into…"
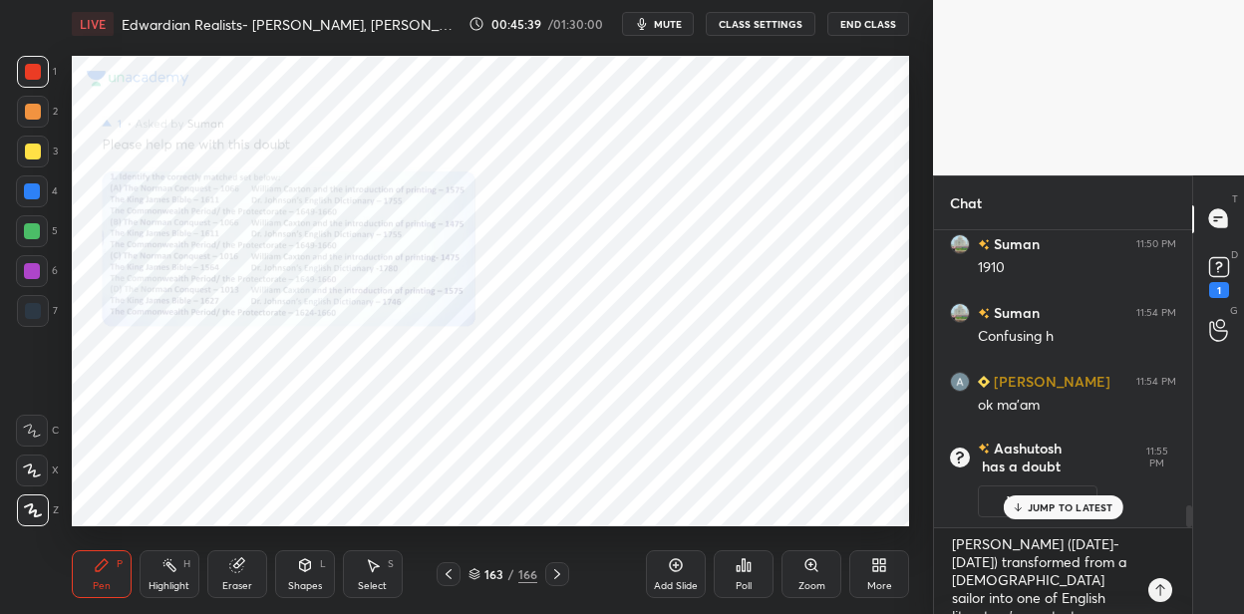
click at [455, 573] on icon at bounding box center [449, 574] width 16 height 16
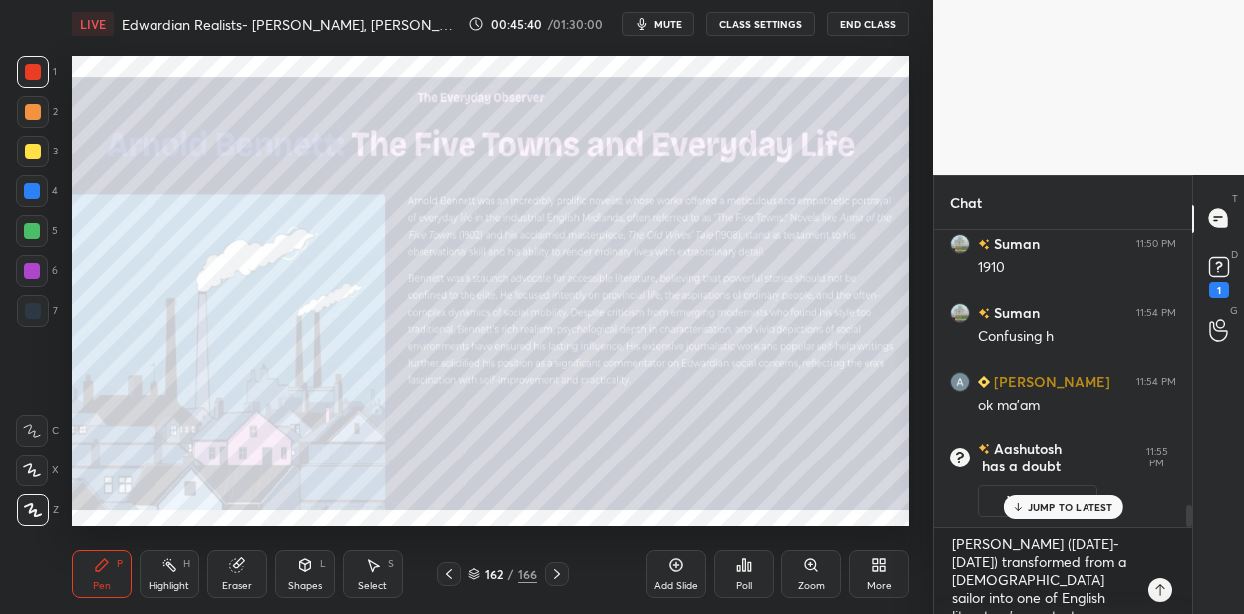
click at [446, 575] on icon at bounding box center [449, 574] width 16 height 16
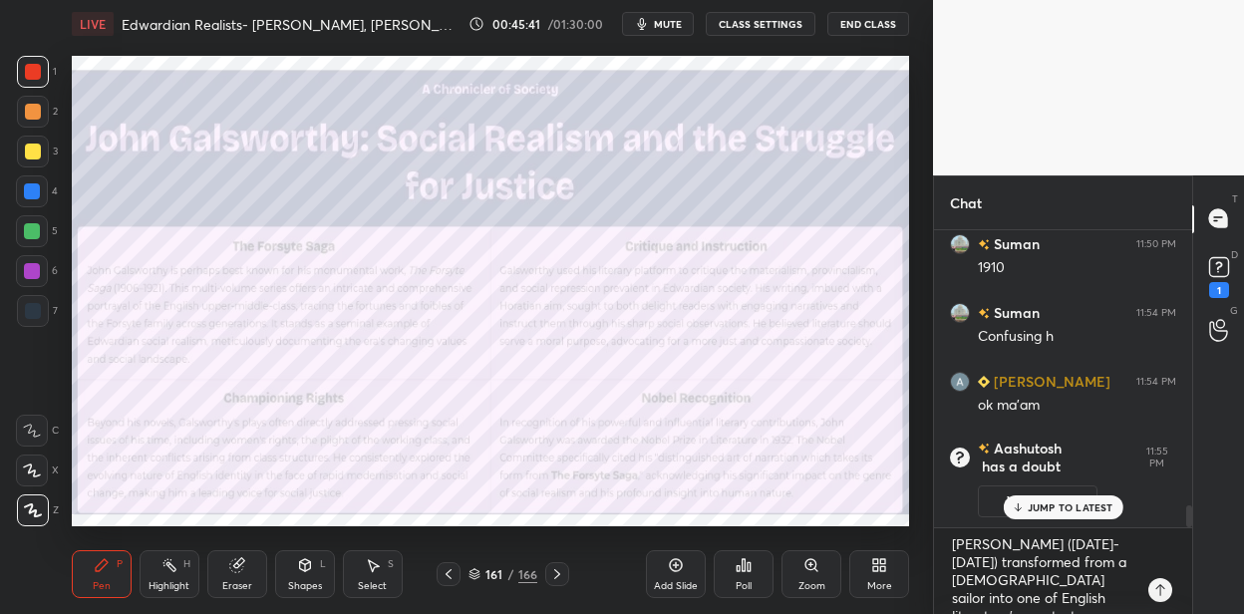
click at [453, 571] on icon at bounding box center [449, 574] width 16 height 16
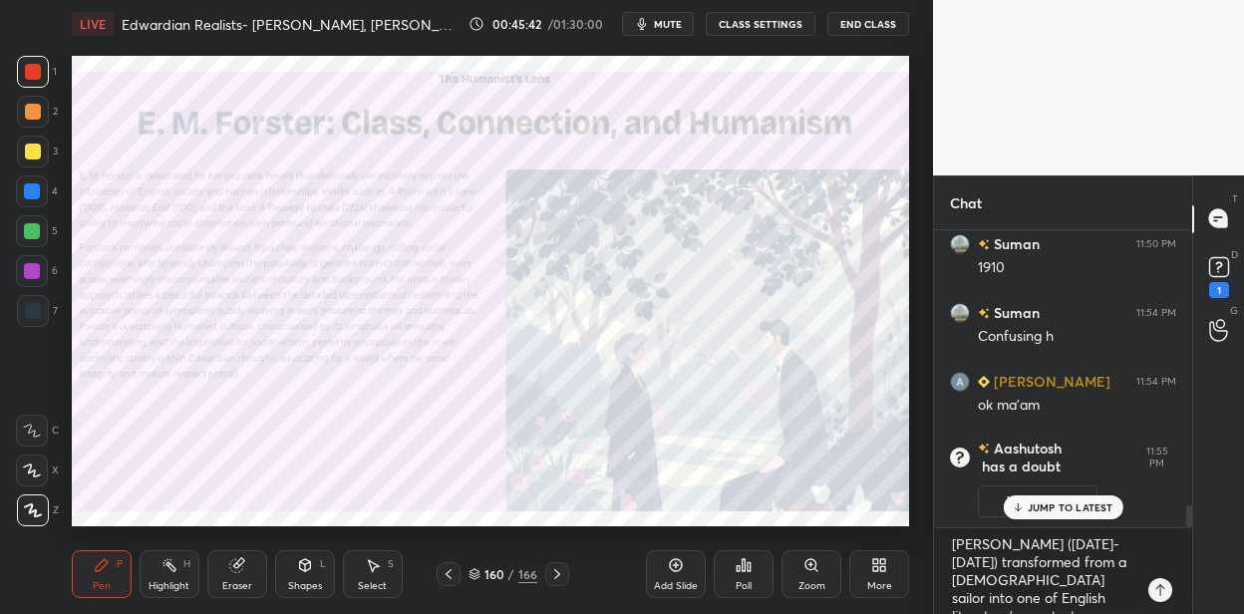
click at [449, 572] on icon at bounding box center [449, 574] width 16 height 16
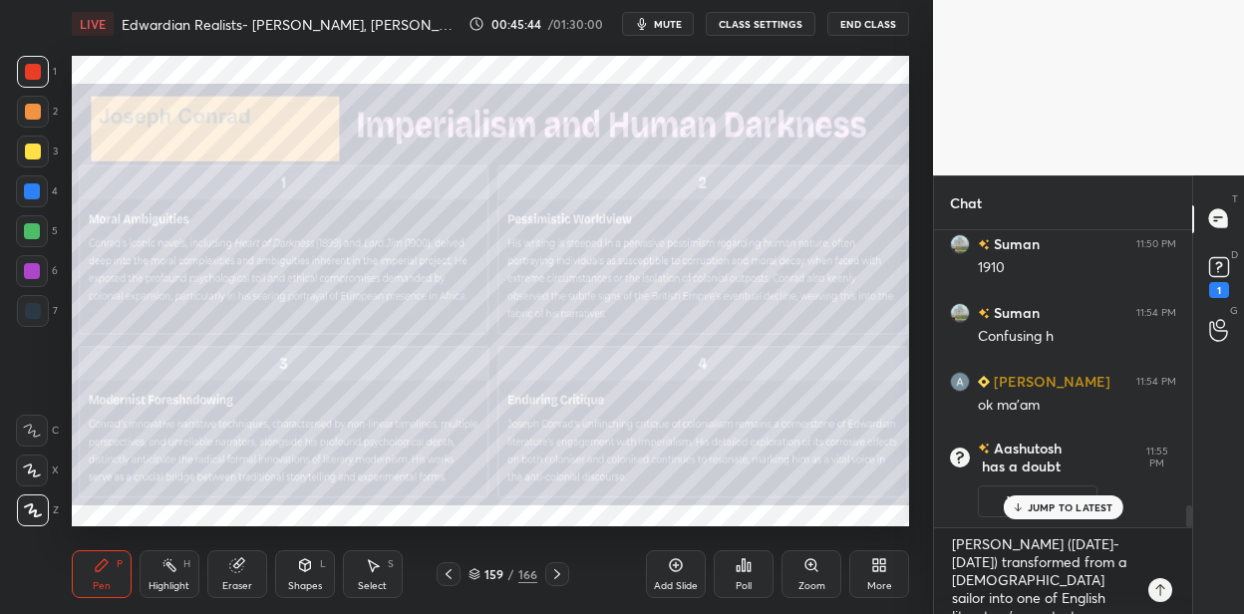
click at [672, 563] on icon at bounding box center [676, 565] width 16 height 16
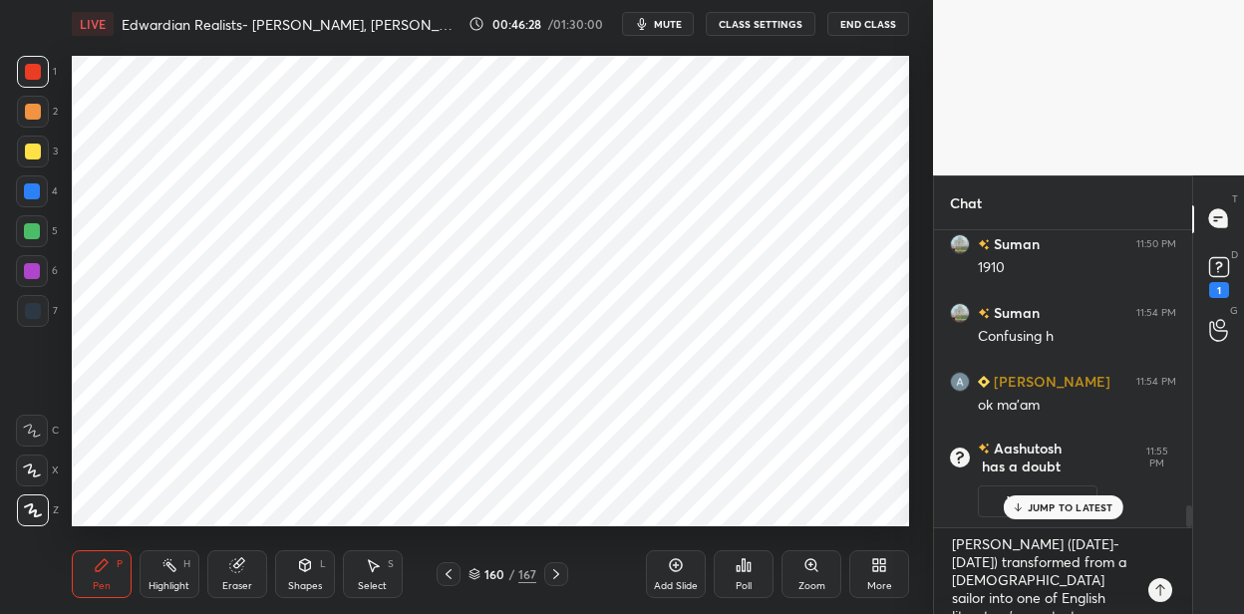
drag, startPoint x: 34, startPoint y: 189, endPoint x: 60, endPoint y: 181, distance: 27.1
click at [35, 189] on div at bounding box center [32, 191] width 16 height 16
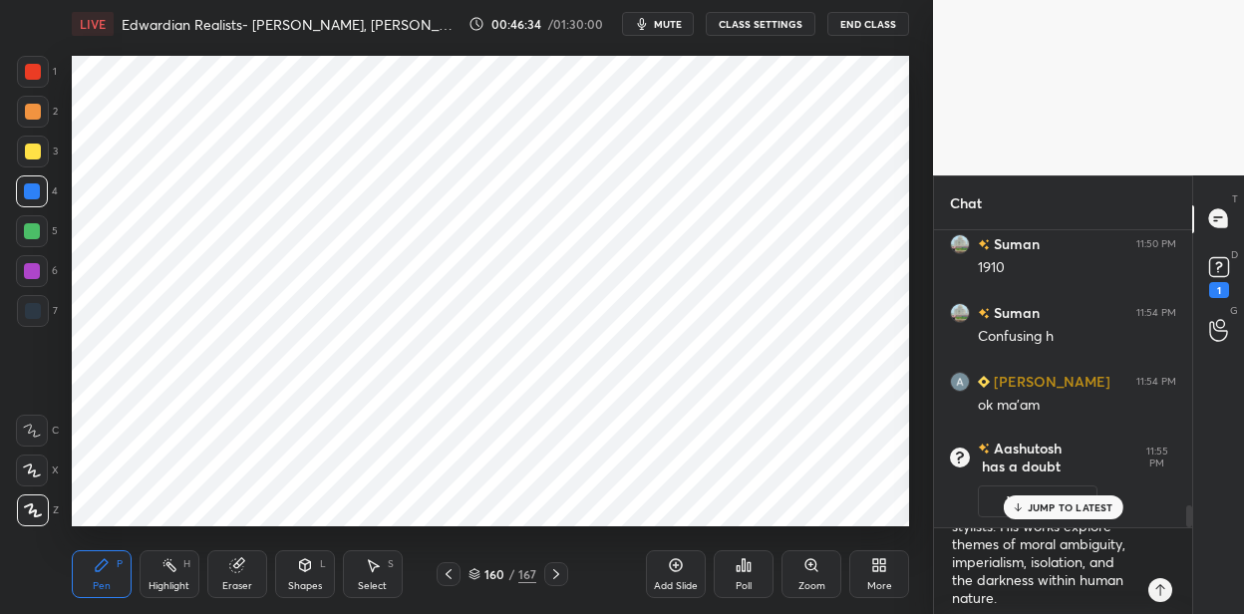
scroll to position [144, 0]
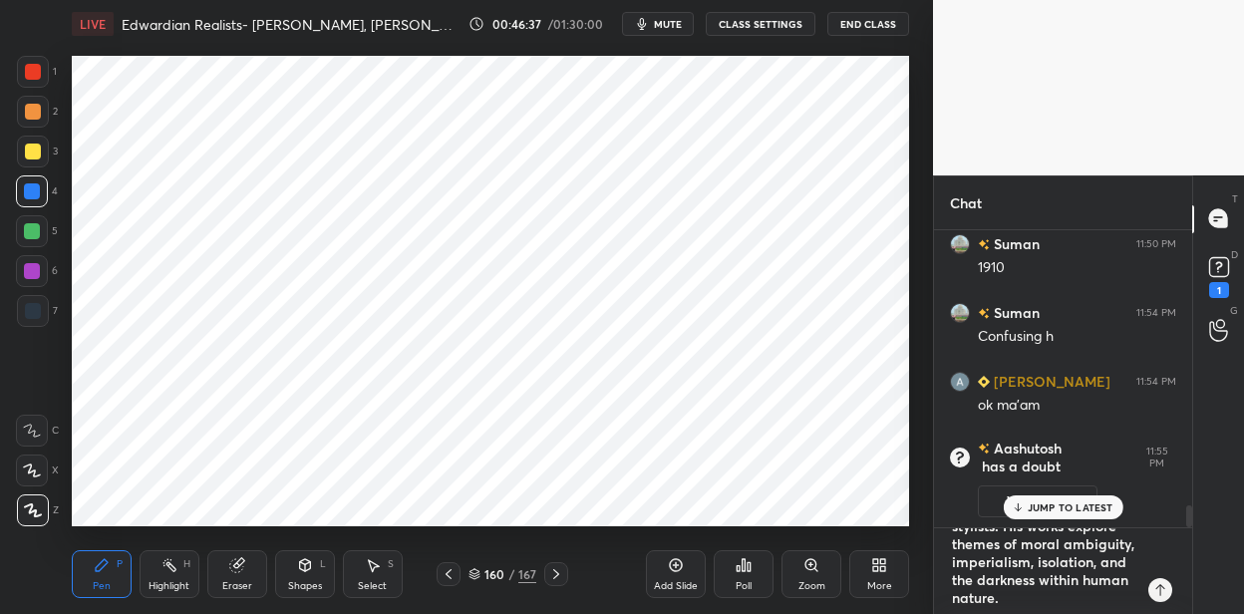
type textarea "x"
click at [891, 489] on div "1 2 3 4 5 6 7 C X Z C X Z E E Erase all H H LIVE Edwardian Realists- [PERSON_NA…" at bounding box center [622, 307] width 1244 height 614
type textarea "x"
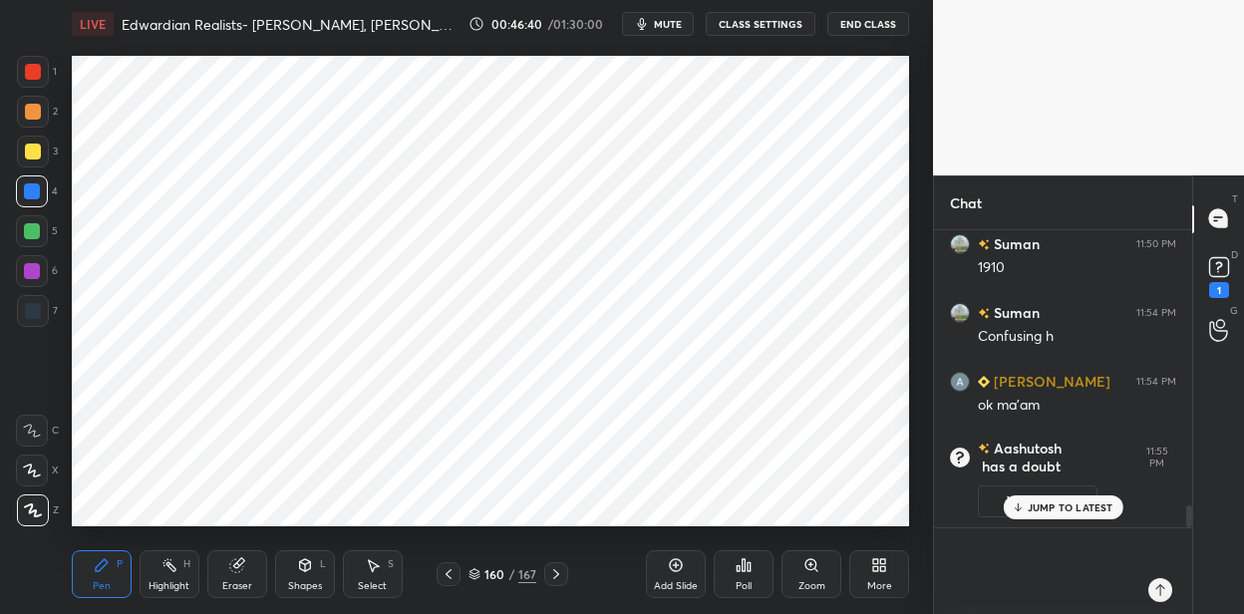
scroll to position [3667, 0]
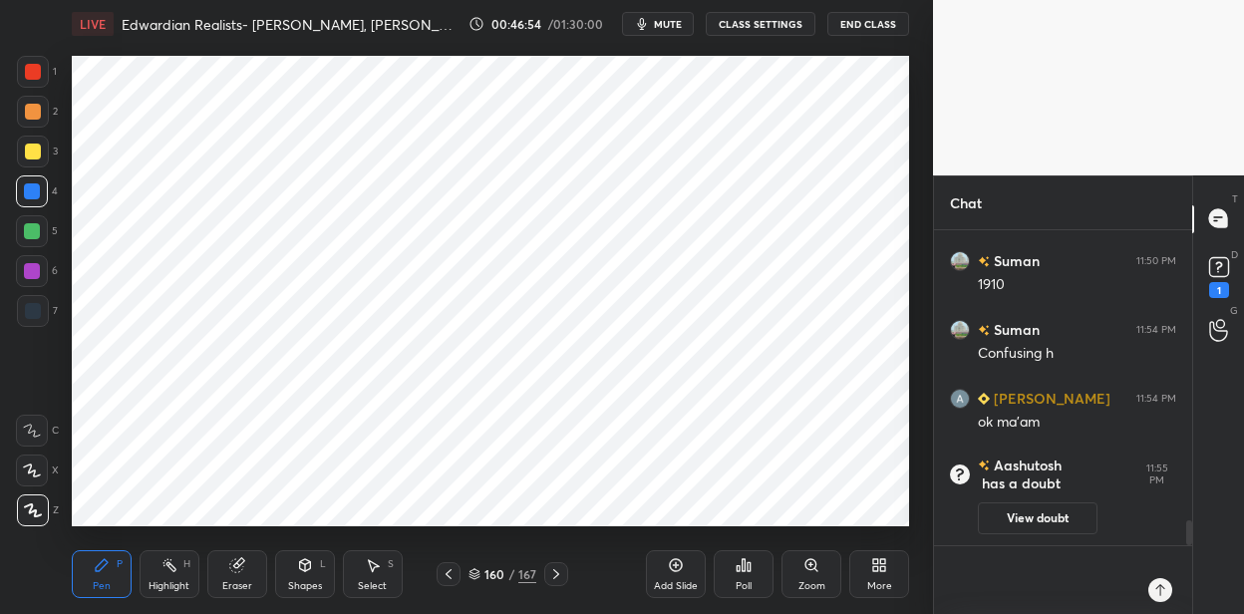
type textarea "x"
click at [957, 580] on textarea at bounding box center [1043, 580] width 186 height 68
paste textarea "[PERSON_NAME] (1900) The novel centers on [PERSON_NAME], a [PERSON_NAME] [DEMOG…"
type textarea "[PERSON_NAME] (1900) The novel centers on [PERSON_NAME], a [PERSON_NAME] [DEMOG…"
type textarea "x"
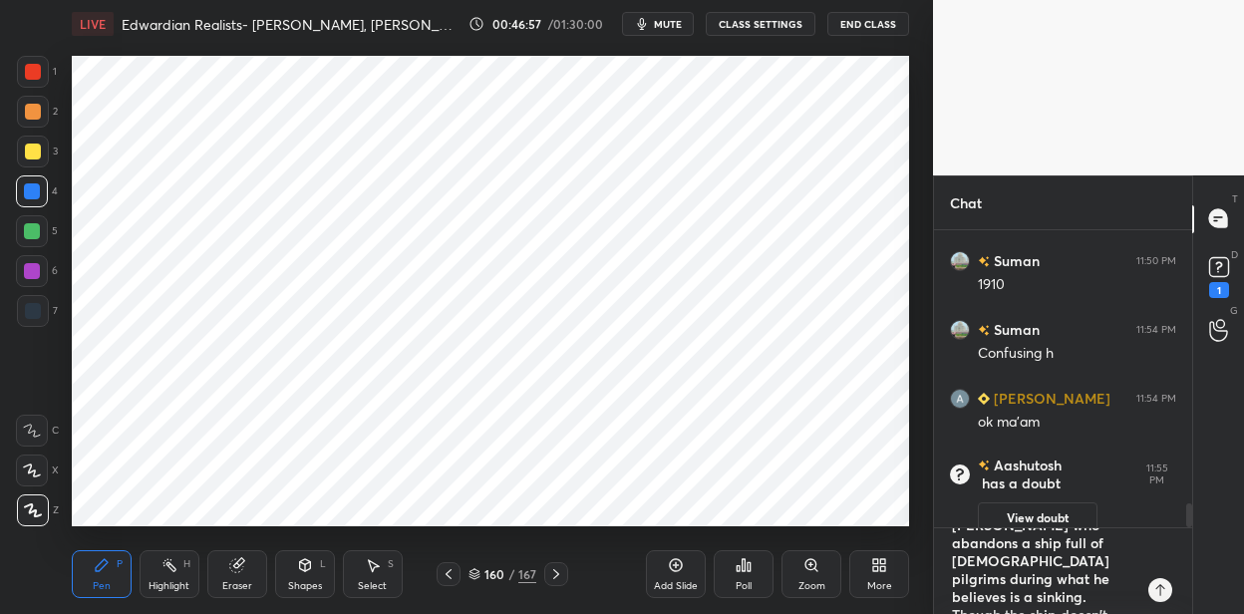
scroll to position [0, 0]
type textarea "[PERSON_NAME] (1900) The novel centers on [PERSON_NAME], a [PERSON_NAME] [DEMOG…"
click at [43, 309] on div at bounding box center [33, 311] width 32 height 32
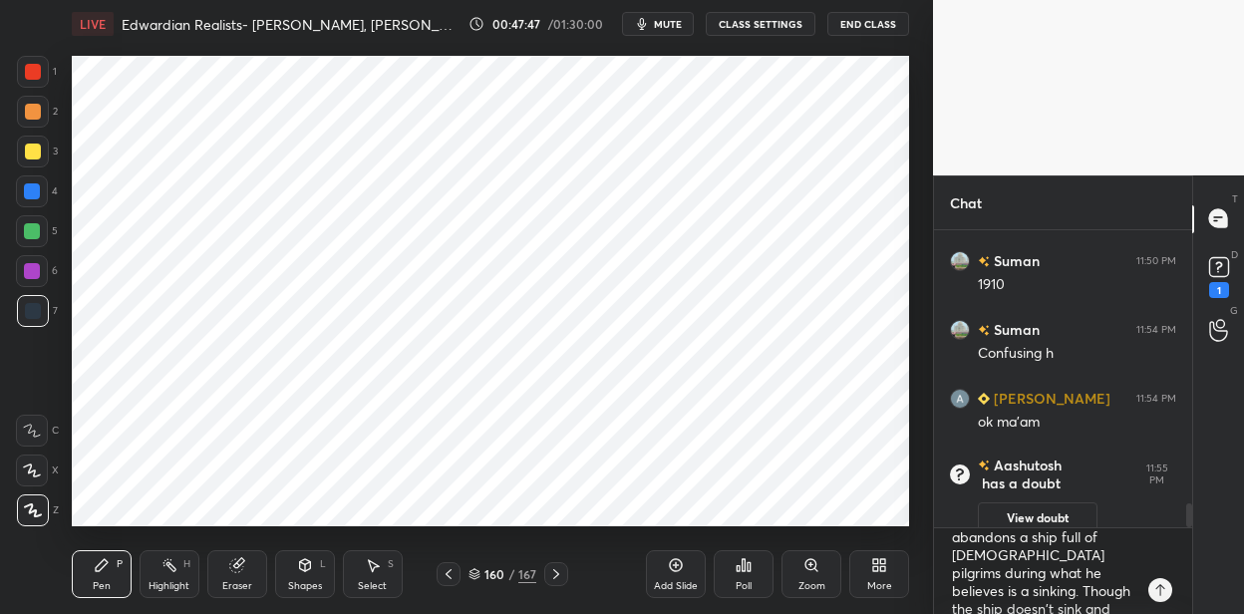
scroll to position [119, 0]
click at [39, 235] on div at bounding box center [32, 231] width 16 height 16
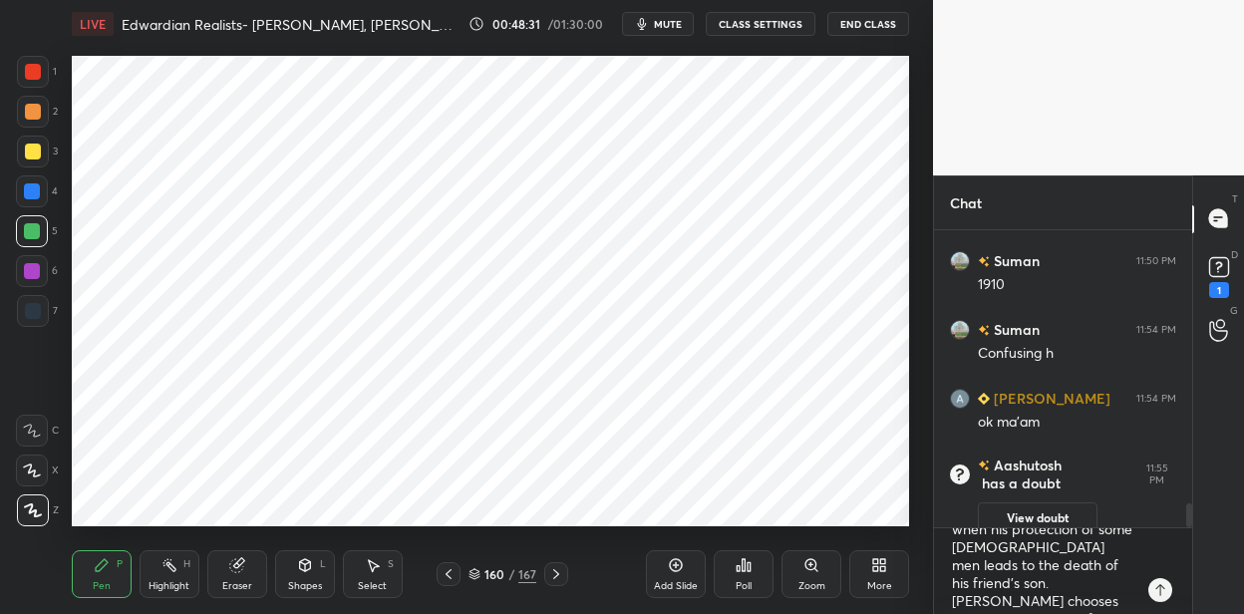
scroll to position [358, 0]
type textarea "x"
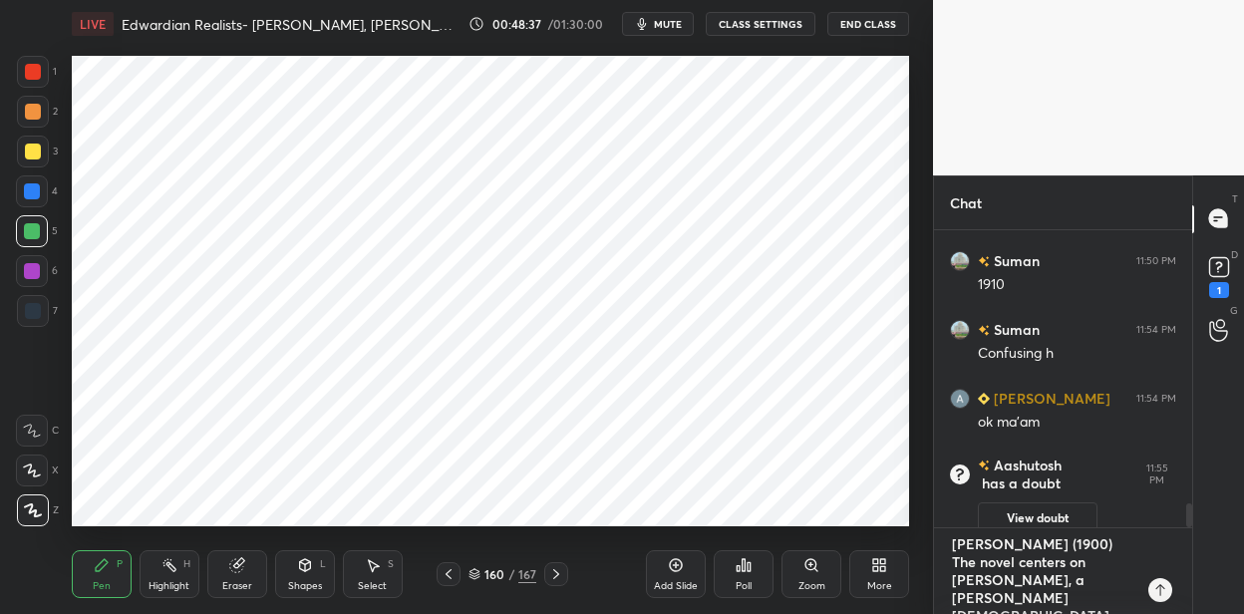
click at [903, 492] on div "1 2 3 4 5 6 7 C X Z C X Z E E Erase all H H LIVE Edwardian Realists- [PERSON_NA…" at bounding box center [622, 307] width 1244 height 614
type textarea "Nostromo (1904) Set in the fictional South American republic of Costaguana, thi…"
type textarea "x"
type textarea "Nostromo (1904) Set in the fictional South American republic of Costaguana, thi…"
type textarea "x"
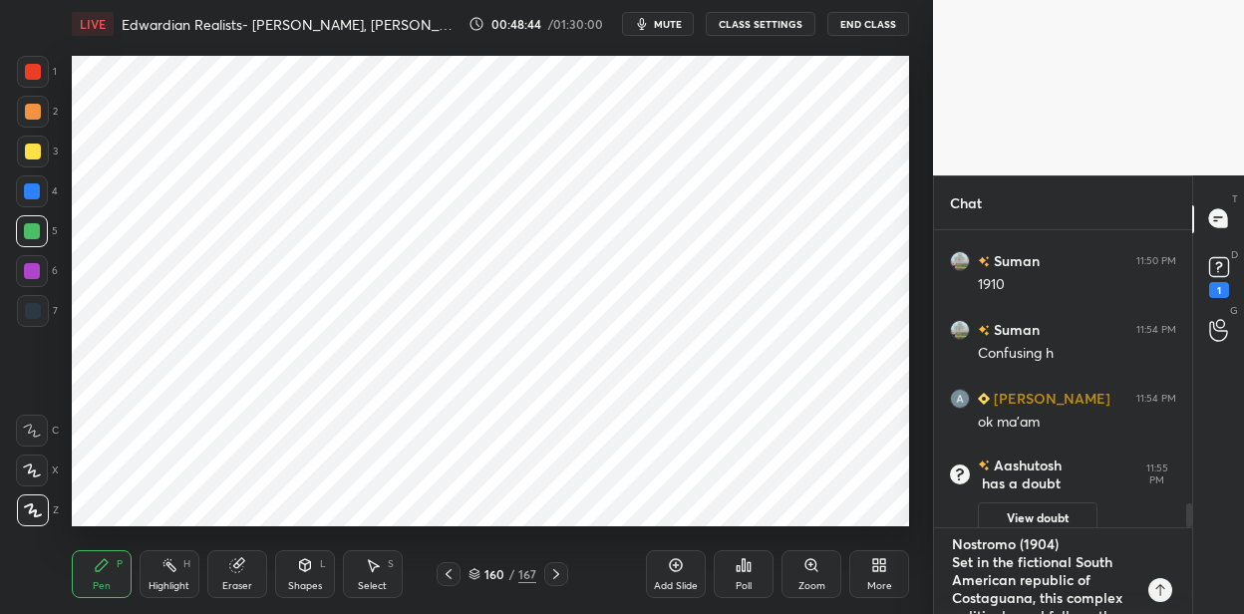
type textarea "Nostromo (1904) Set in the fictional South American republic of Costaguana, thi…"
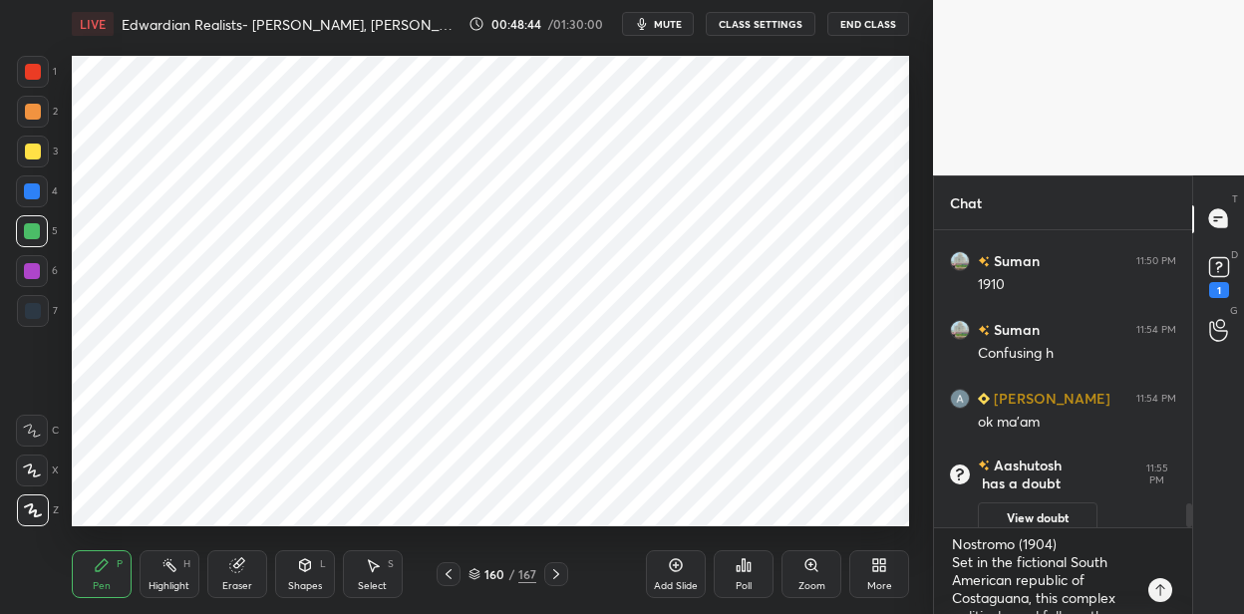
click at [673, 559] on icon at bounding box center [676, 565] width 16 height 16
drag, startPoint x: 34, startPoint y: 196, endPoint x: 60, endPoint y: 191, distance: 26.4
click at [37, 197] on div at bounding box center [32, 191] width 16 height 16
drag, startPoint x: 39, startPoint y: 70, endPoint x: 67, endPoint y: 73, distance: 28.1
click at [43, 74] on div at bounding box center [33, 72] width 32 height 32
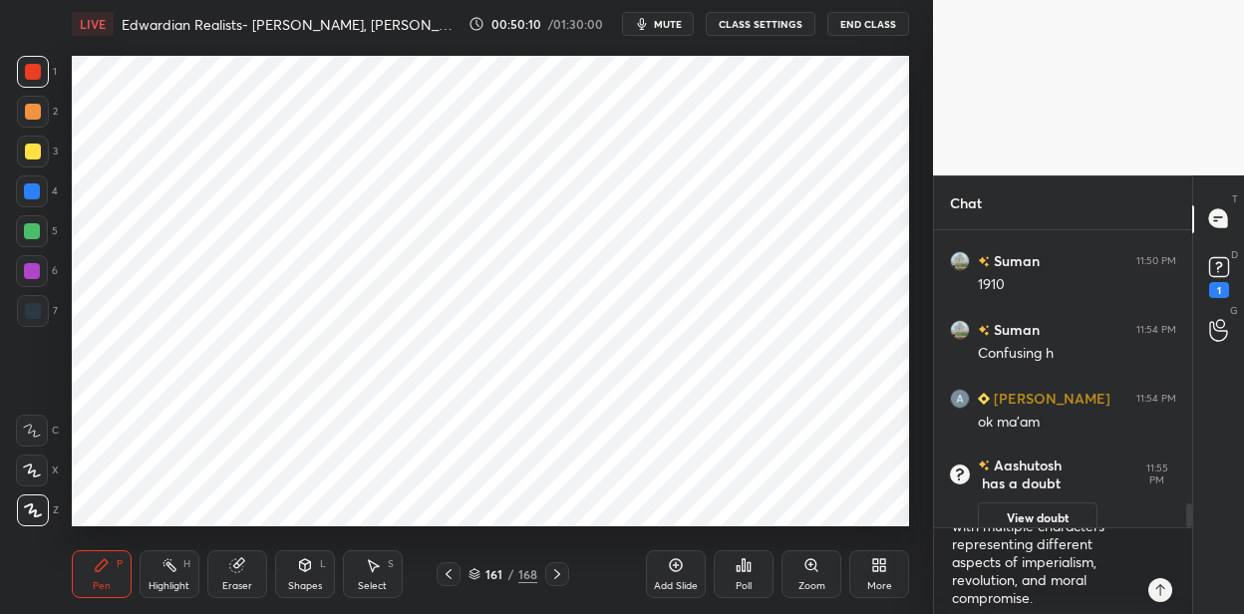
scroll to position [323, 0]
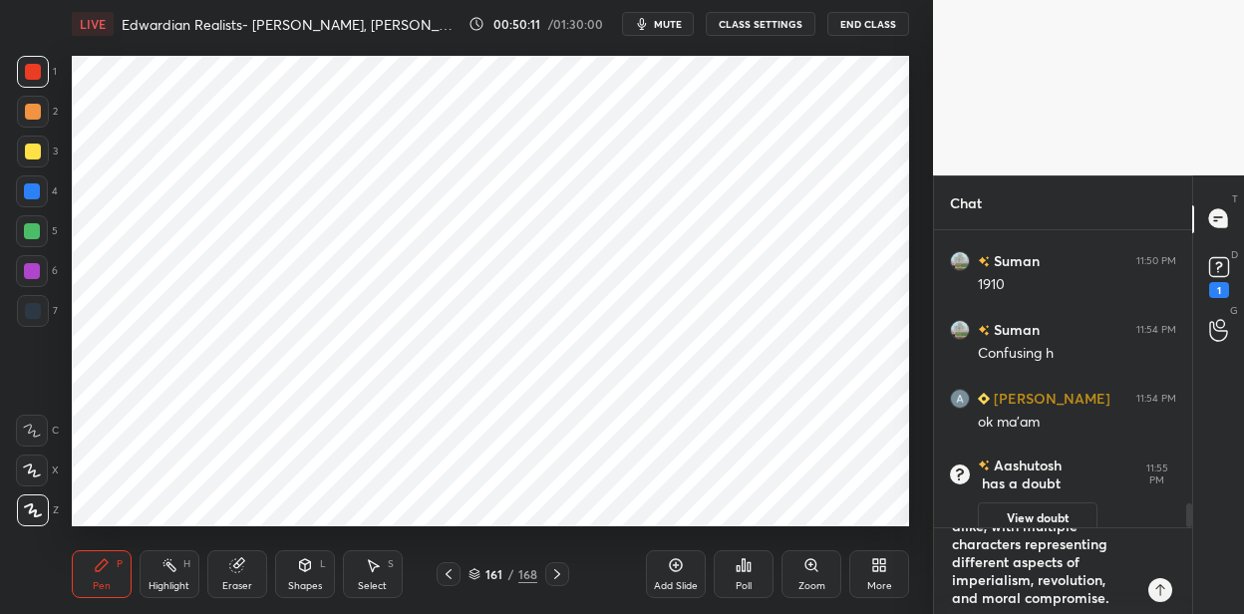
type textarea "x"
drag, startPoint x: 1110, startPoint y: 582, endPoint x: 910, endPoint y: 502, distance: 214.7
click at [910, 502] on div "1 2 3 4 5 6 7 C X Z C X Z E E Erase all H H LIVE Edwardian Realists- [PERSON_NA…" at bounding box center [622, 307] width 1244 height 614
type textarea "x"
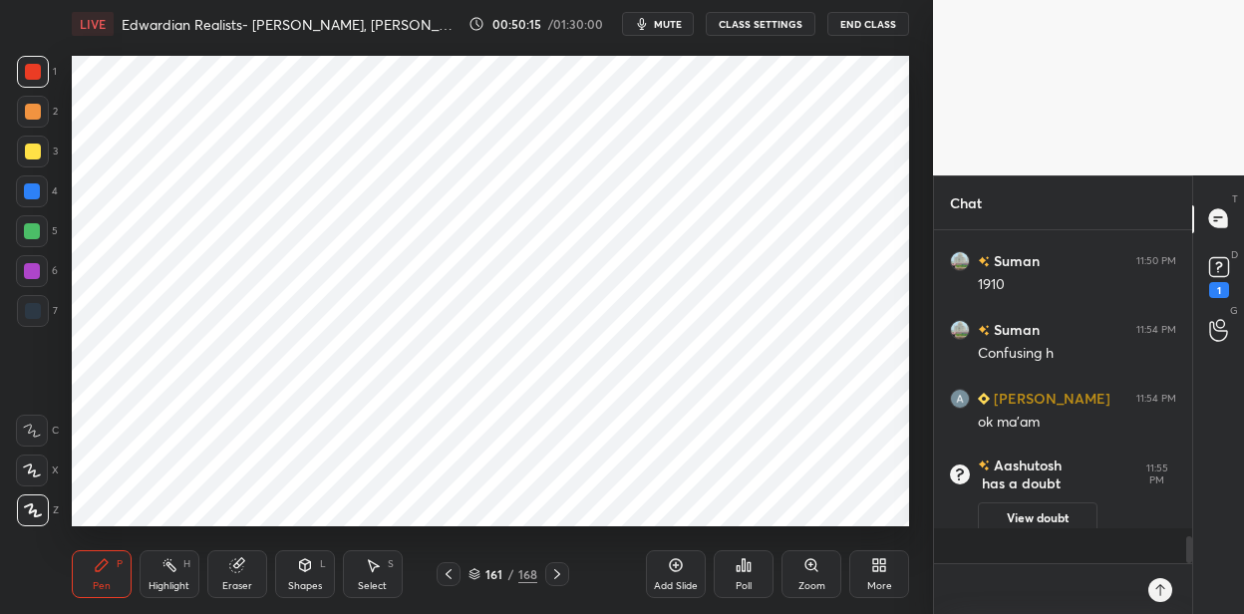
scroll to position [3649, 0]
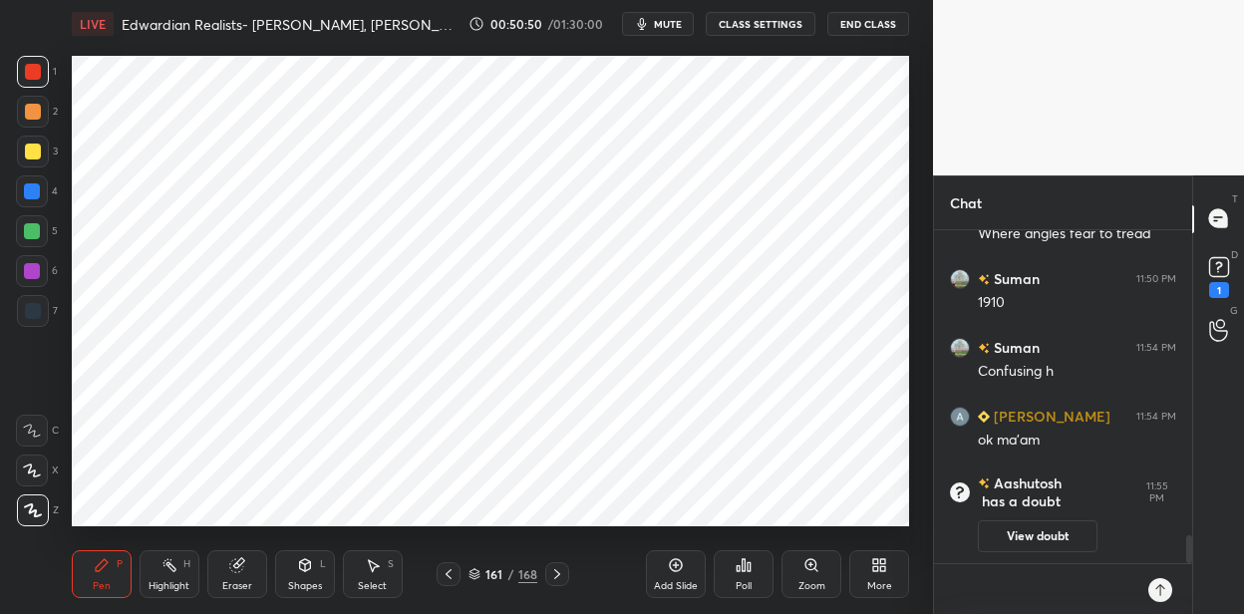
type textarea "x"
click at [959, 570] on textarea at bounding box center [1043, 589] width 186 height 50
paste textarea "Heart of Darkness (1902) This novella follows [PERSON_NAME] journey up the Cong…"
type textarea "Heart of Darkness (1902) This novella follows [PERSON_NAME] journey up the Cong…"
type textarea "x"
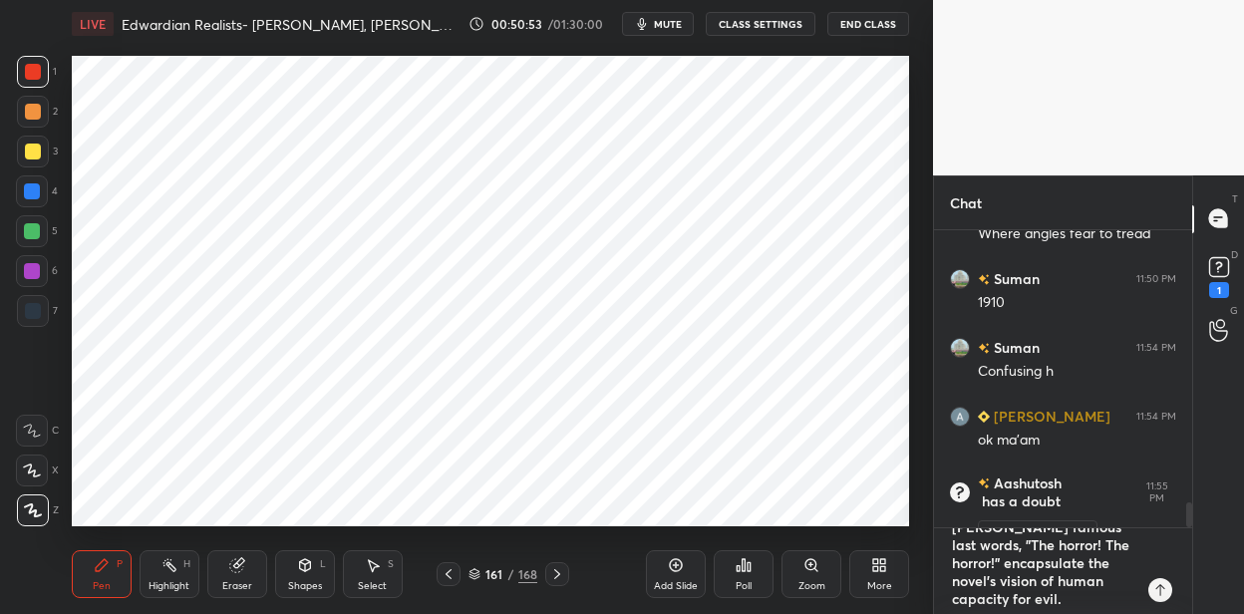
scroll to position [0, 0]
type textarea "Heart of Darkness (1902) This novella follows [PERSON_NAME] journey up the Cong…"
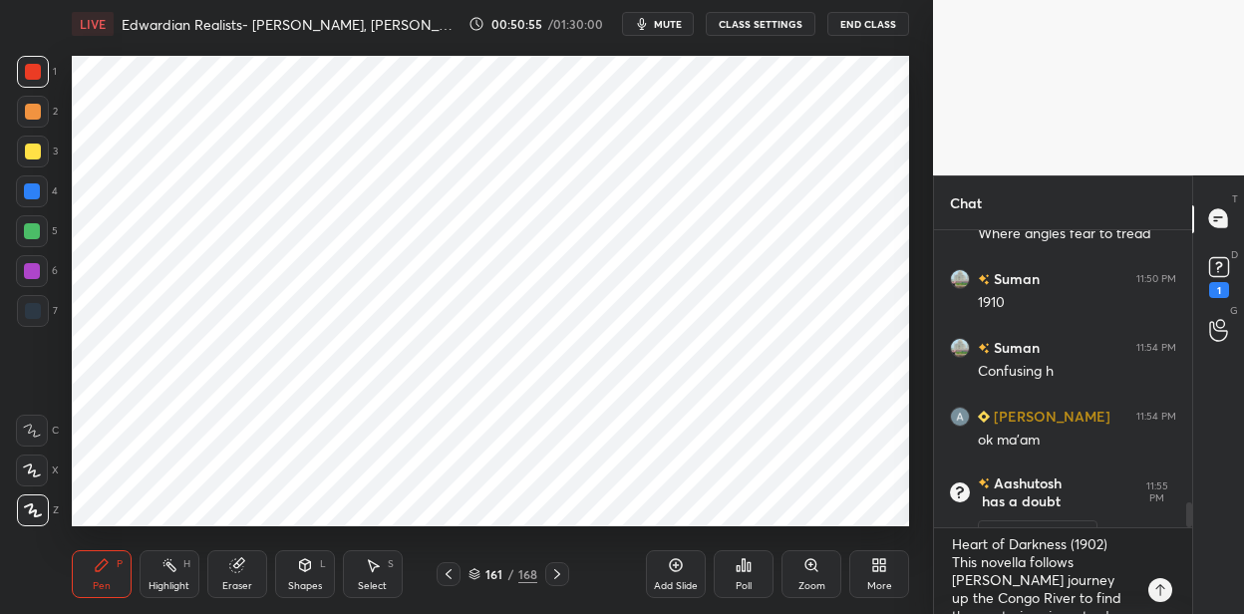
drag, startPoint x: 673, startPoint y: 567, endPoint x: 666, endPoint y: 523, distance: 44.4
click at [671, 563] on icon at bounding box center [676, 565] width 16 height 16
drag, startPoint x: 43, startPoint y: 186, endPoint x: 69, endPoint y: 186, distance: 25.9
click at [45, 187] on div at bounding box center [32, 191] width 32 height 32
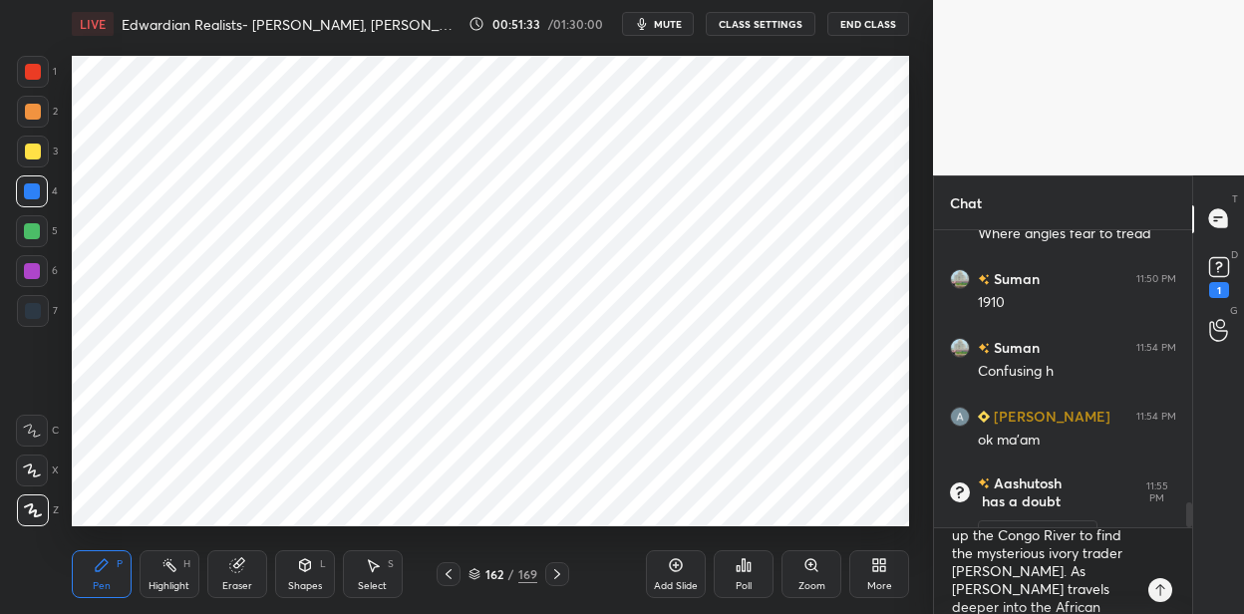
scroll to position [70, 0]
drag, startPoint x: 31, startPoint y: 317, endPoint x: 47, endPoint y: 312, distance: 16.7
click at [33, 317] on div at bounding box center [33, 311] width 16 height 16
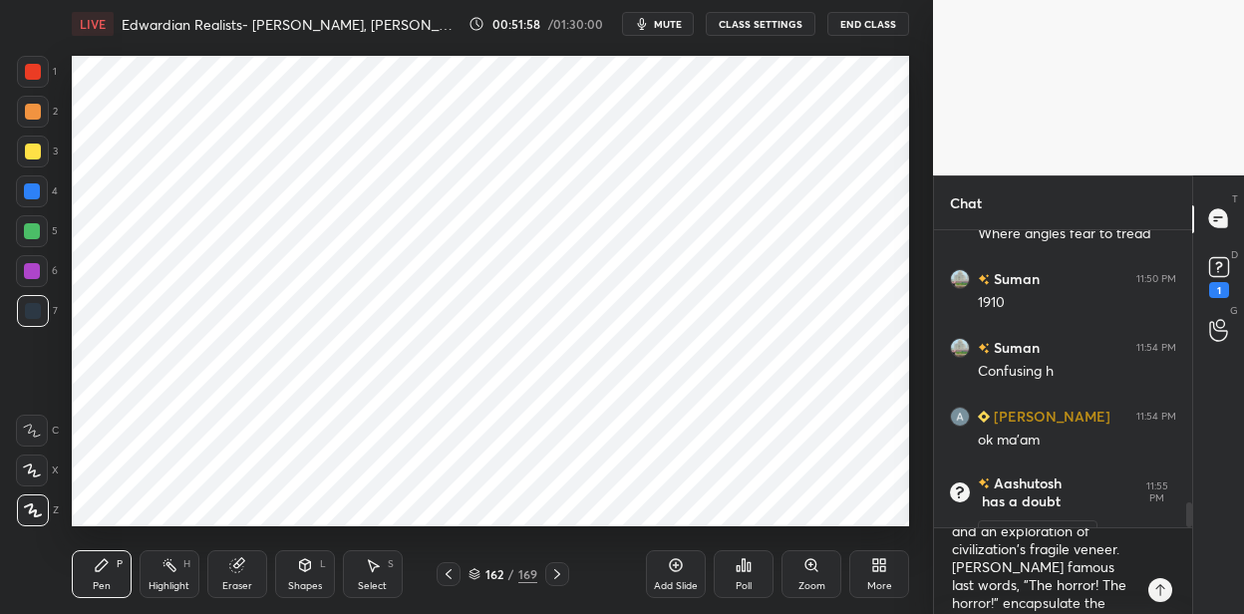
scroll to position [340, 0]
type textarea "x"
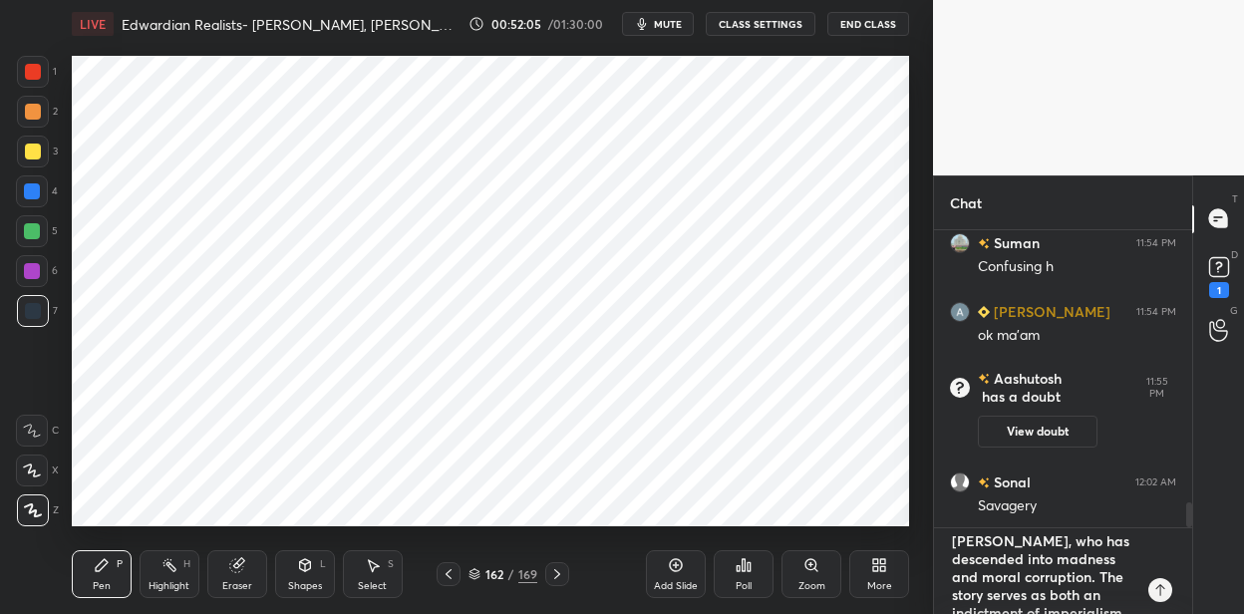
scroll to position [0, 0]
click at [902, 502] on div "1 2 3 4 5 6 7 C X Z C X Z E E Erase all H H LIVE Edwardian Realists- [PERSON_NA…" at bounding box center [622, 307] width 1244 height 614
type textarea "x"
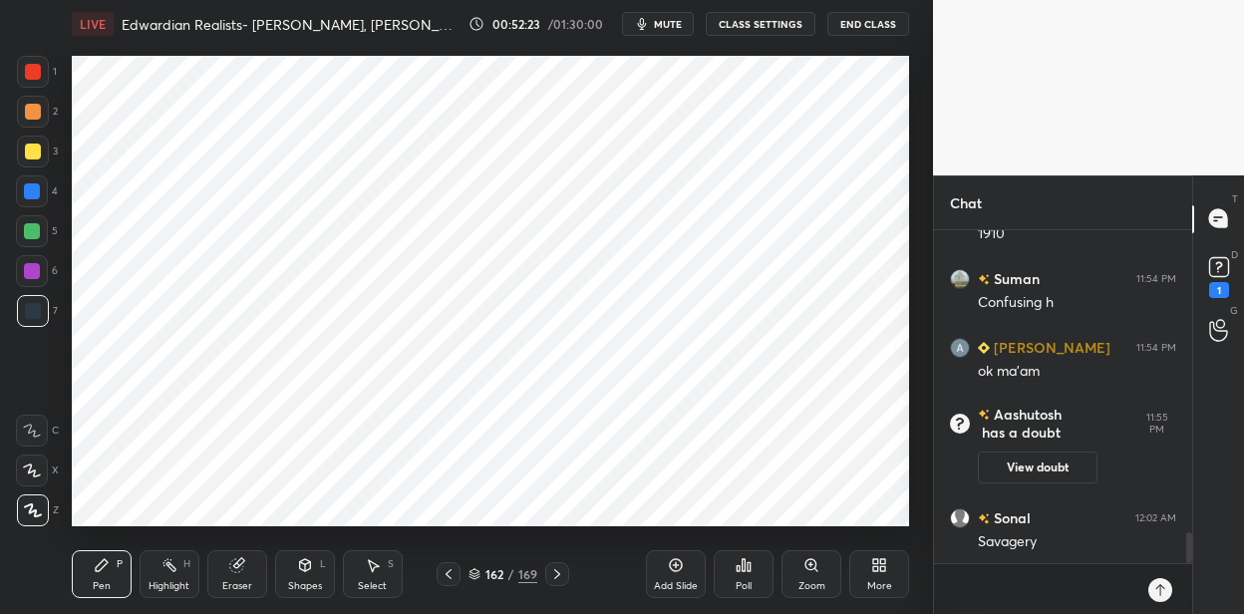
scroll to position [3333, 0]
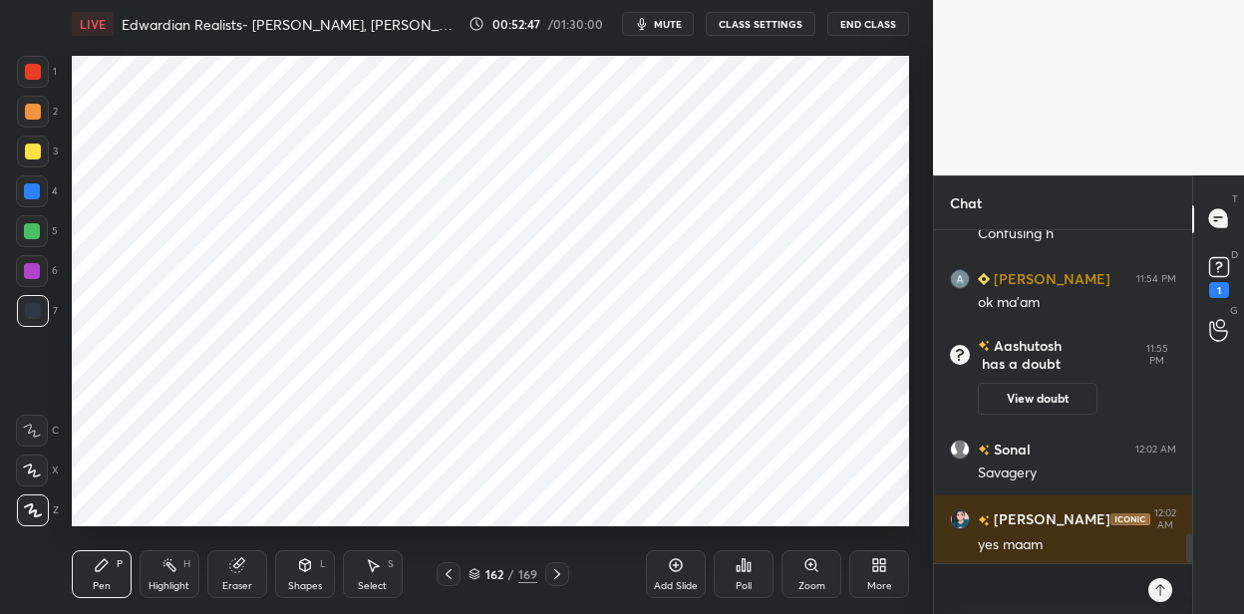
click at [554, 578] on icon at bounding box center [557, 574] width 6 height 10
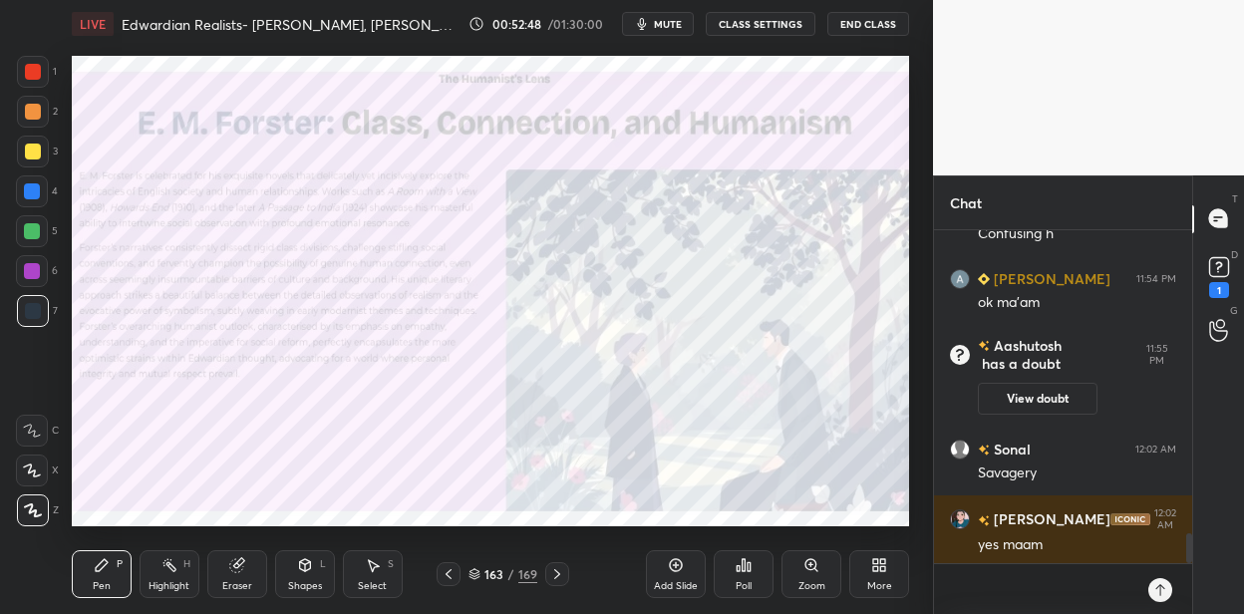
click at [553, 578] on icon at bounding box center [557, 574] width 16 height 16
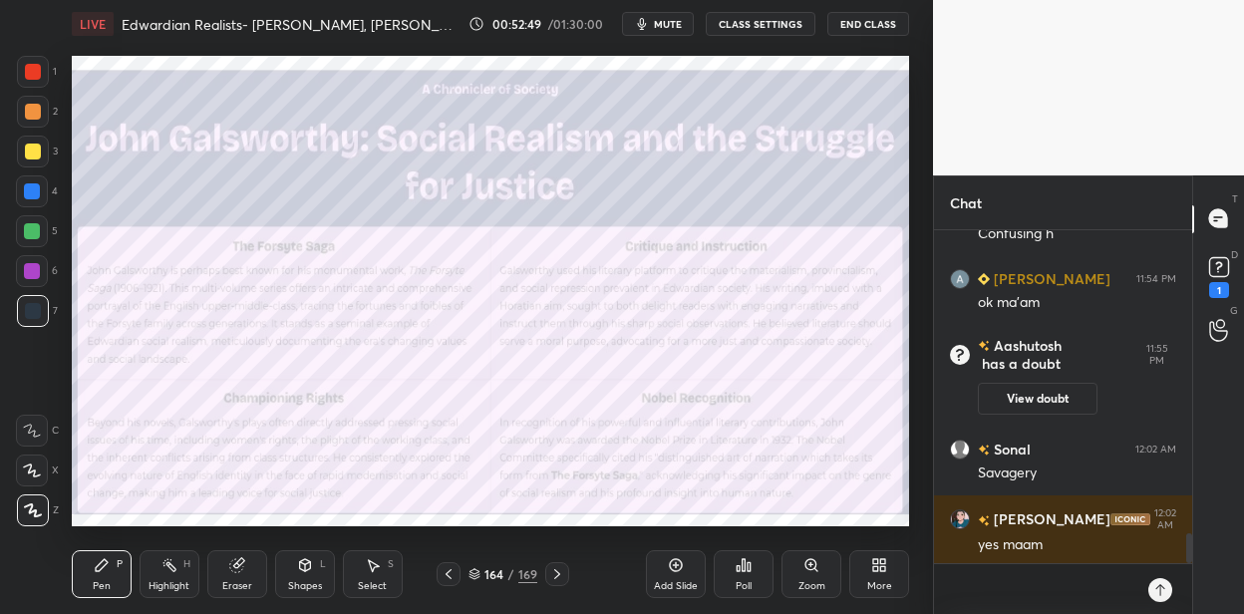
click at [553, 578] on icon at bounding box center [557, 574] width 16 height 16
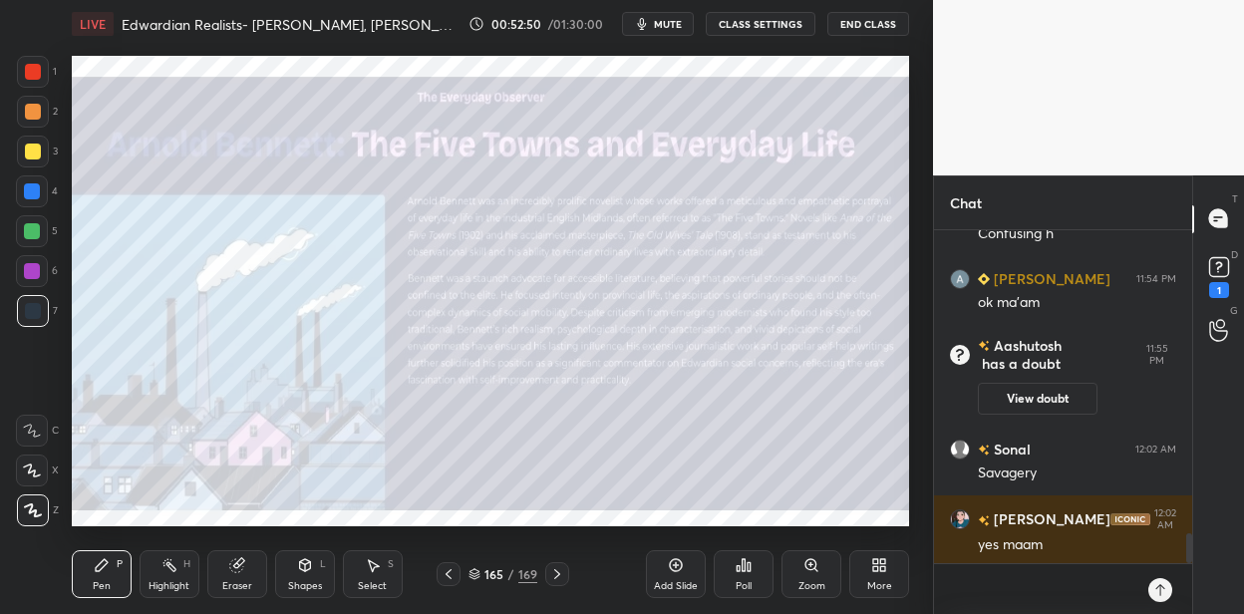
click at [553, 578] on icon at bounding box center [557, 574] width 16 height 16
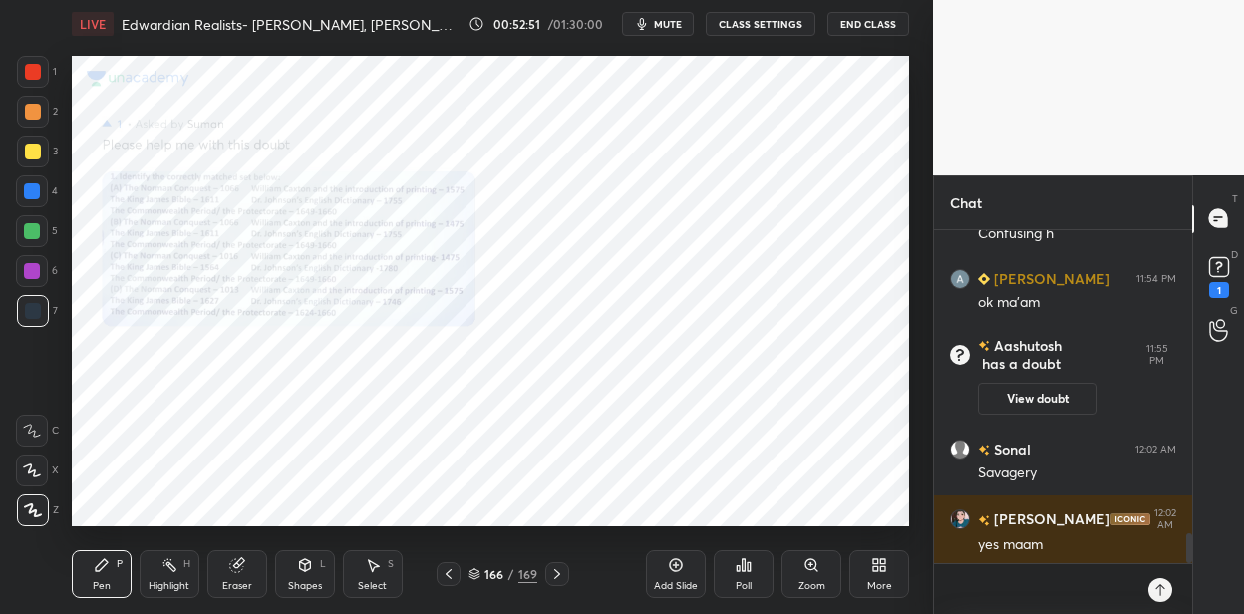
click at [554, 578] on icon at bounding box center [557, 574] width 6 height 10
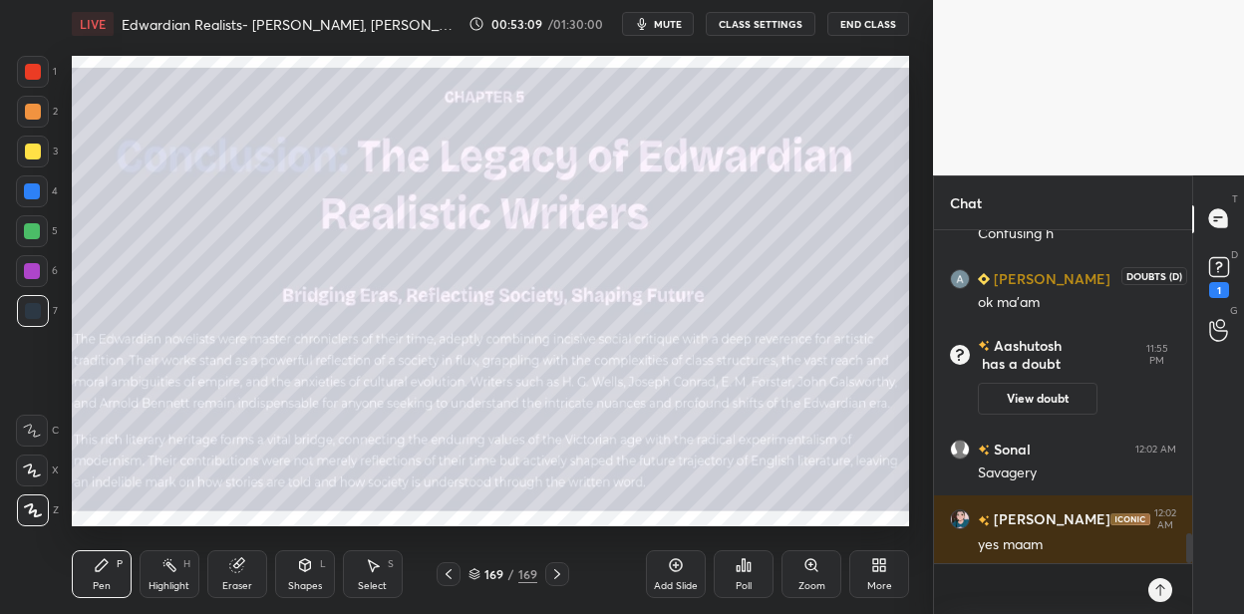
click at [1218, 263] on rect at bounding box center [1218, 266] width 19 height 19
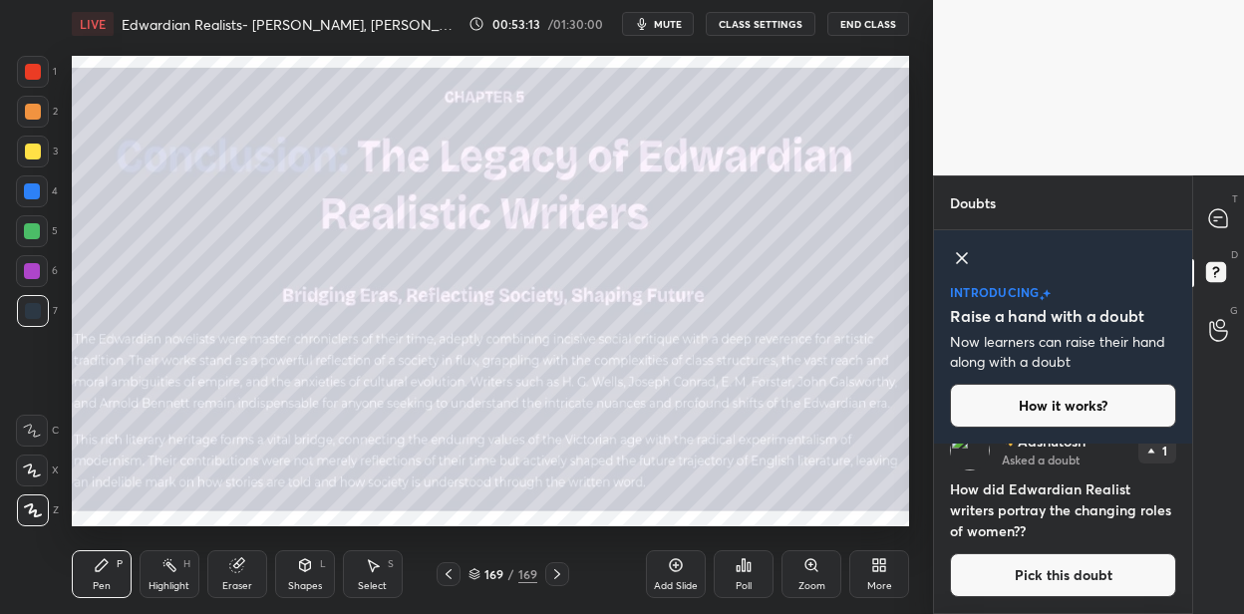
click at [1074, 570] on button "Pick this doubt" at bounding box center [1063, 575] width 226 height 44
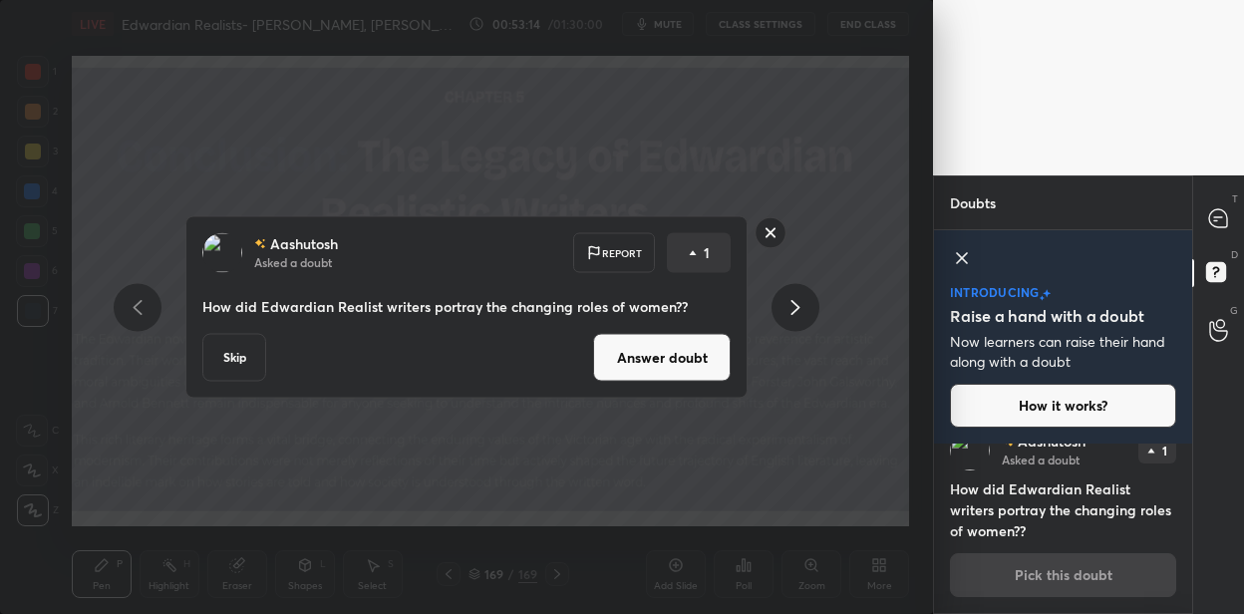
click at [672, 366] on button "Answer doubt" at bounding box center [662, 358] width 138 height 48
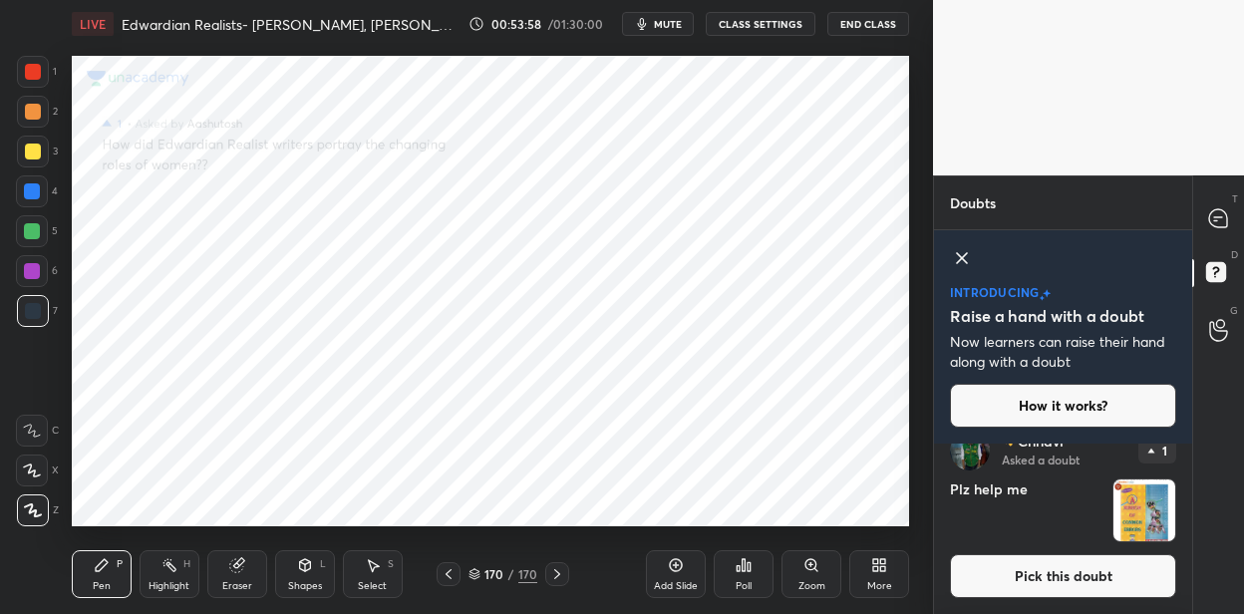
click at [490, 570] on div "170" at bounding box center [495, 574] width 20 height 12
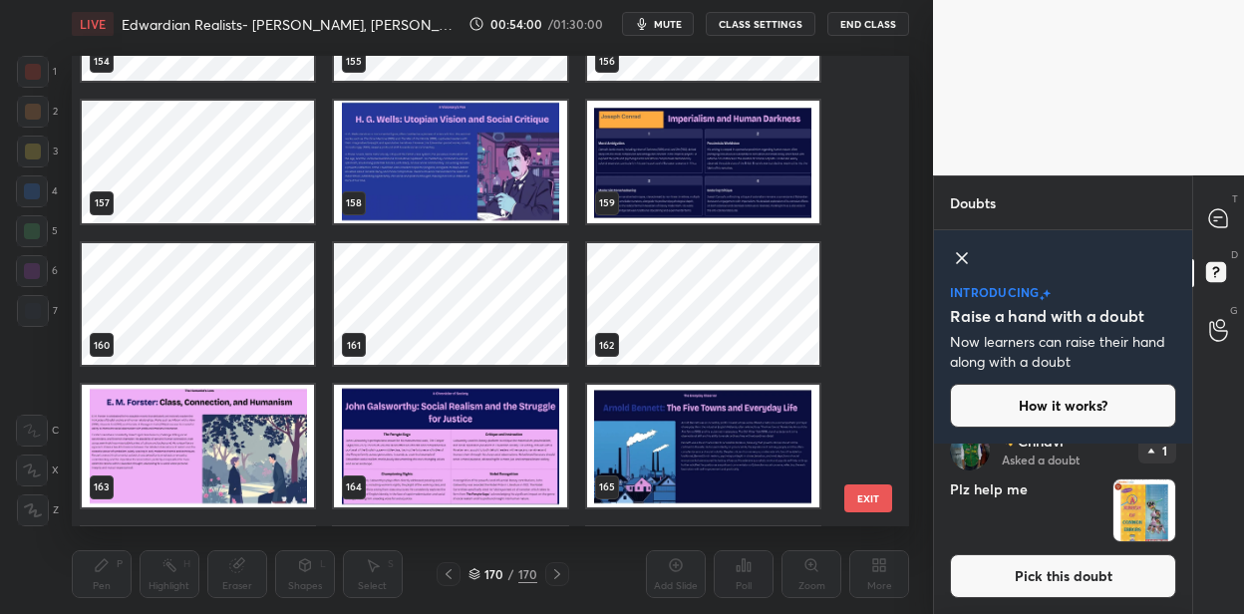
scroll to position [7351, 0]
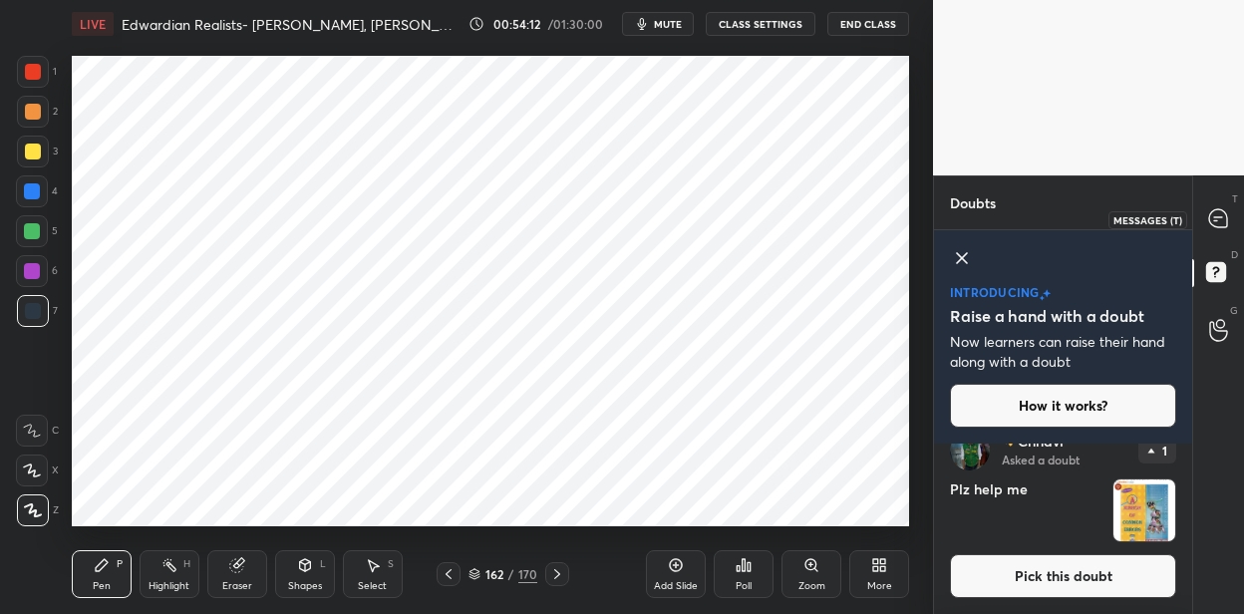
click at [1216, 210] on icon at bounding box center [1218, 218] width 18 height 18
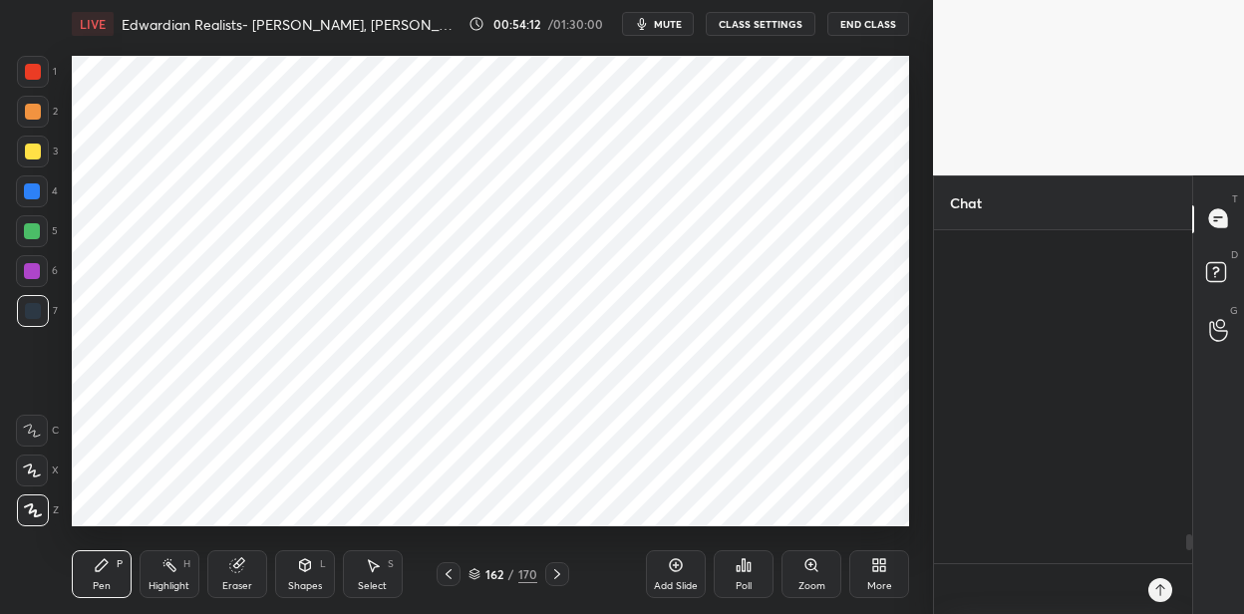
scroll to position [328, 252]
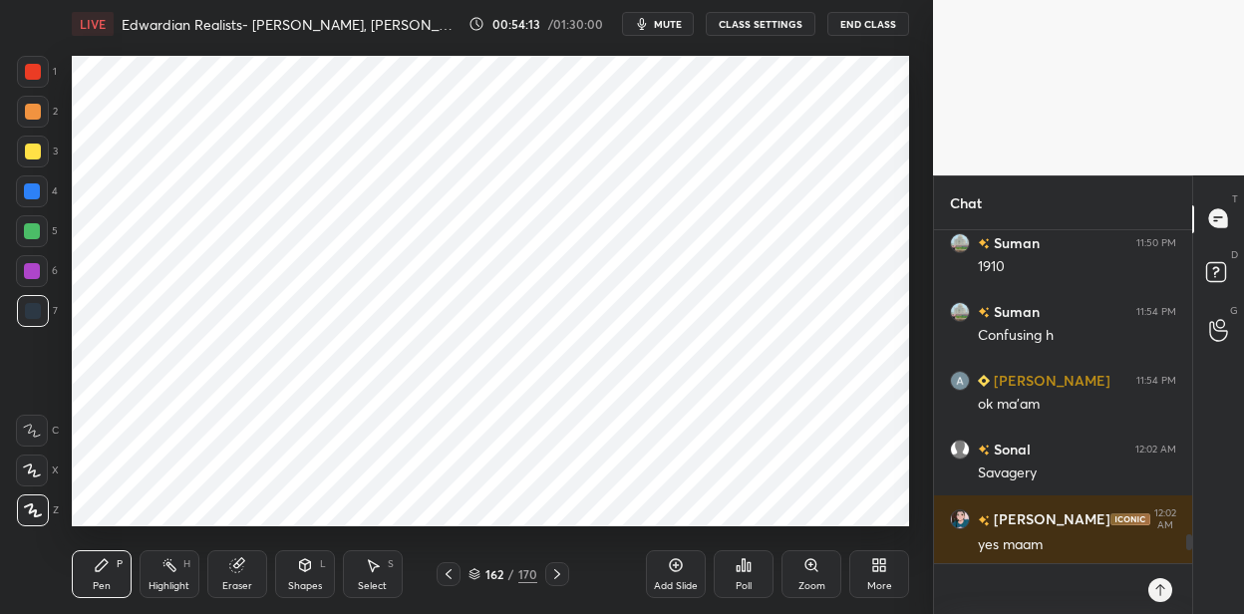
type textarea "x"
click at [1047, 576] on textarea at bounding box center [1043, 589] width 186 height 50
paste textarea "The Secret Agent (1907) Subtitled "A Simple Tale," this darkly ironic novel dep…"
type textarea "The Secret Agent (1907) Subtitled "A Simple Tale," this darkly ironic novel dep…"
type textarea "x"
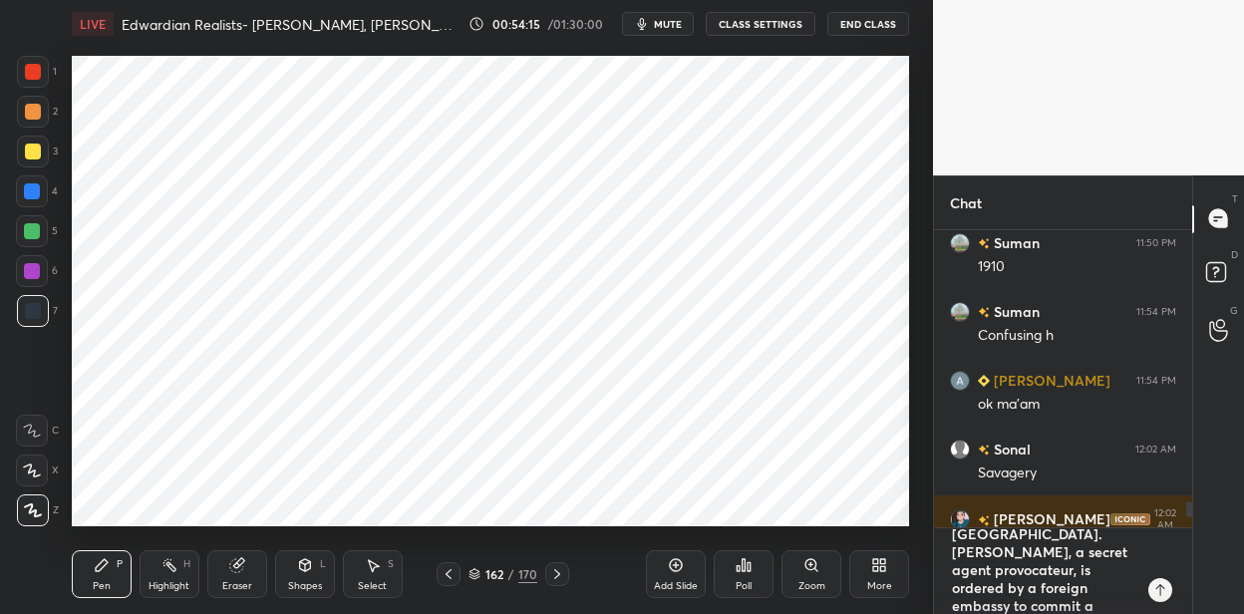
scroll to position [0, 0]
type textarea "The Secret Agent (1907) Subtitled "A Simple Tale," this darkly ironic novel dep…"
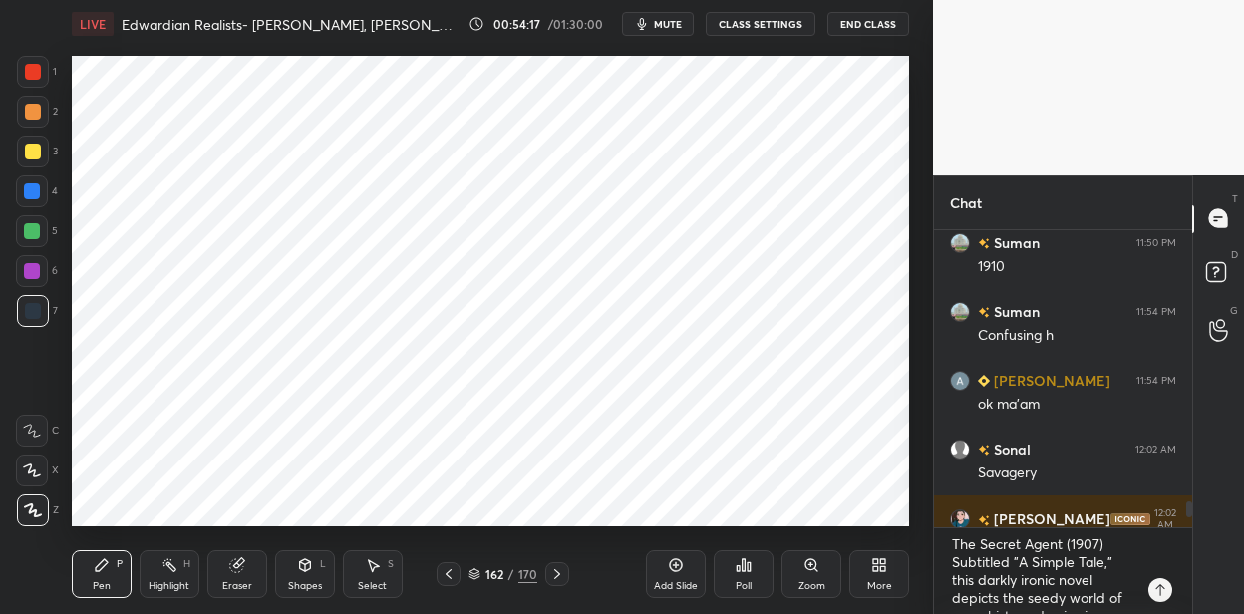
click at [677, 564] on icon at bounding box center [676, 565] width 16 height 16
click at [37, 75] on div at bounding box center [33, 72] width 16 height 16
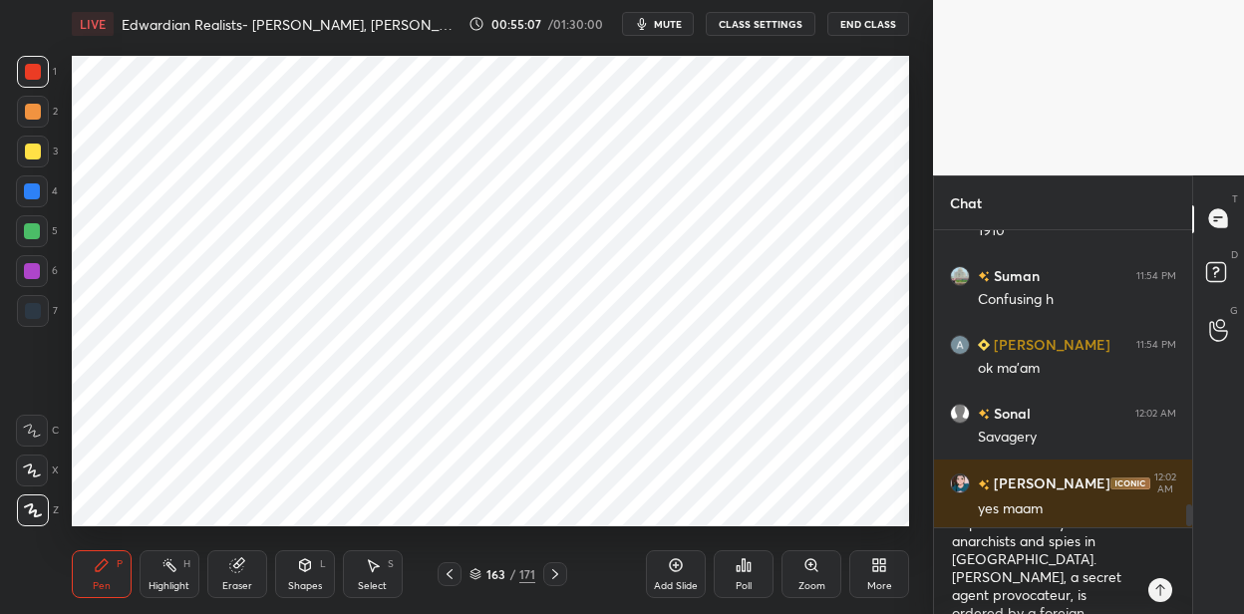
drag, startPoint x: 30, startPoint y: 186, endPoint x: 70, endPoint y: 202, distance: 42.9
click at [31, 189] on div at bounding box center [32, 191] width 16 height 16
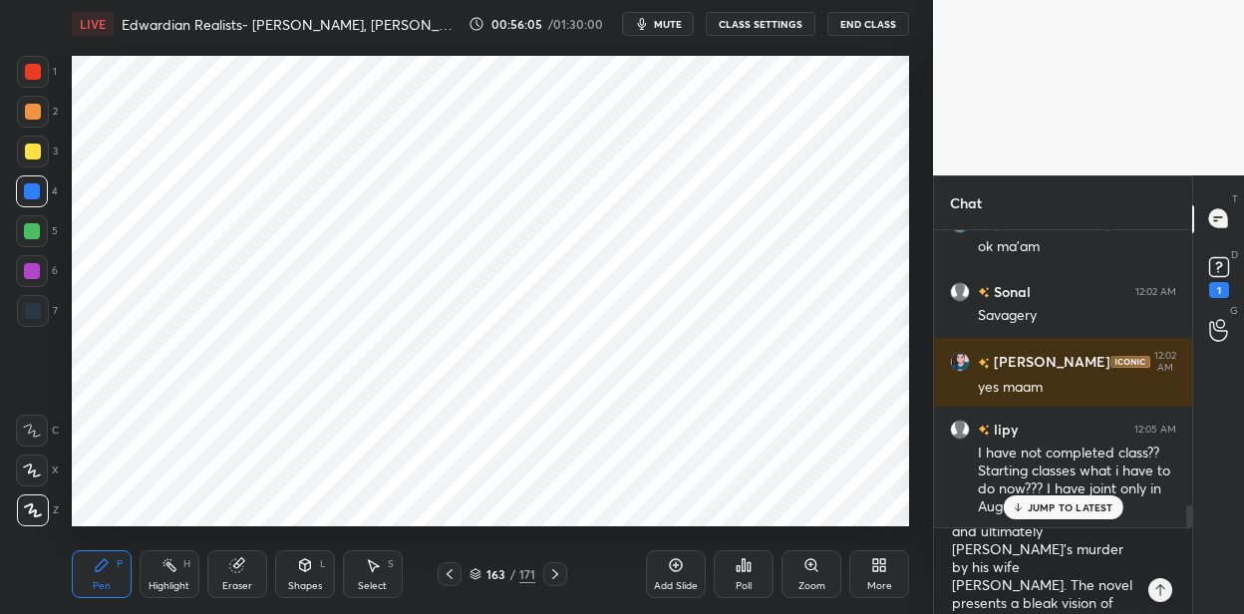
scroll to position [3778, 0]
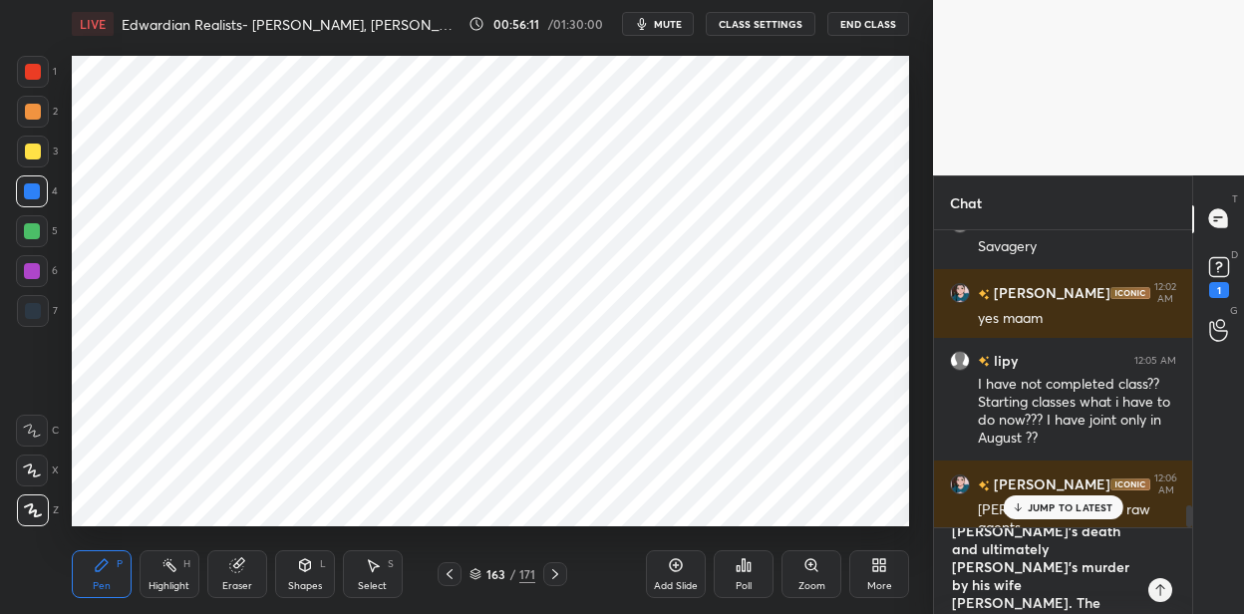
type textarea "x"
click at [1128, 585] on textarea "The Secret Agent (1907) Subtitled "A Simple Tale," this darkly ironic novel dep…" at bounding box center [1043, 571] width 186 height 86
drag, startPoint x: 1058, startPoint y: 604, endPoint x: 922, endPoint y: 487, distance: 178.8
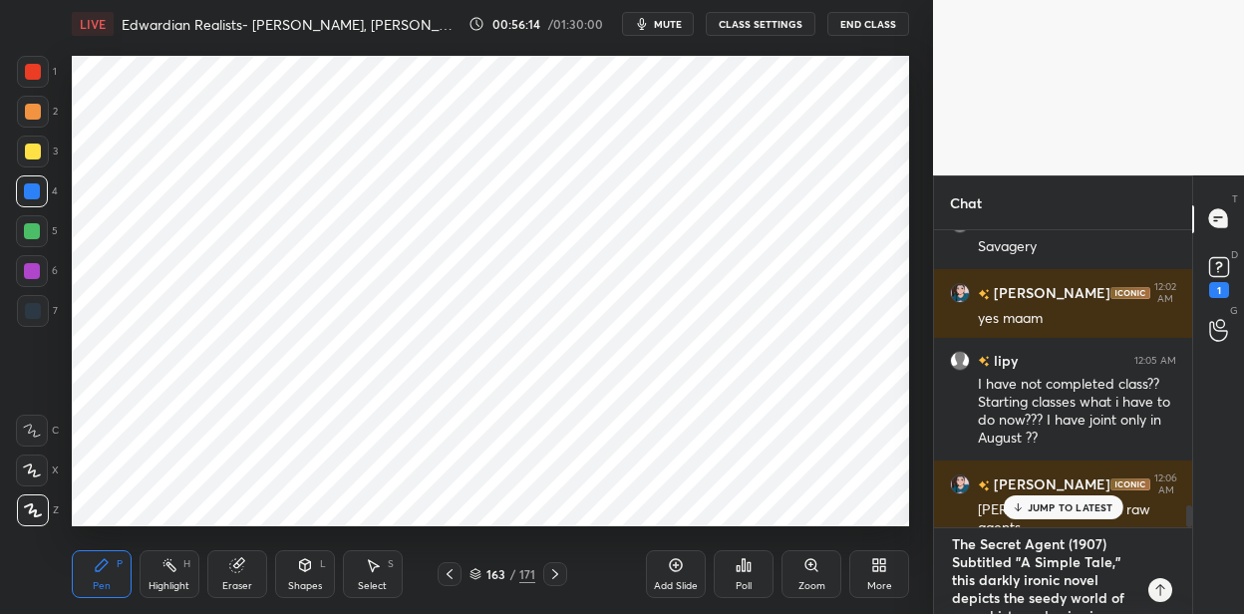
click at [922, 487] on div "1 2 3 4 5 6 7 C X Z C X Z E E Erase all H H LIVE Edwardian Realists- [PERSON_NA…" at bounding box center [622, 307] width 1244 height 614
type textarea "x"
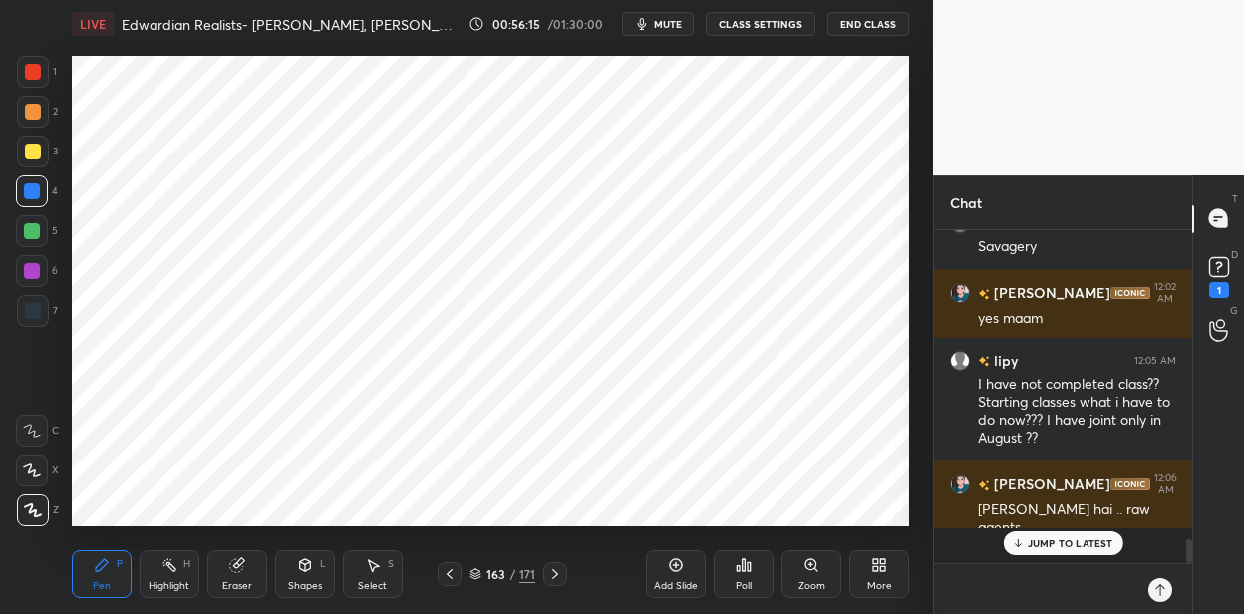
scroll to position [3743, 0]
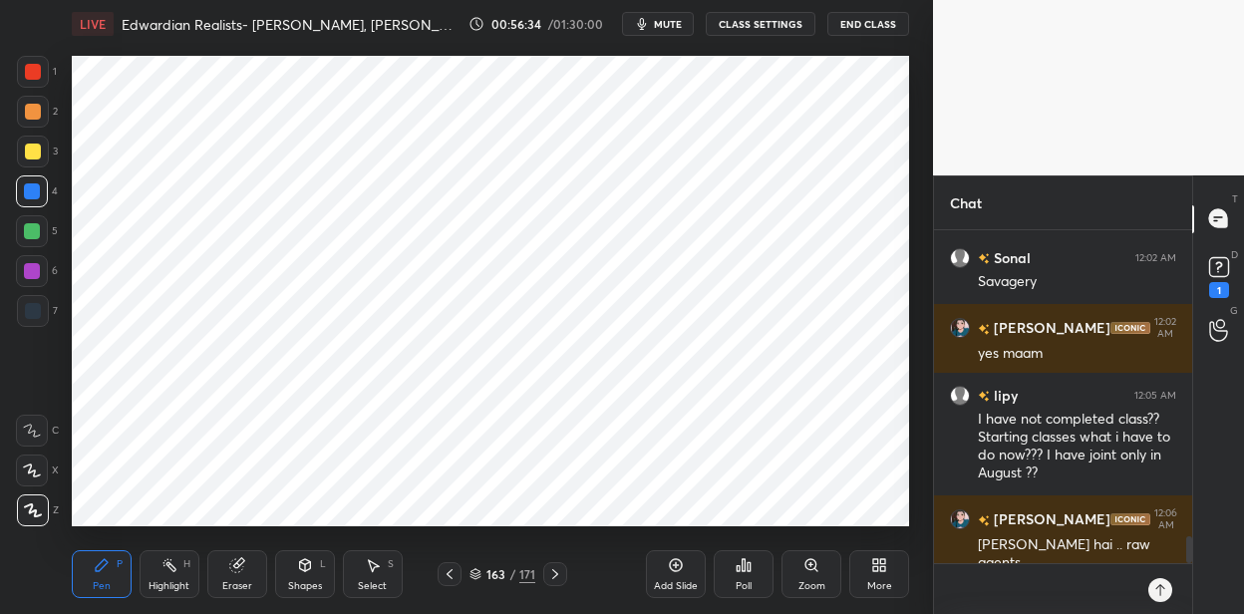
type textarea "x"
click at [969, 577] on textarea at bounding box center [1043, 589] width 186 height 50
paste textarea "Under Western Eyes (1911) This novel tells the story of [PERSON_NAME], a [DEMOG…"
type textarea "Under Western Eyes (1911) This novel tells the story of [PERSON_NAME], a [DEMOG…"
type textarea "x"
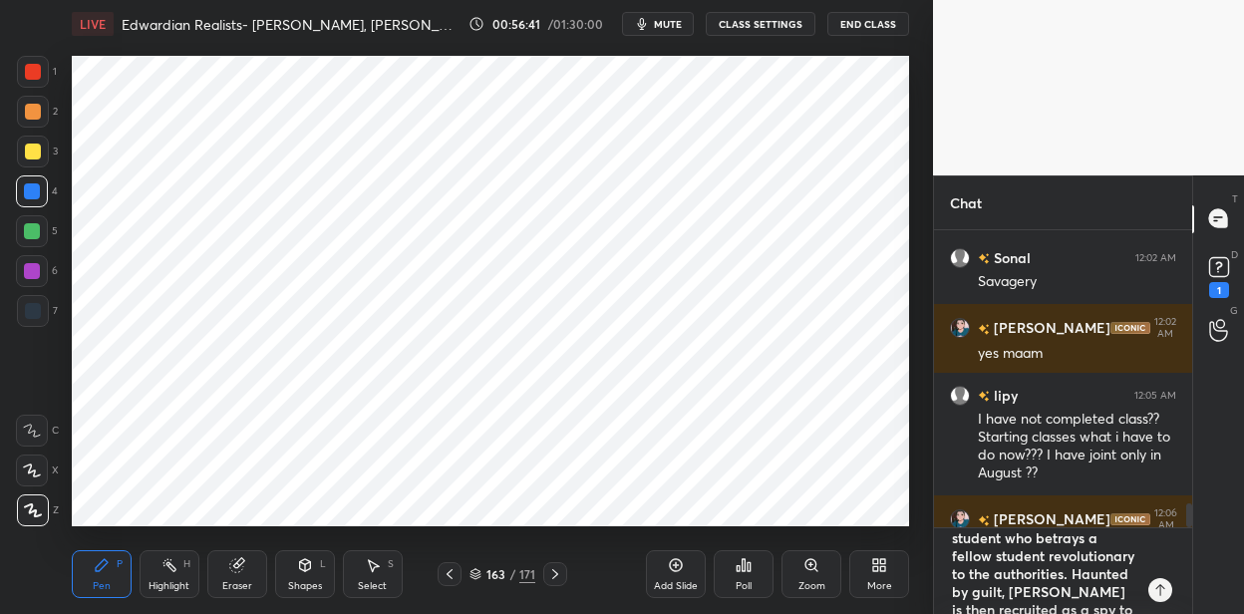
scroll to position [0, 0]
type textarea "Under Western Eyes (1911) This novel tells the story of [PERSON_NAME], a [DEMOG…"
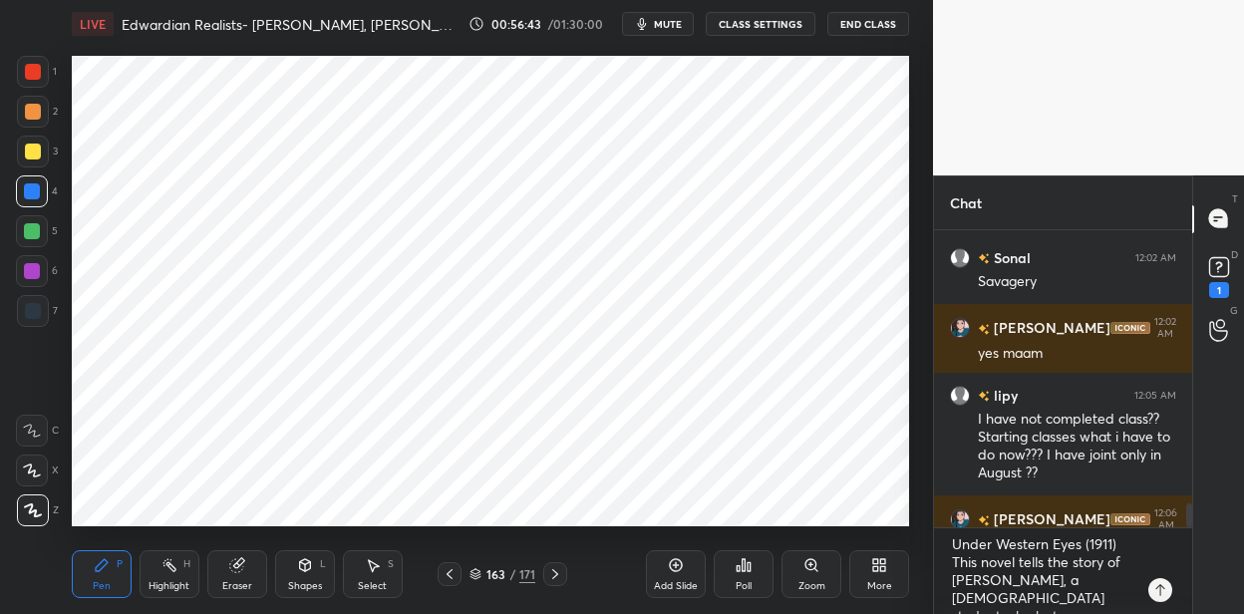
drag, startPoint x: 670, startPoint y: 565, endPoint x: 671, endPoint y: 534, distance: 30.9
click at [669, 564] on icon at bounding box center [676, 565] width 16 height 16
click at [33, 304] on div at bounding box center [33, 311] width 16 height 16
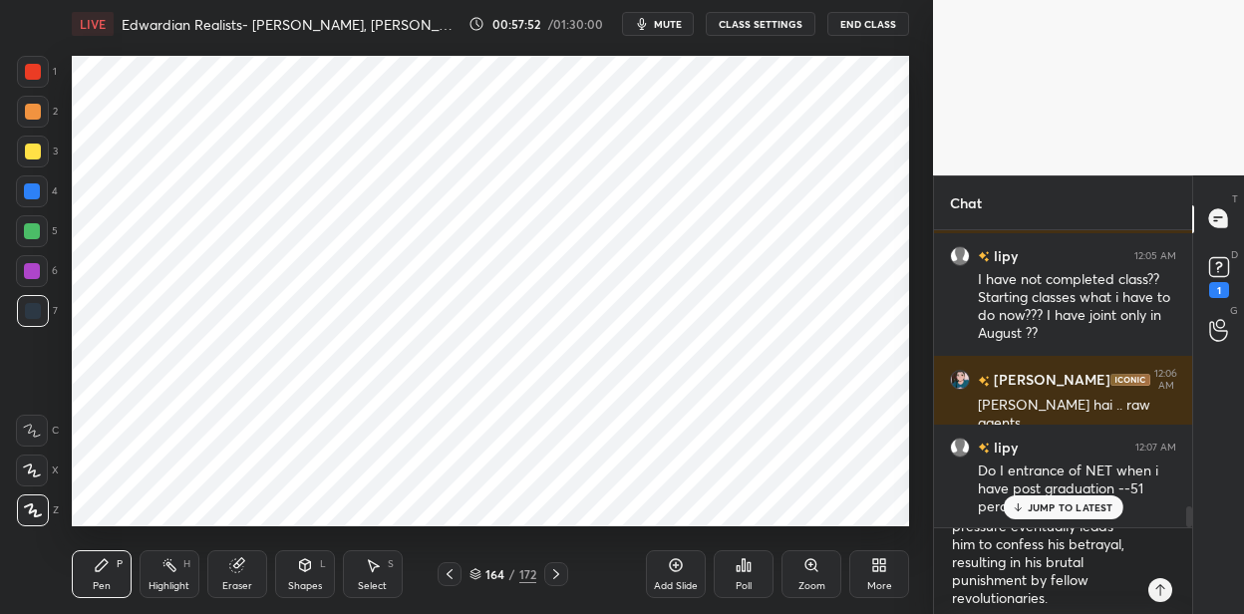
scroll to position [323, 0]
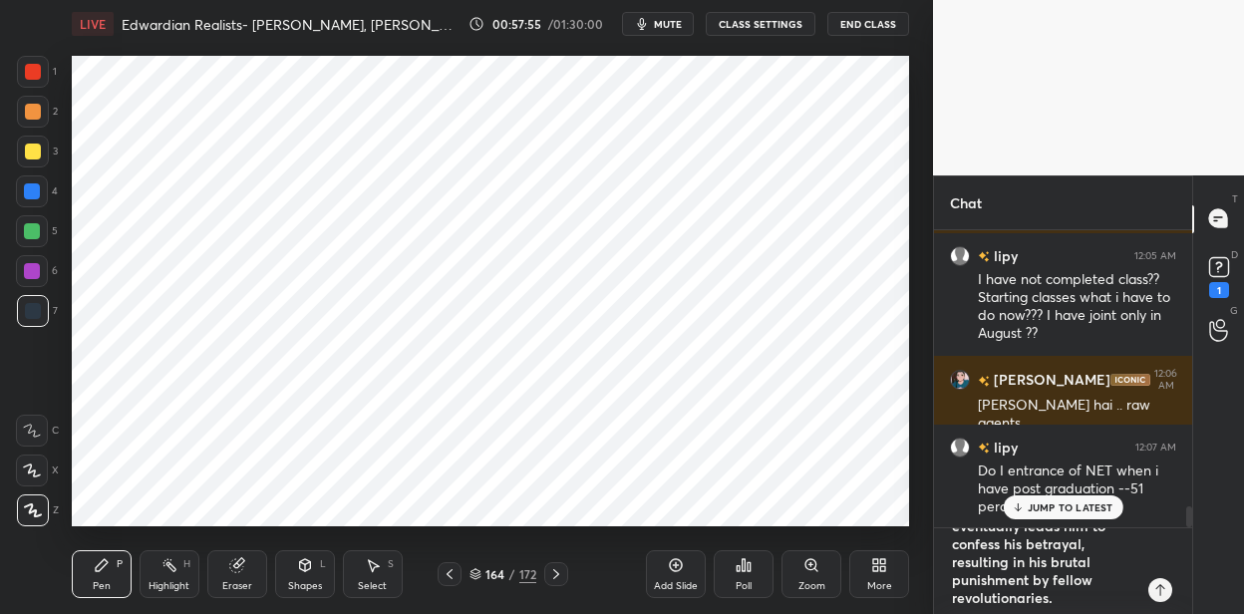
type textarea "x"
drag, startPoint x: 1065, startPoint y: 585, endPoint x: 1099, endPoint y: 583, distance: 34.0
click at [1084, 583] on textarea "Under Western Eyes (1911) This novel tells the story of [PERSON_NAME], a [DEMOG…" at bounding box center [1043, 571] width 186 height 86
click at [1122, 582] on textarea "Under Western Eyes (1911) This novel tells the story of [PERSON_NAME], a [DEMOG…" at bounding box center [1043, 571] width 186 height 86
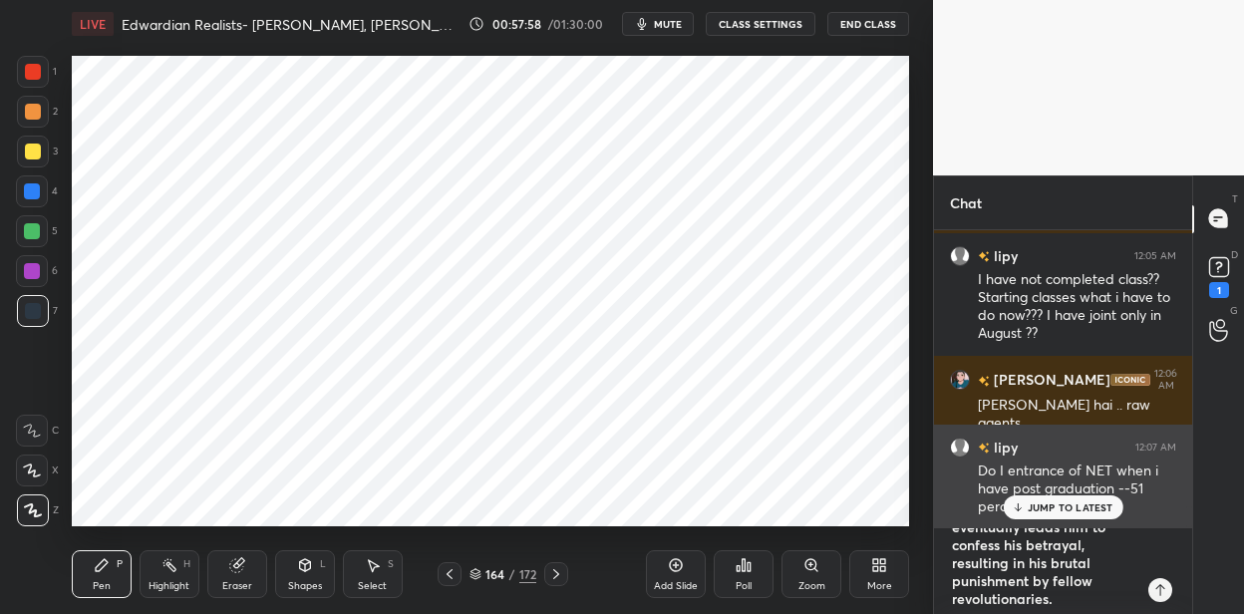
scroll to position [0, 0]
drag, startPoint x: 1110, startPoint y: 581, endPoint x: 958, endPoint y: 483, distance: 180.8
click at [958, 483] on div "[PERSON_NAME] has a doubt 11:42 PM View doubt [PERSON_NAME] 11:43 PM [PERSON_NA…" at bounding box center [1063, 422] width 258 height 385
type textarea "x"
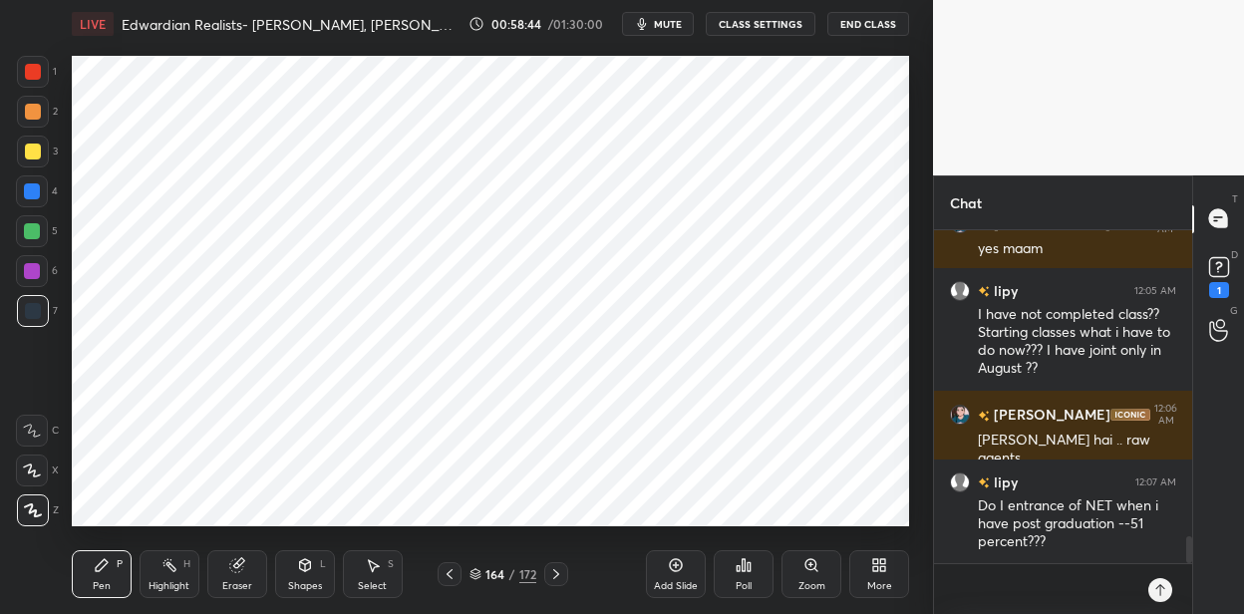
scroll to position [3917, 0]
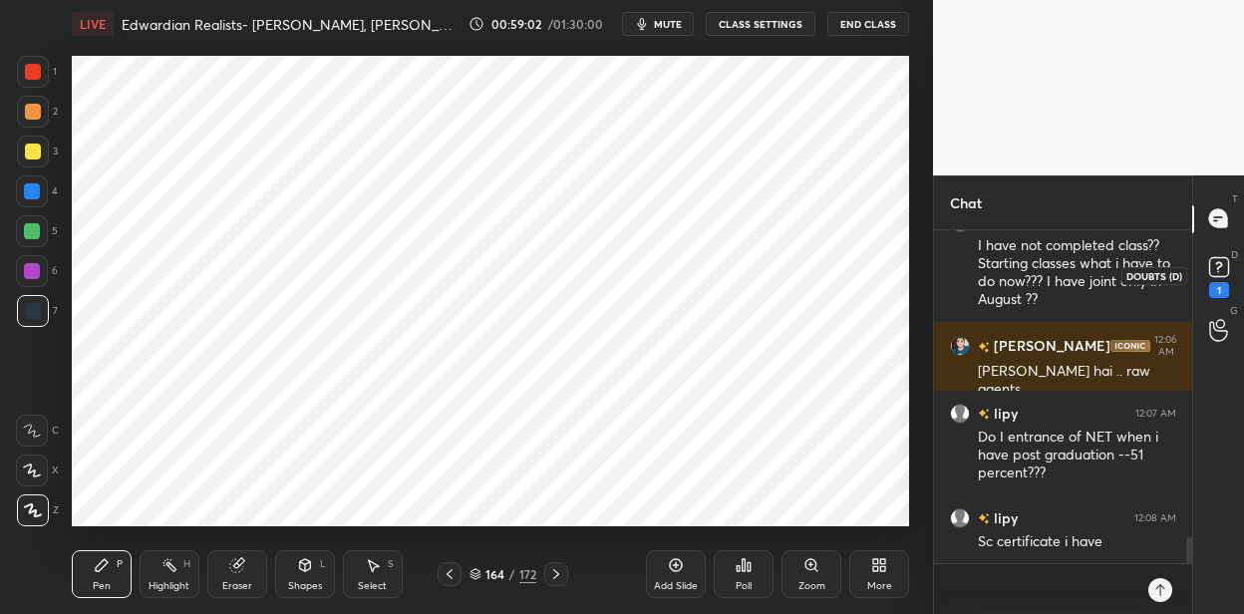
click at [1216, 272] on rect at bounding box center [1218, 266] width 19 height 19
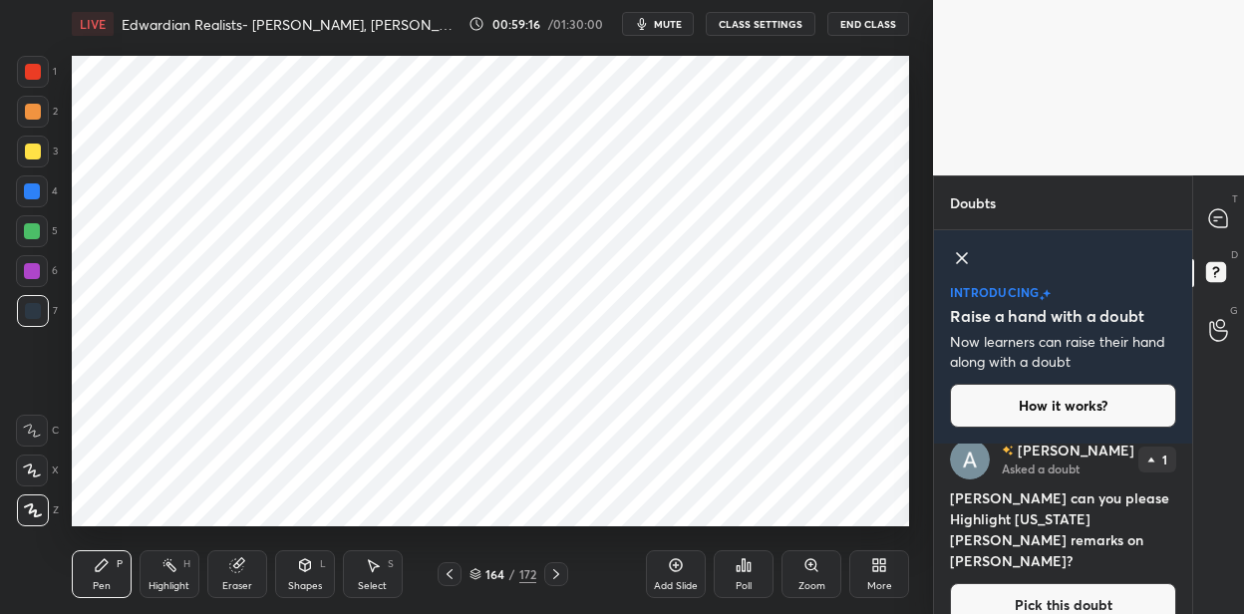
scroll to position [0, 0]
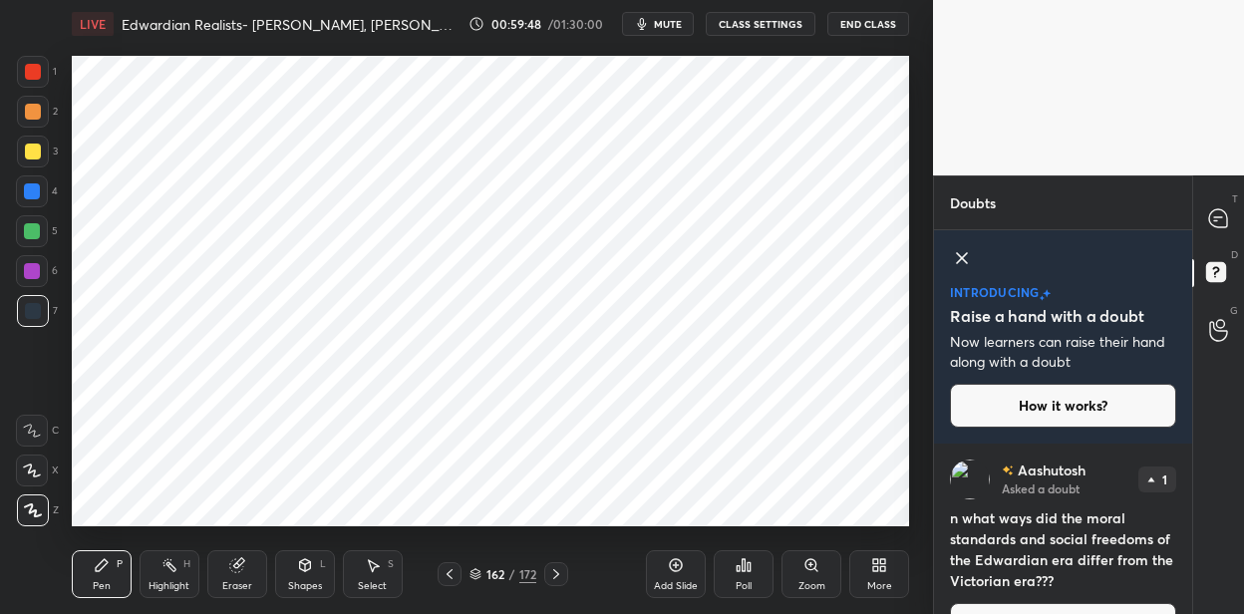
click at [496, 568] on div "162" at bounding box center [495, 574] width 20 height 12
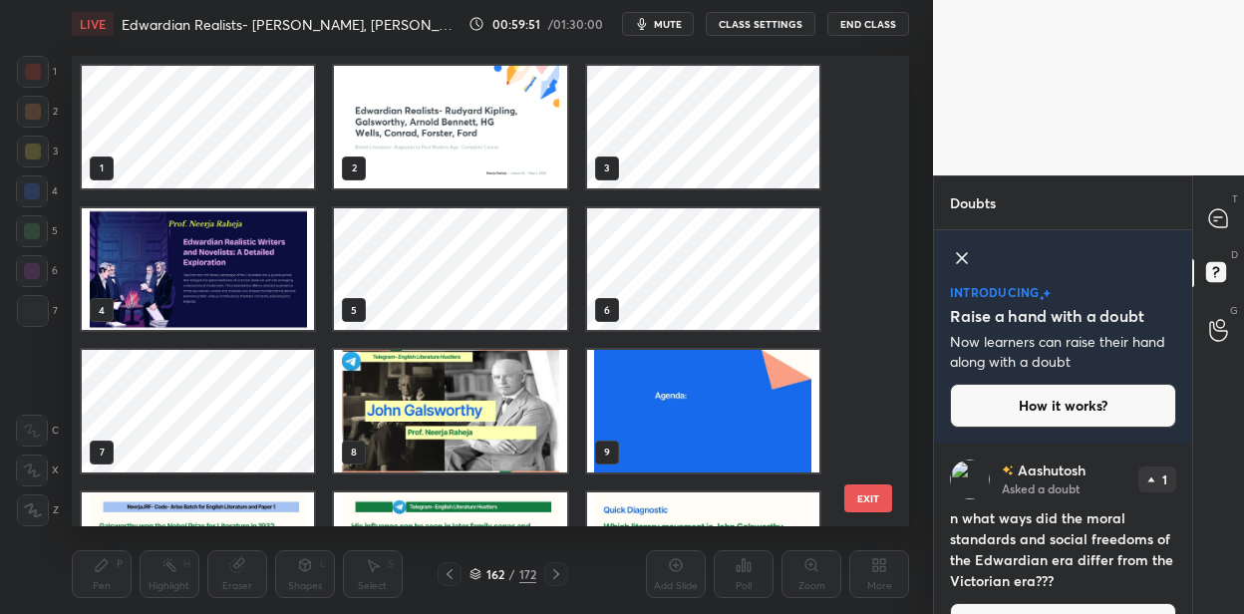
click at [274, 258] on img "grid" at bounding box center [198, 268] width 232 height 123
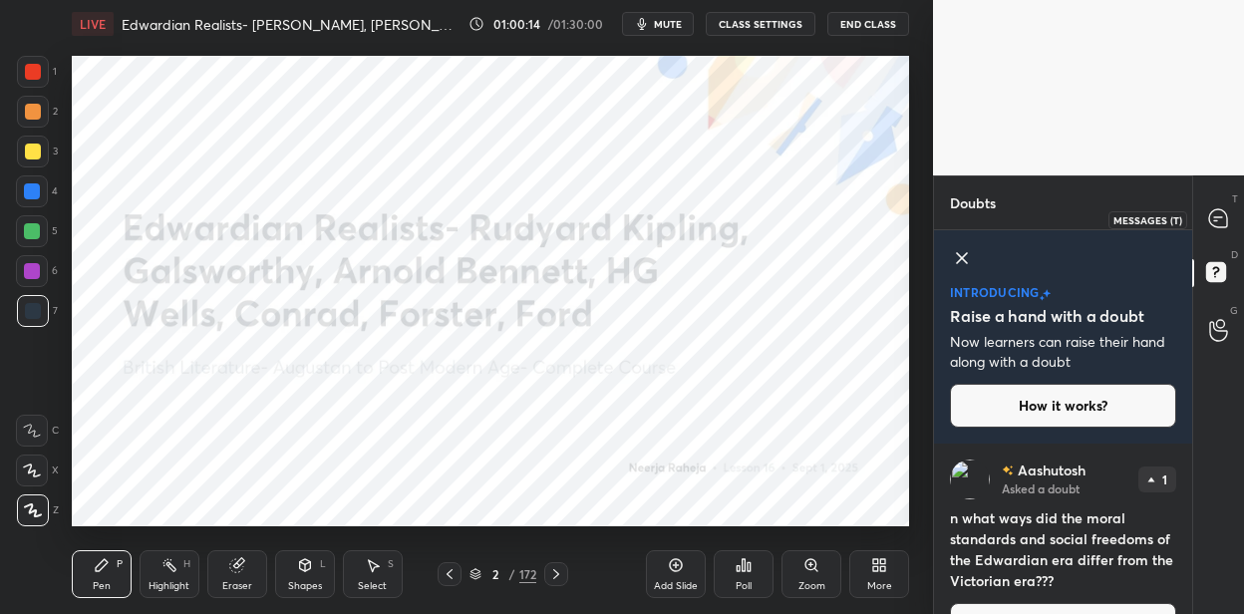
click at [1204, 218] on div at bounding box center [1219, 219] width 40 height 36
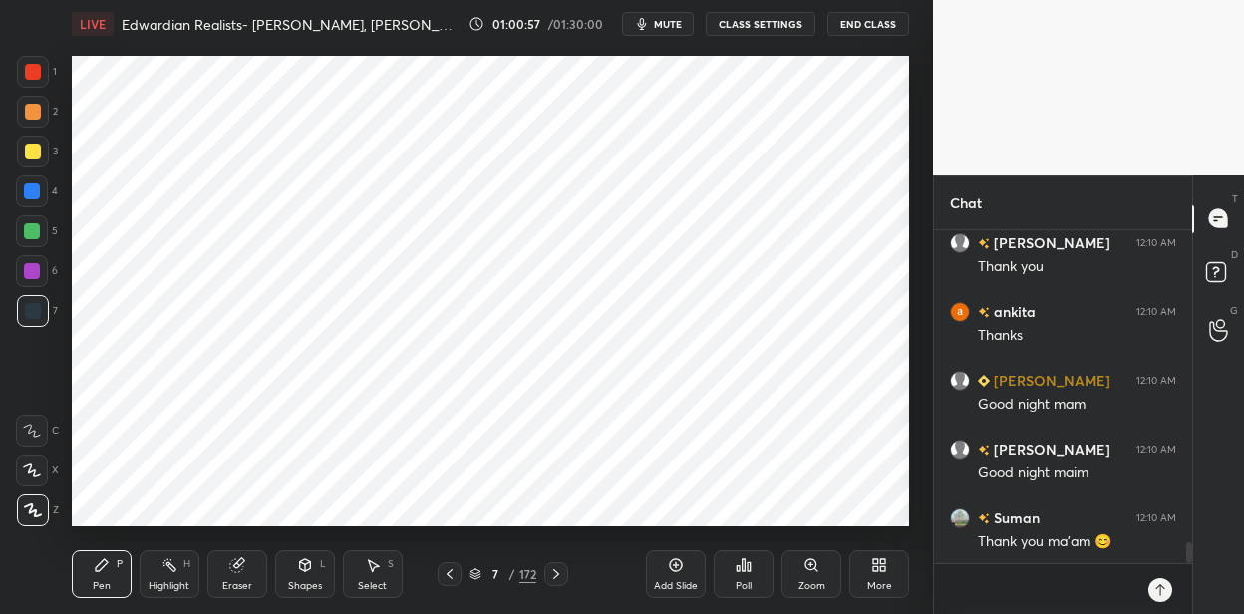
scroll to position [6, 6]
click at [886, 28] on button "End Class" at bounding box center [868, 24] width 82 height 24
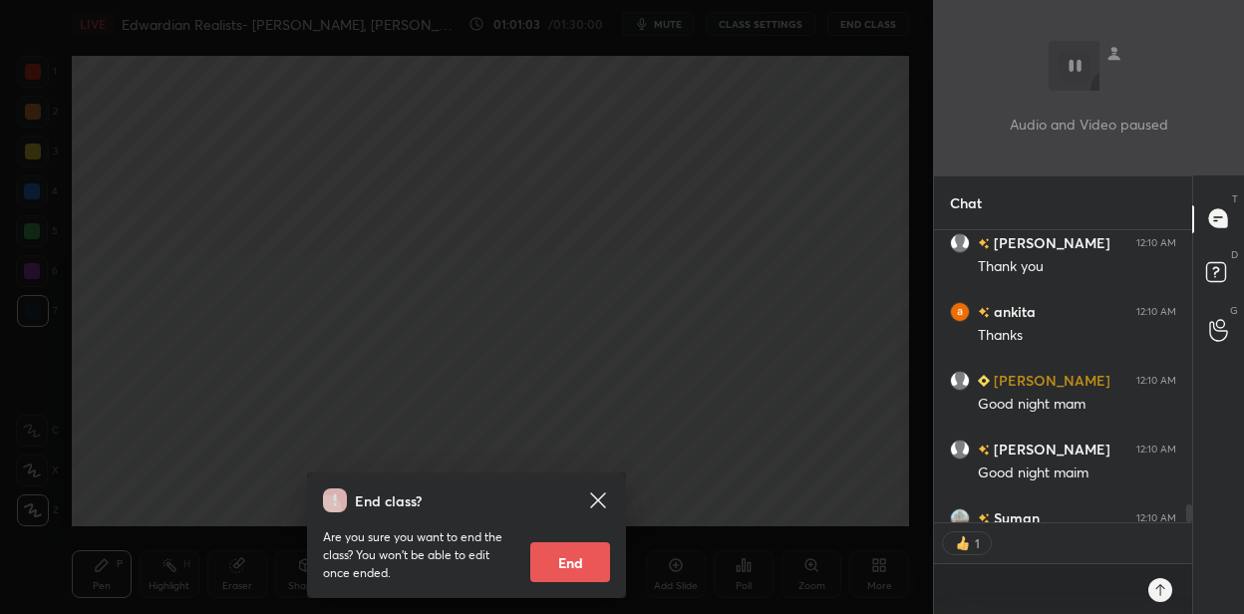
click at [587, 558] on button "End" at bounding box center [570, 562] width 80 height 40
type textarea "x"
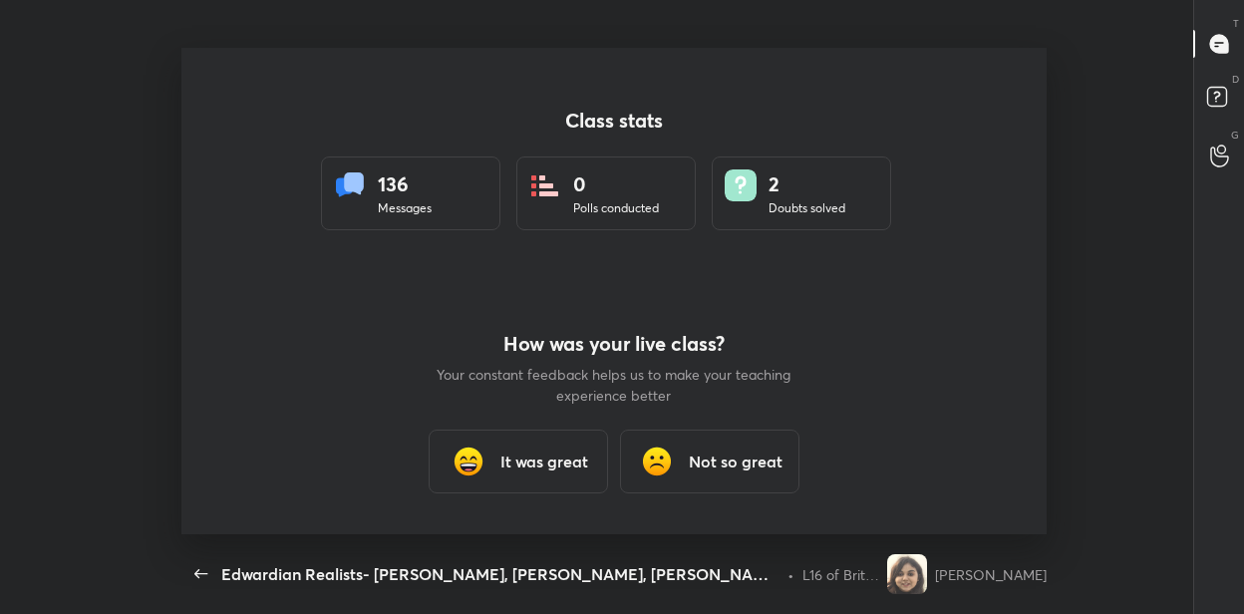
scroll to position [0, 0]
